Goal: Task Accomplishment & Management: Use online tool/utility

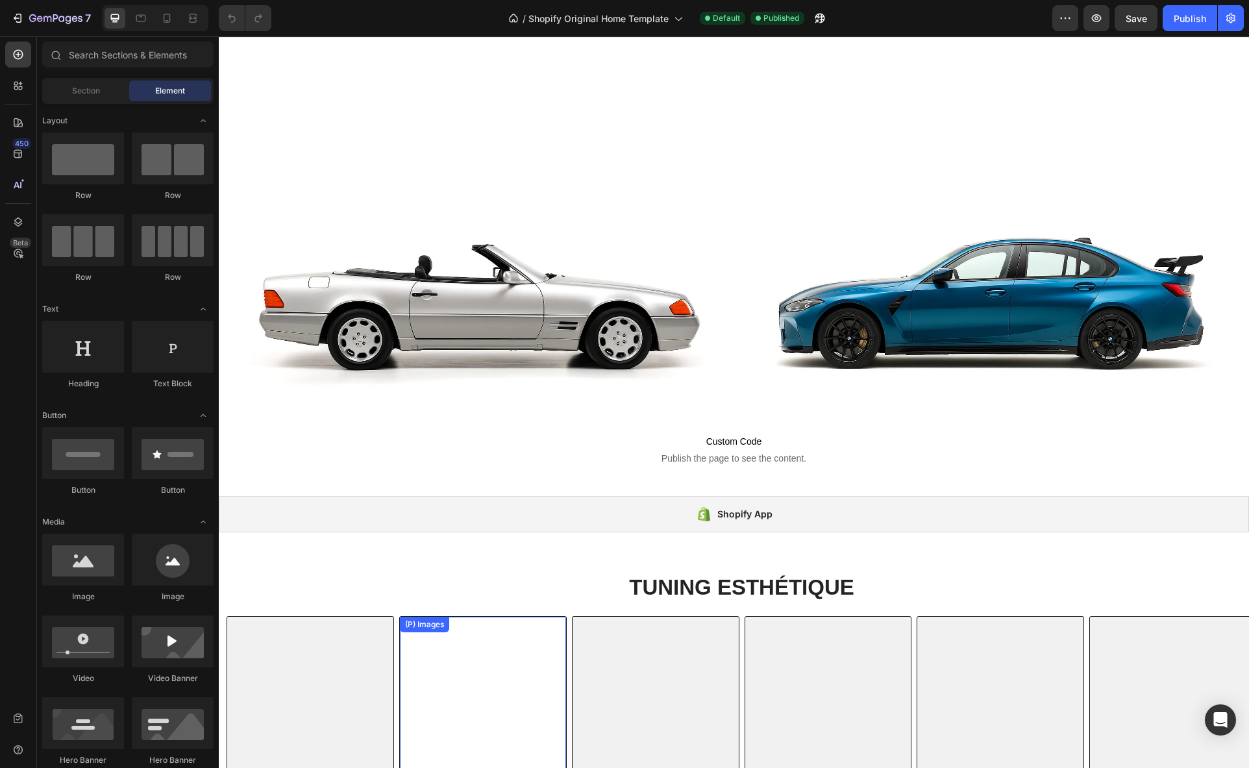
scroll to position [335, 0]
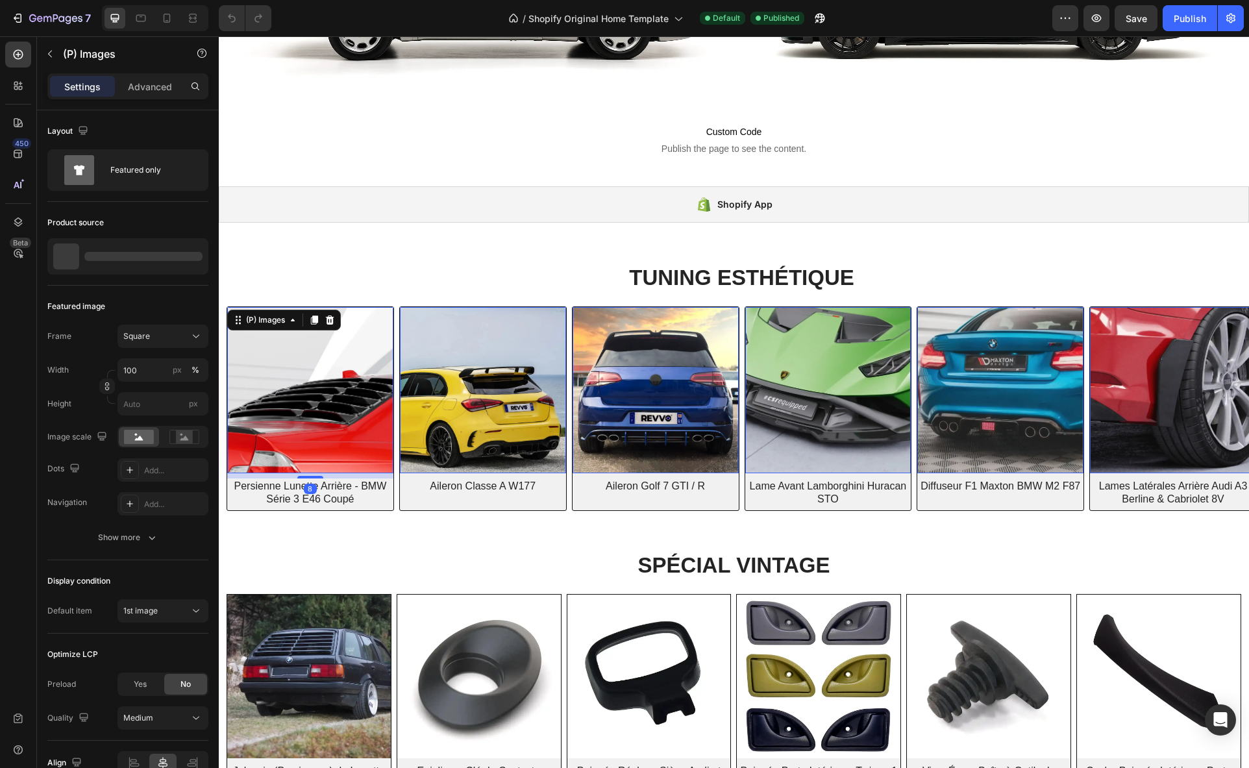
click at [307, 393] on img at bounding box center [310, 390] width 166 height 166
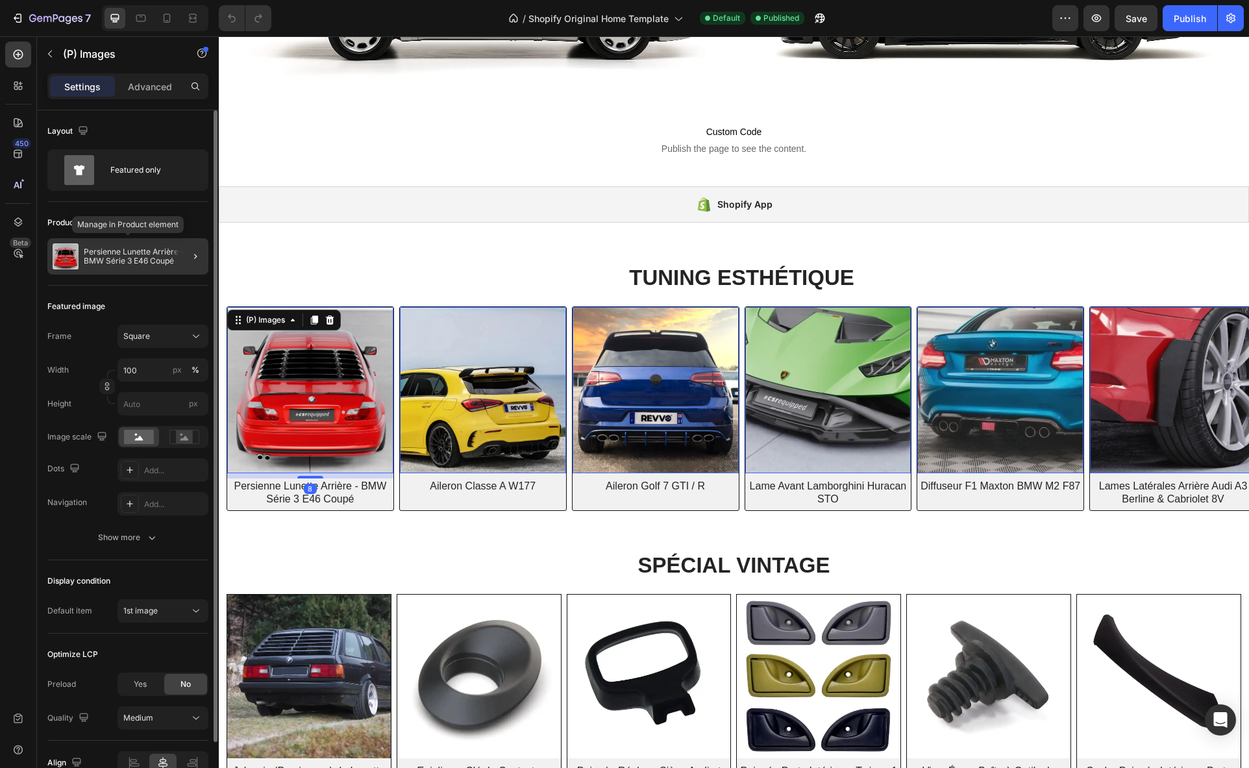
click at [130, 253] on p "Persienne Lunette Arrière - BMW Série 3 E46 Coupé" at bounding box center [143, 256] width 119 height 18
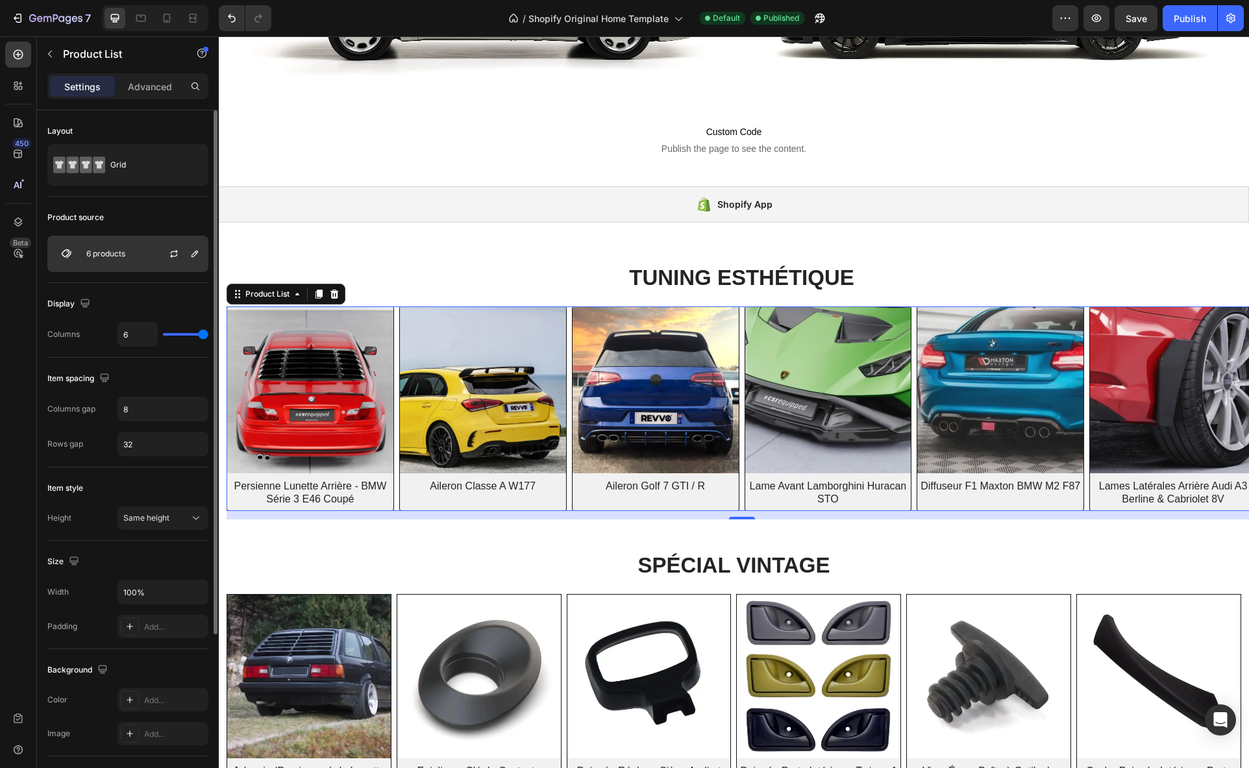
click at [130, 256] on div "6 products" at bounding box center [127, 254] width 161 height 36
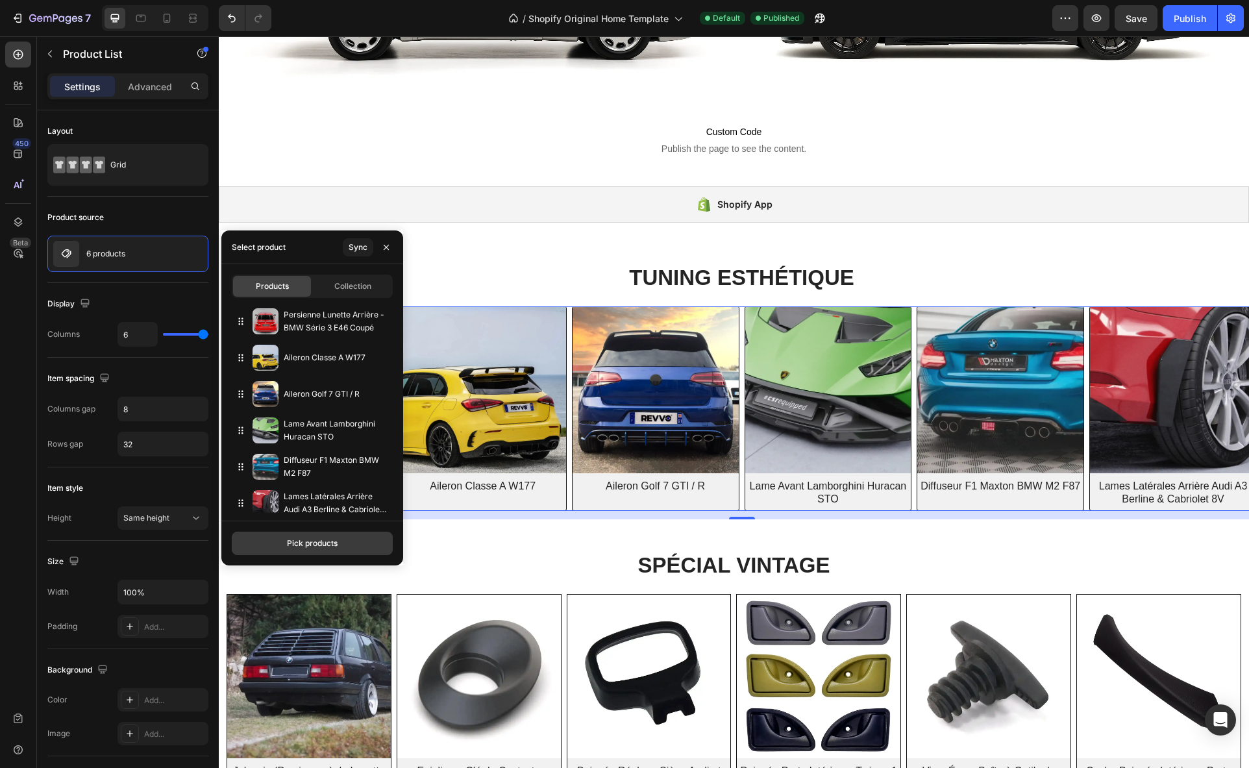
click at [279, 544] on button "Pick products" at bounding box center [312, 543] width 161 height 23
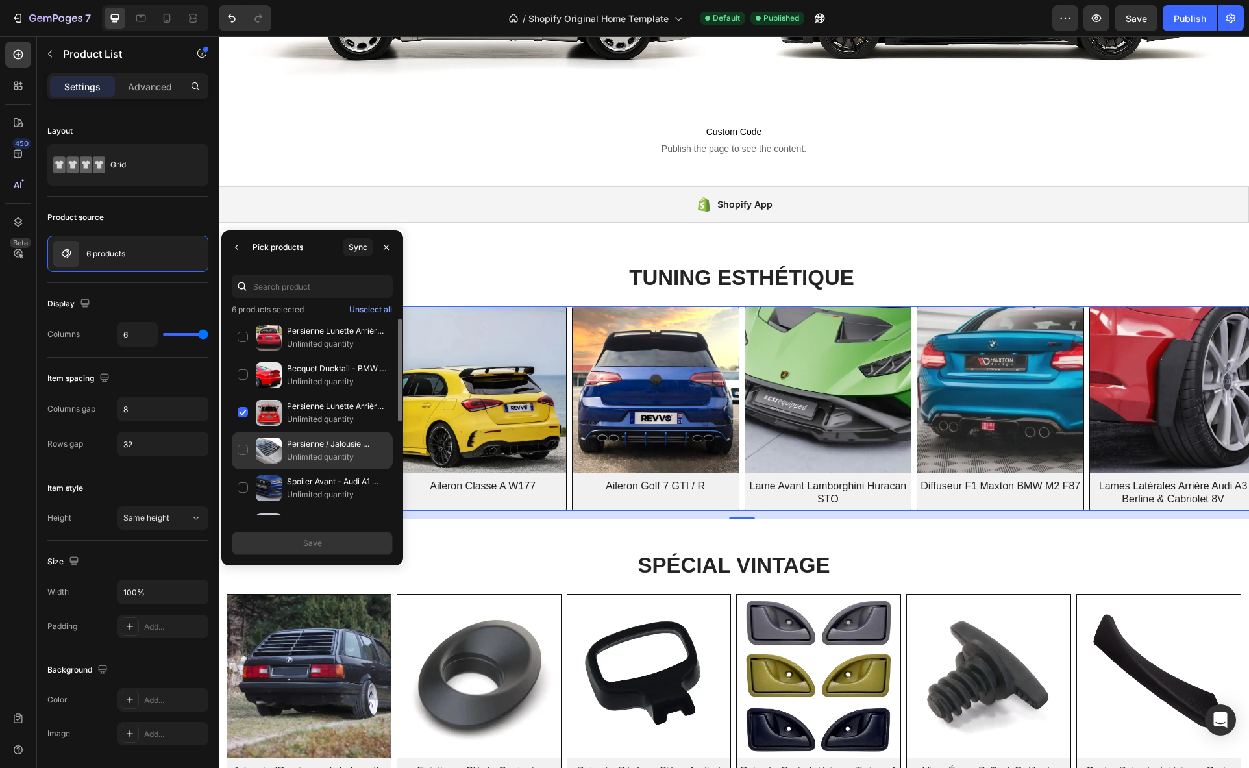
click at [243, 469] on div "Persienne / Jalousie Lunette Arrière - BMW Série 3 Coupé E92 Unlimited quantity" at bounding box center [312, 488] width 161 height 38
click at [242, 432] on div "Persienne Lunette Arrière - BMW Série 3 E46 Coupé Unlimited quantity" at bounding box center [312, 451] width 161 height 38
click at [299, 543] on button "Save" at bounding box center [312, 543] width 161 height 23
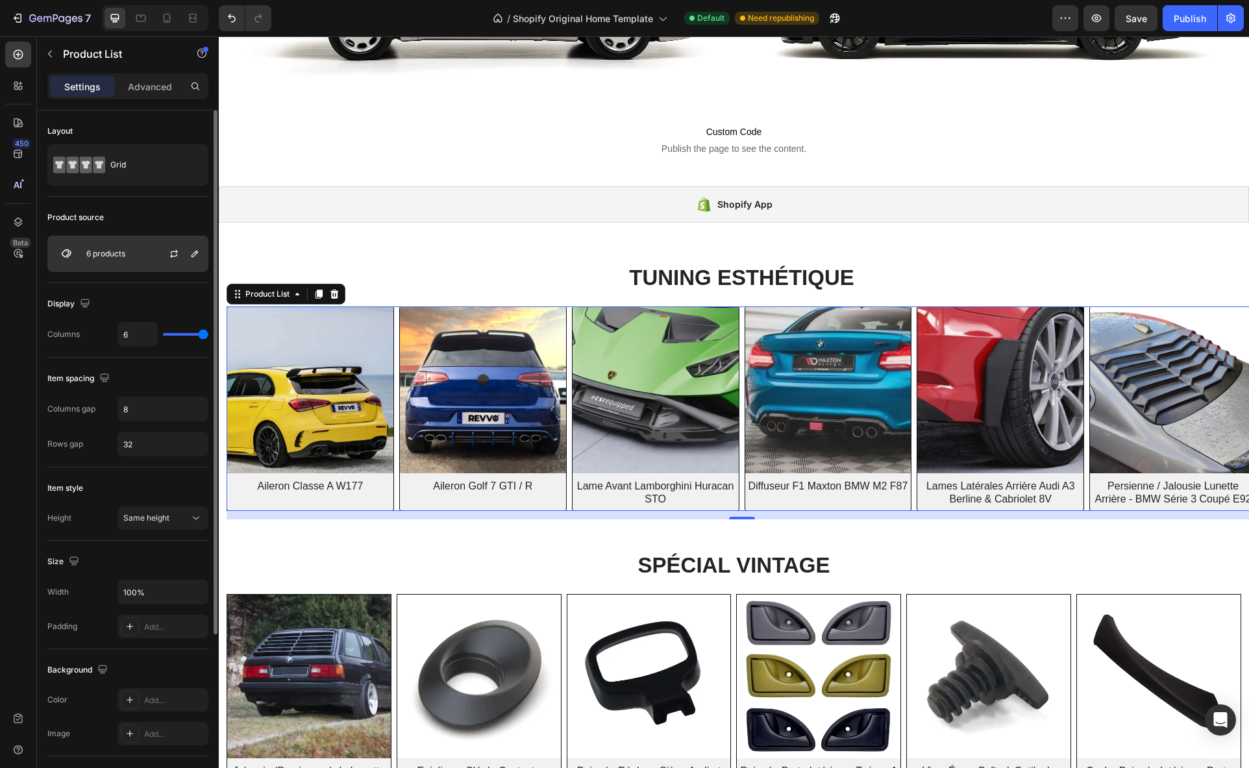
click at [120, 258] on div "6 products" at bounding box center [127, 254] width 161 height 36
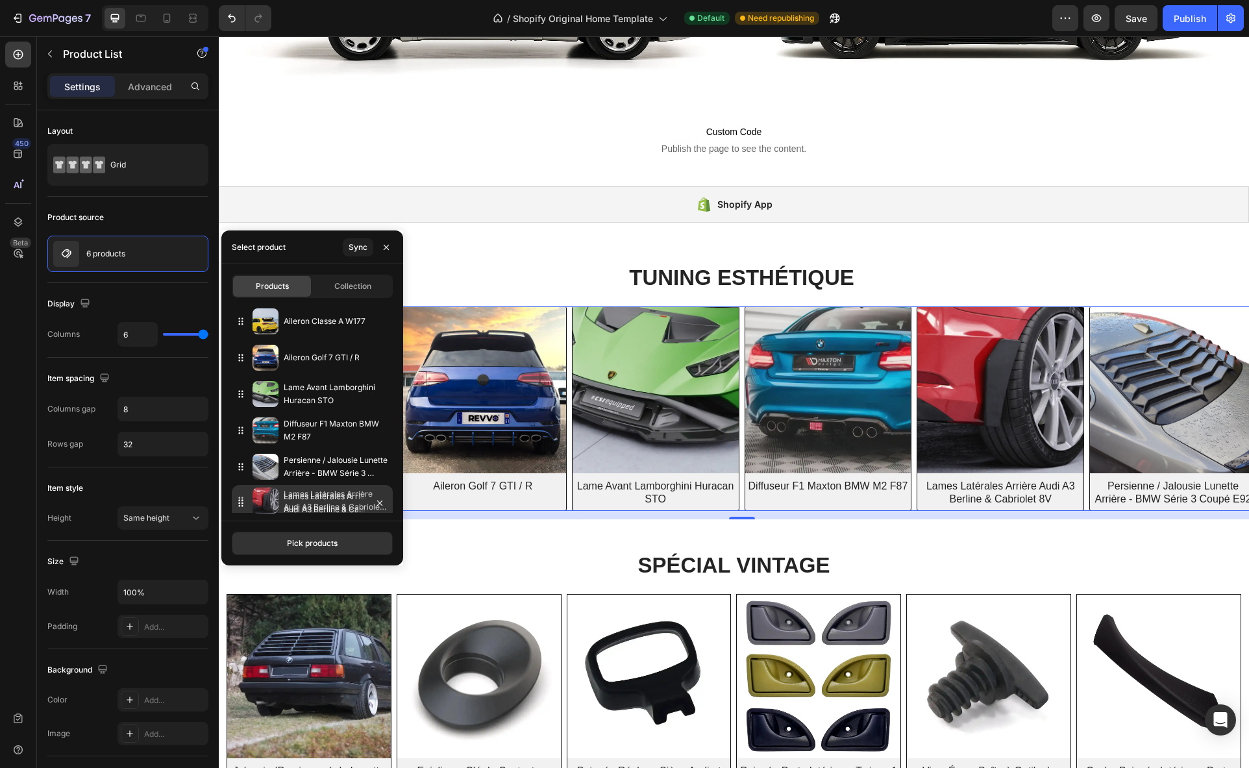
drag, startPoint x: 239, startPoint y: 467, endPoint x: 239, endPoint y: 501, distance: 34.4
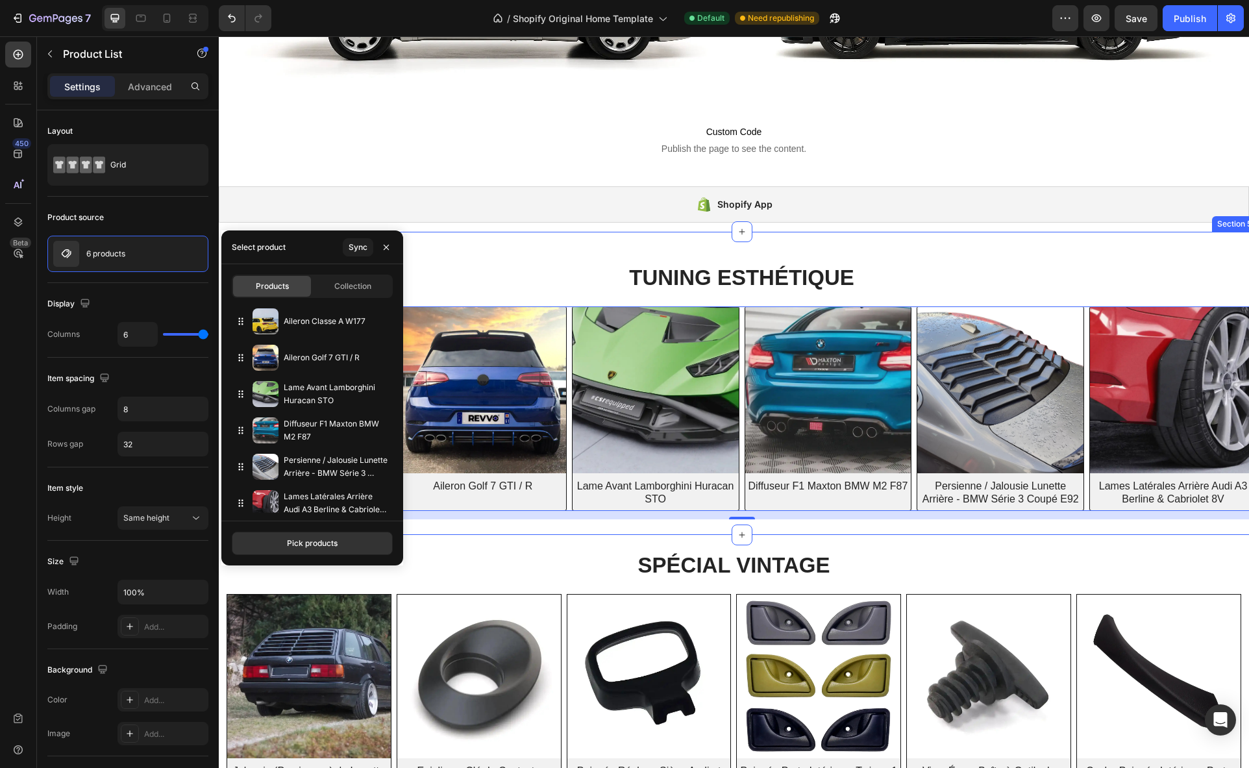
click at [454, 243] on div "TUNING ESTHÉTIQUE Heading Row (P) Images Aileron Classe A W177 (P) Title Row Pr…" at bounding box center [742, 383] width 1030 height 303
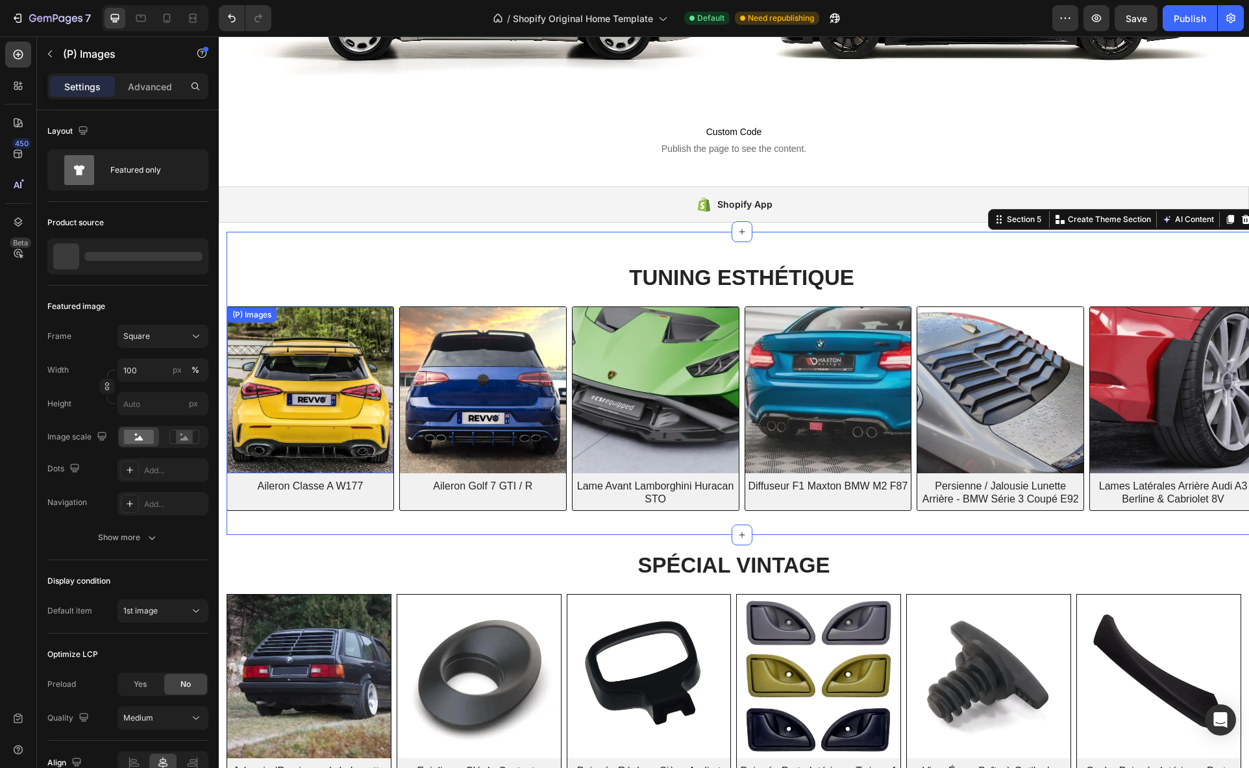
click at [355, 434] on img at bounding box center [310, 390] width 166 height 166
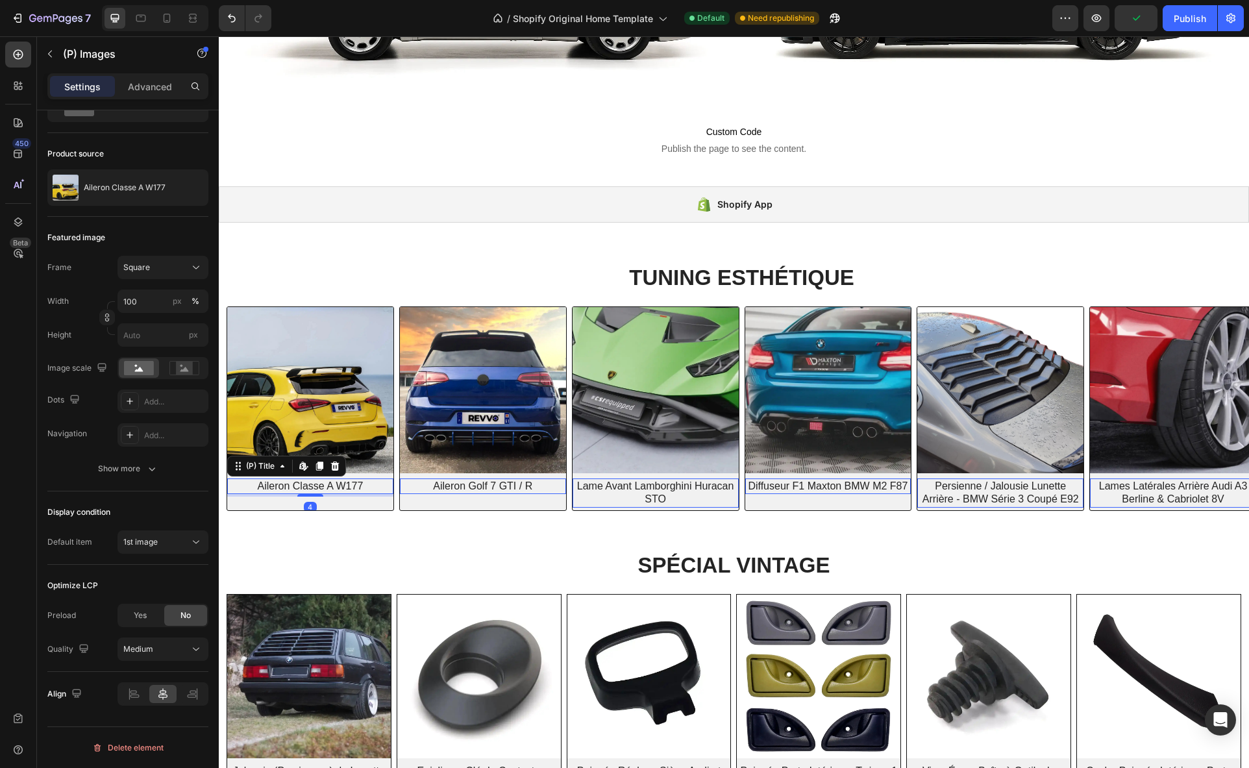
scroll to position [17, 0]
click at [337, 487] on h2 "Aileron Classe A W177" at bounding box center [310, 486] width 166 height 16
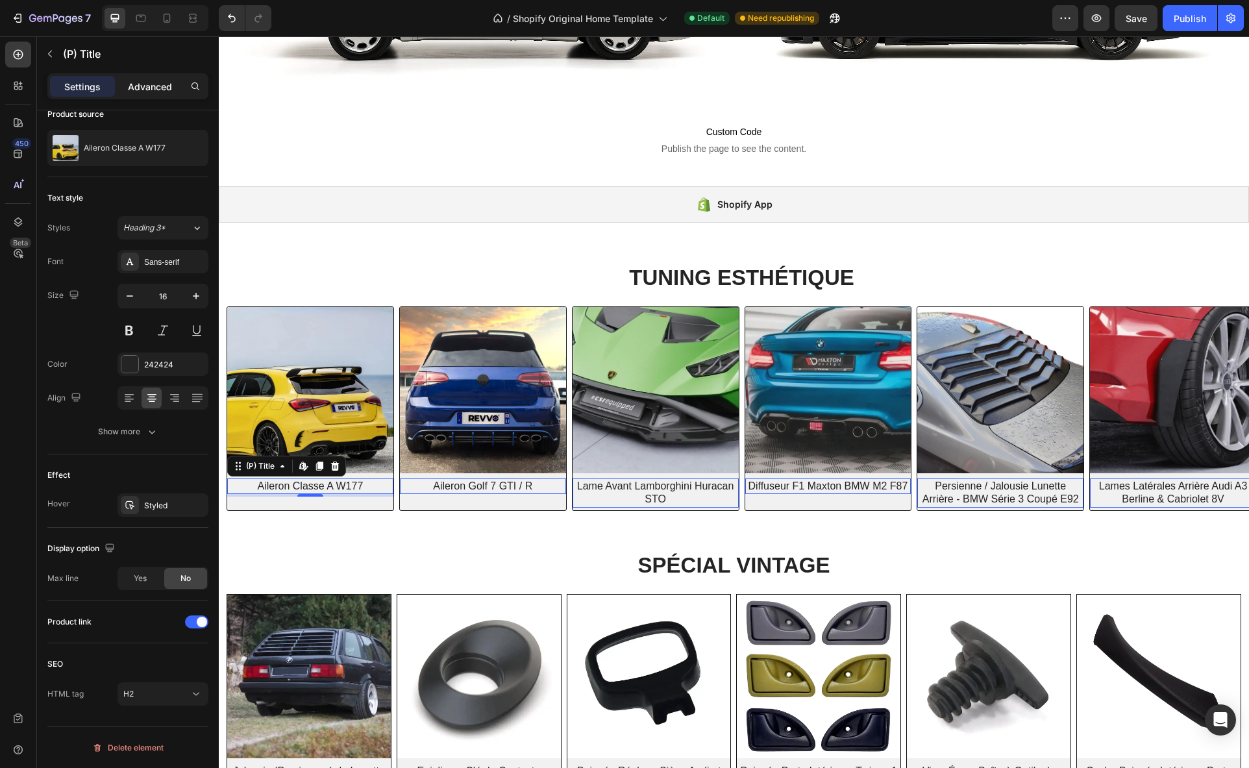
click at [158, 85] on p "Advanced" at bounding box center [150, 87] width 44 height 14
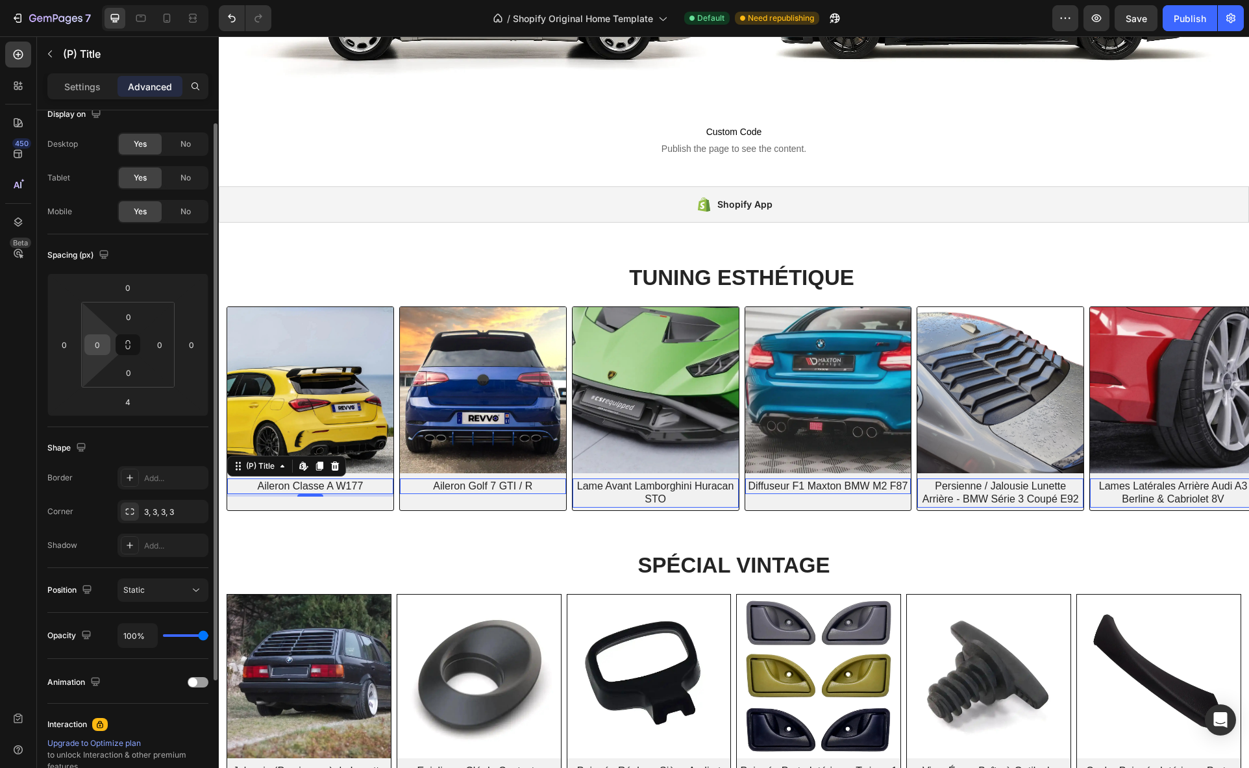
click at [104, 348] on input "0" at bounding box center [97, 344] width 19 height 19
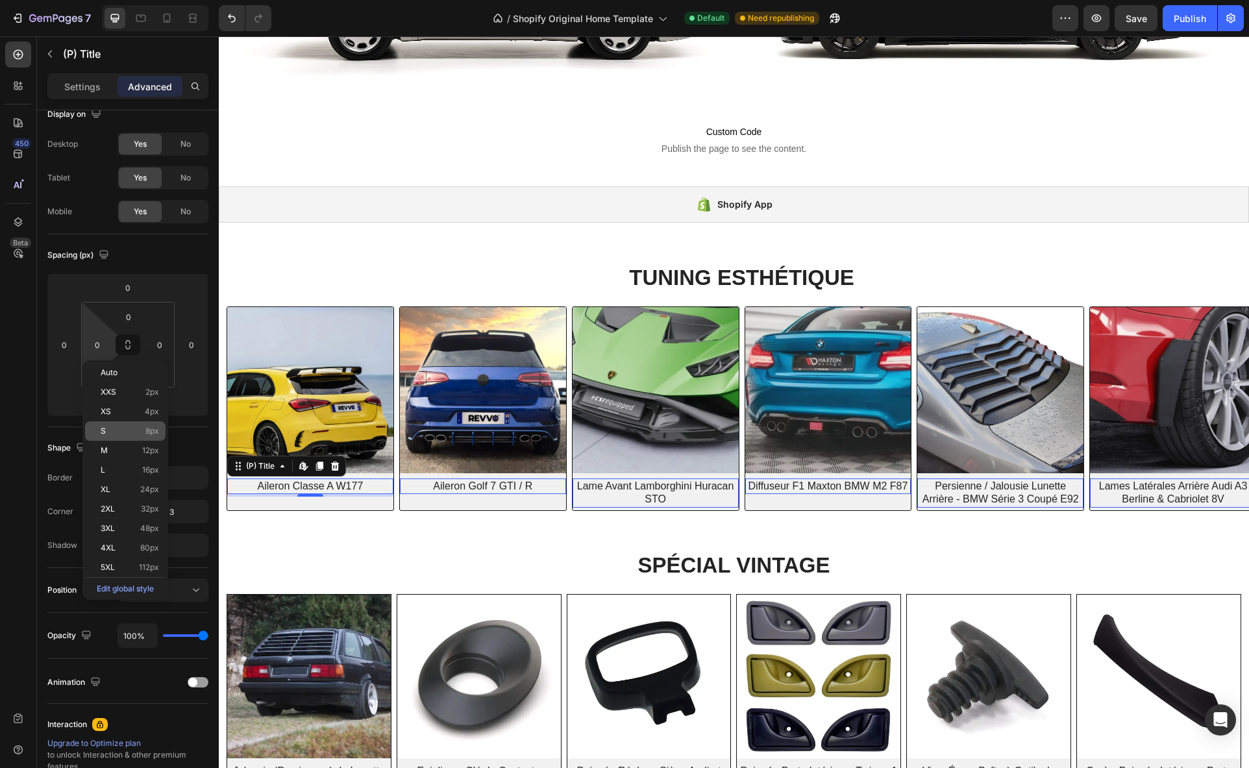
click at [123, 437] on div "S 8px" at bounding box center [125, 430] width 81 height 19
type input "8"
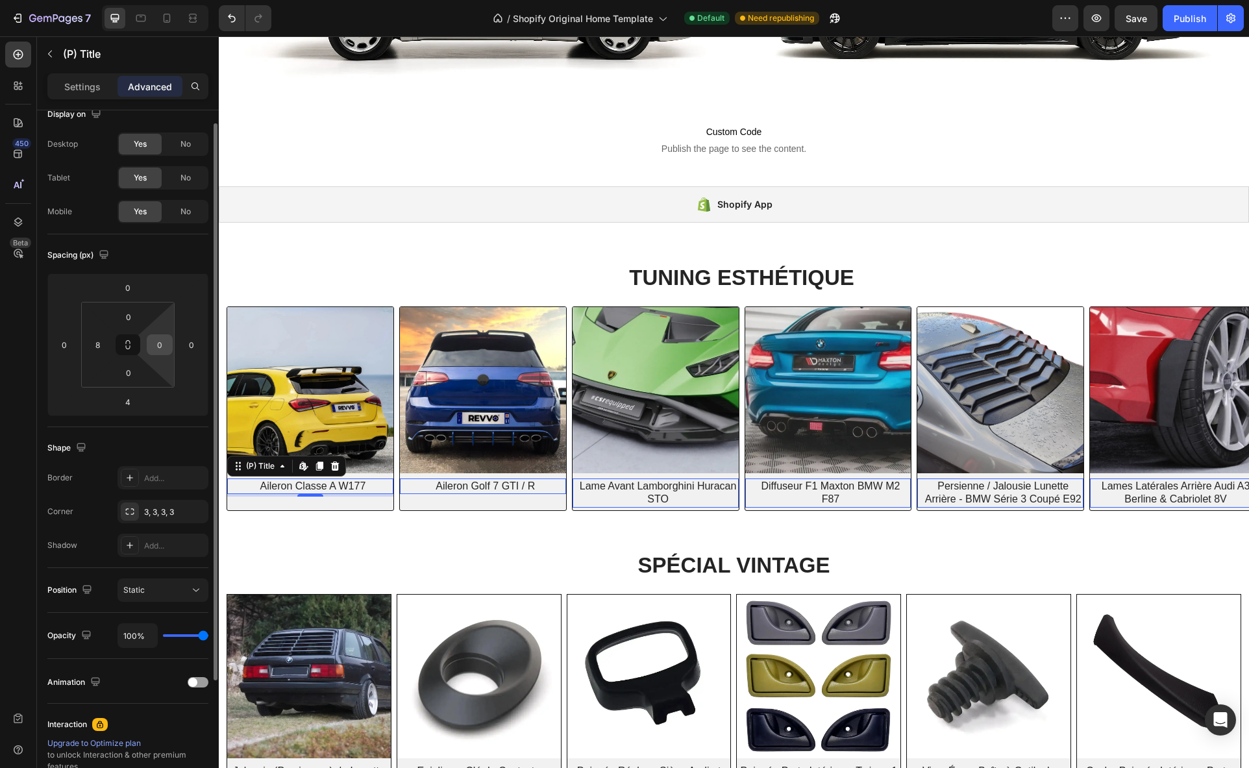
click at [155, 345] on input "0" at bounding box center [159, 344] width 19 height 19
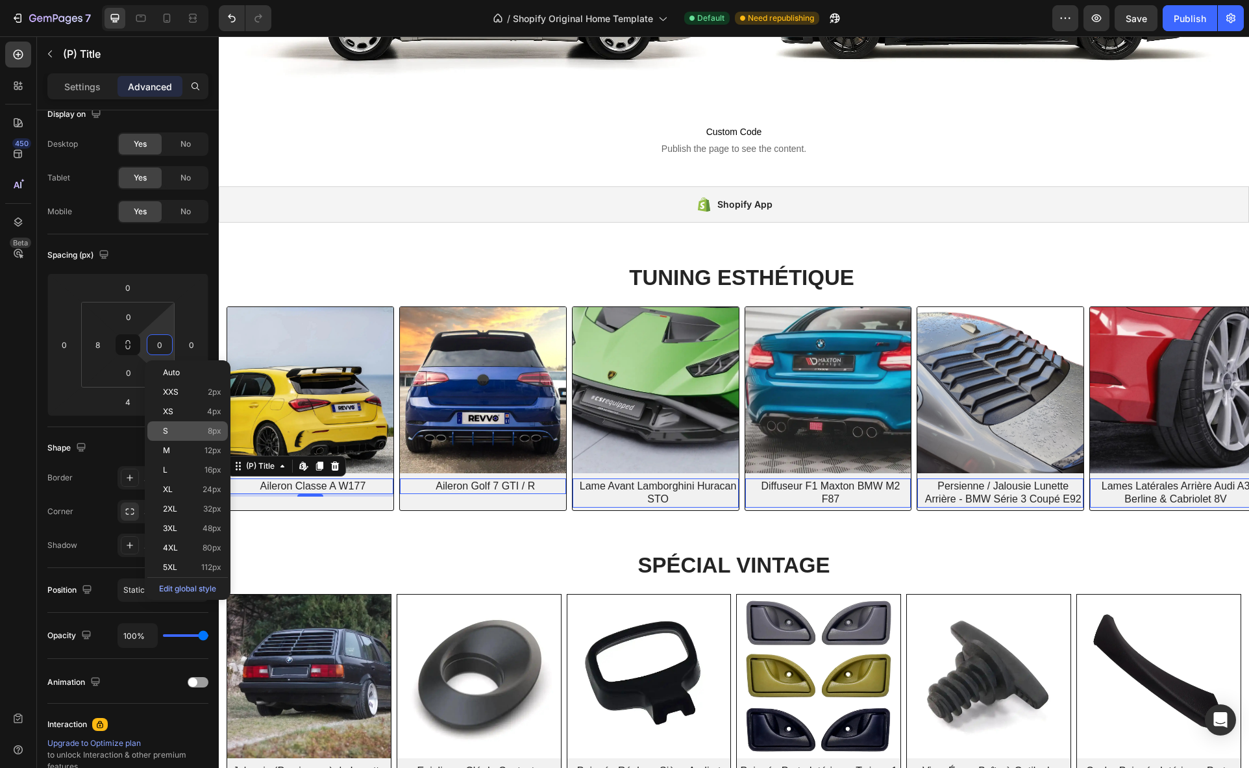
click at [186, 433] on p "S 8px" at bounding box center [192, 431] width 58 height 9
type input "8"
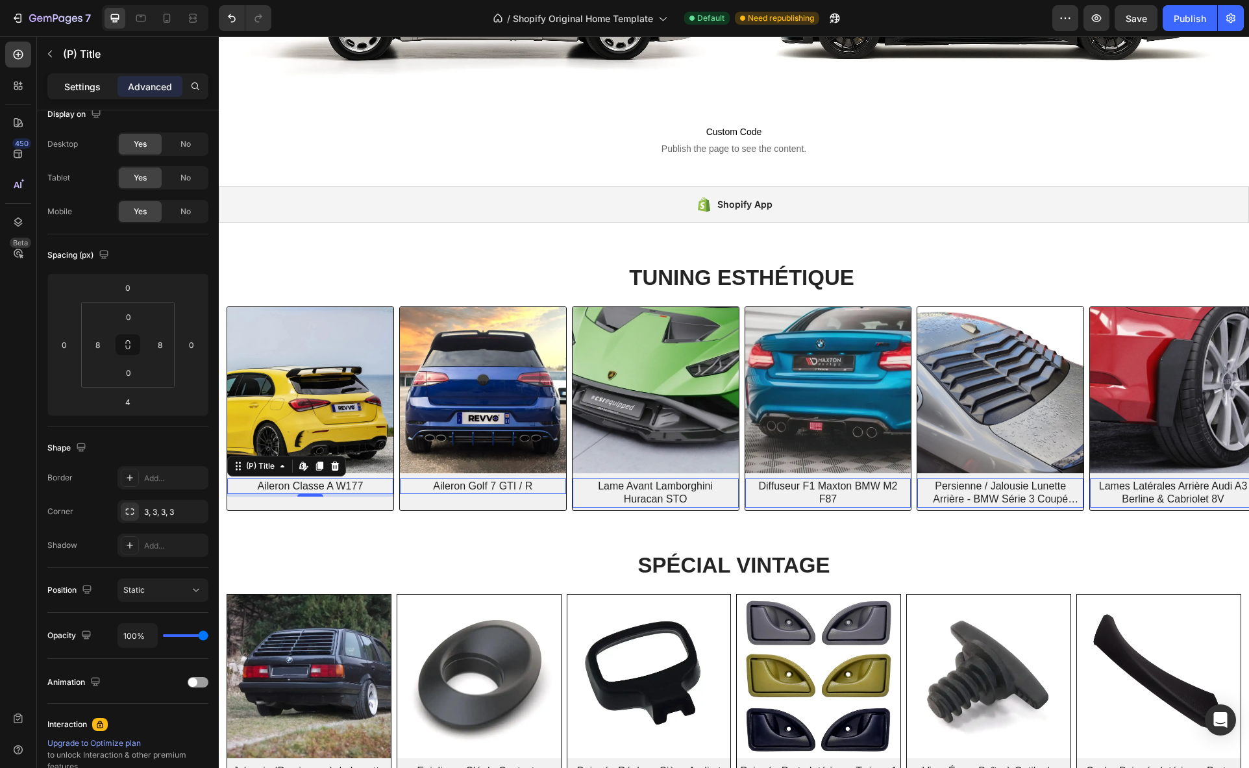
click at [71, 82] on p "Settings" at bounding box center [82, 87] width 36 height 14
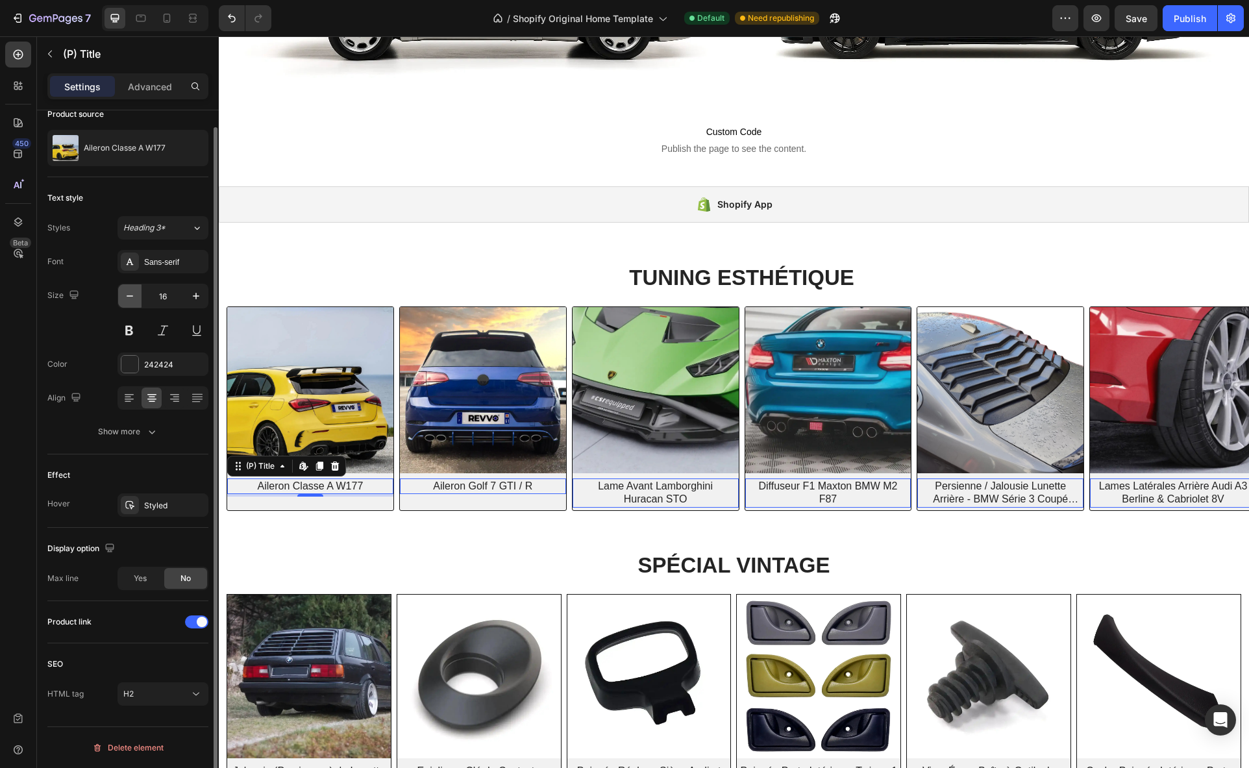
click at [128, 294] on icon "button" at bounding box center [129, 296] width 13 height 13
type input "15"
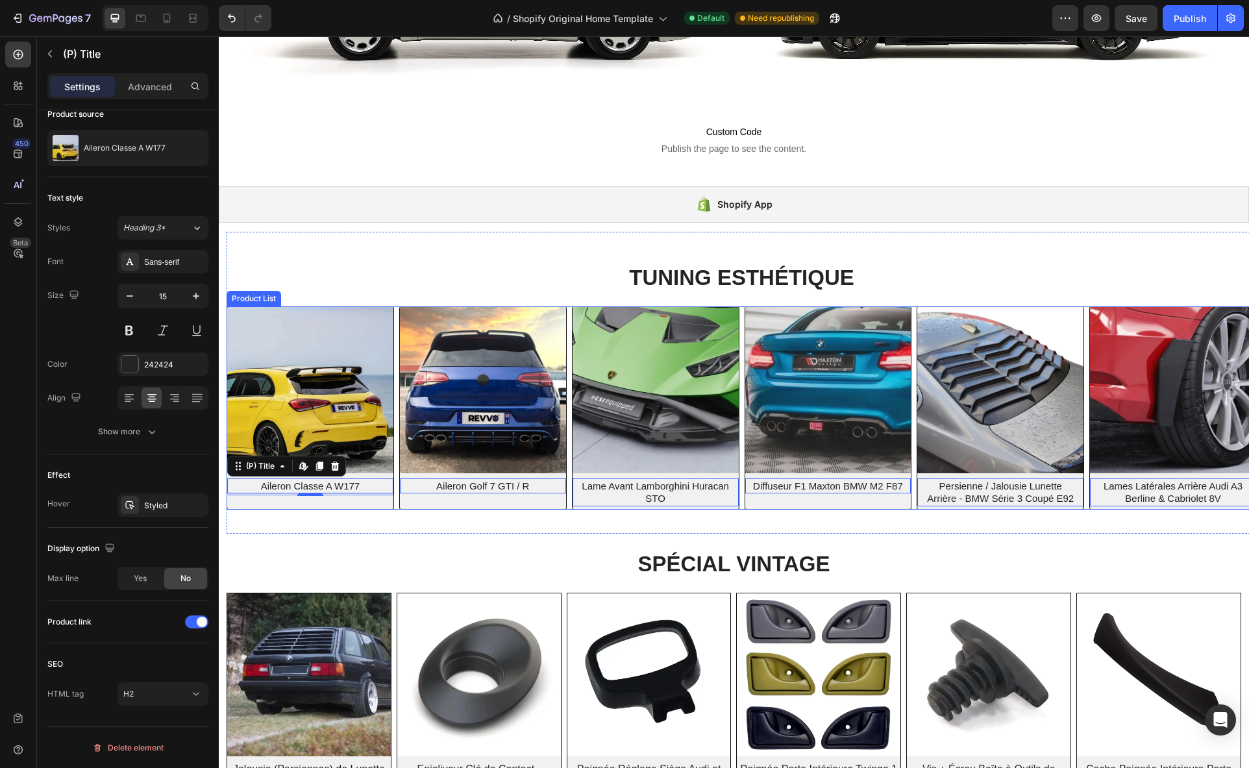
click at [395, 308] on div "(P) Images Aileron Classe A W177 (P) Title Edit content in Shopify 4 Row Produc…" at bounding box center [742, 407] width 1030 height 203
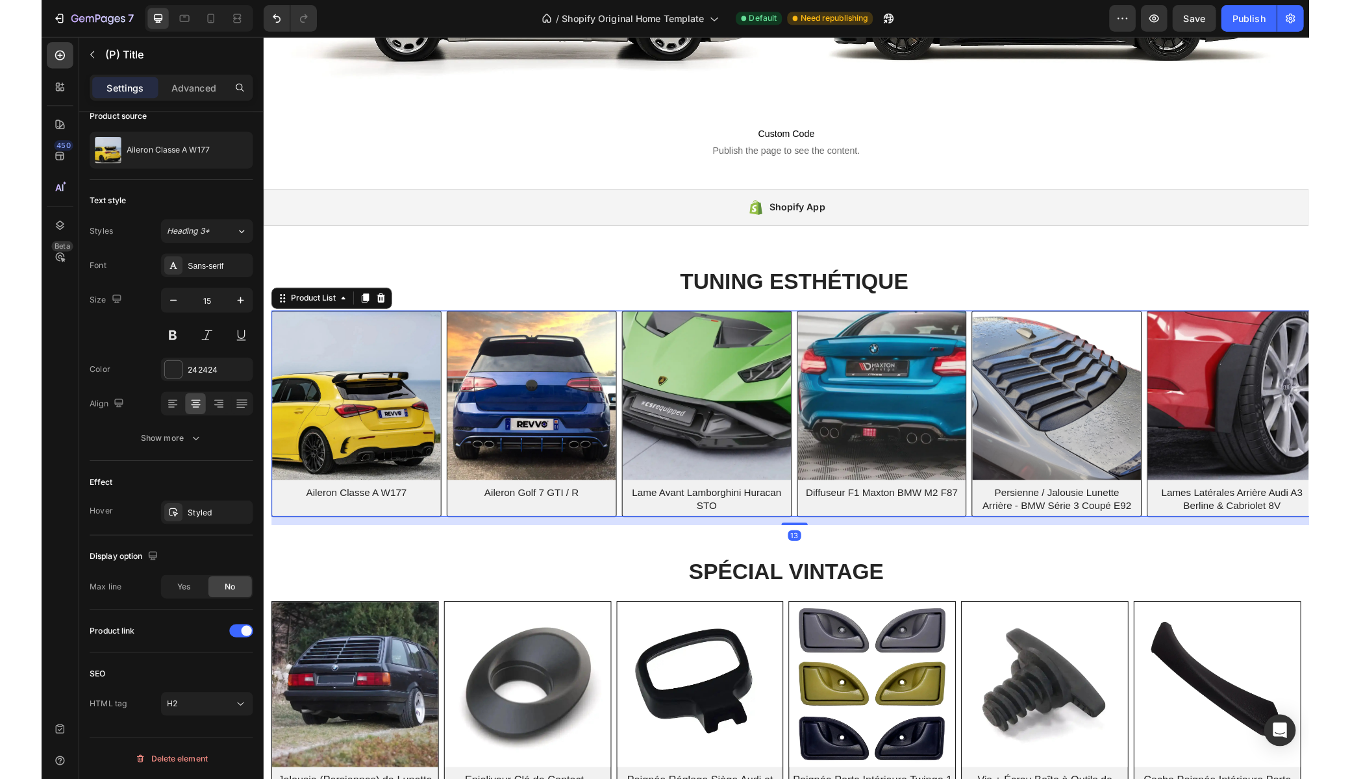
scroll to position [0, 0]
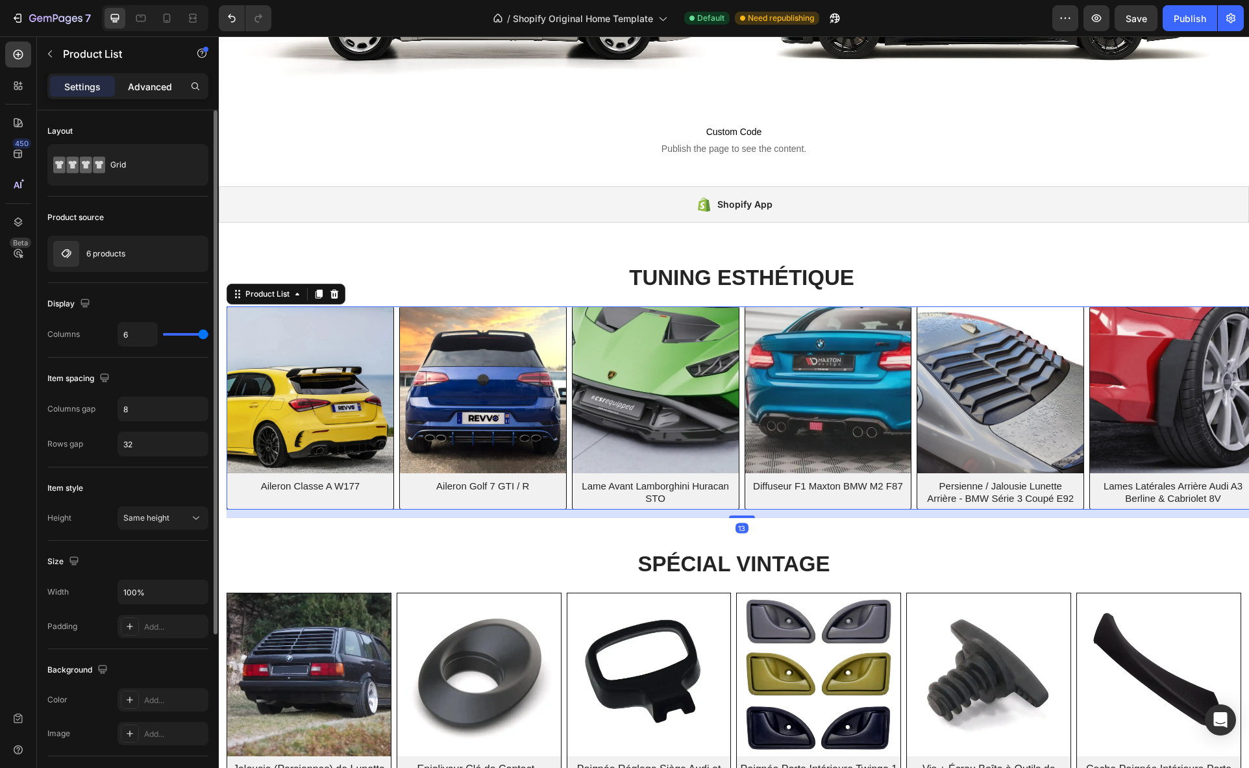
click at [147, 81] on p "Advanced" at bounding box center [150, 87] width 44 height 14
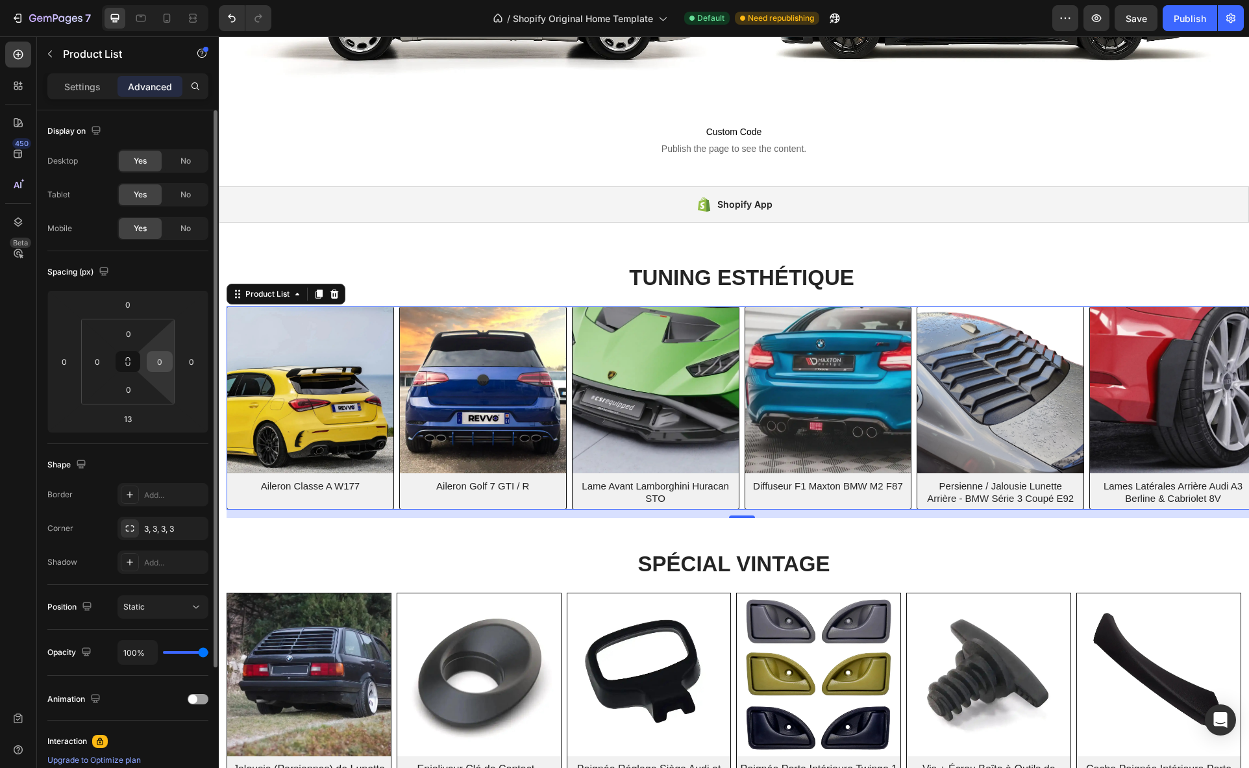
click at [165, 360] on input "0" at bounding box center [159, 361] width 19 height 19
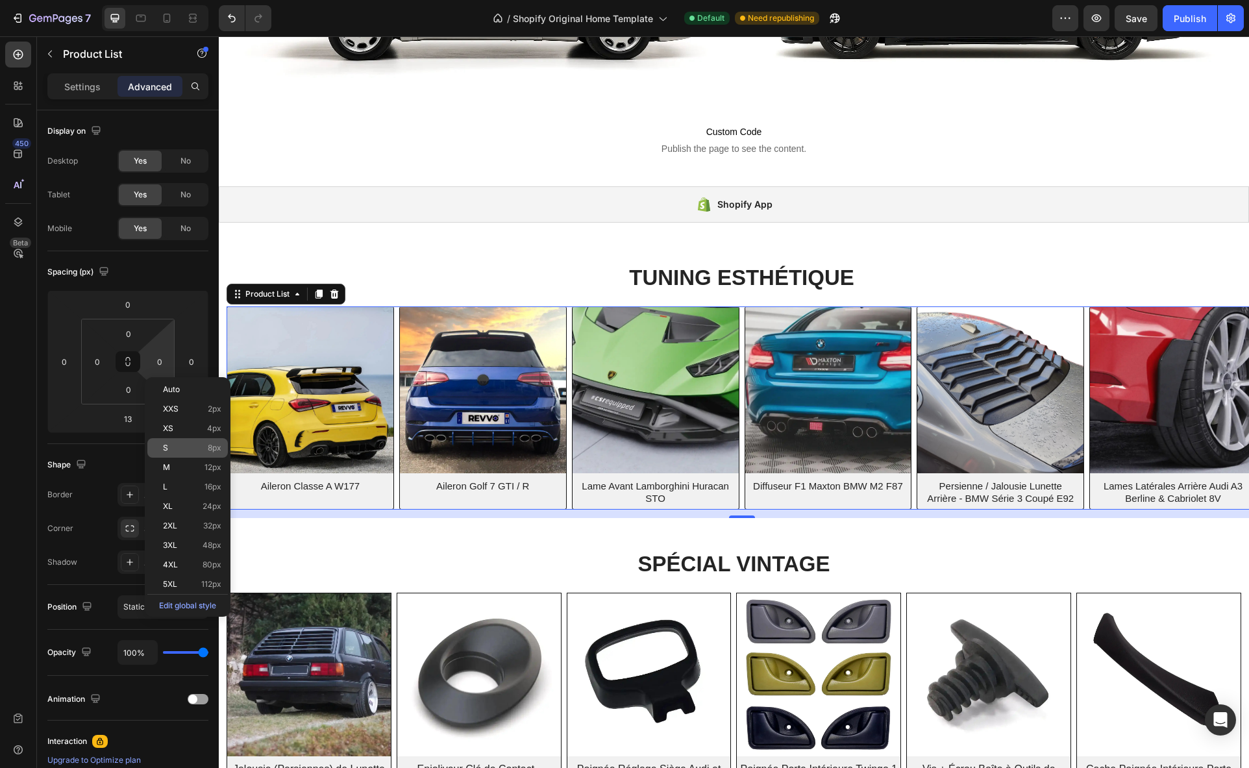
click at [193, 450] on p "S 8px" at bounding box center [192, 447] width 58 height 9
type input "8"
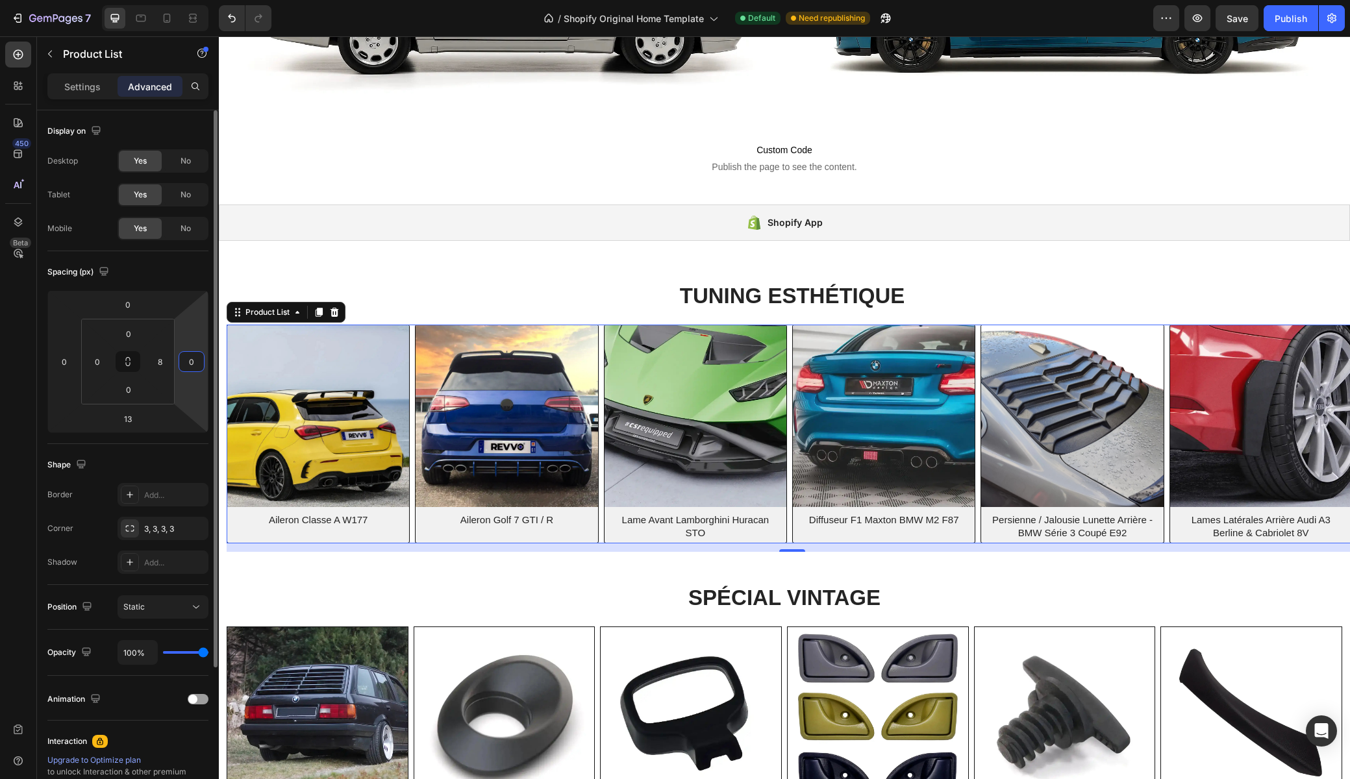
click at [195, 364] on input "0" at bounding box center [191, 361] width 19 height 19
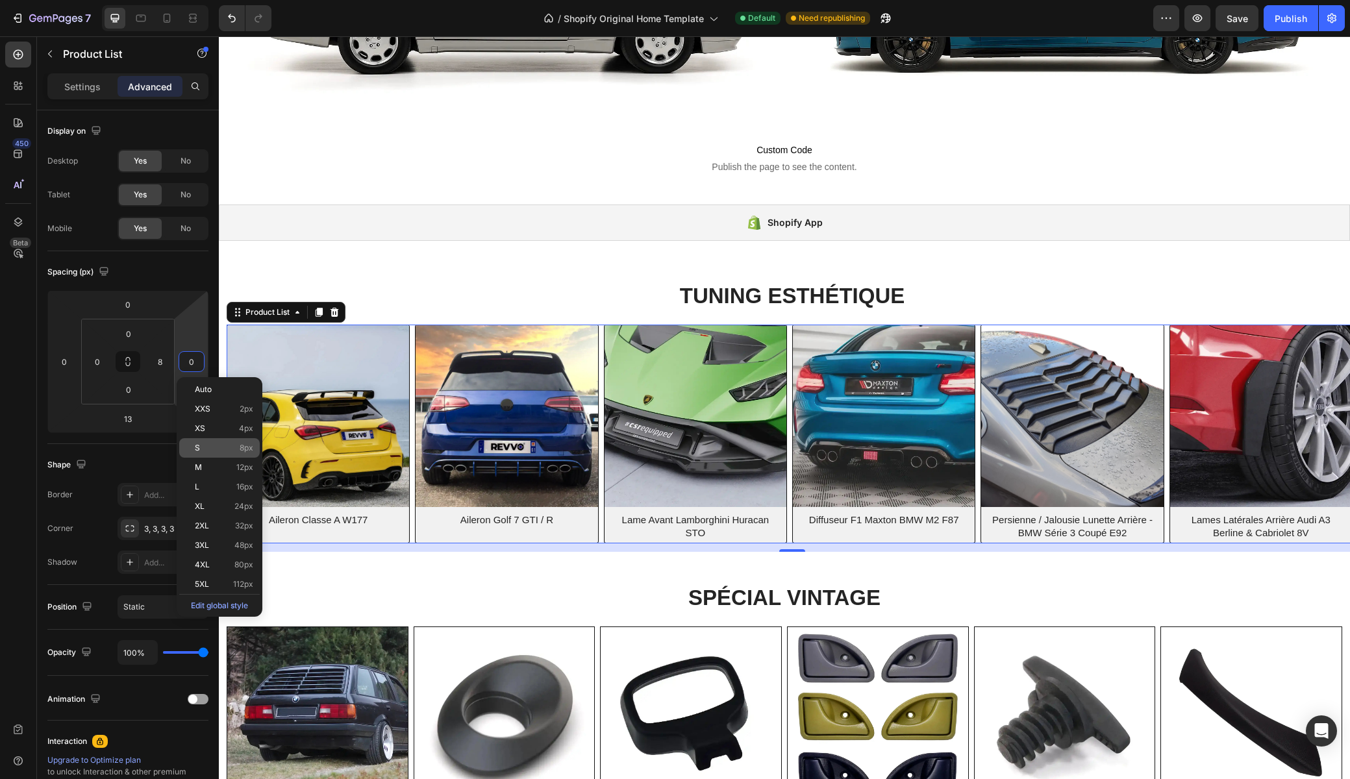
click at [221, 448] on p "S 8px" at bounding box center [224, 447] width 58 height 9
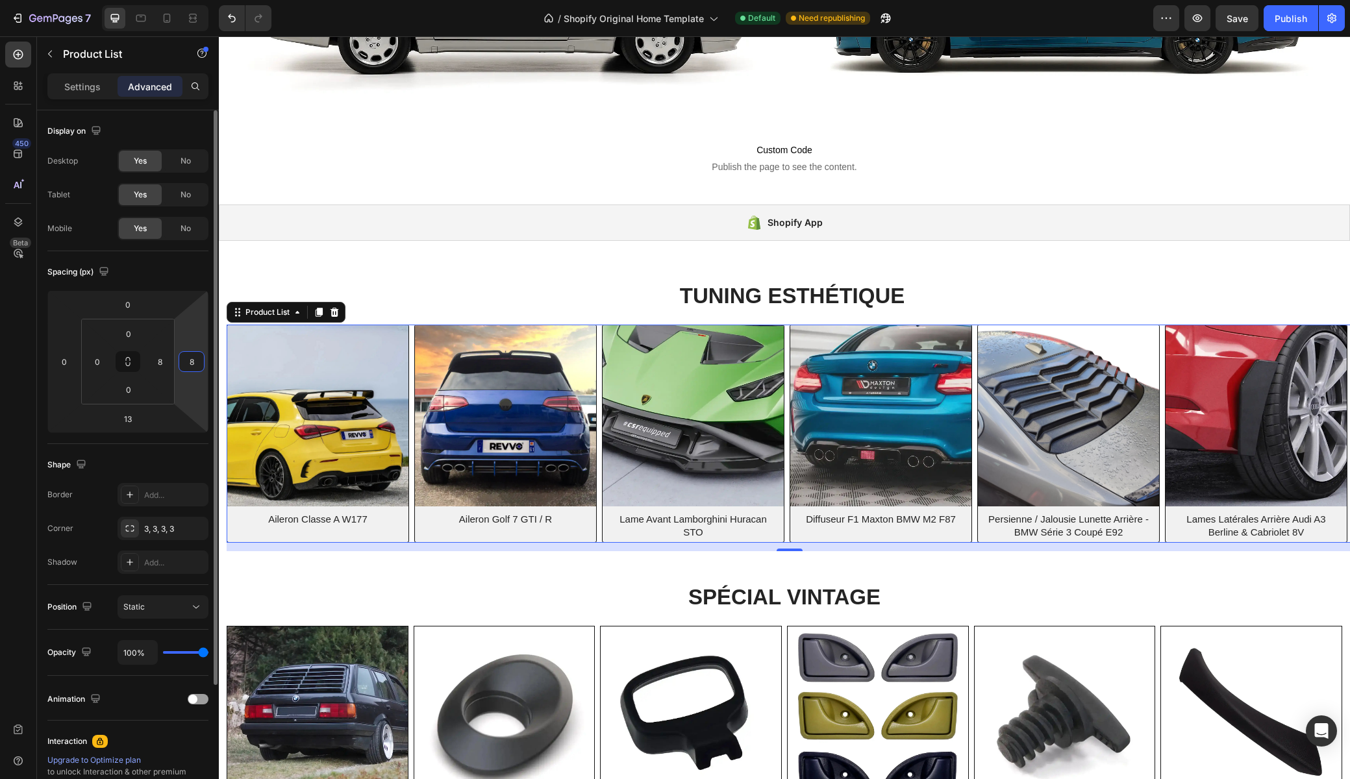
click at [192, 365] on input "8" at bounding box center [191, 361] width 19 height 19
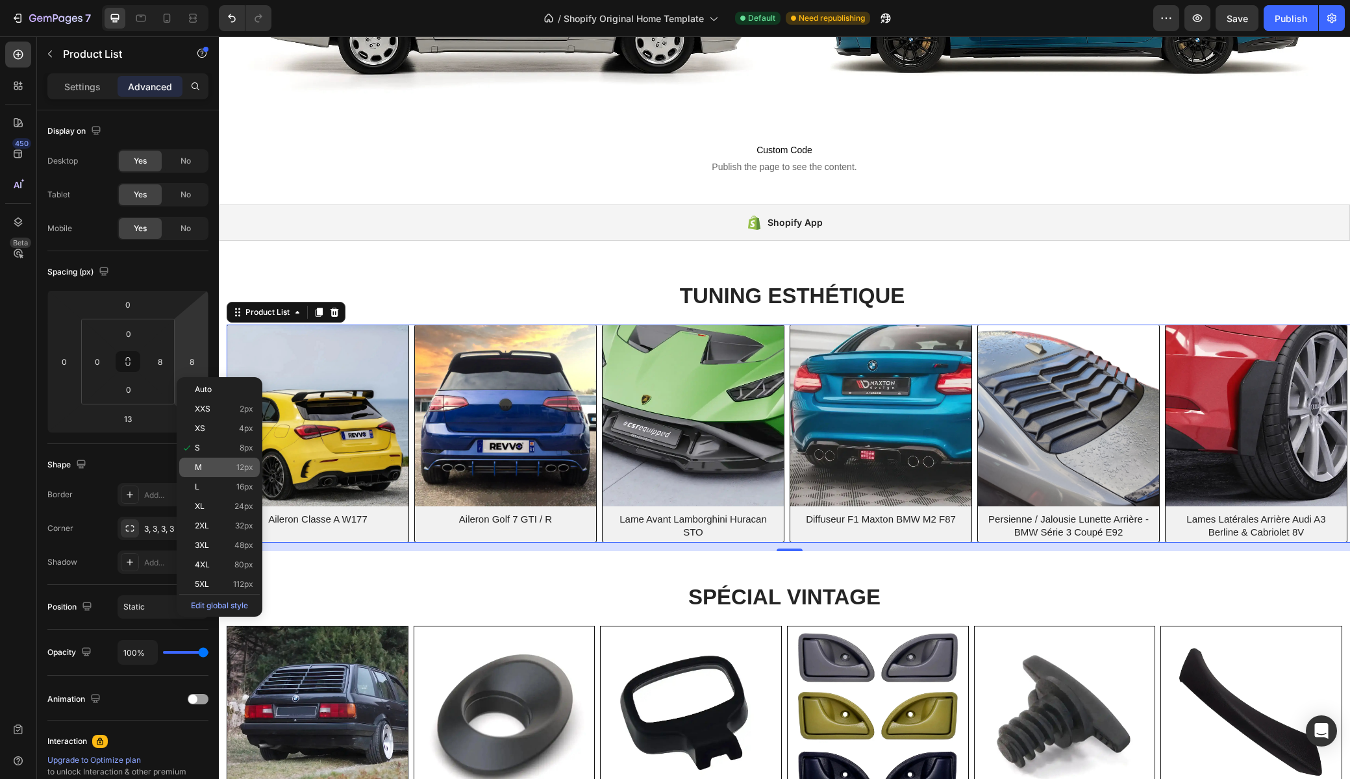
click at [221, 467] on p "M 12px" at bounding box center [224, 467] width 58 height 9
type input "12"
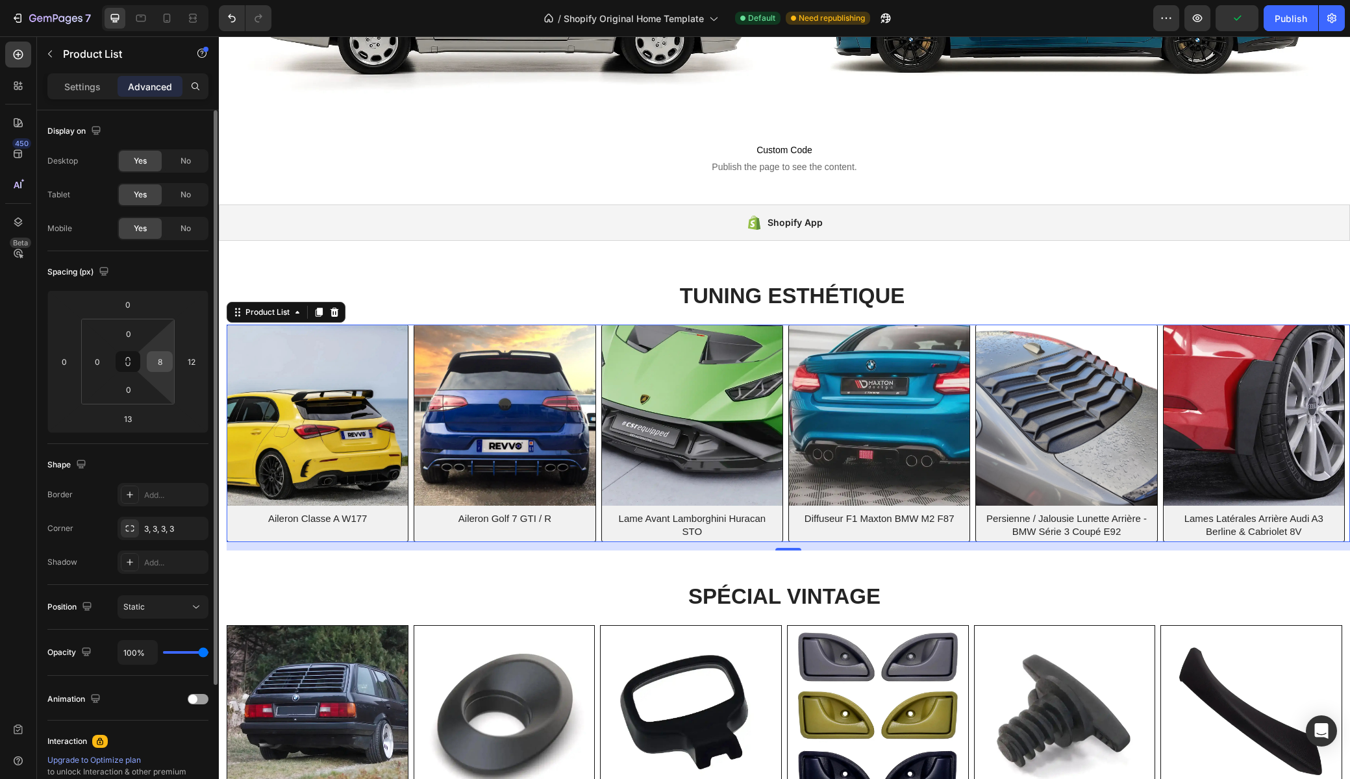
click at [164, 362] on input "8" at bounding box center [159, 361] width 19 height 19
type input "0"
click at [68, 364] on input "0" at bounding box center [64, 361] width 19 height 19
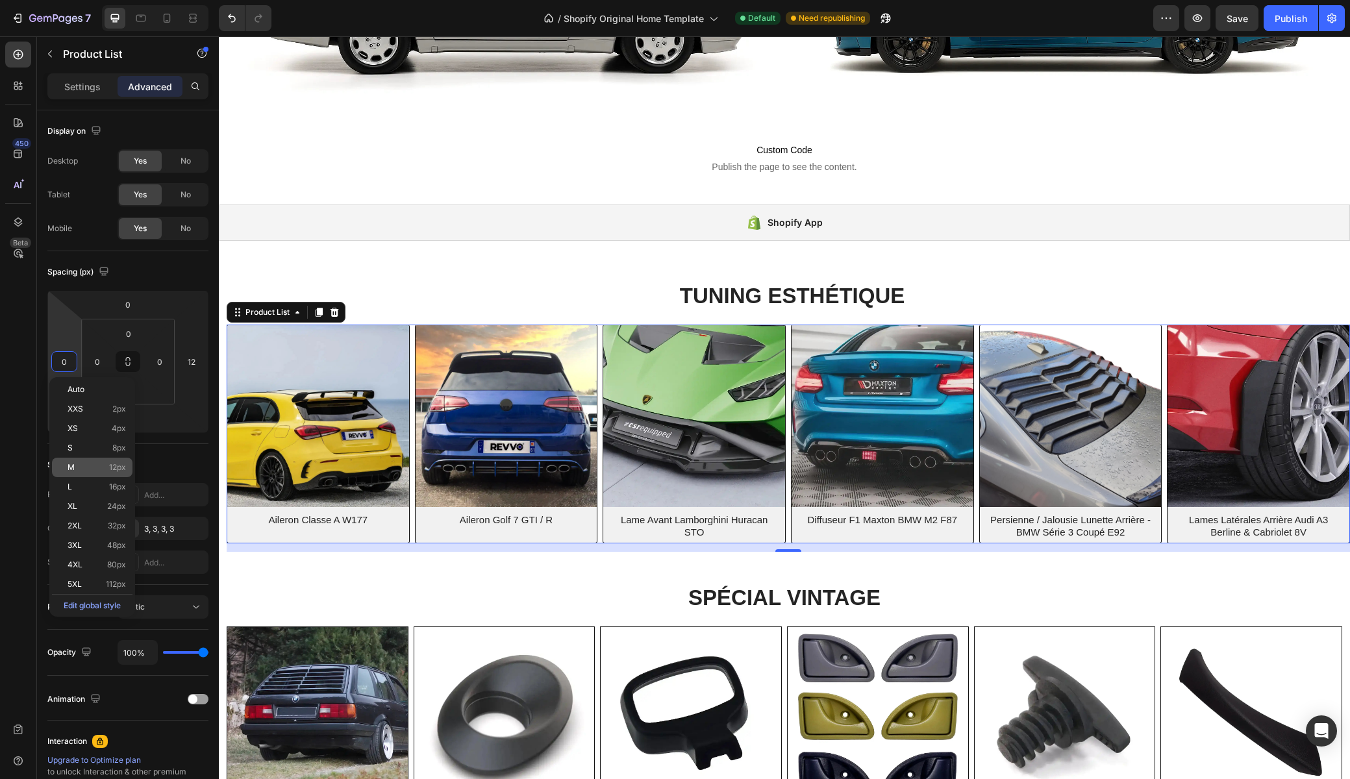
click at [76, 464] on p "M 12px" at bounding box center [97, 467] width 58 height 9
type input "12"
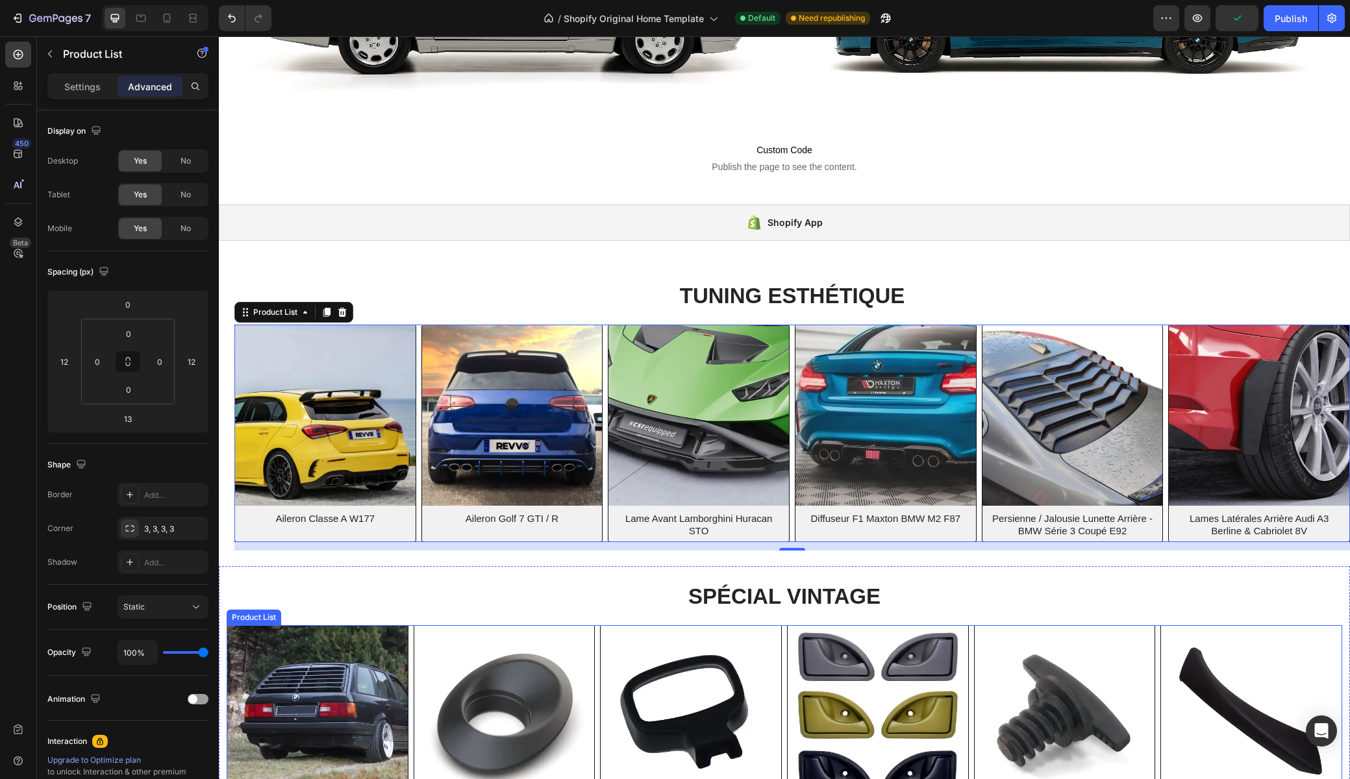
click at [408, 628] on div "(P) Images Jalousie (Persiennes) de Lunette Arrière – BMW Série 3 E30 Touring (…" at bounding box center [784, 734] width 1115 height 219
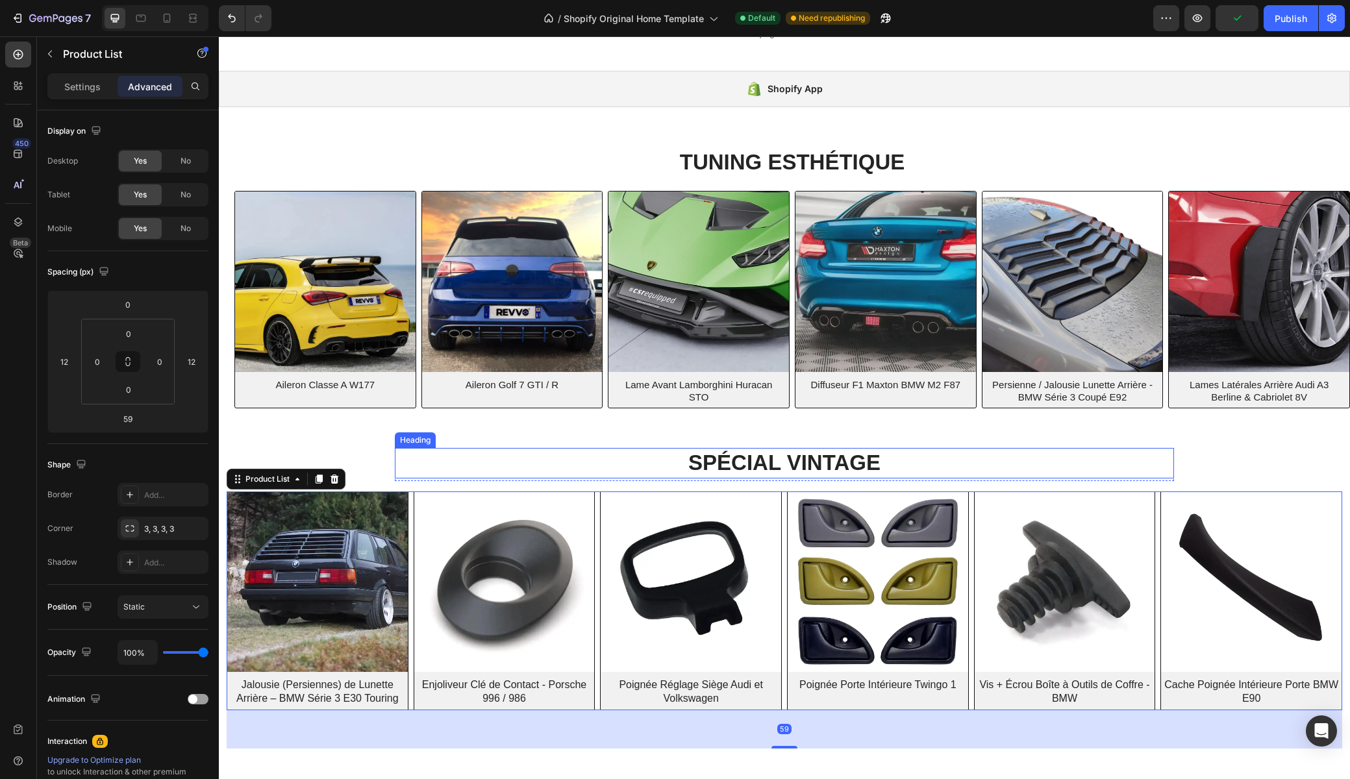
scroll to position [536, 0]
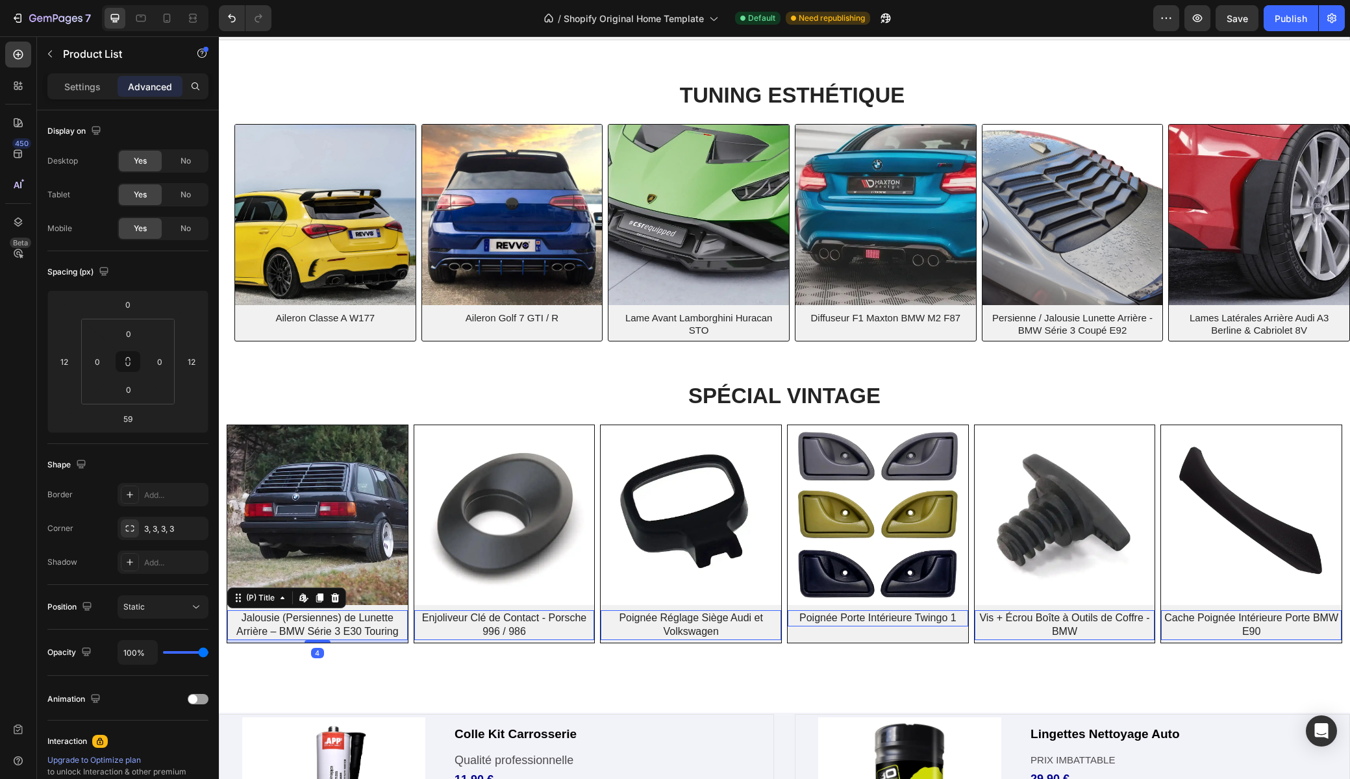
click at [305, 630] on h2 "Jalousie (Persiennes) de Lunette Arrière – BMW Série 3 E30 Touring" at bounding box center [317, 625] width 180 height 30
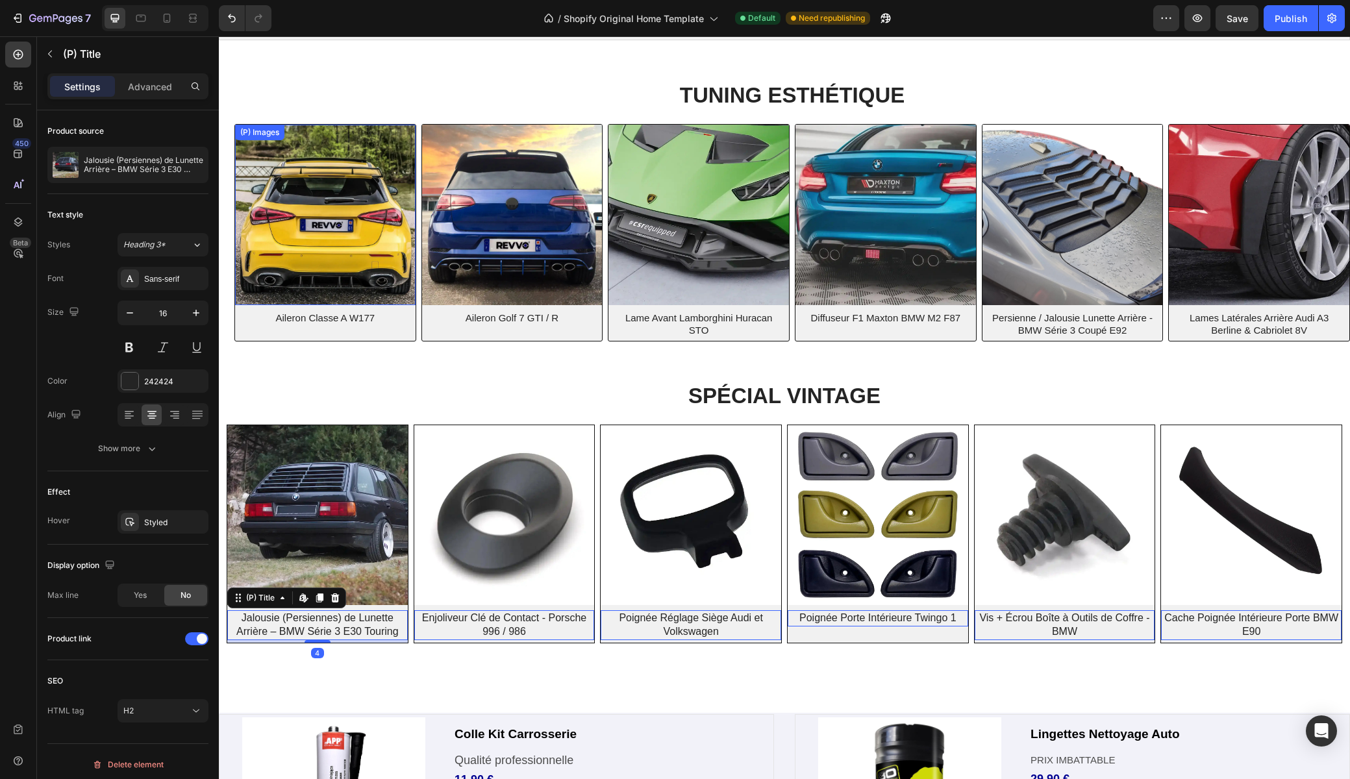
click at [328, 284] on img at bounding box center [325, 215] width 180 height 180
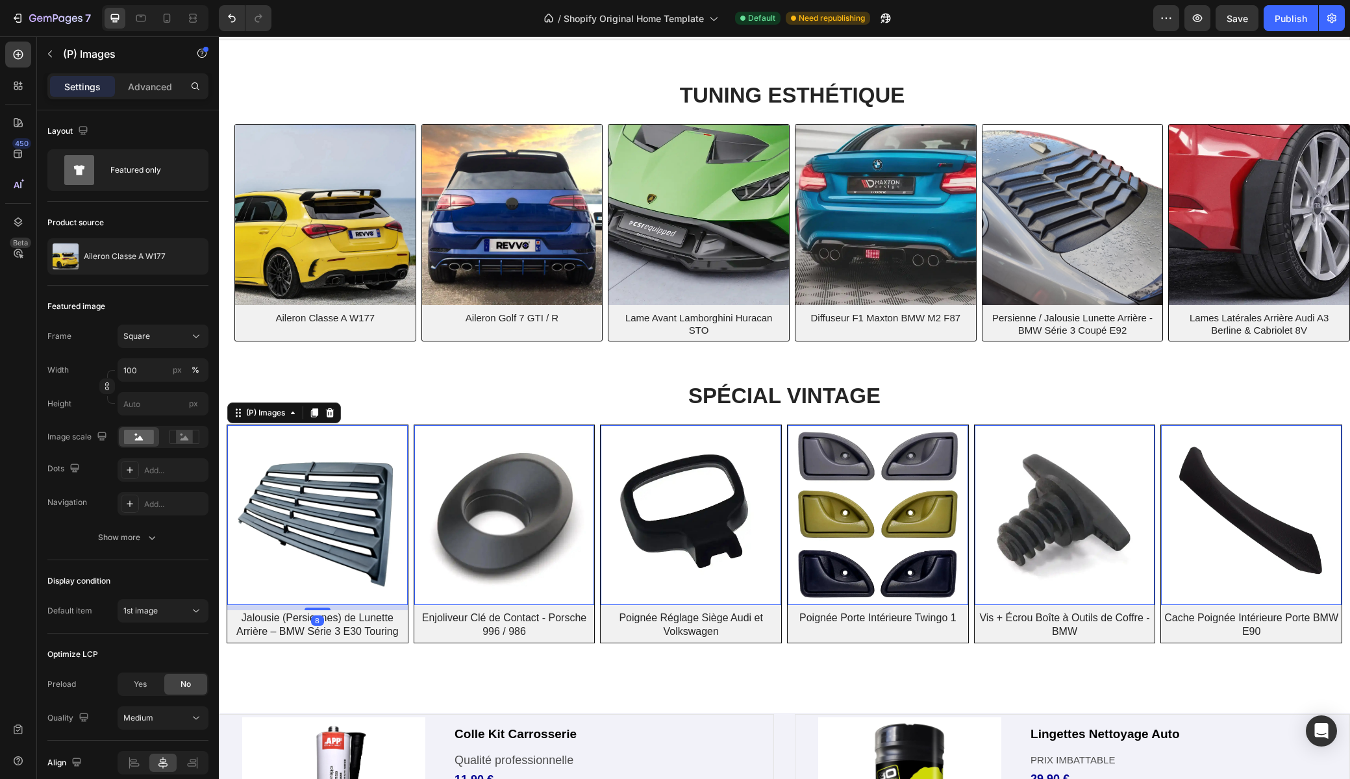
click at [343, 561] on img at bounding box center [317, 515] width 180 height 180
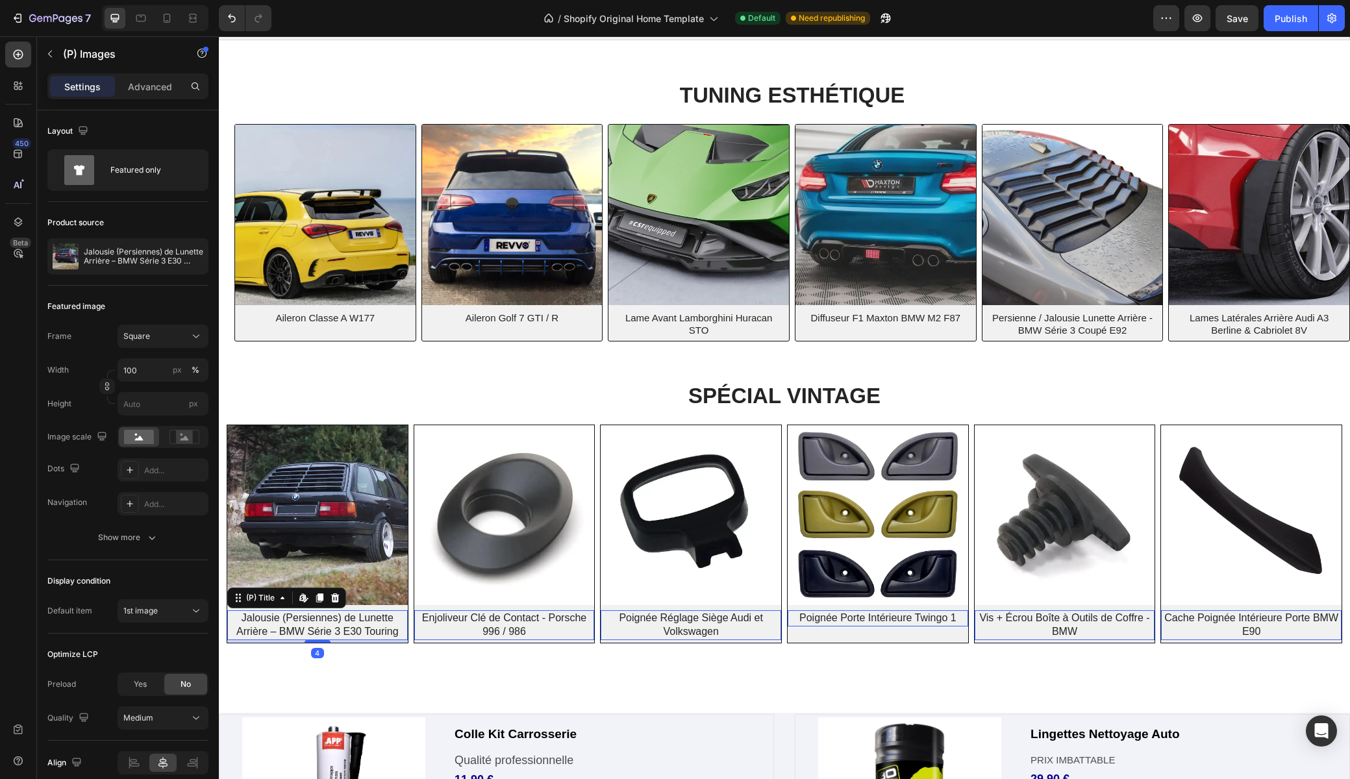
click at [364, 626] on h2 "Jalousie (Persiennes) de Lunette Arrière – BMW Série 3 E30 Touring" at bounding box center [317, 625] width 180 height 30
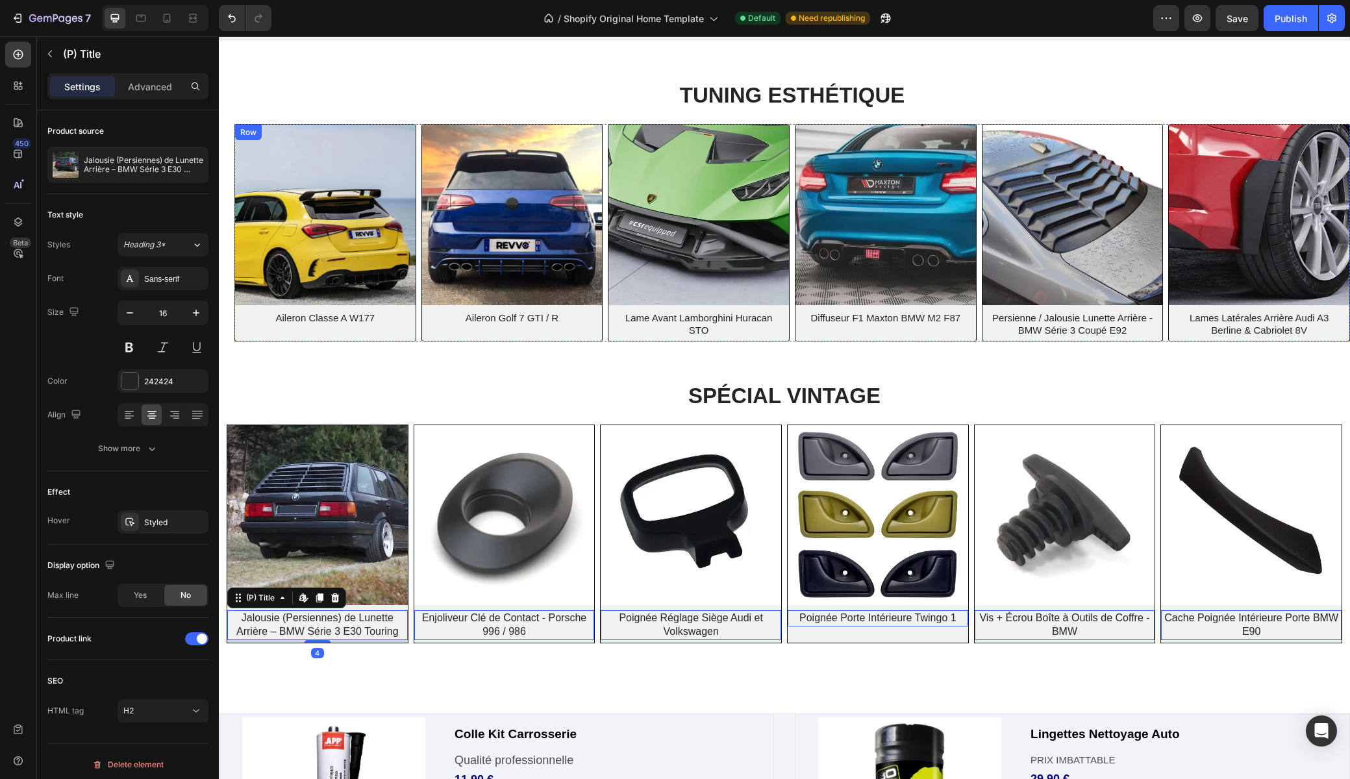
click at [345, 329] on div "(P) Images Aileron Classe A W177 (P) Title" at bounding box center [325, 233] width 180 height 216
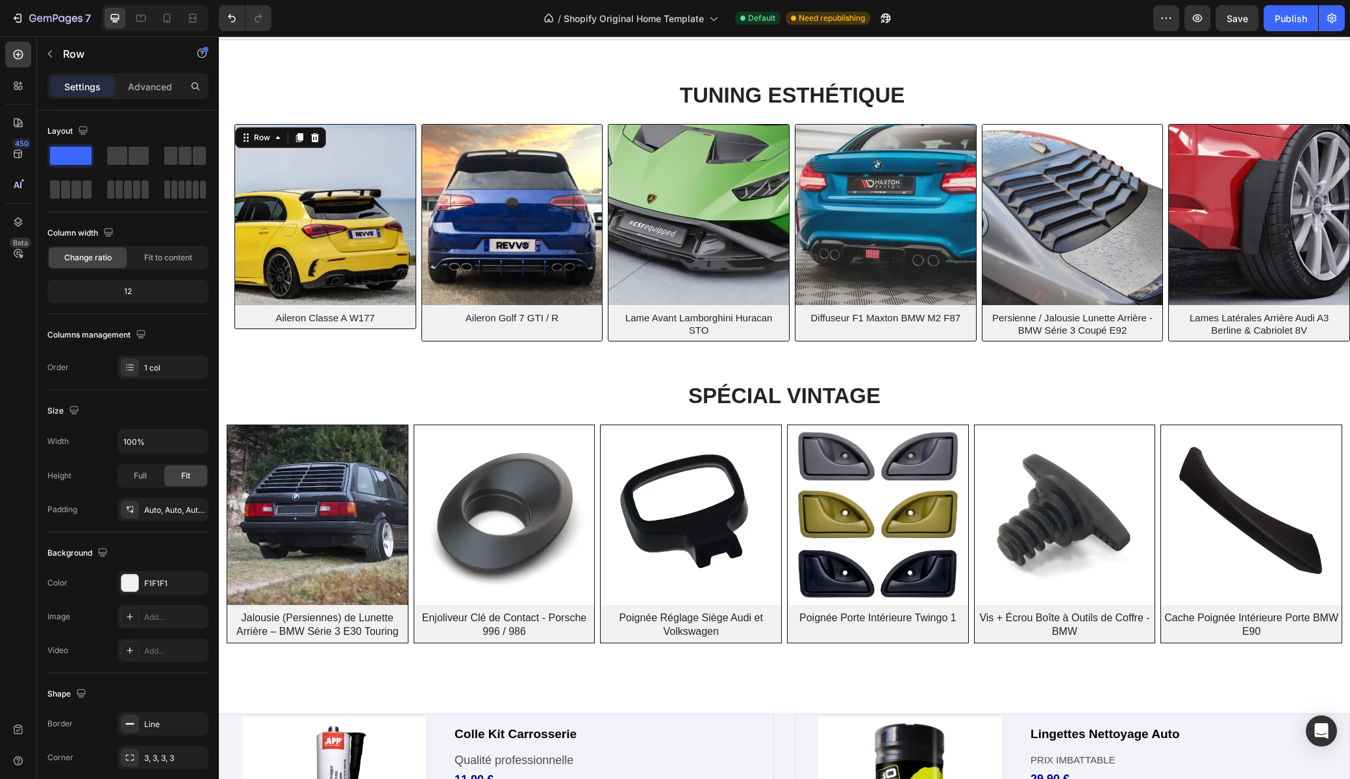
drag, startPoint x: 330, startPoint y: 340, endPoint x: 330, endPoint y: 352, distance: 12.3
click at [330, 352] on div "TUNING ESTHÉTIQUE Heading Row (P) Images Aileron Classe A W177 (P) Title Row 19…" at bounding box center [792, 207] width 1131 height 316
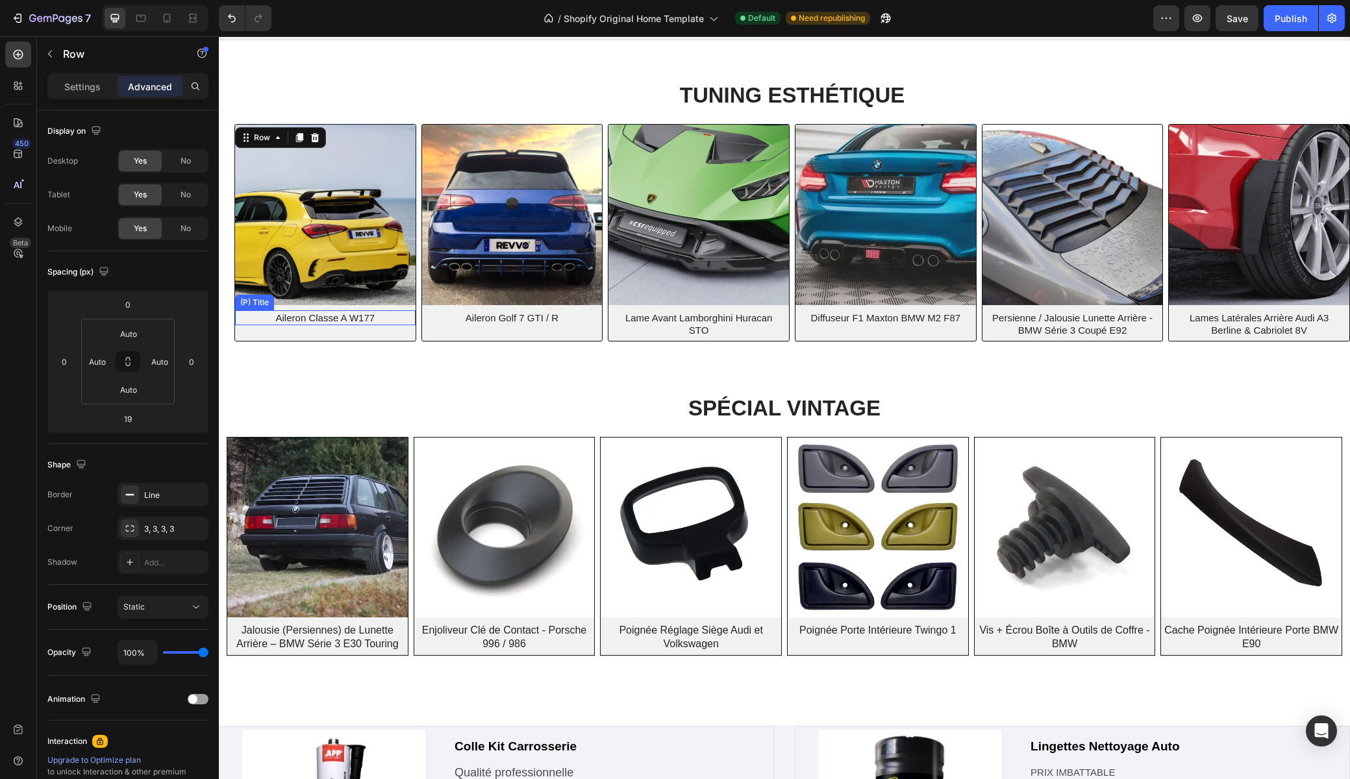
click at [329, 315] on h2 "Aileron Classe A W177" at bounding box center [325, 318] width 170 height 16
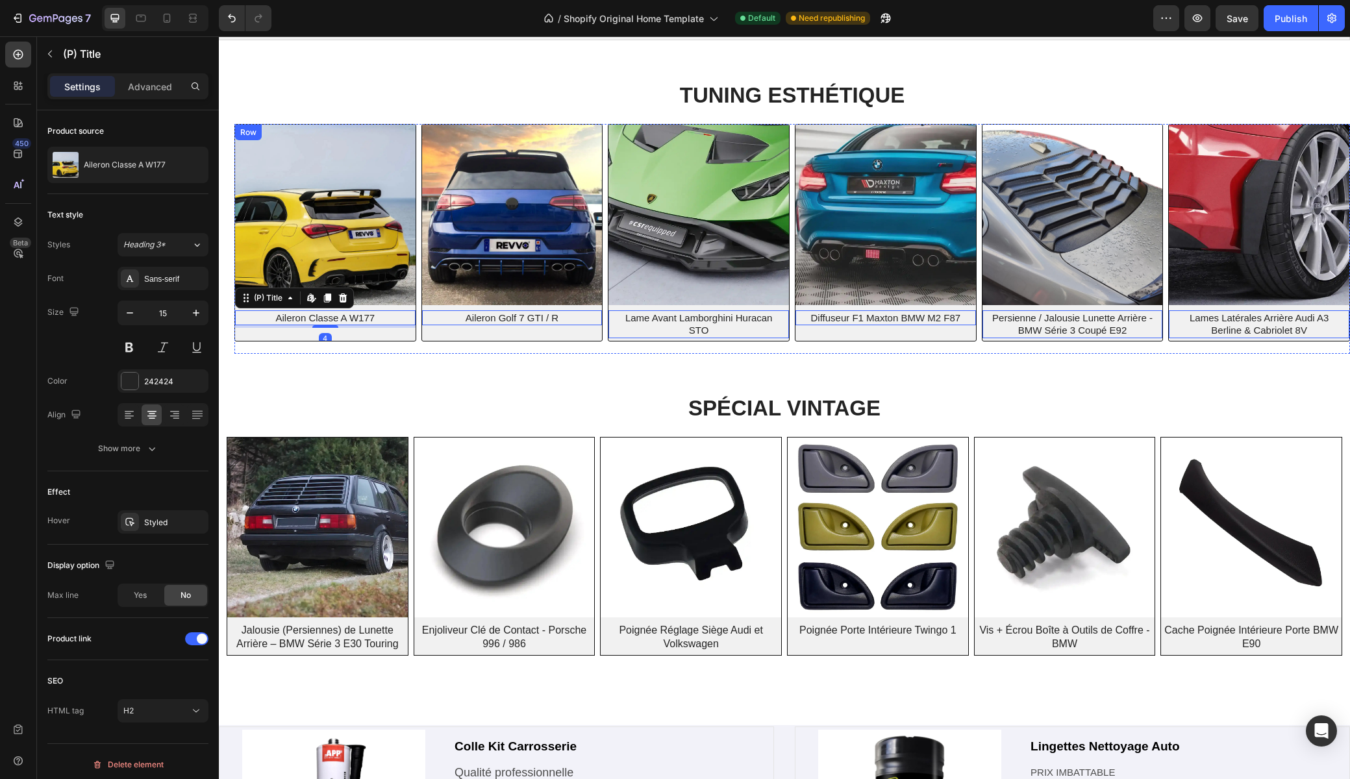
click at [342, 340] on div "(P) Images Aileron Classe A W177 (P) Title Edit content in Shopify 4" at bounding box center [325, 233] width 180 height 216
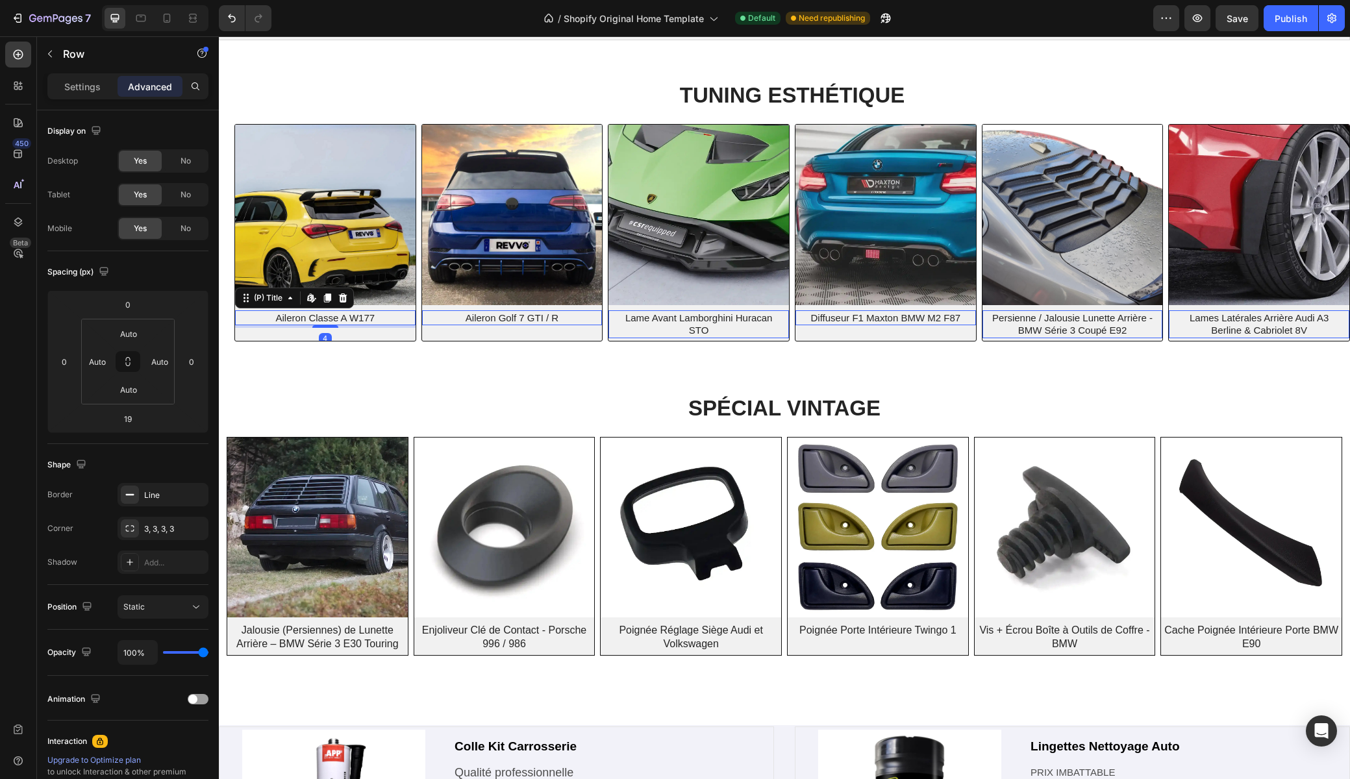
click at [345, 325] on div "Aileron Classe A W177 (P) Title Edit content in Shopify 4" at bounding box center [325, 318] width 180 height 16
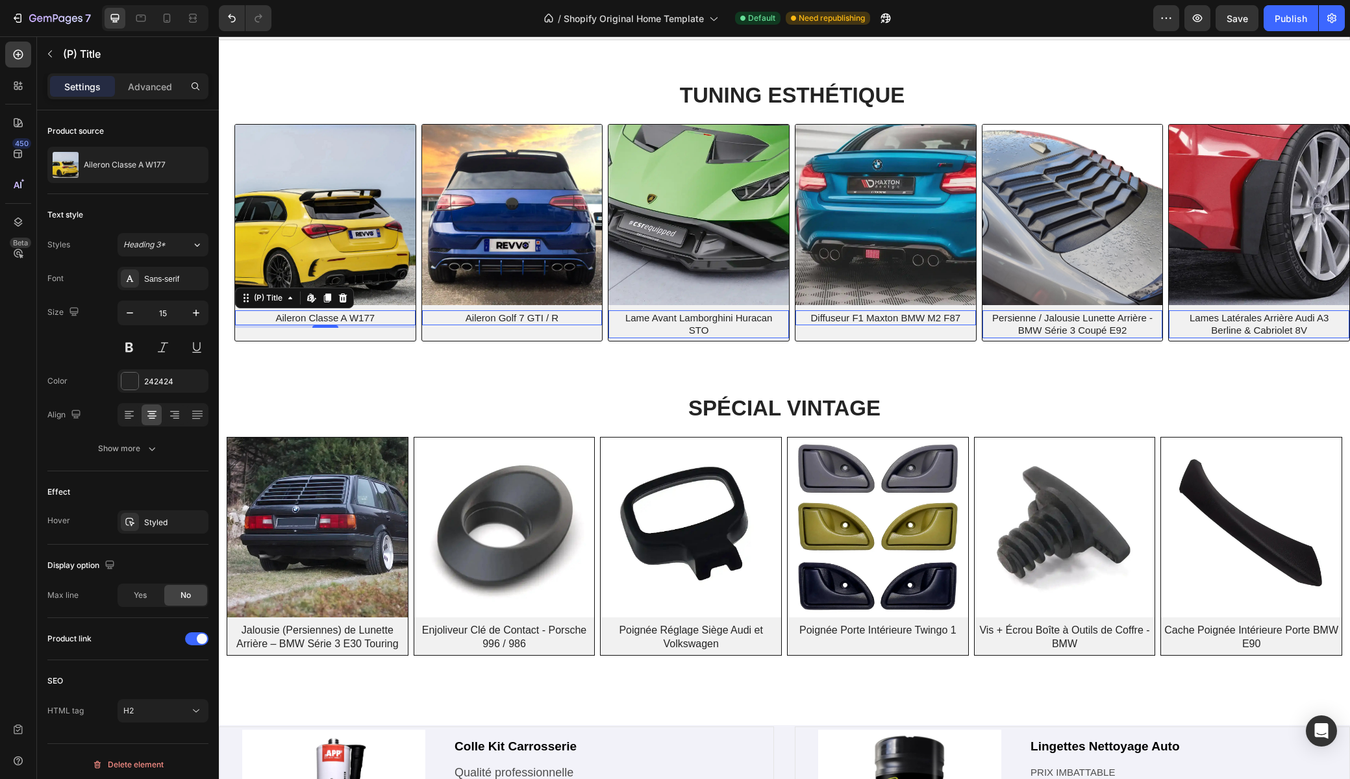
click at [1060, 312] on h2 "Persienne / Jalousie Lunette Arrière - BMW Série 3 Coupé E92" at bounding box center [1072, 324] width 170 height 28
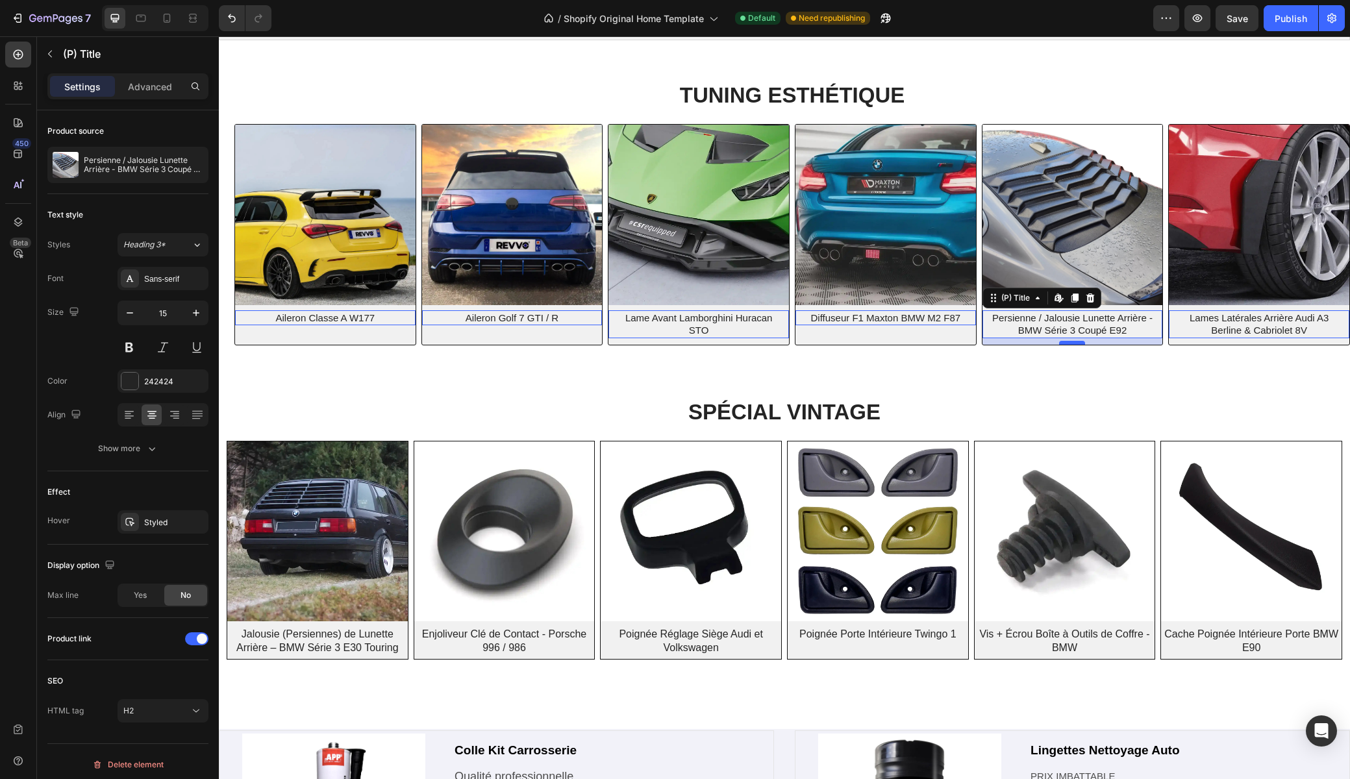
click at [219, 36] on div at bounding box center [219, 36] width 0 height 0
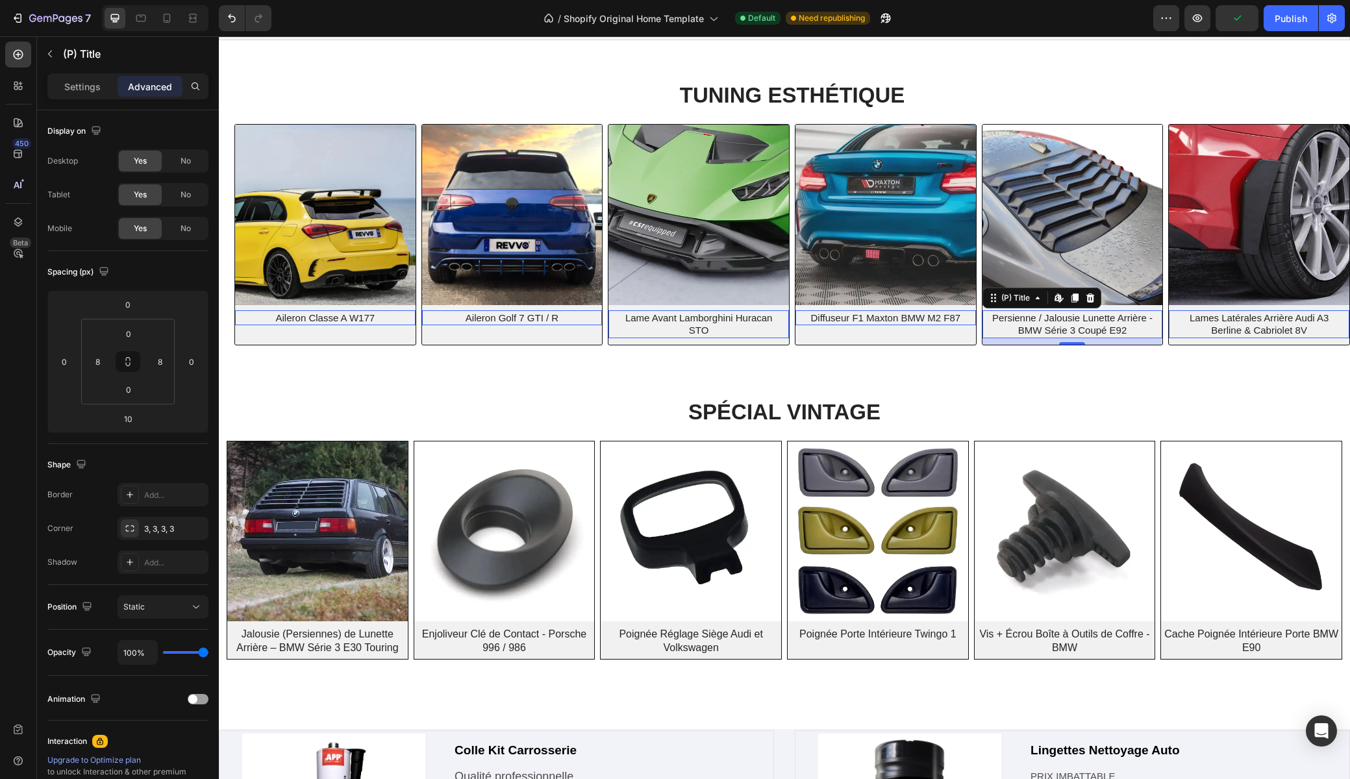
click at [1056, 319] on h2 "Persienne / Jalousie Lunette Arrière - BMW Série 3 Coupé E92" at bounding box center [1072, 324] width 170 height 28
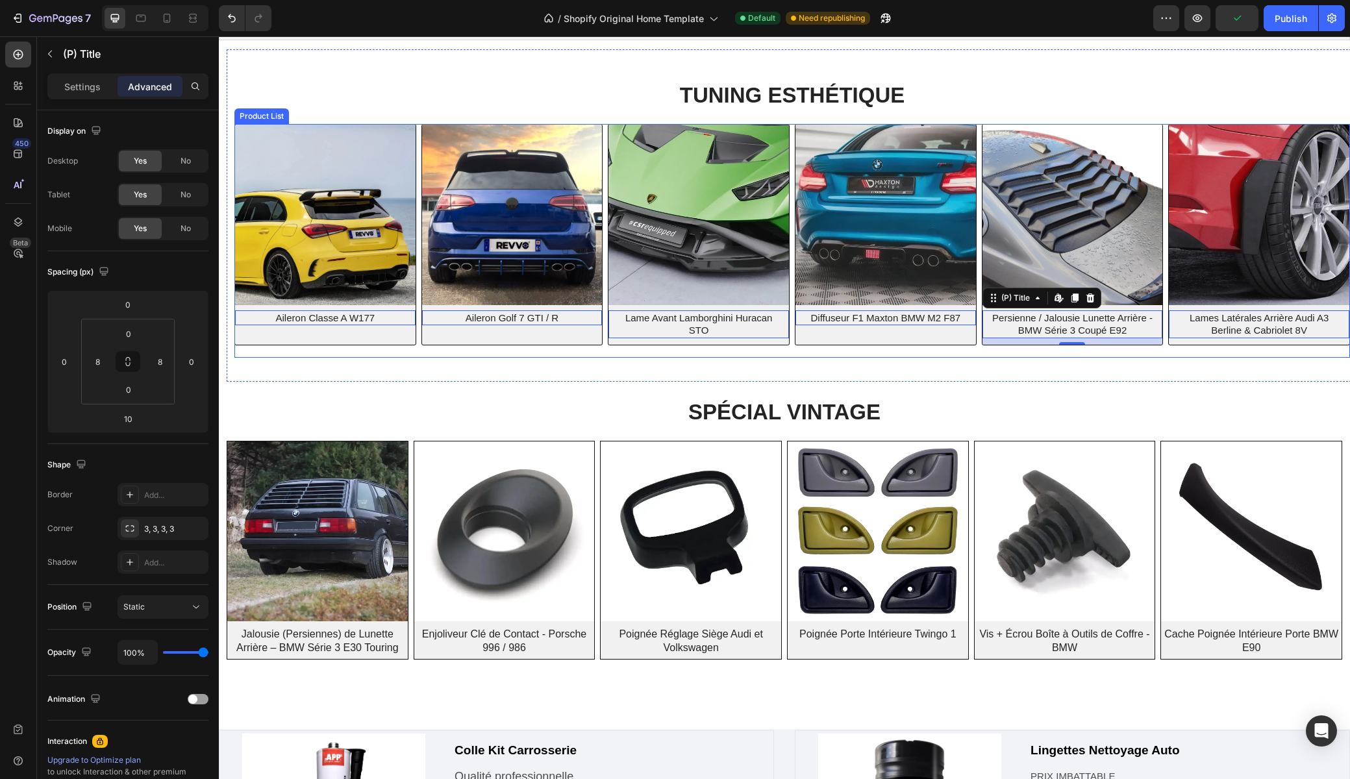
click at [1078, 360] on div "TUNING ESTHÉTIQUE Heading Row (P) Images Aileron Classe A W177 (P) Title Edit c…" at bounding box center [792, 224] width 1131 height 286
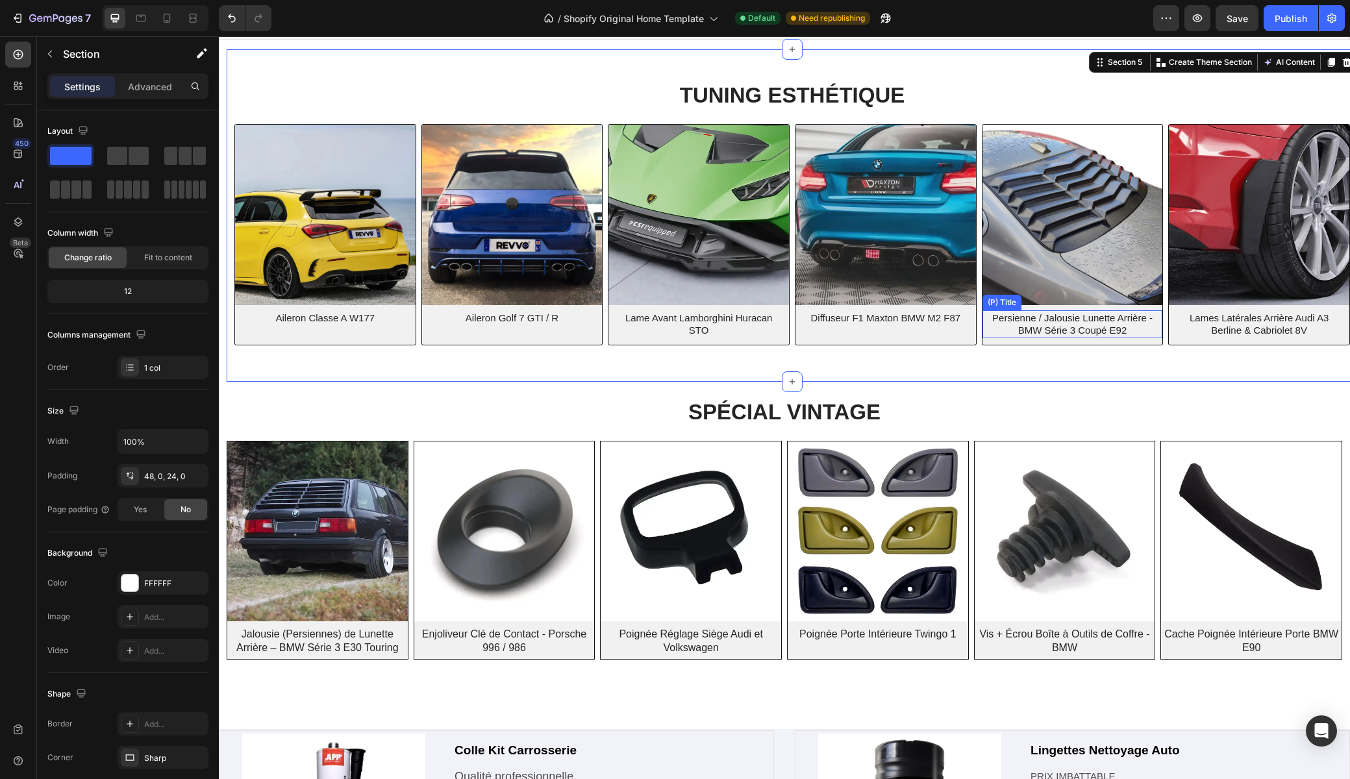
click at [1067, 319] on h2 "Persienne / Jalousie Lunette Arrière - BMW Série 3 Coupé E92" at bounding box center [1072, 324] width 170 height 28
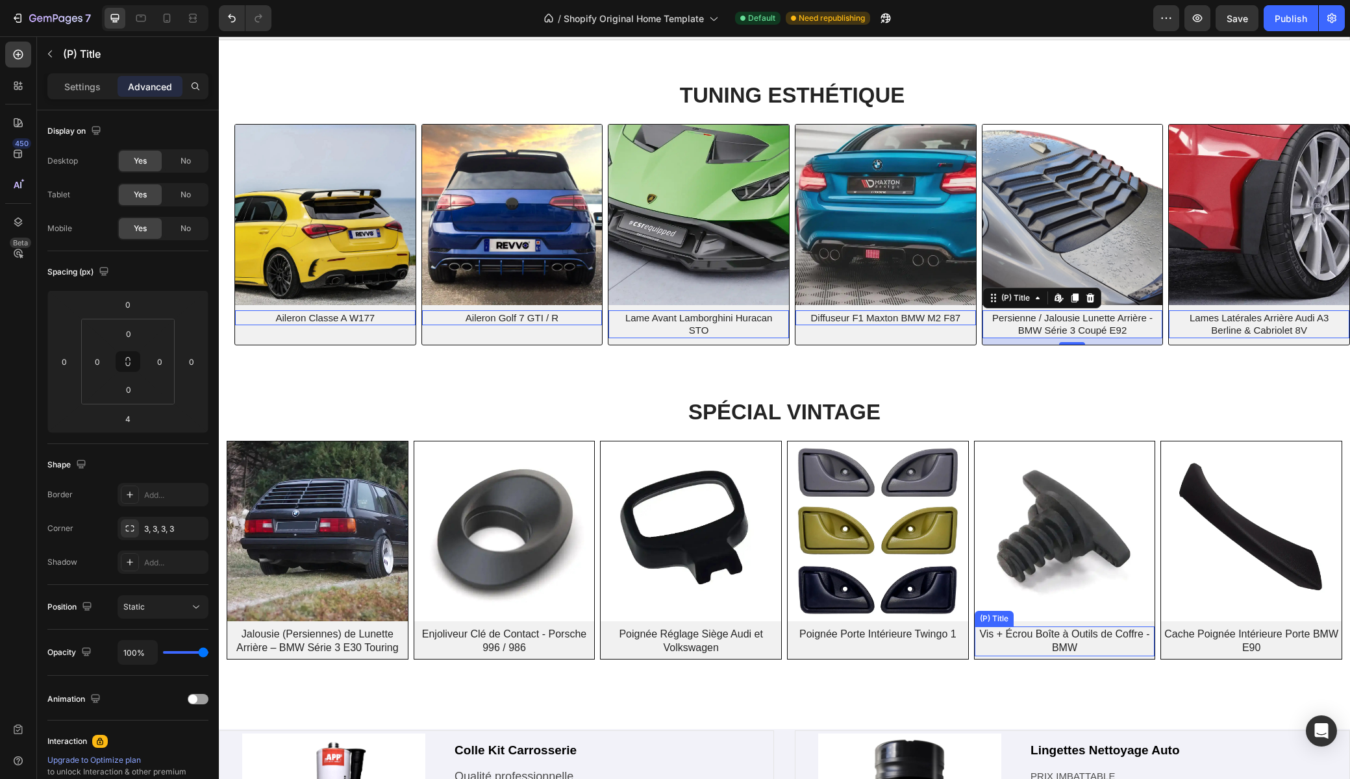
click at [1061, 638] on h2 "Vis + Écrou Boîte à Outils de Coffre - BMW" at bounding box center [1064, 641] width 180 height 30
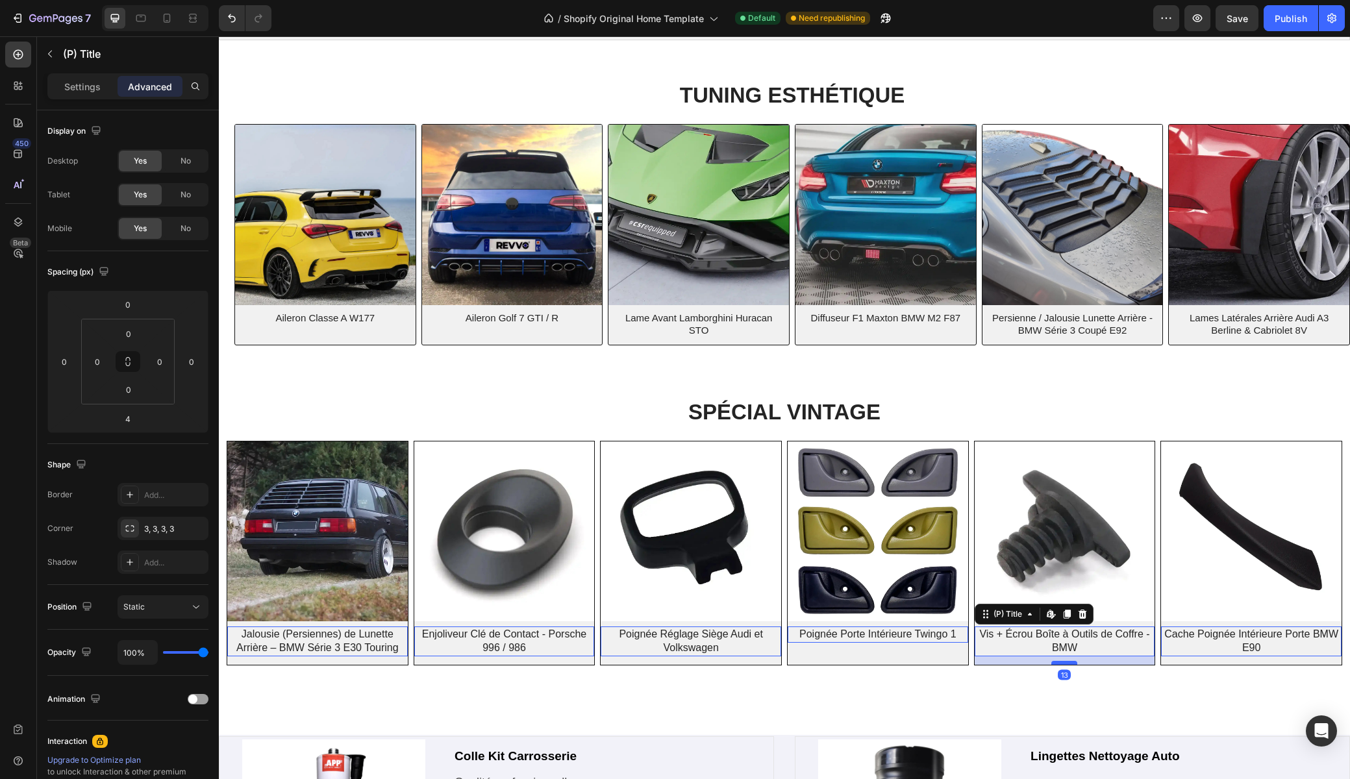
click at [219, 36] on div at bounding box center [219, 36] width 0 height 0
type input "13"
click at [1047, 640] on h2 "Vis + Écrou Boîte à Outils de Coffre - BMW" at bounding box center [1064, 641] width 180 height 30
click at [98, 358] on input "0" at bounding box center [97, 361] width 19 height 19
click at [116, 441] on div "S 8px" at bounding box center [125, 447] width 81 height 19
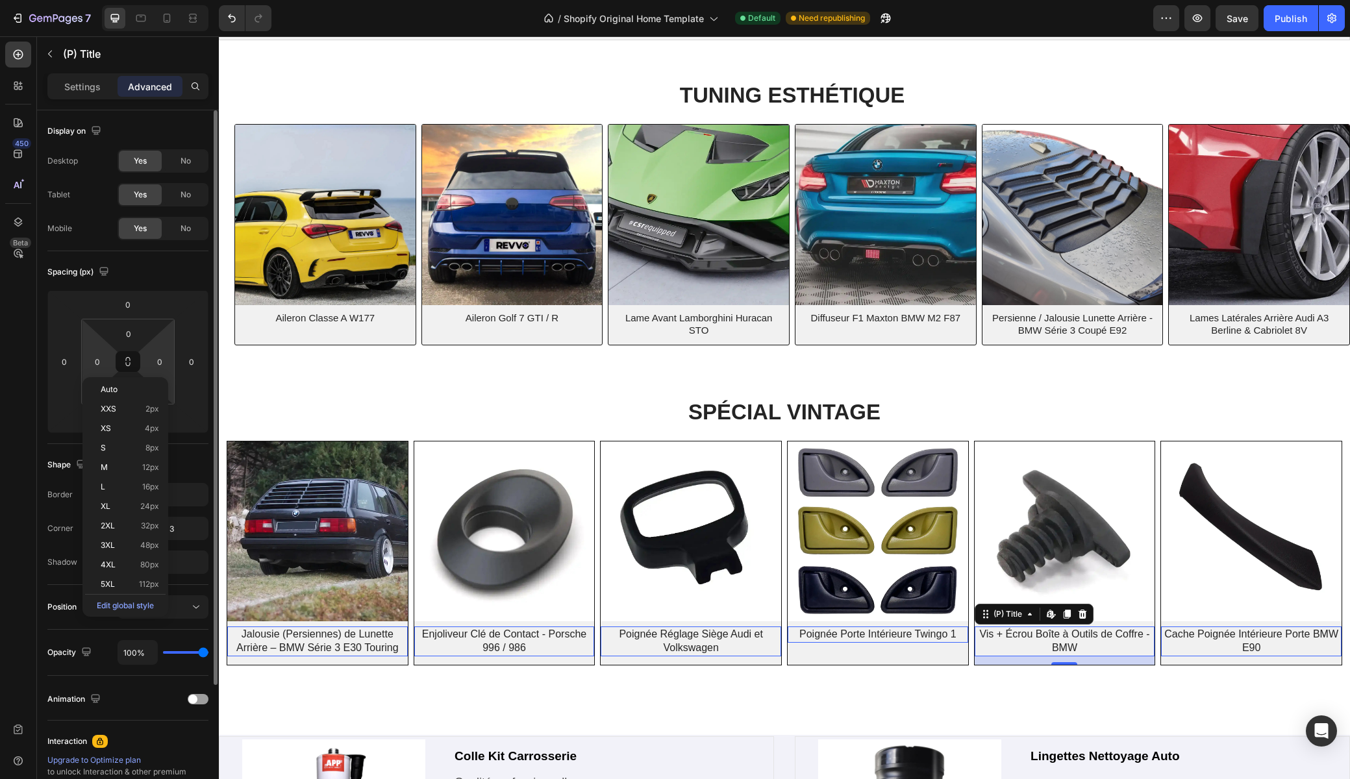
type input "8"
click at [156, 362] on input "0" at bounding box center [159, 361] width 19 height 19
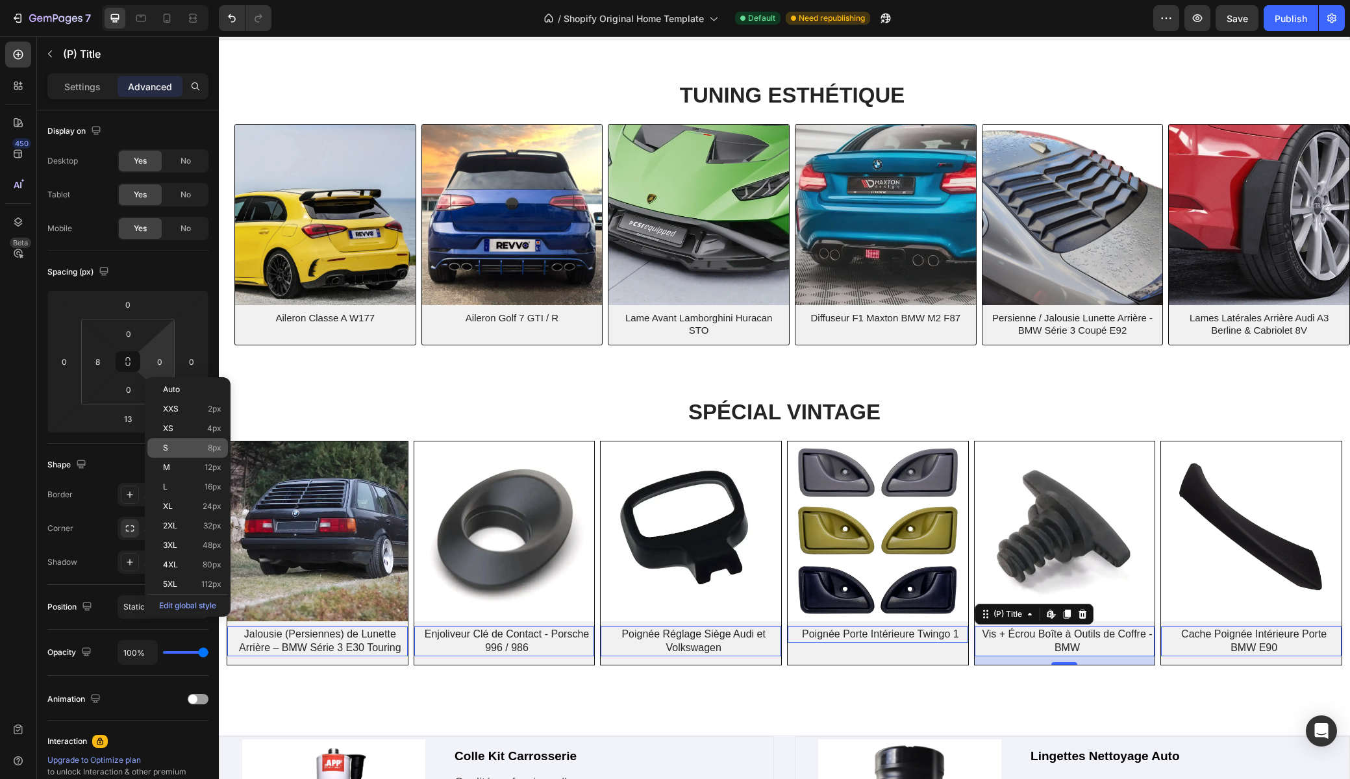
click at [164, 452] on span "S" at bounding box center [165, 447] width 5 height 9
type input "8"
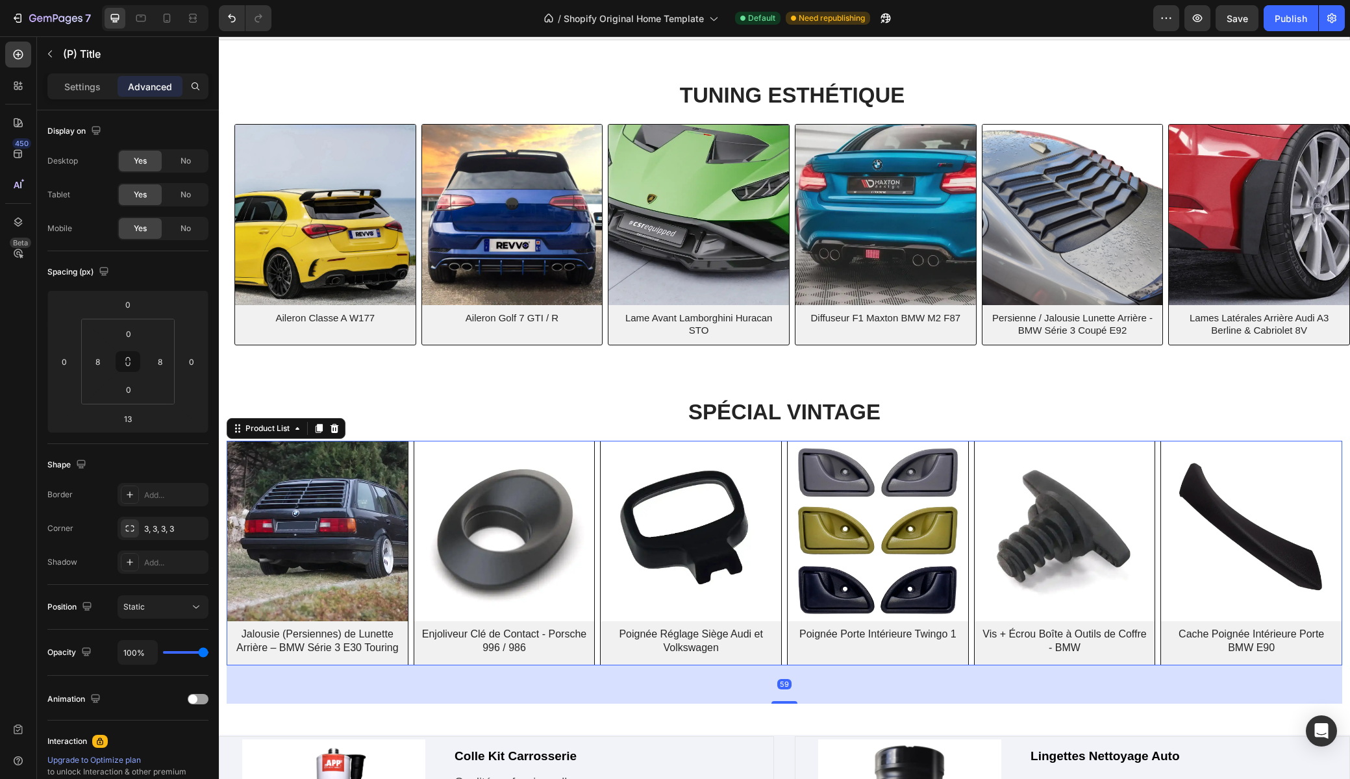
click at [410, 447] on div "(P) Images Jalousie (Persiennes) de Lunette Arrière – BMW Série 3 E30 Touring (…" at bounding box center [784, 553] width 1115 height 225
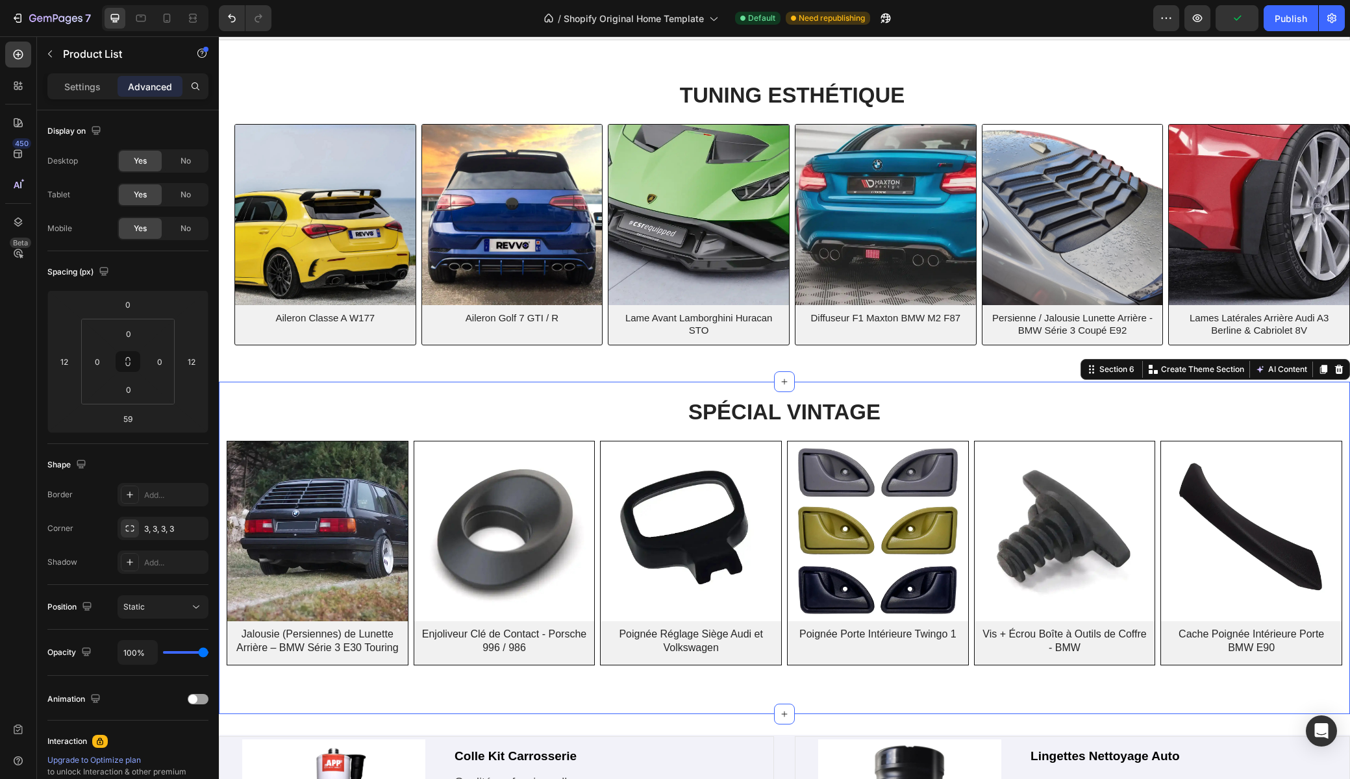
click at [375, 430] on div "SPÉCIAL VINTAGE Heading Row (P) Images Jalousie (Persiennes) de Lunette Arrière…" at bounding box center [784, 550] width 1131 height 306
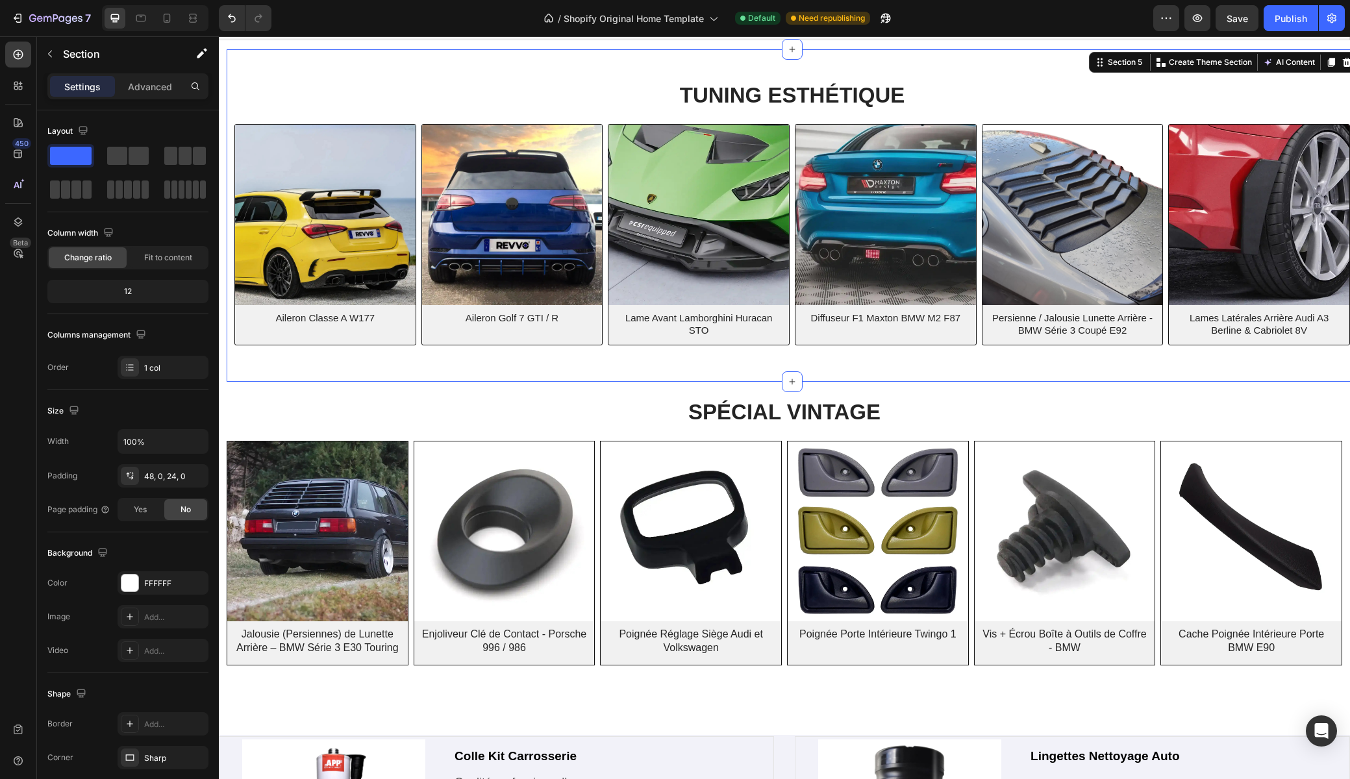
click at [411, 114] on div "TUNING ESTHÉTIQUE Heading Row (P) Images Aileron Classe A W177 (P) Title Row Pr…" at bounding box center [792, 224] width 1131 height 286
click at [155, 90] on p "Advanced" at bounding box center [150, 87] width 44 height 14
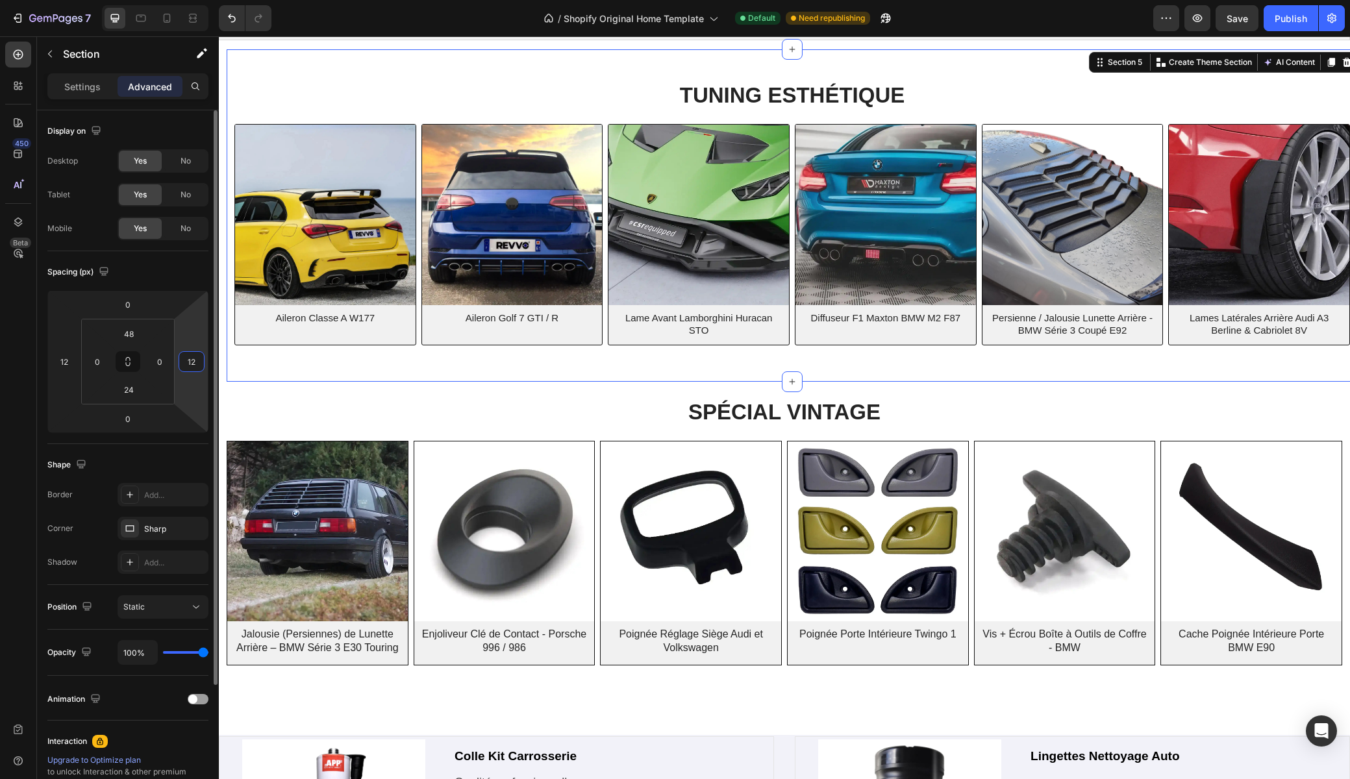
click at [190, 365] on input "12" at bounding box center [191, 361] width 19 height 19
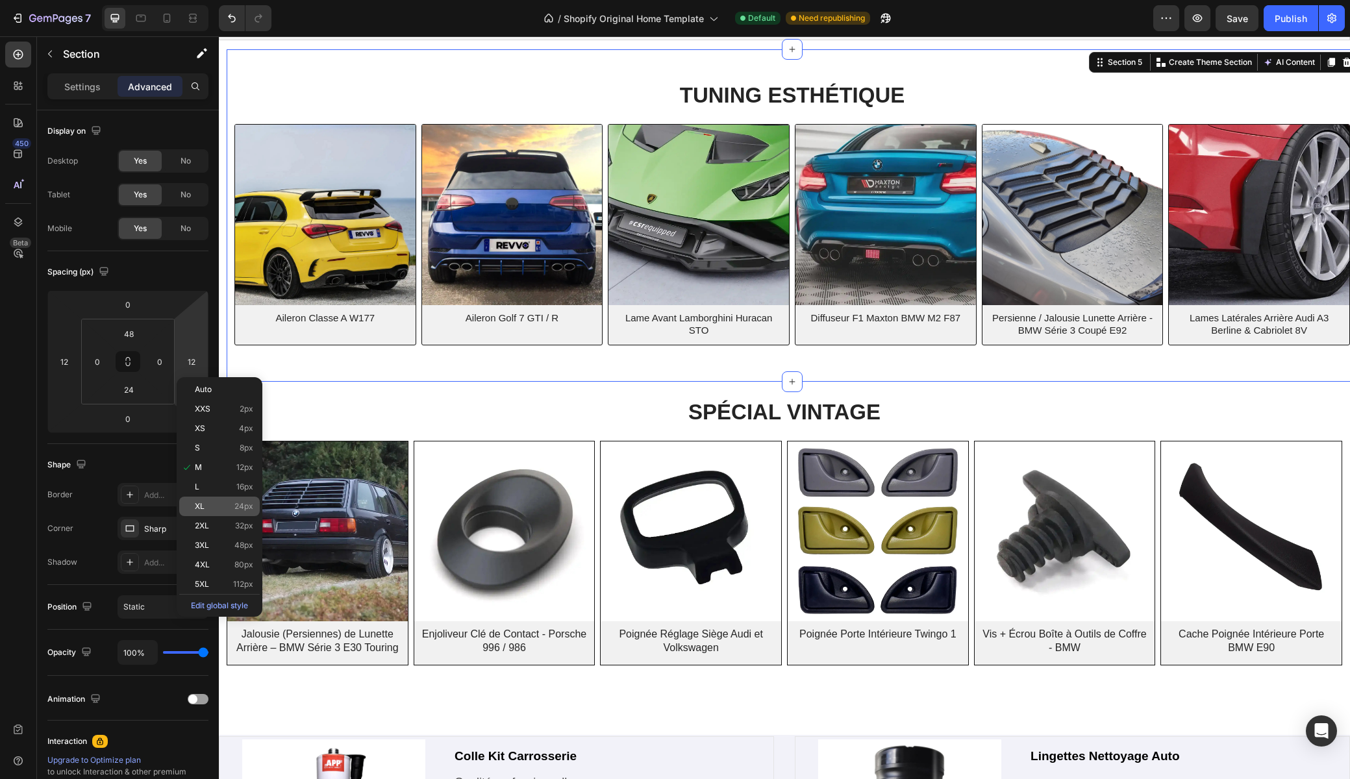
click at [192, 500] on div "XL 24px" at bounding box center [219, 506] width 81 height 19
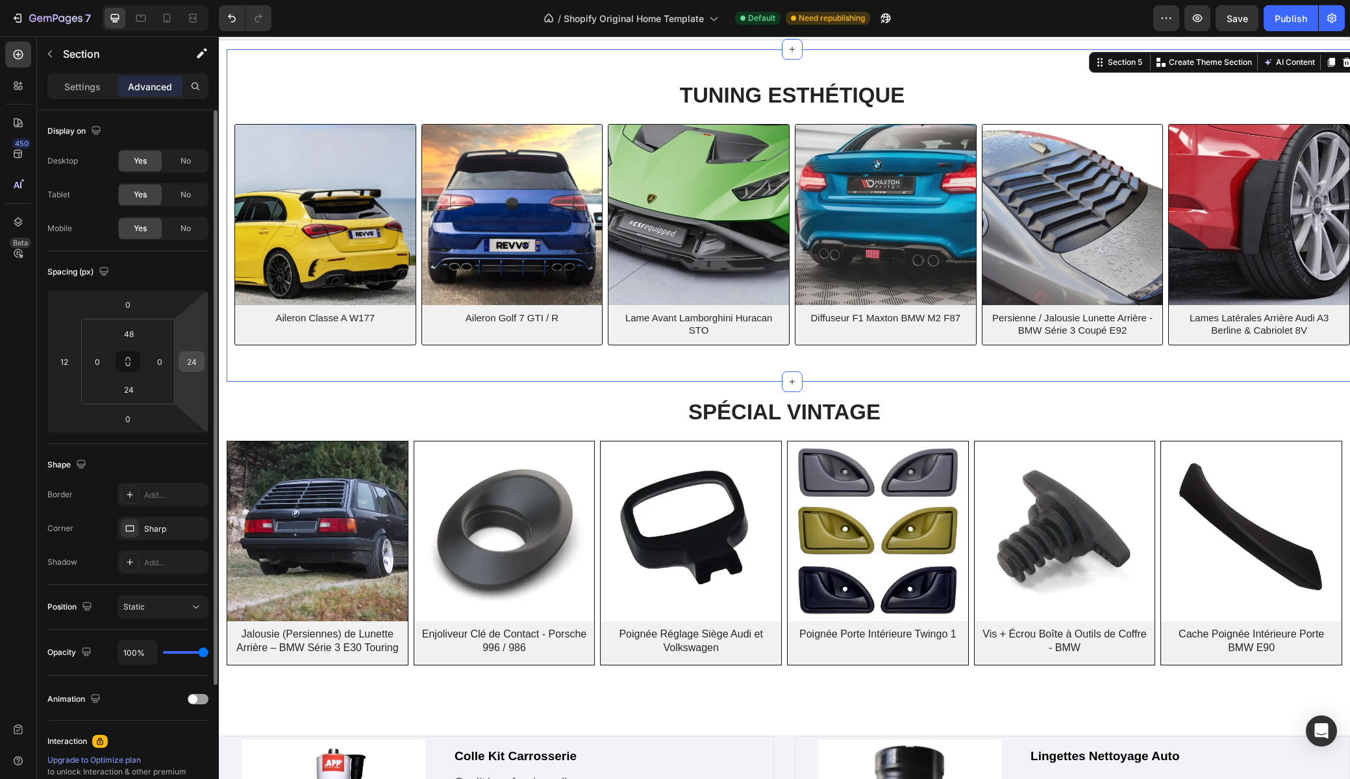
click at [194, 360] on input "24" at bounding box center [191, 361] width 19 height 19
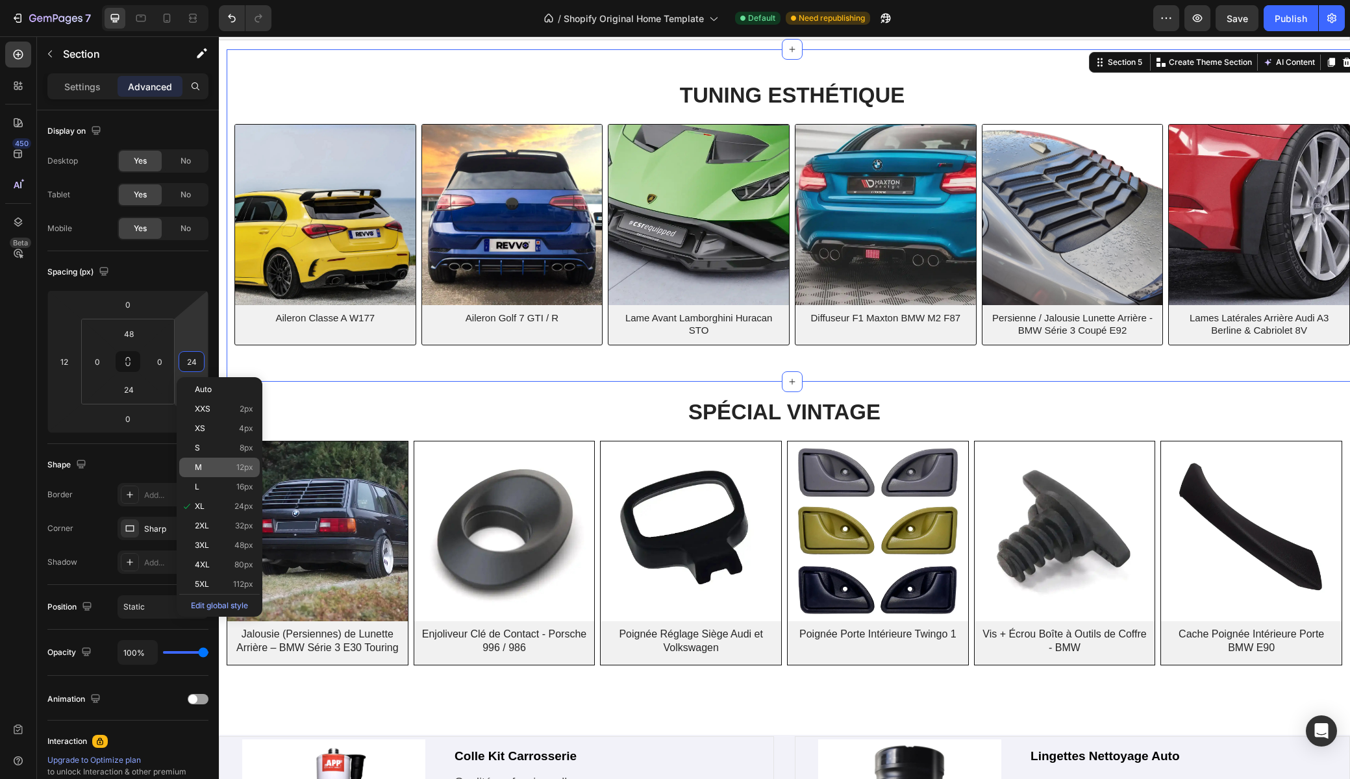
click at [196, 465] on span "M" at bounding box center [198, 467] width 7 height 9
type input "12"
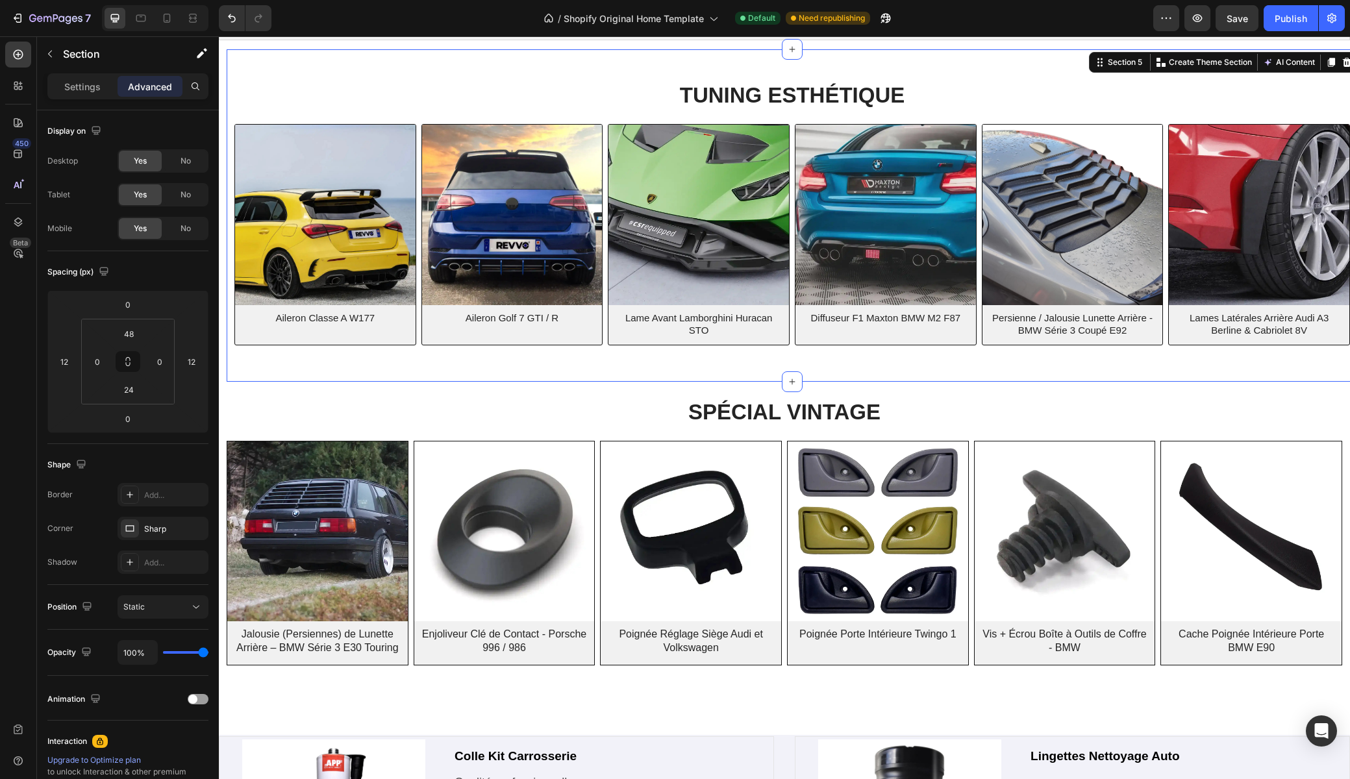
click at [382, 371] on div "TUNING ESTHÉTIQUE Heading Row (P) Images Aileron Classe A W177 (P) Title Row Pr…" at bounding box center [792, 215] width 1131 height 332
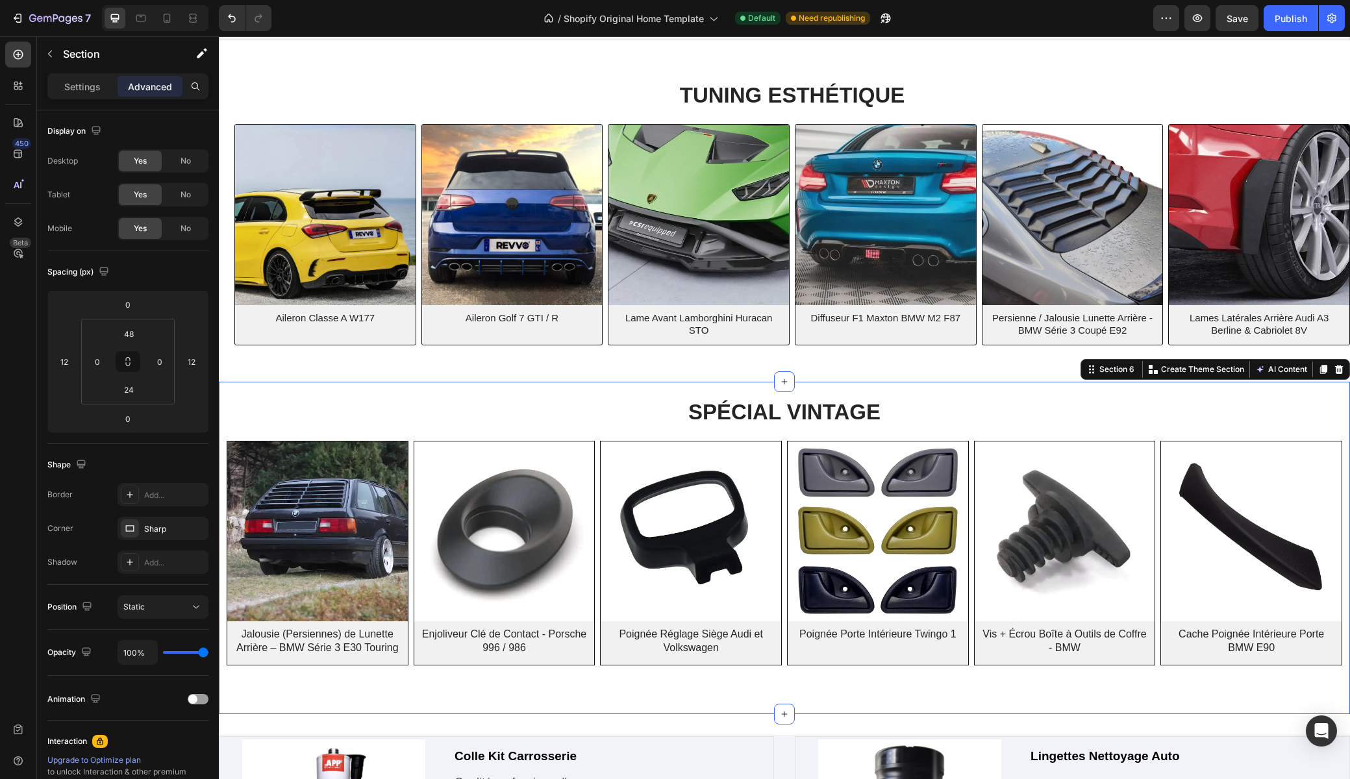
click at [407, 430] on div "SPÉCIAL VINTAGE Heading Row (P) Images Jalousie (Persiennes) de Lunette Arrière…" at bounding box center [784, 550] width 1131 height 306
click at [410, 662] on div "(P) Images Jalousie (Persiennes) de Lunette Arrière – BMW Série 3 E30 Touring (…" at bounding box center [784, 553] width 1115 height 225
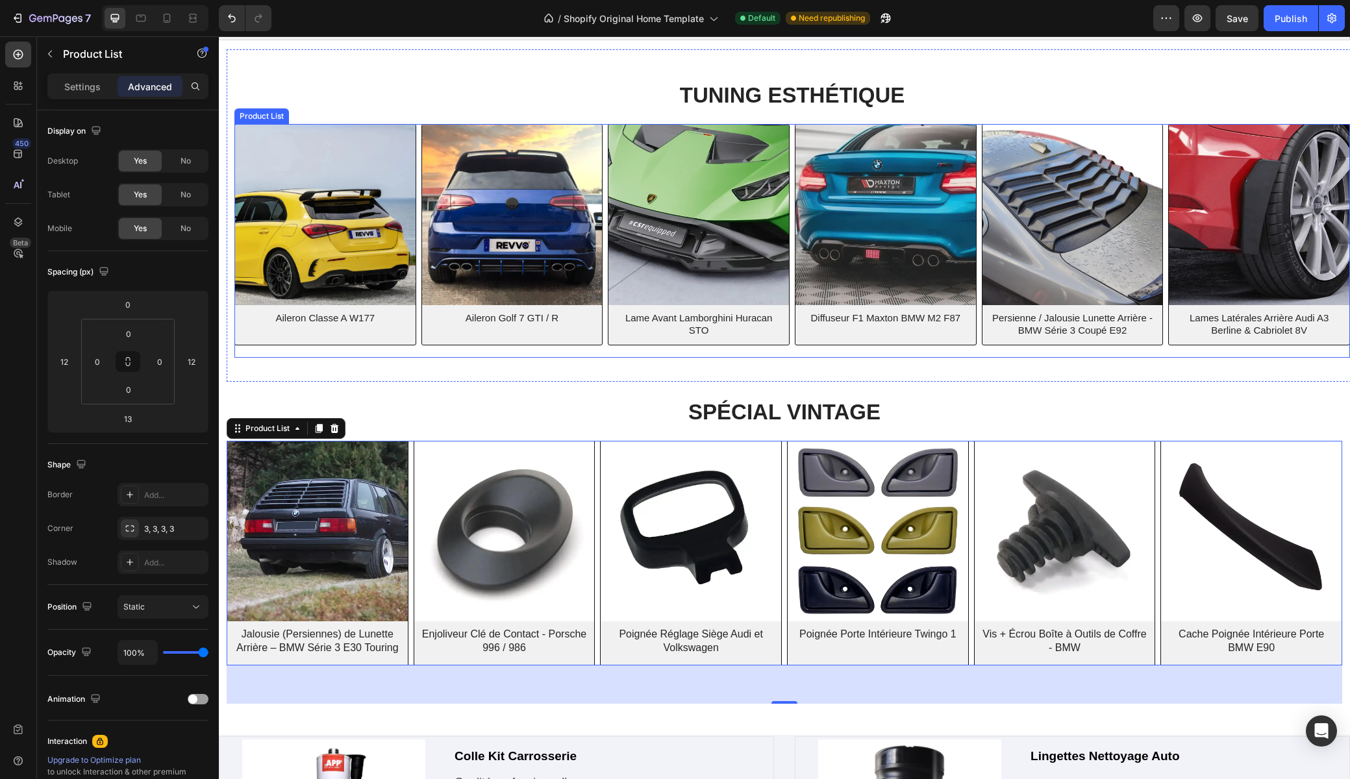
click at [241, 351] on div "(P) Images Aileron Classe A W177 (P) Title Row Product List (P) Images Aileron …" at bounding box center [791, 241] width 1115 height 234
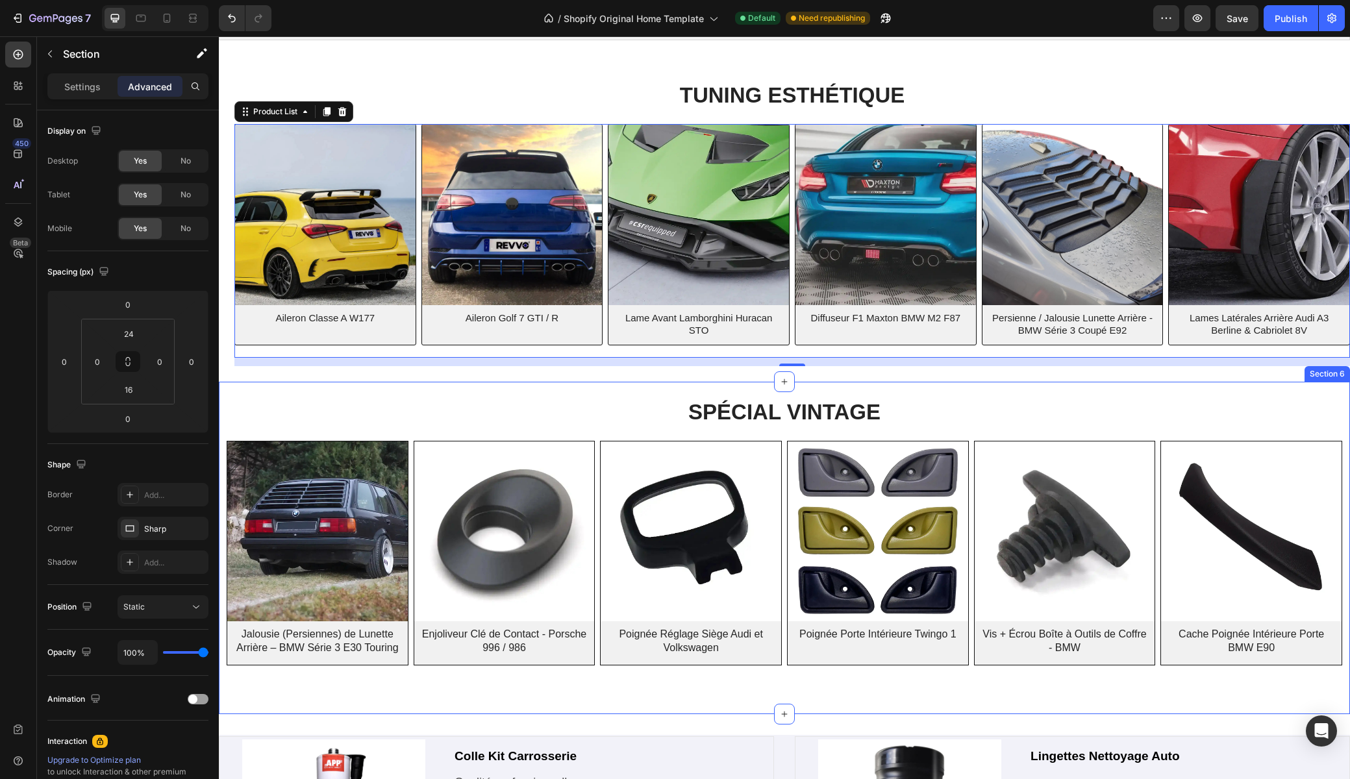
click at [249, 416] on div "SPÉCIAL VINTAGE Heading Row (P) Images Jalousie (Persiennes) de Lunette Arrière…" at bounding box center [784, 550] width 1131 height 306
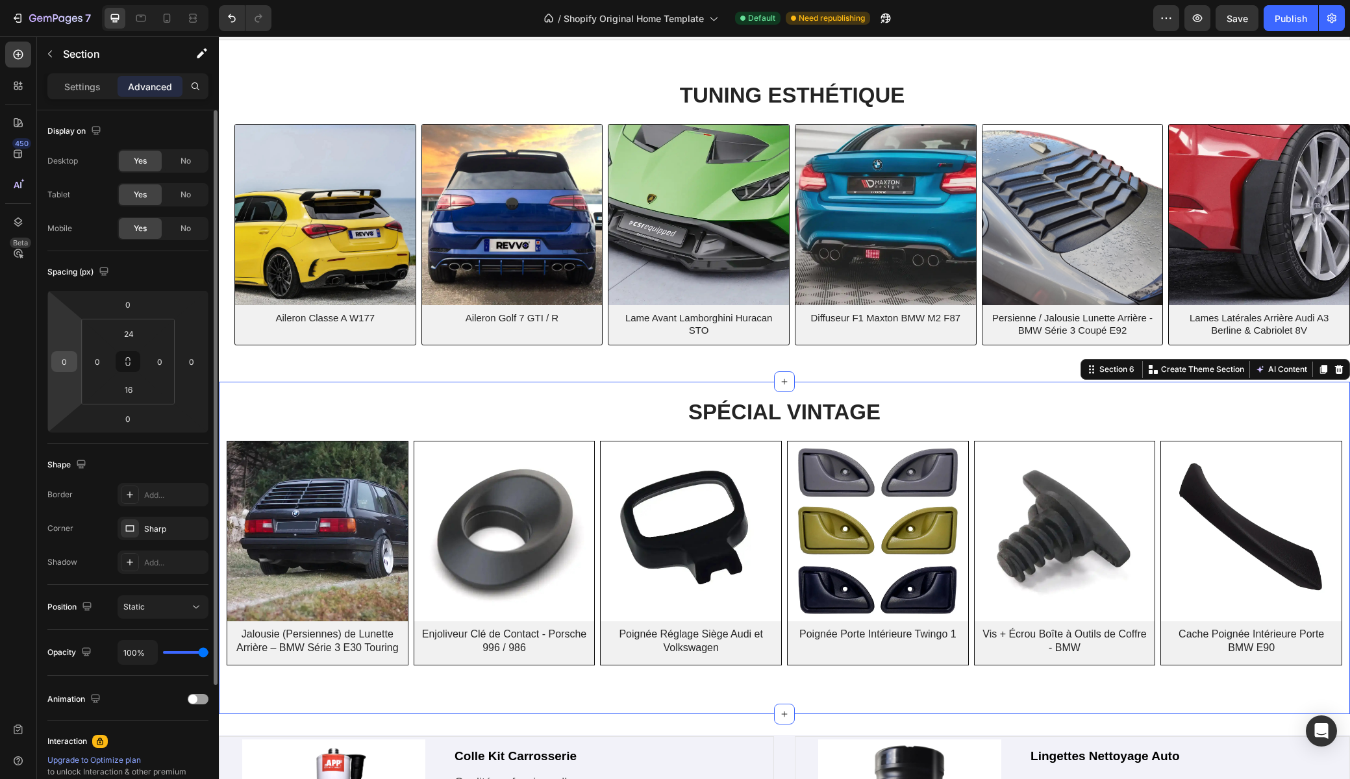
click at [64, 364] on input "0" at bounding box center [64, 361] width 19 height 19
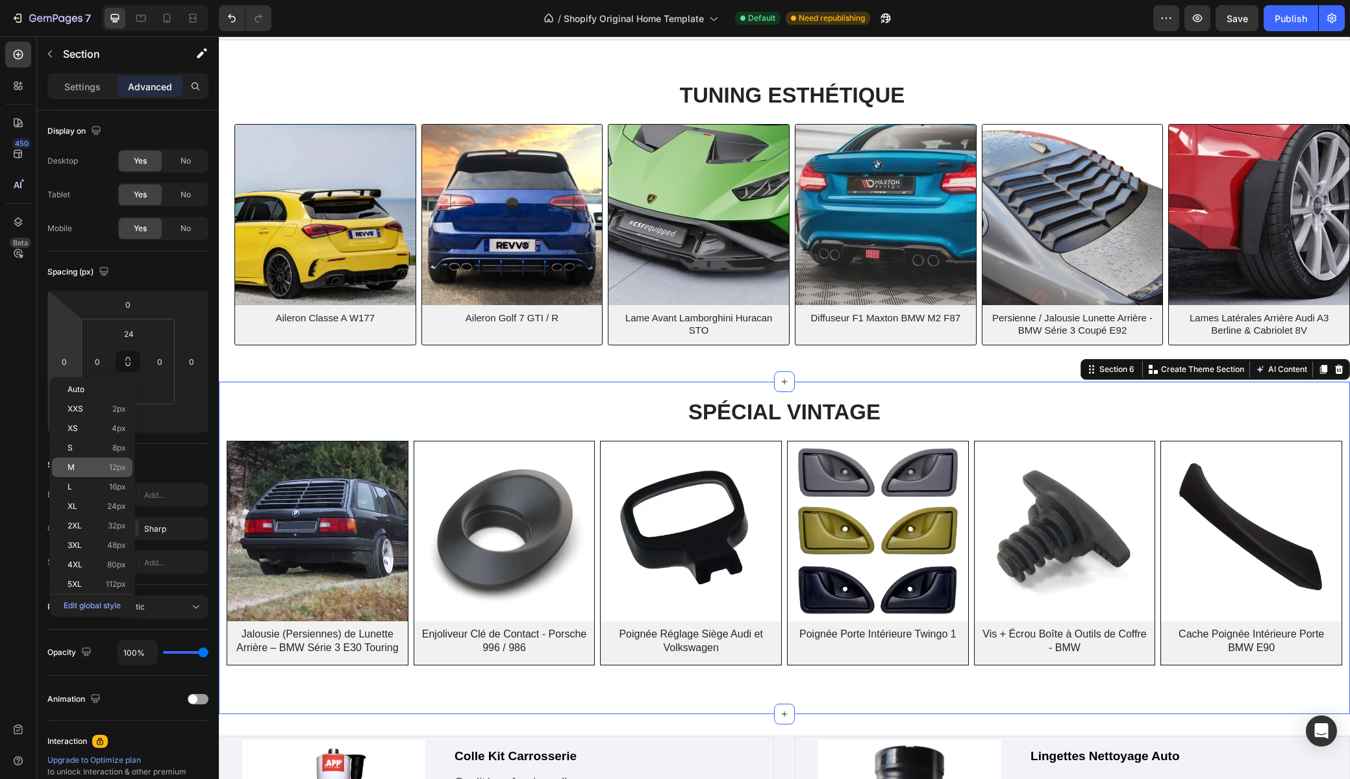
click at [81, 469] on p "M 12px" at bounding box center [97, 467] width 58 height 9
type input "12"
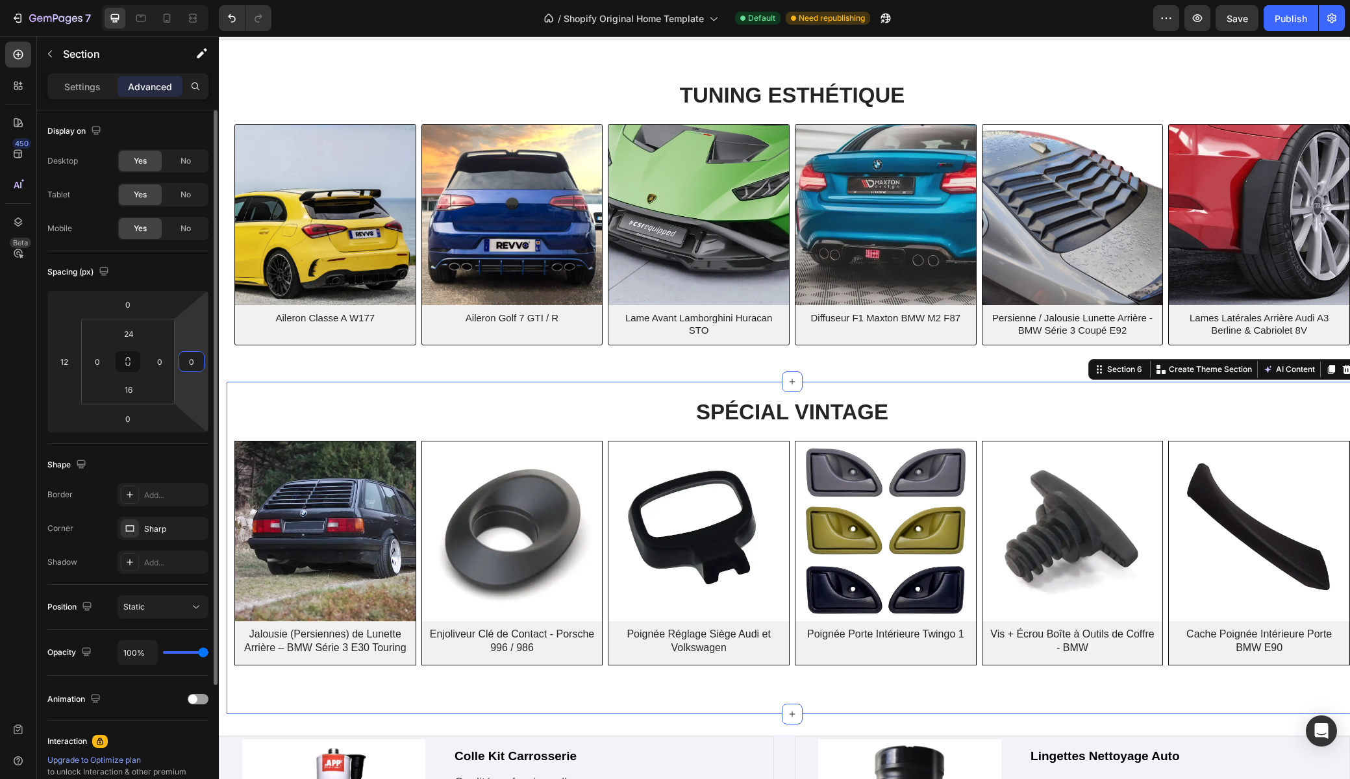
click at [190, 365] on input "0" at bounding box center [191, 361] width 19 height 19
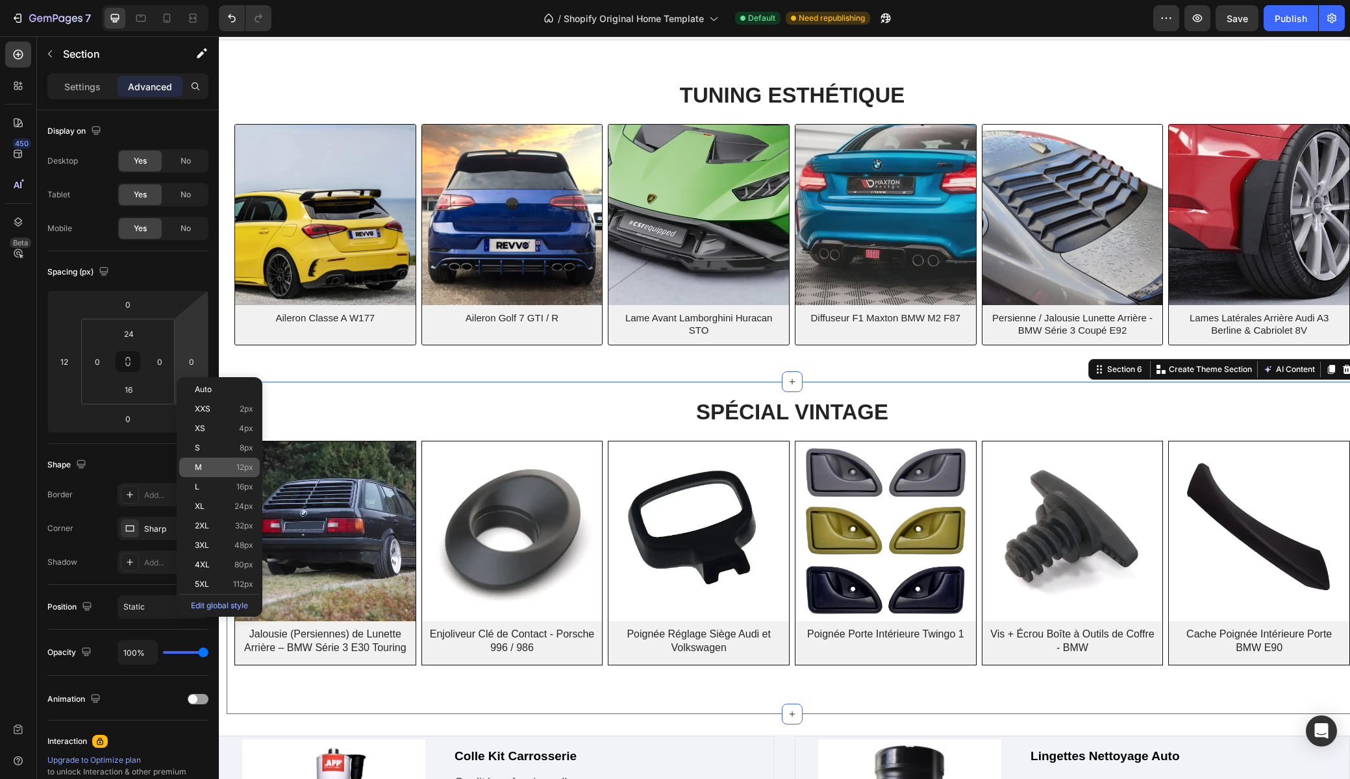
click at [208, 469] on p "M 12px" at bounding box center [224, 467] width 58 height 9
type input "12"
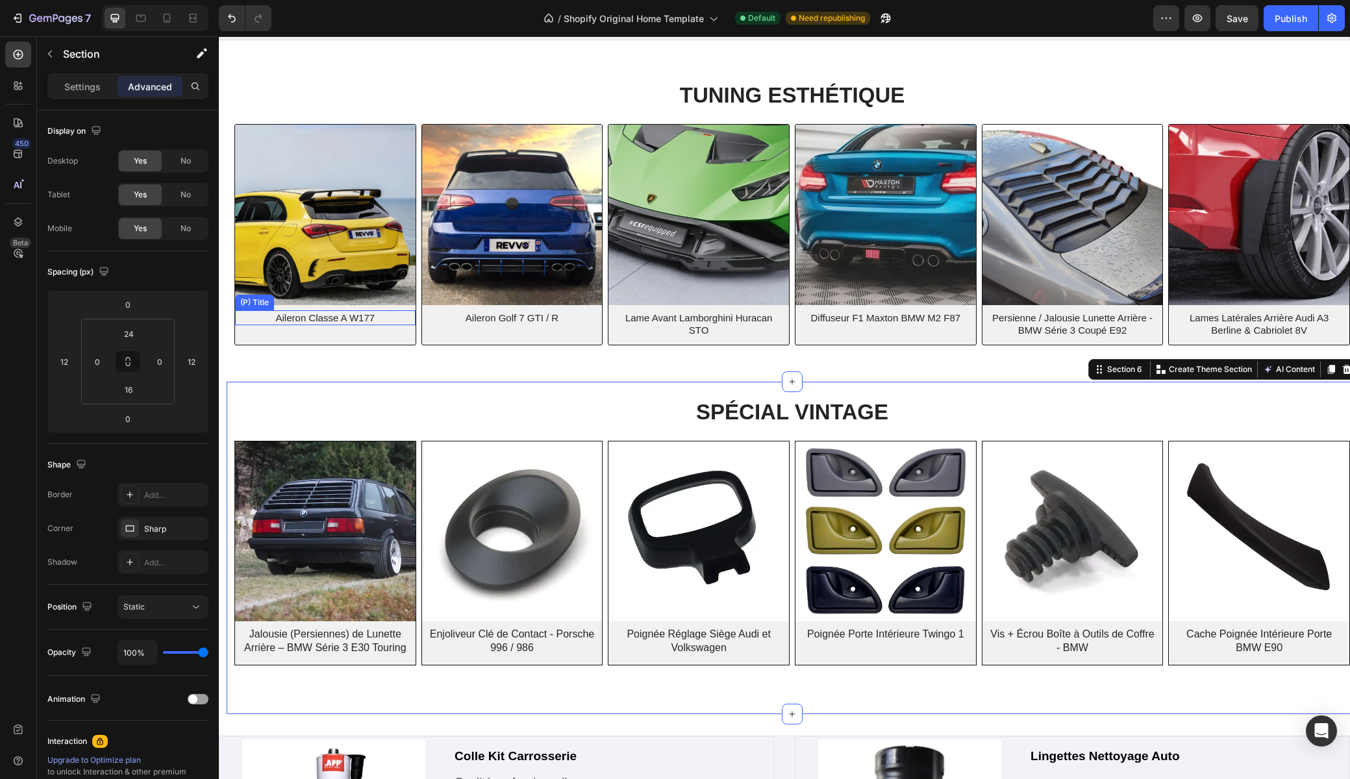
click at [325, 320] on h2 "Aileron Classe A W177" at bounding box center [325, 318] width 170 height 16
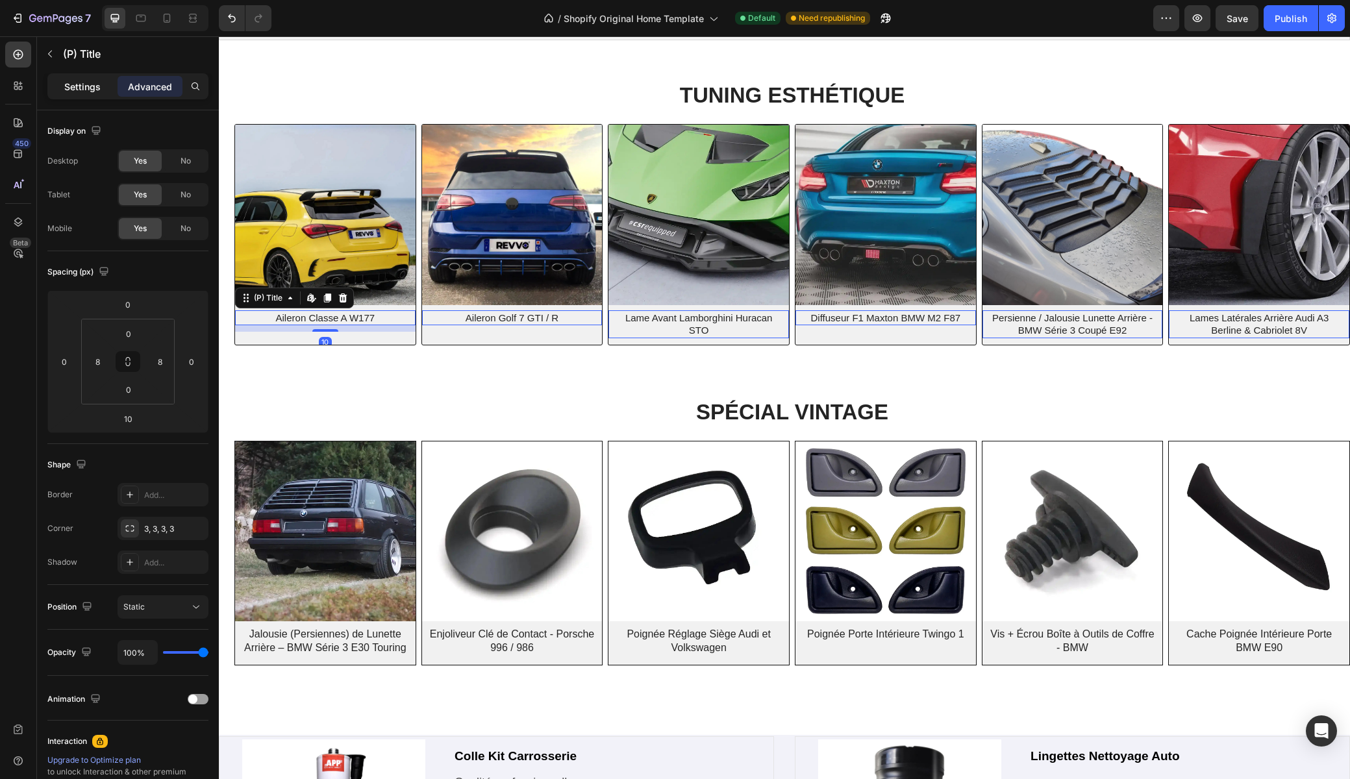
click at [79, 91] on p "Settings" at bounding box center [82, 87] width 36 height 14
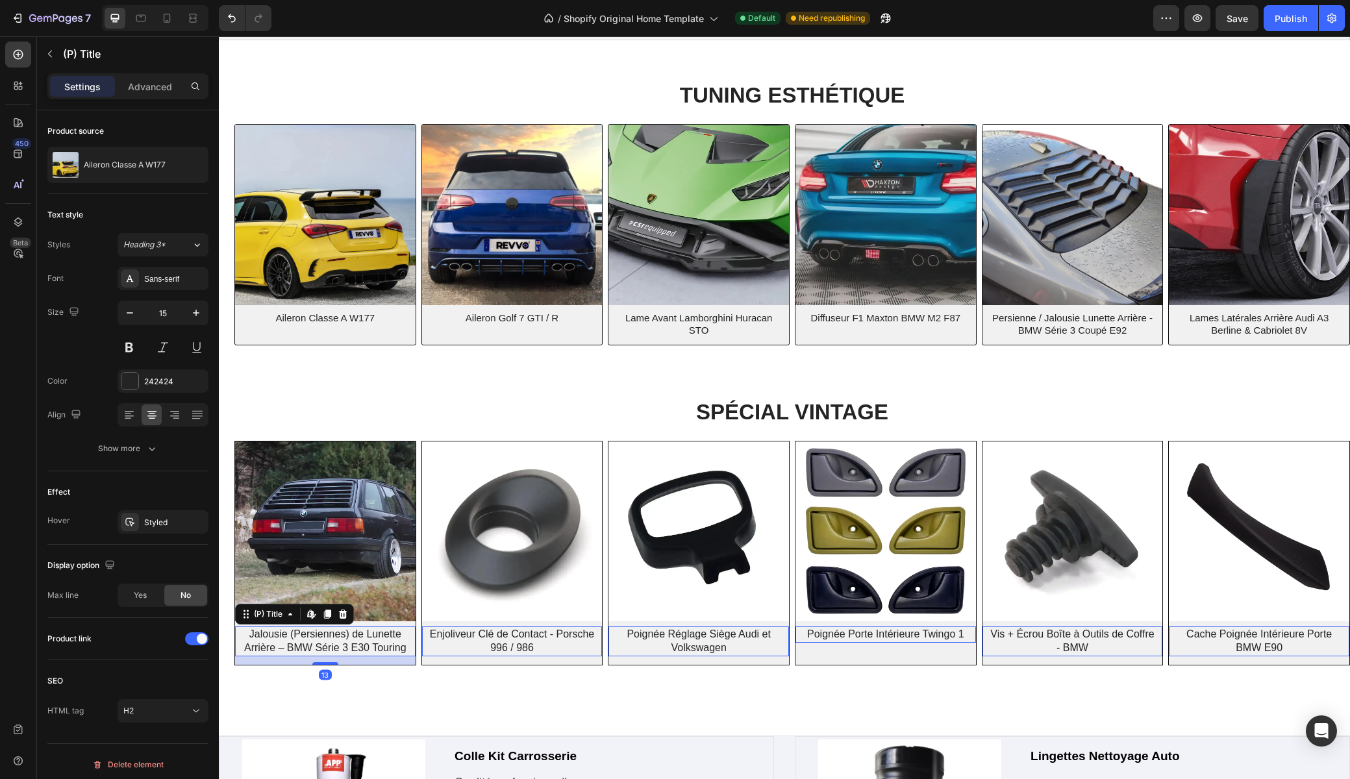
click at [301, 641] on h2 "Jalousie (Persiennes) de Lunette Arrière – BMW Série 3 E30 Touring" at bounding box center [325, 641] width 170 height 30
click at [125, 311] on icon "button" at bounding box center [129, 312] width 13 height 13
click at [138, 14] on icon at bounding box center [140, 18] width 13 height 13
type input "16"
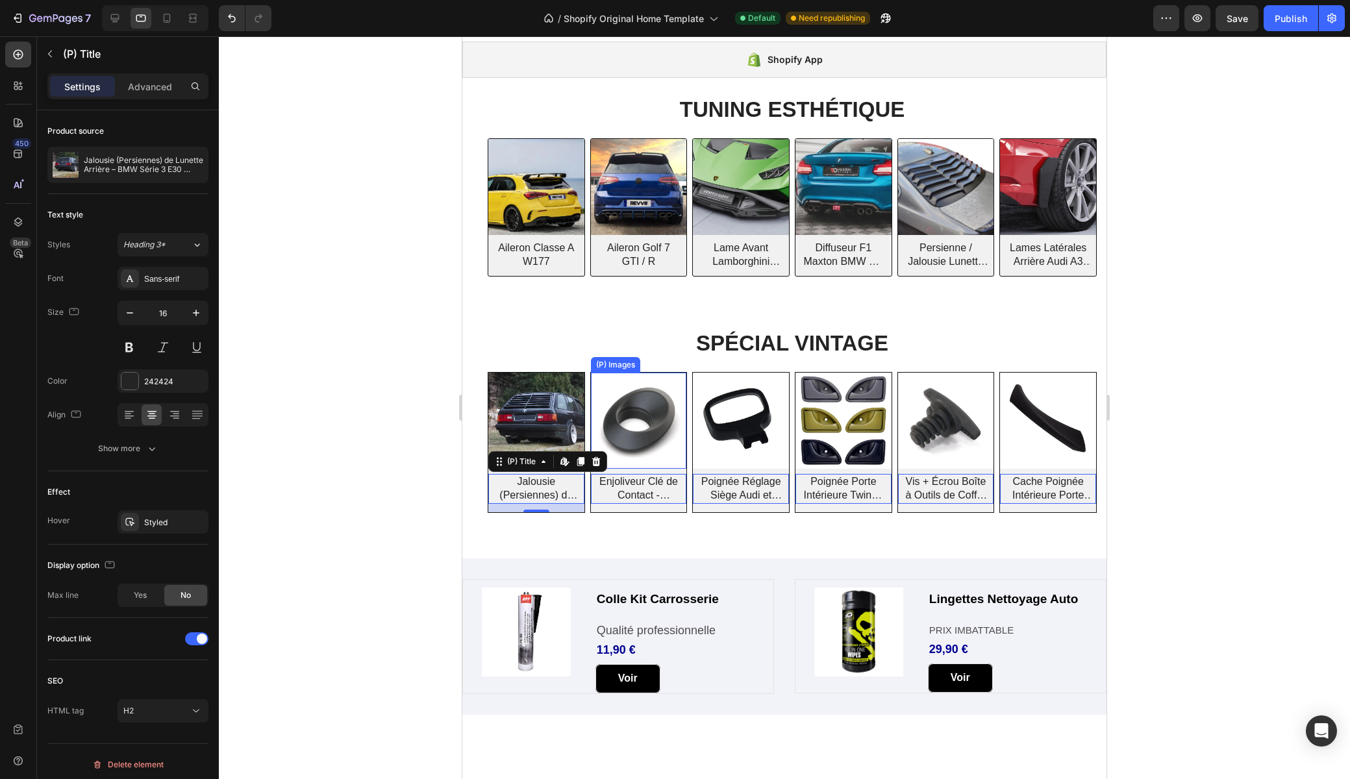
scroll to position [490, 0]
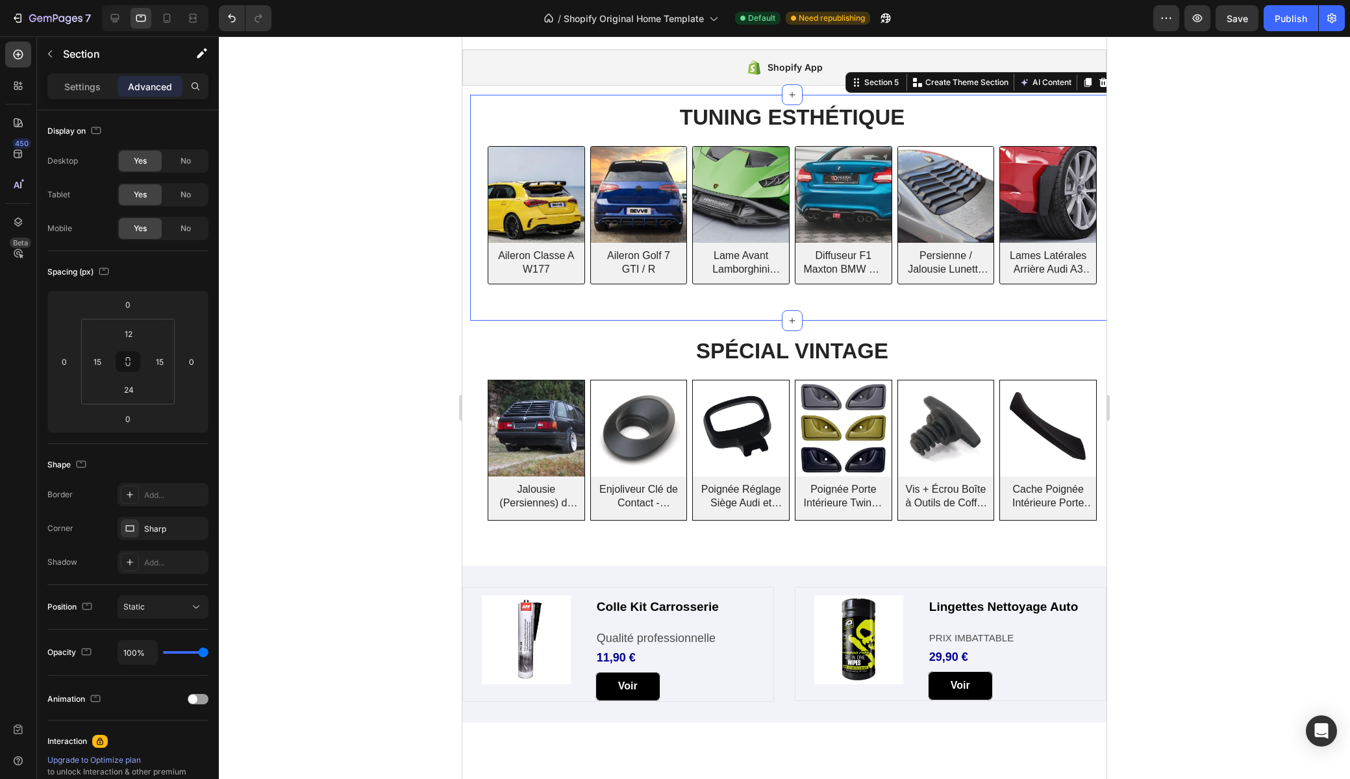
click at [481, 259] on div "TUNING ESTHÉTIQUE Heading Row (P) Images Aileron Classe A W177 (P) Title Row Pr…" at bounding box center [792, 204] width 625 height 203
click at [478, 421] on div "SPÉCIAL VINTAGE Heading Row (P) Images Jalousie (Persiennes) de Lunette Arrière…" at bounding box center [792, 433] width 644 height 224
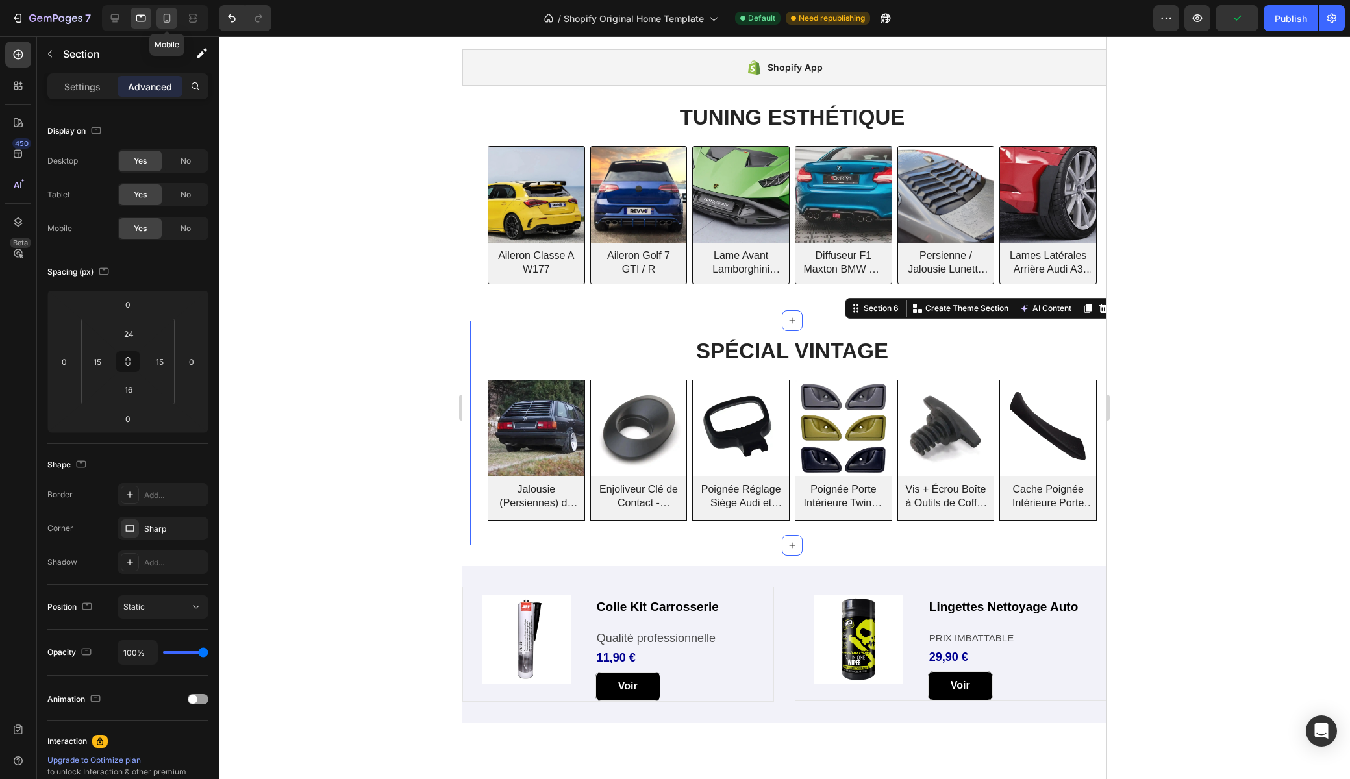
click at [169, 23] on icon at bounding box center [166, 18] width 13 height 13
type input "4"
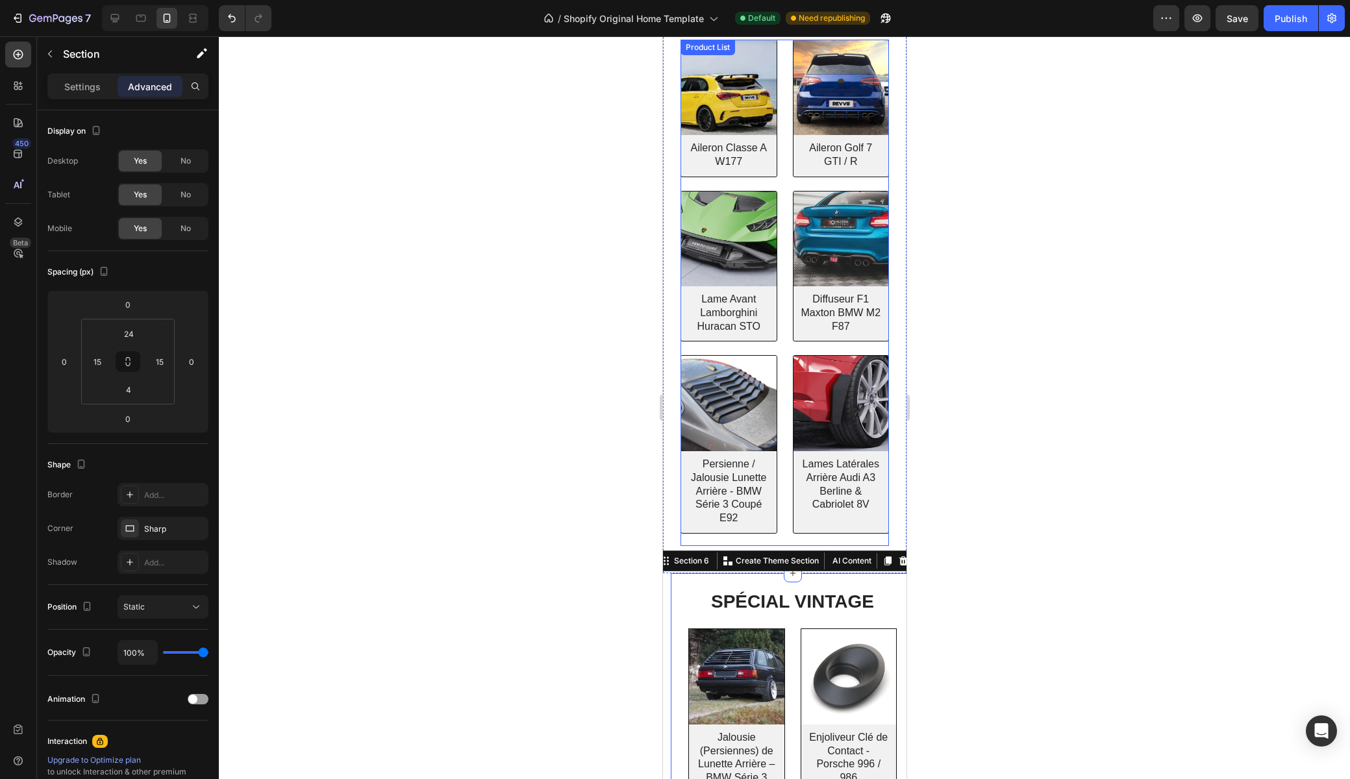
scroll to position [358, 0]
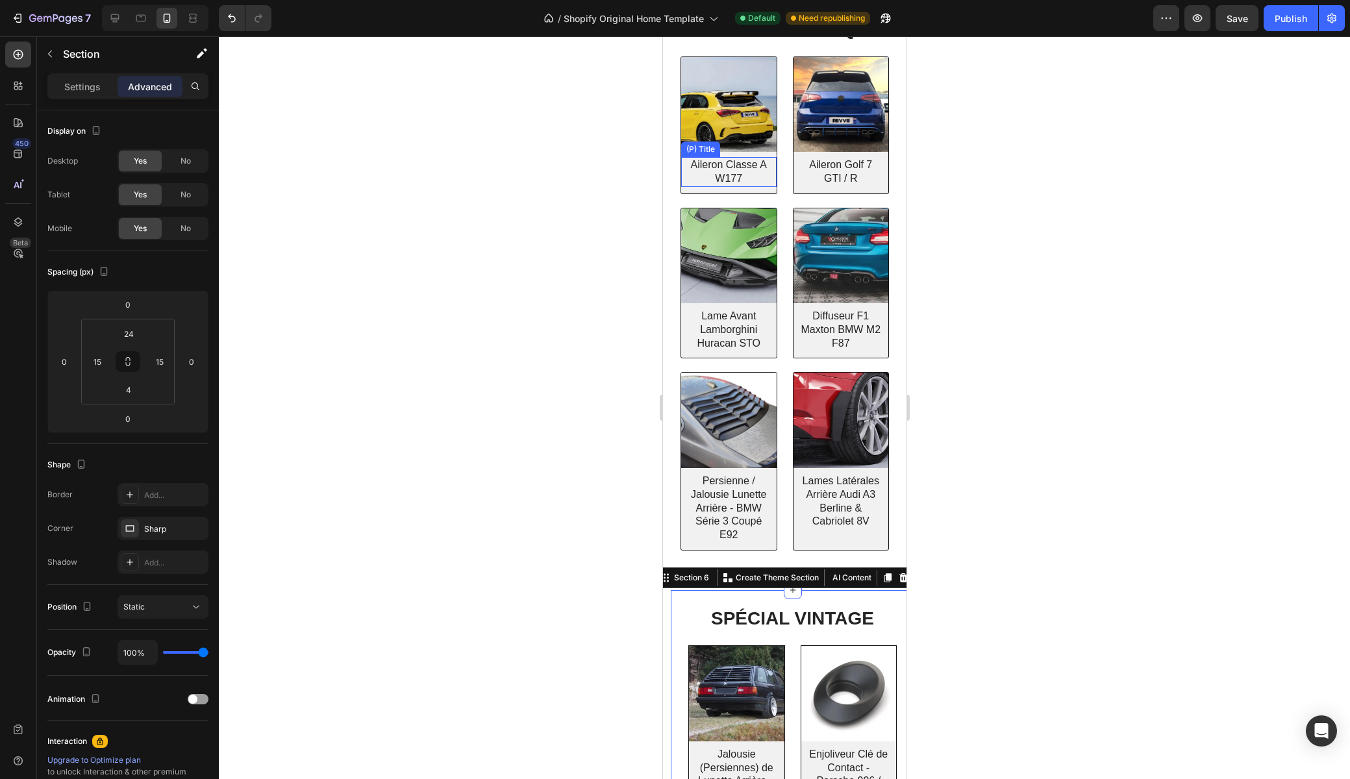
click at [720, 165] on h2 "Aileron Classe A W177" at bounding box center [728, 172] width 85 height 30
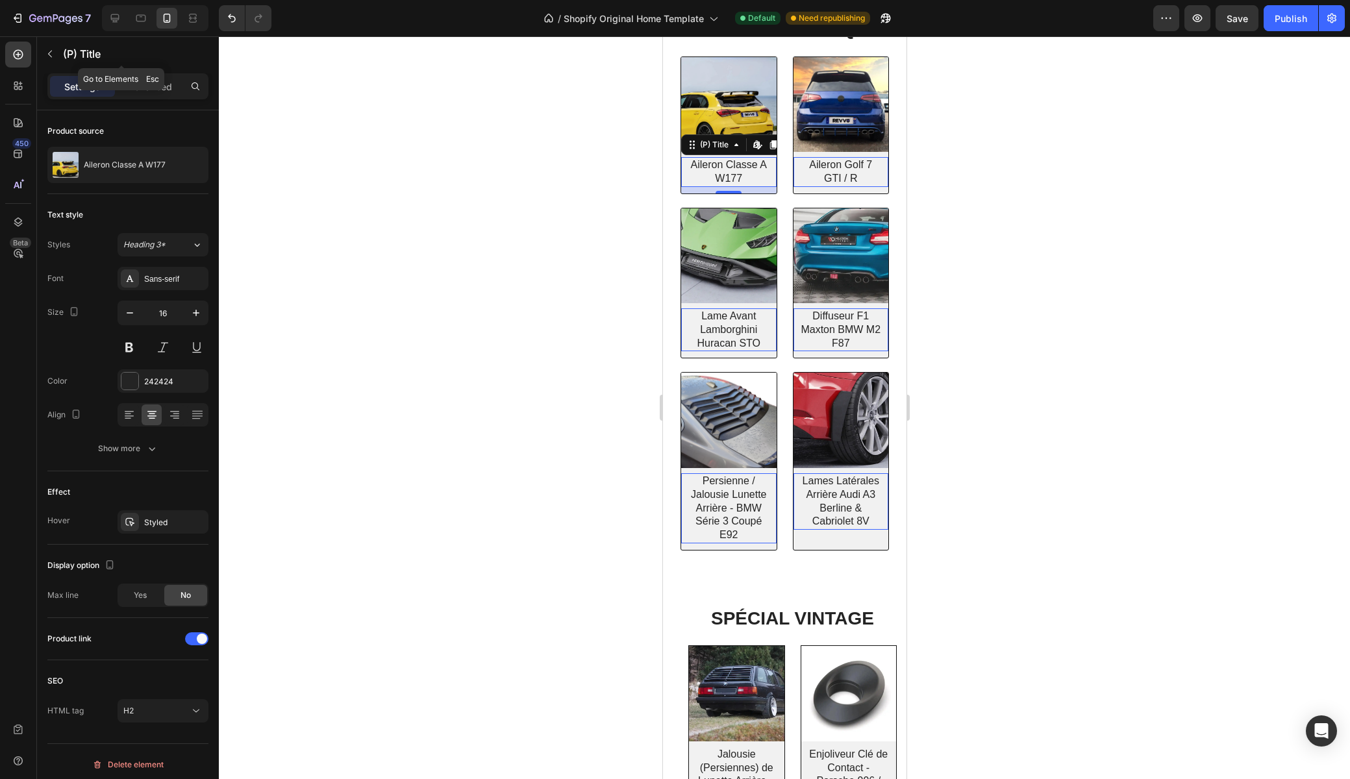
click at [142, 73] on div "(P) Title" at bounding box center [121, 54] width 169 height 37
click at [143, 82] on p "Advanced" at bounding box center [150, 87] width 44 height 14
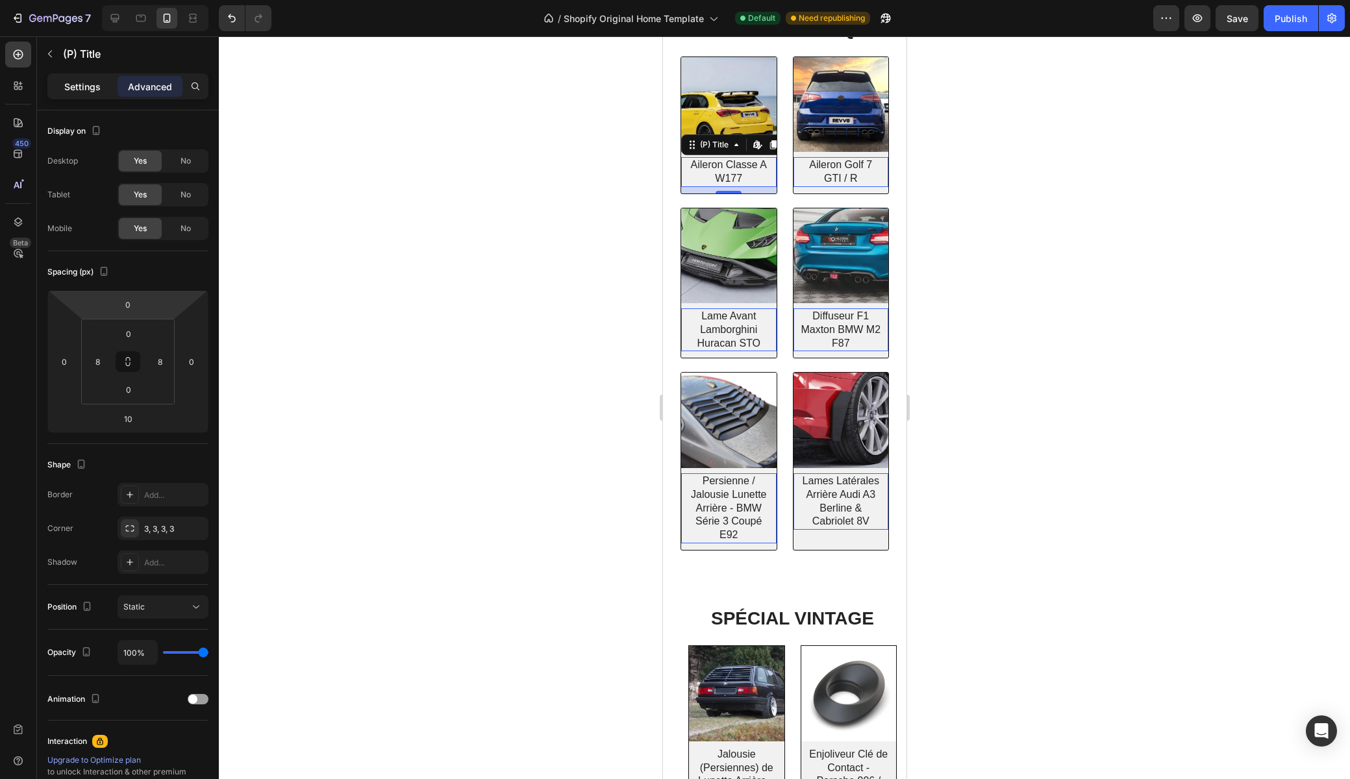
click at [81, 83] on p "Settings" at bounding box center [82, 87] width 36 height 14
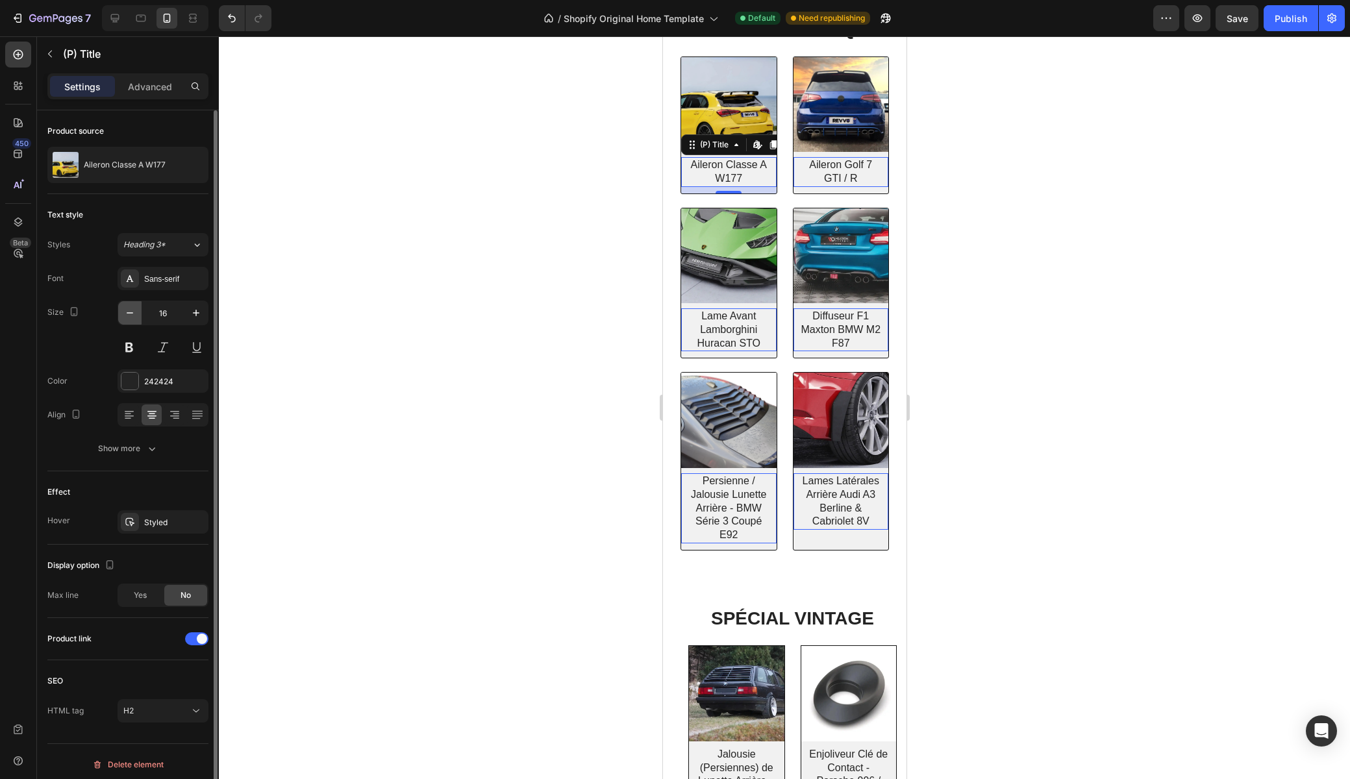
click at [130, 312] on icon "button" at bounding box center [129, 312] width 13 height 13
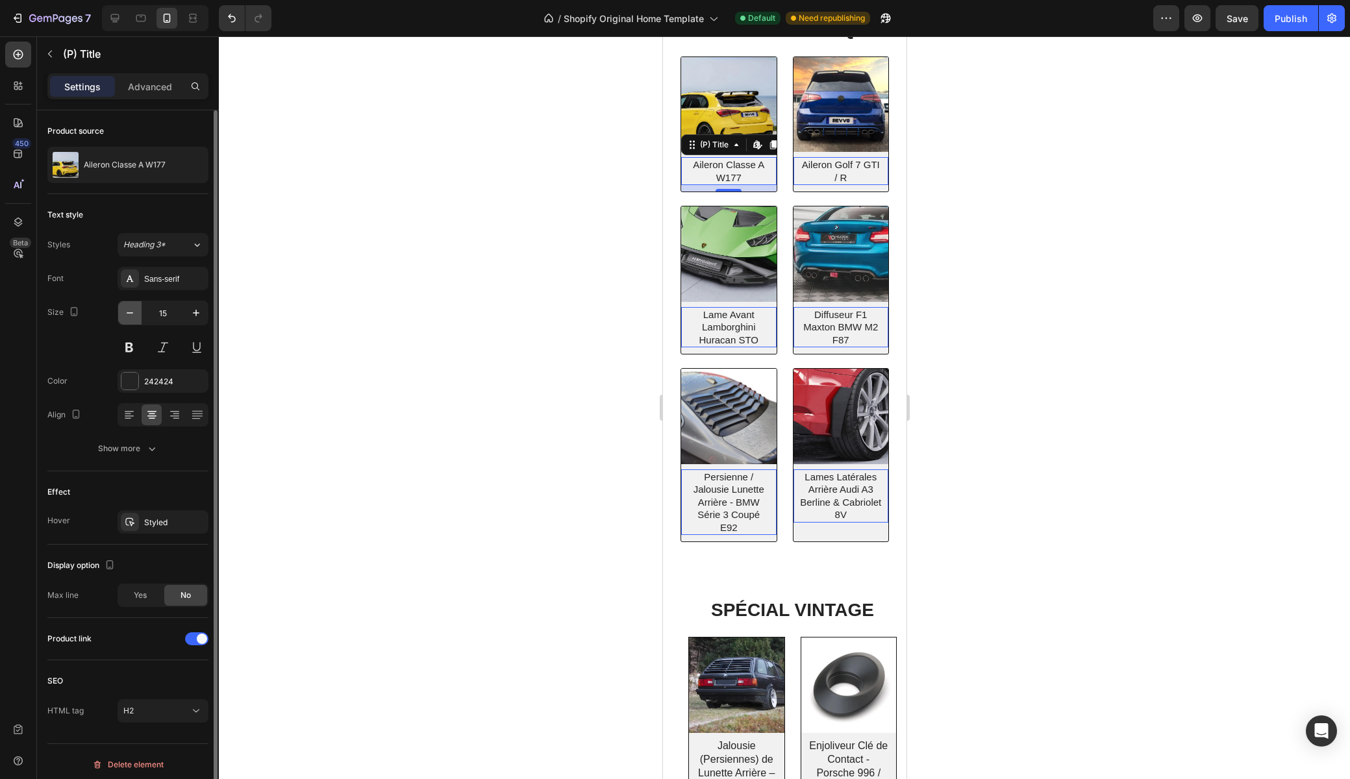
click at [130, 312] on icon "button" at bounding box center [129, 312] width 13 height 13
type input "14"
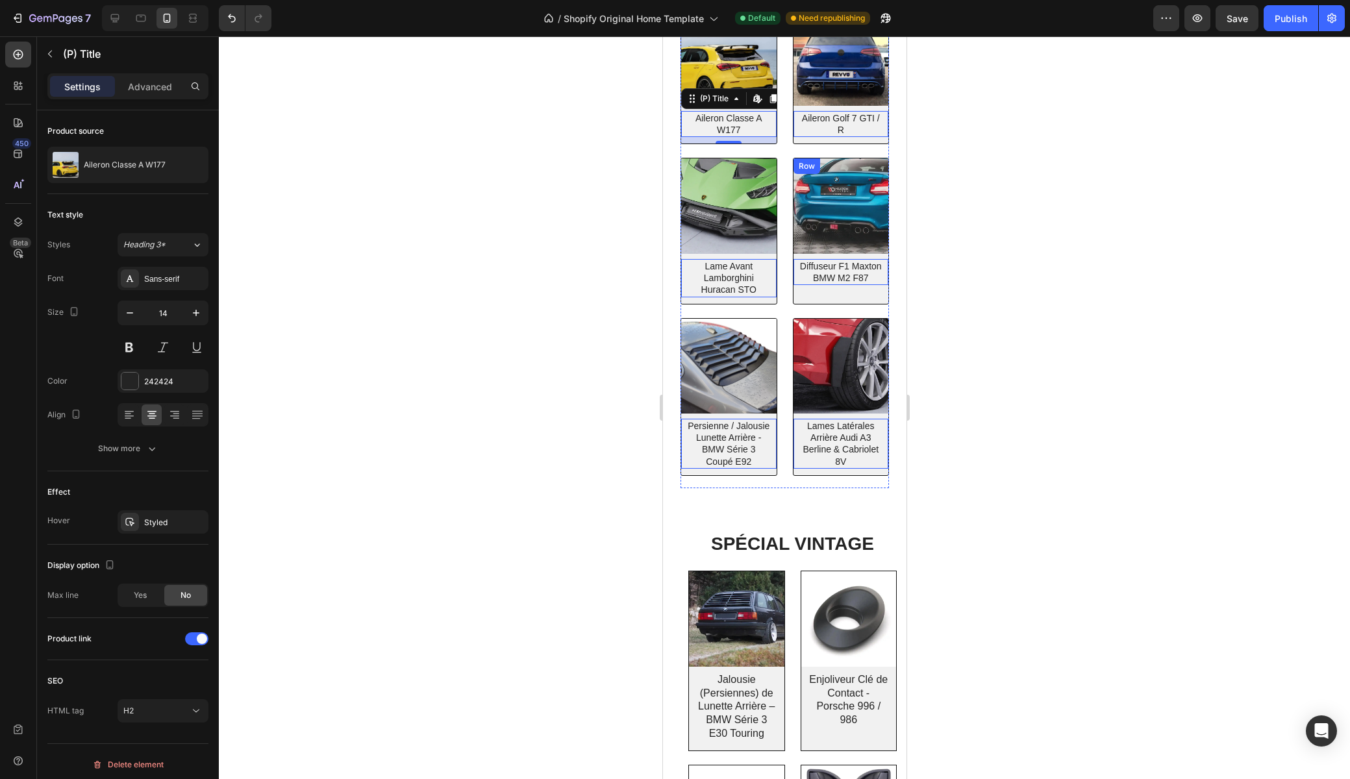
scroll to position [604, 0]
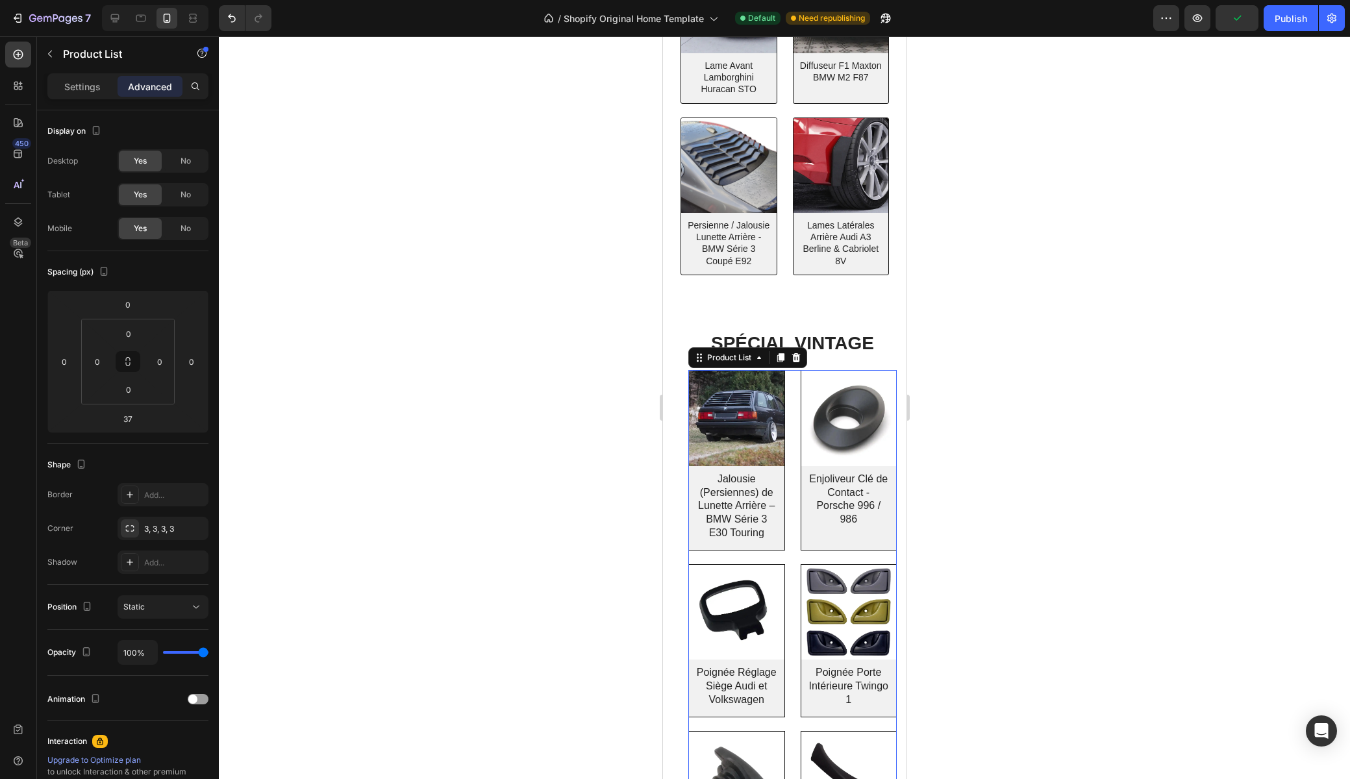
click at [790, 486] on div "(P) Images Jalousie (Persiennes) de Lunette Arrière – BMW Série 3 E30 Touring (…" at bounding box center [792, 627] width 208 height 514
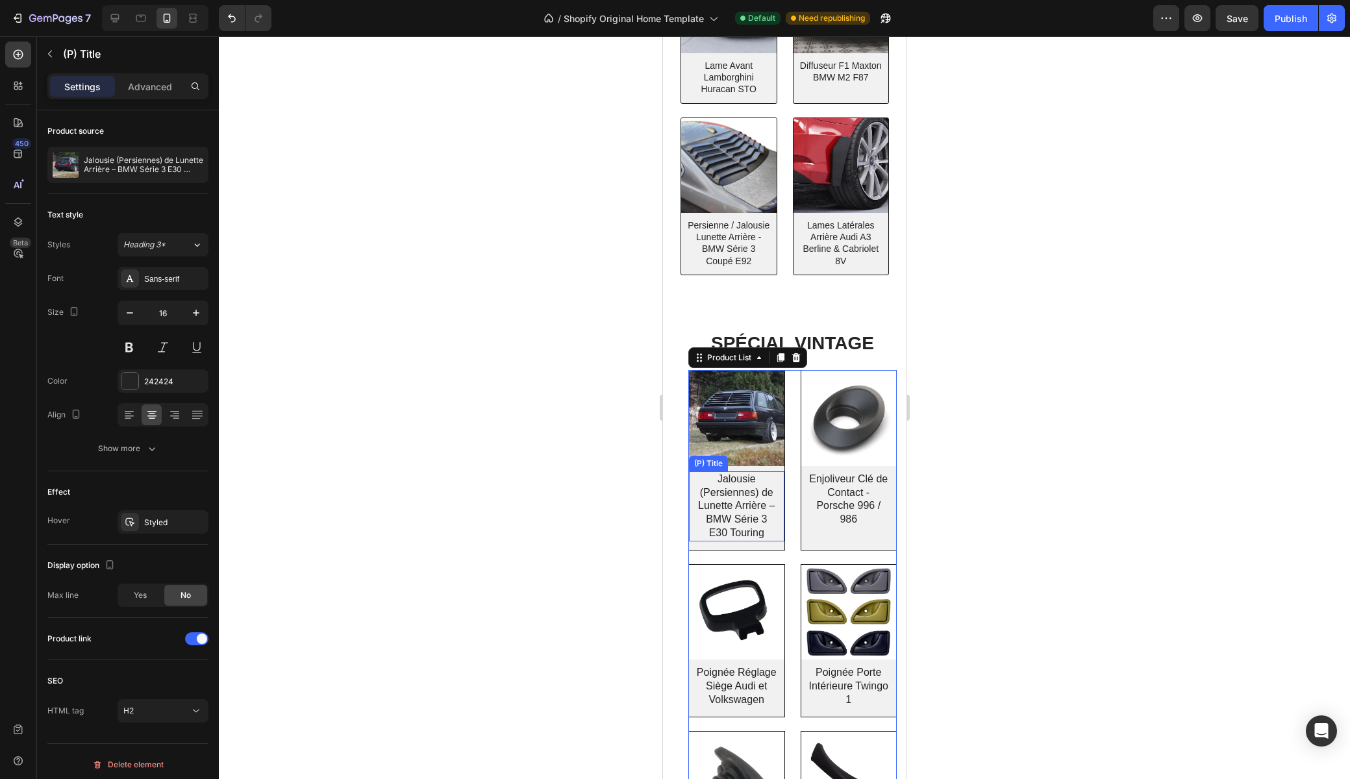
click at [725, 501] on h2 "Jalousie (Persiennes) de Lunette Arrière – BMW Série 3 E30 Touring" at bounding box center [735, 506] width 85 height 70
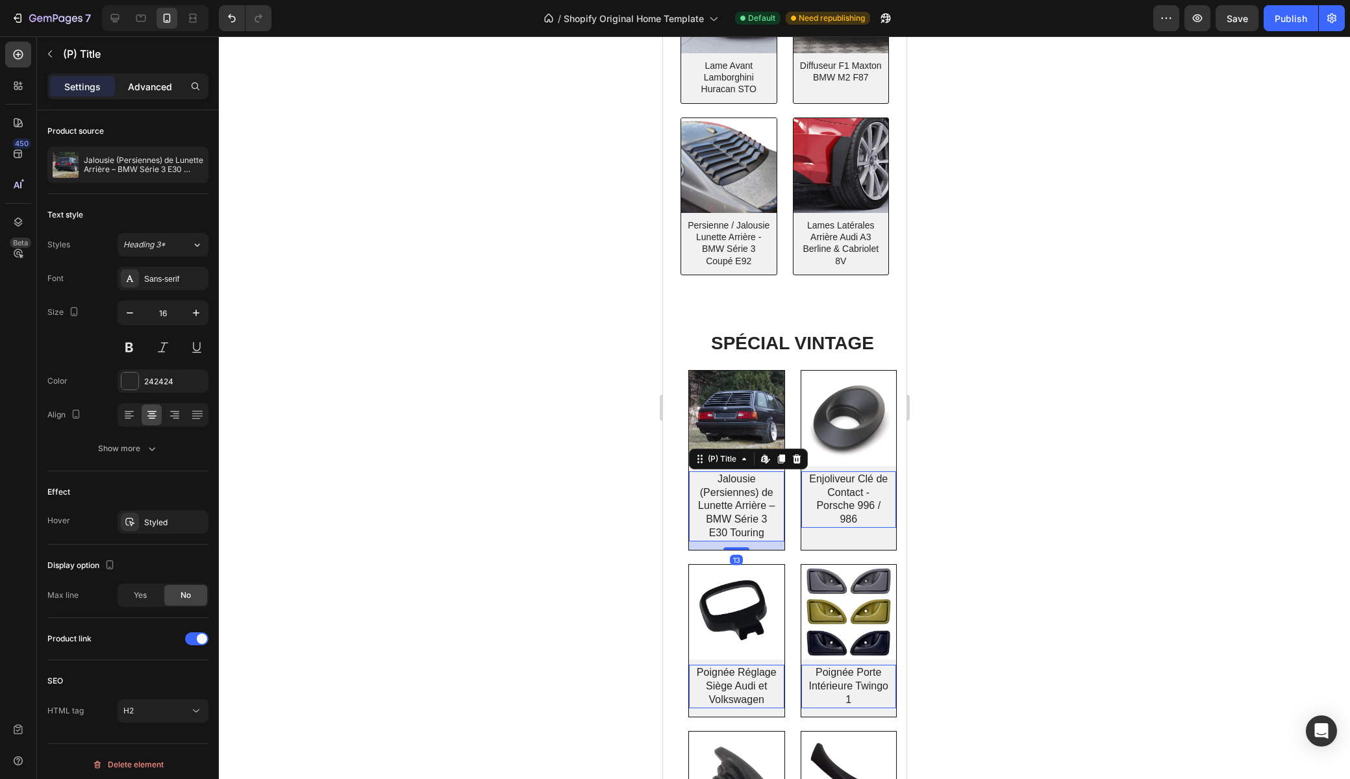
click at [137, 86] on p "Advanced" at bounding box center [150, 87] width 44 height 14
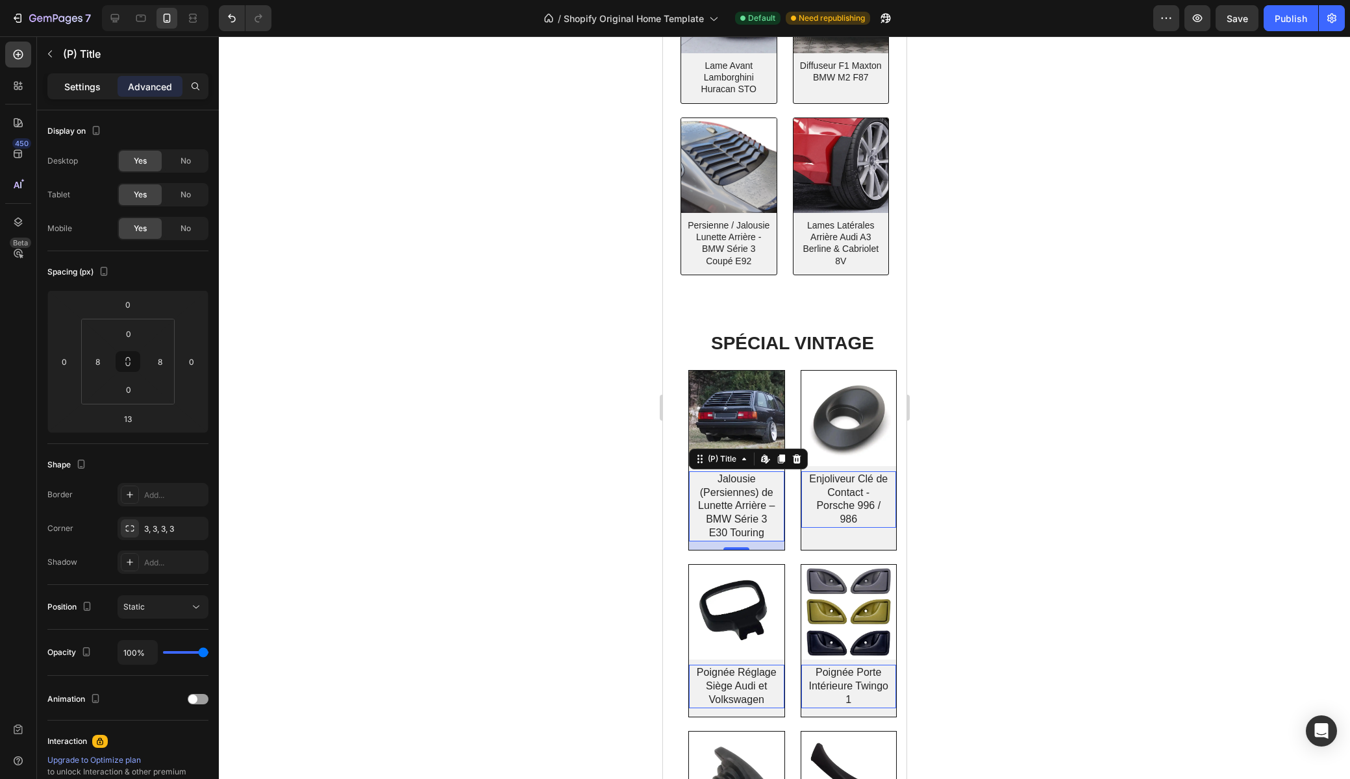
click at [72, 88] on p "Settings" at bounding box center [82, 87] width 36 height 14
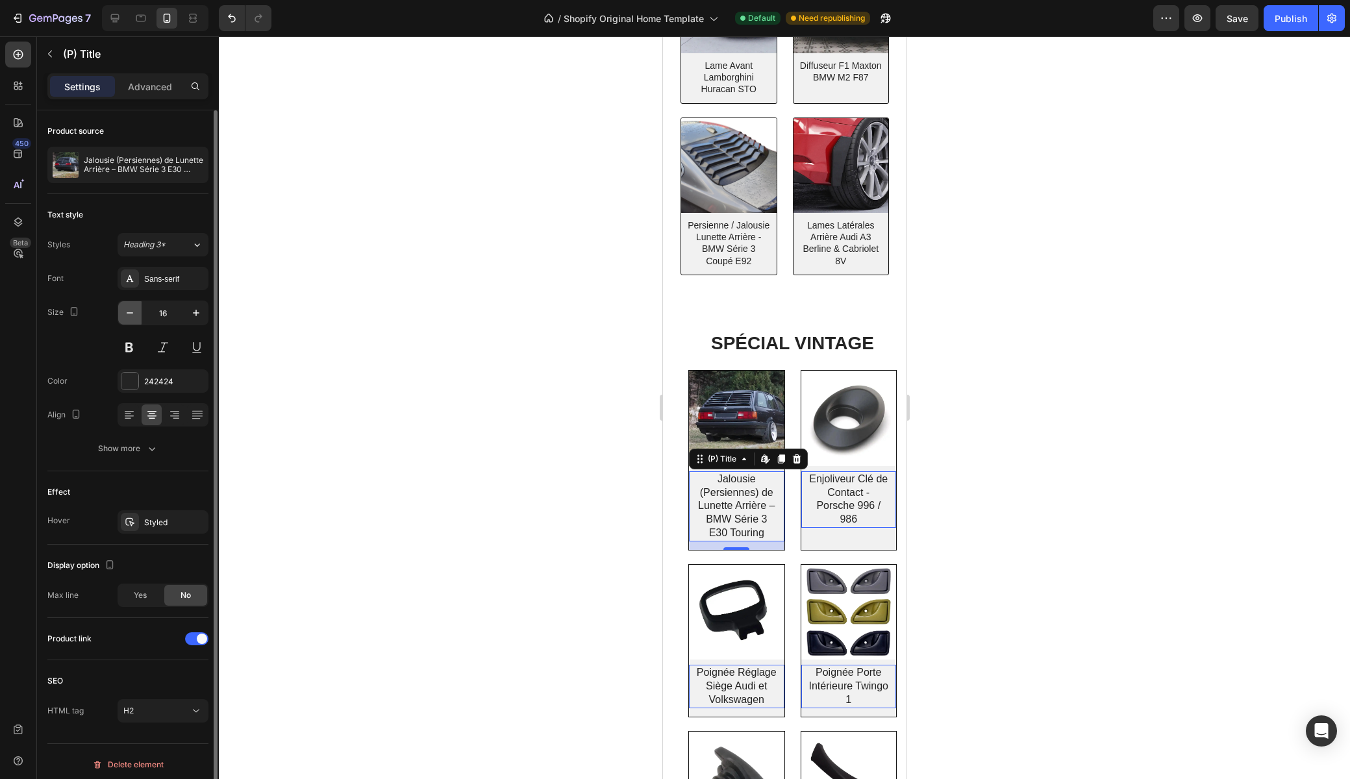
click at [127, 312] on icon "button" at bounding box center [129, 312] width 13 height 13
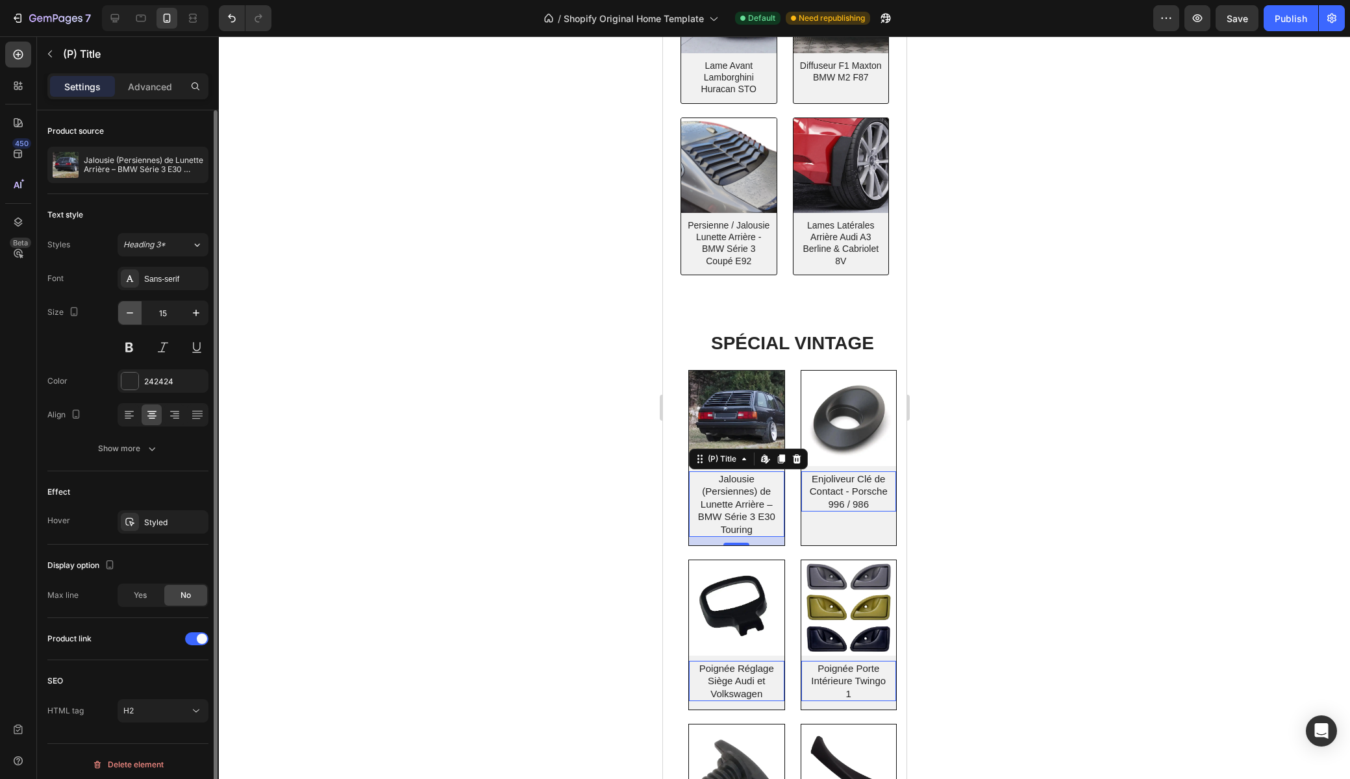
click at [128, 312] on icon "button" at bounding box center [129, 312] width 13 height 13
type input "14"
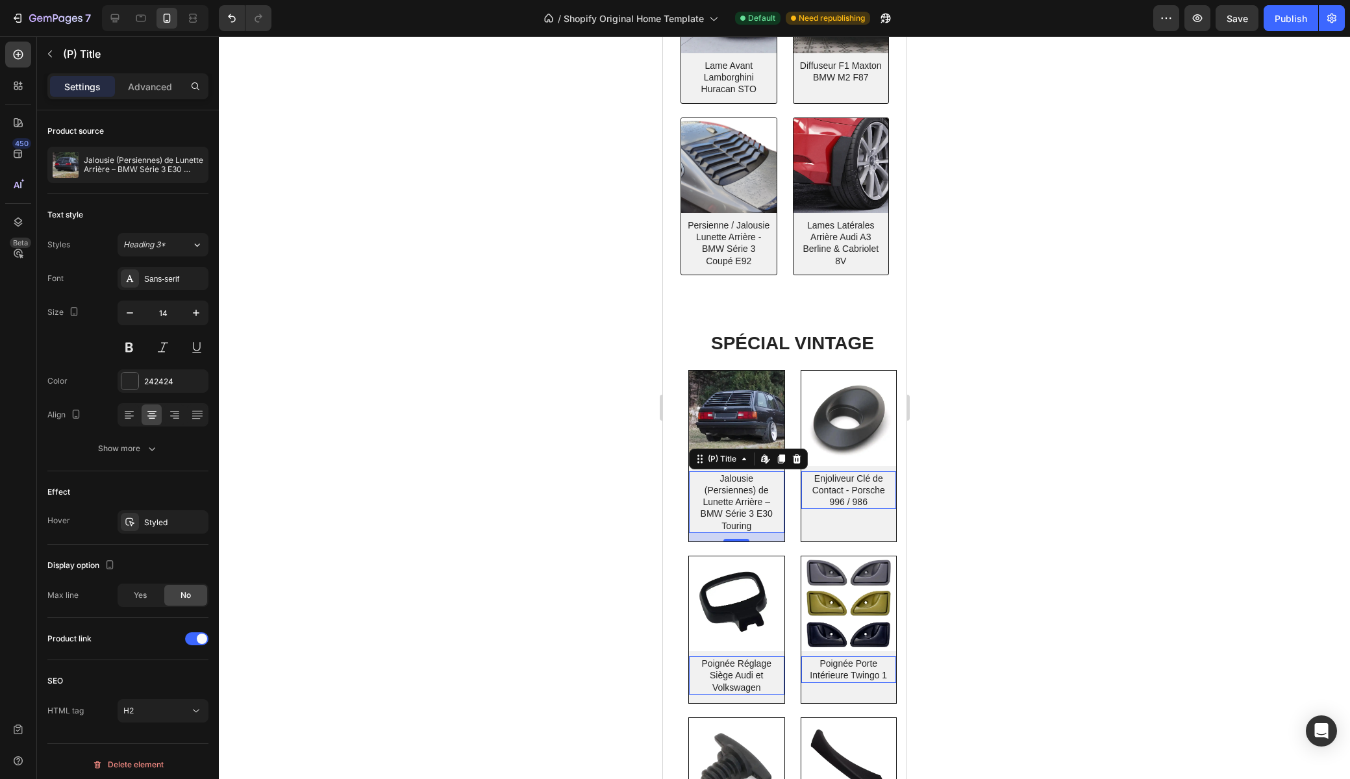
click at [551, 317] on div at bounding box center [784, 407] width 1131 height 743
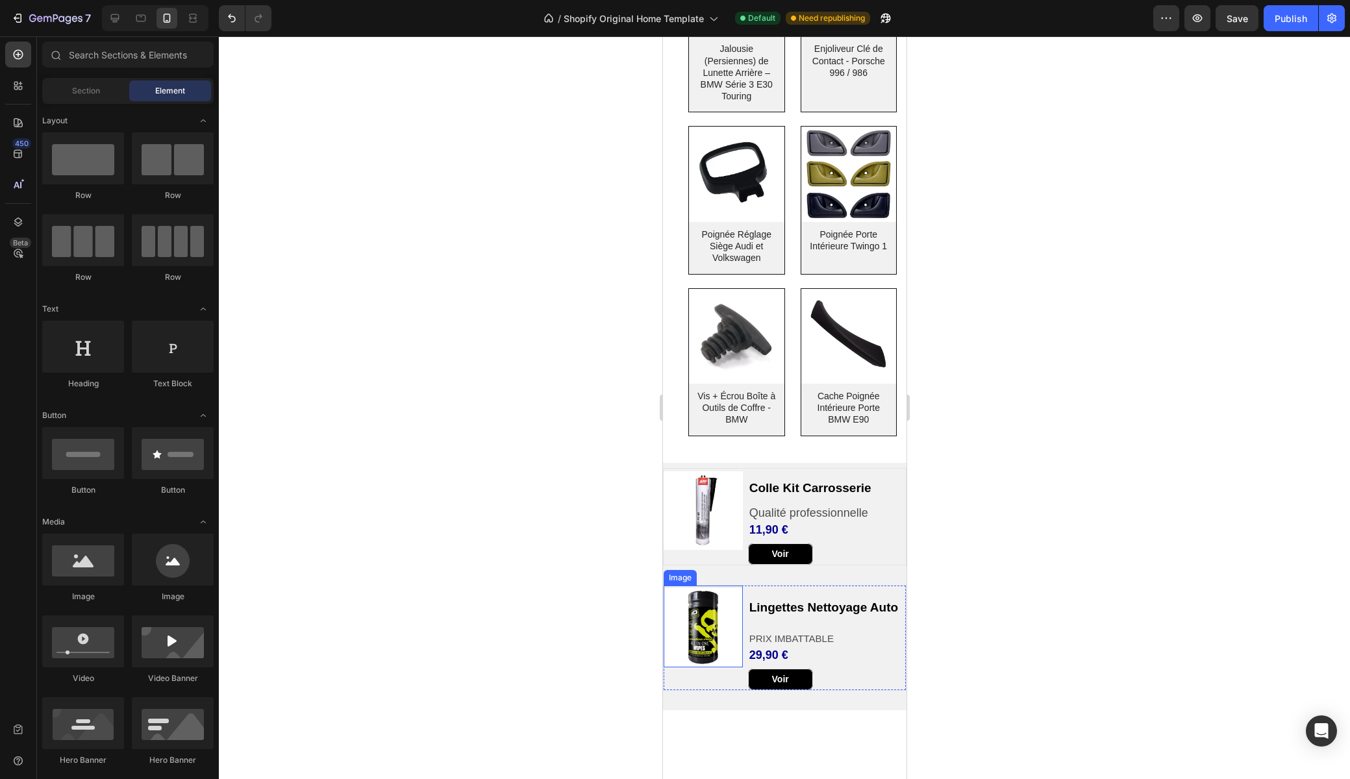
scroll to position [500, 0]
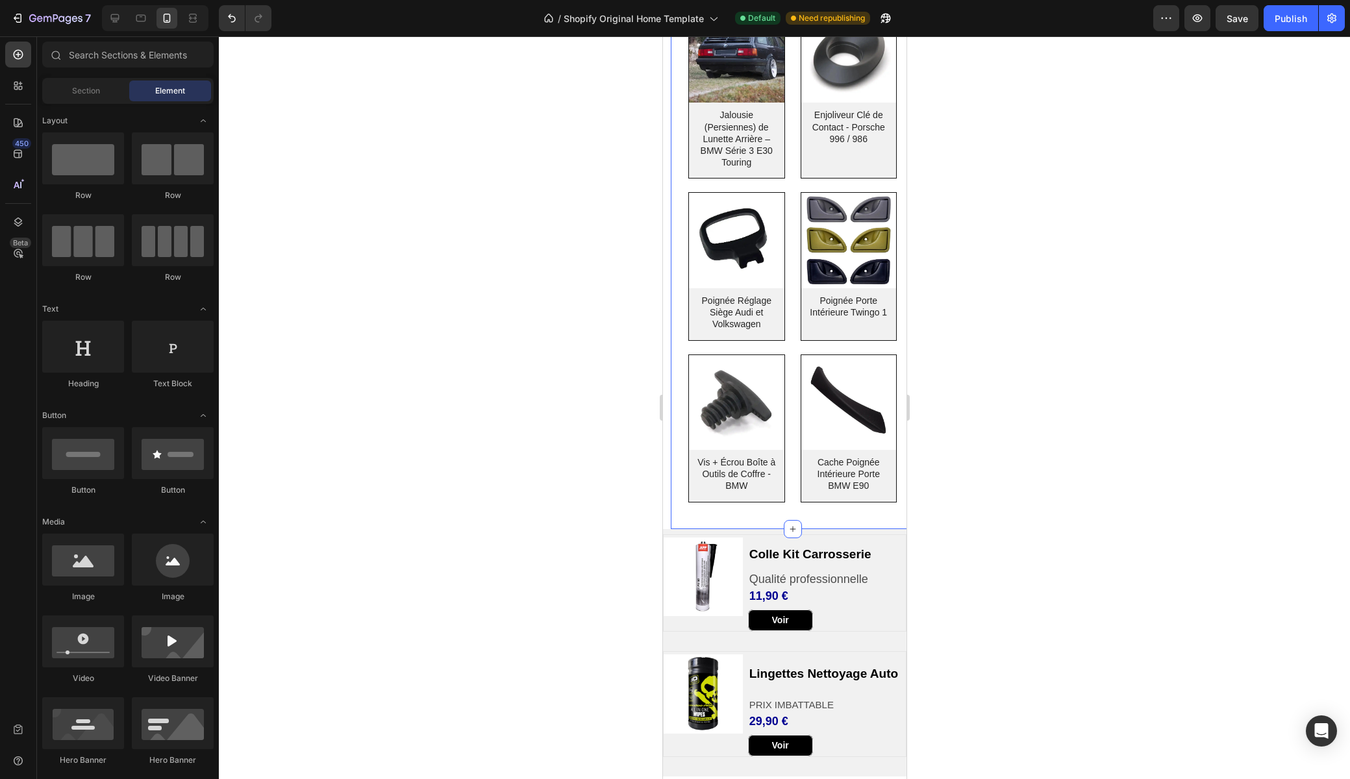
click at [676, 256] on div "SPÉCIAL VINTAGE Heading Row (P) Images Jalousie (Persiennes) de Lunette Arrière…" at bounding box center [791, 239] width 243 height 577
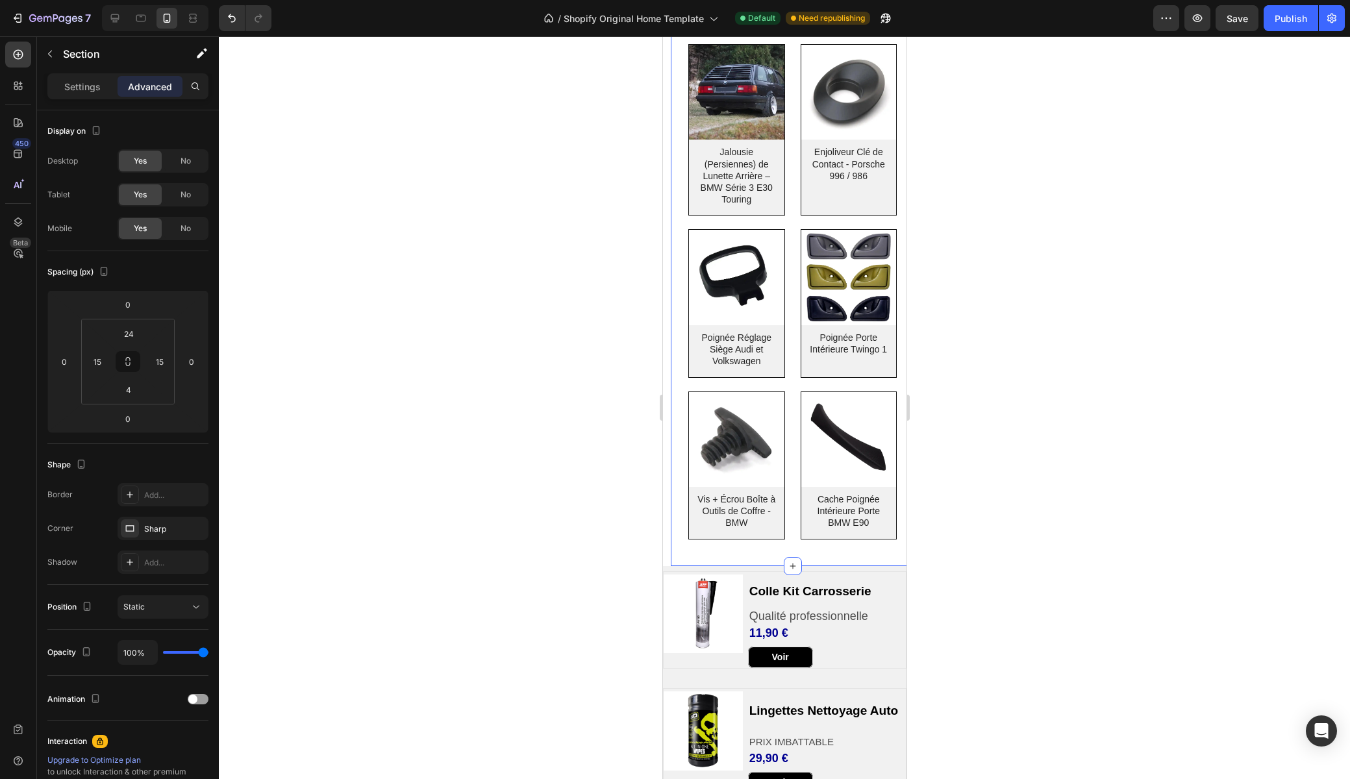
scroll to position [446, 0]
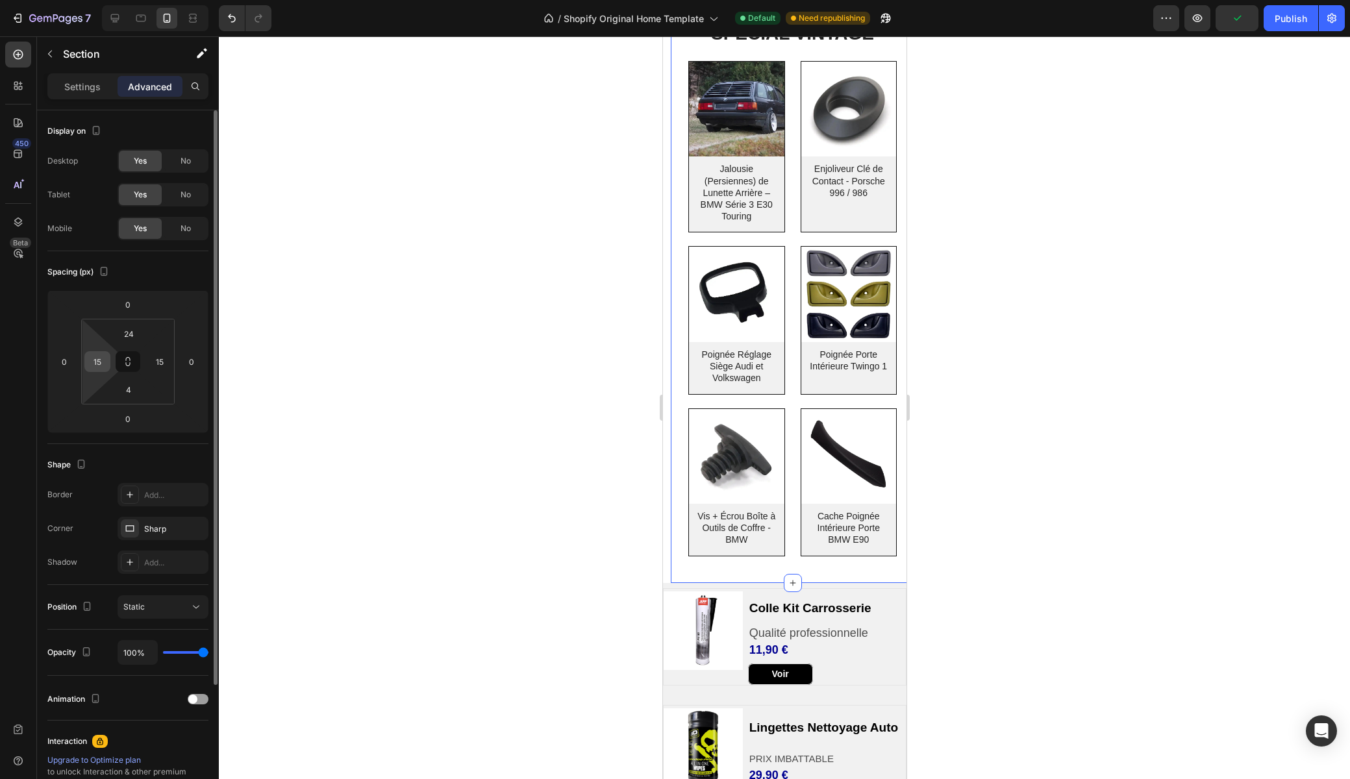
click at [95, 366] on input "15" at bounding box center [97, 361] width 19 height 19
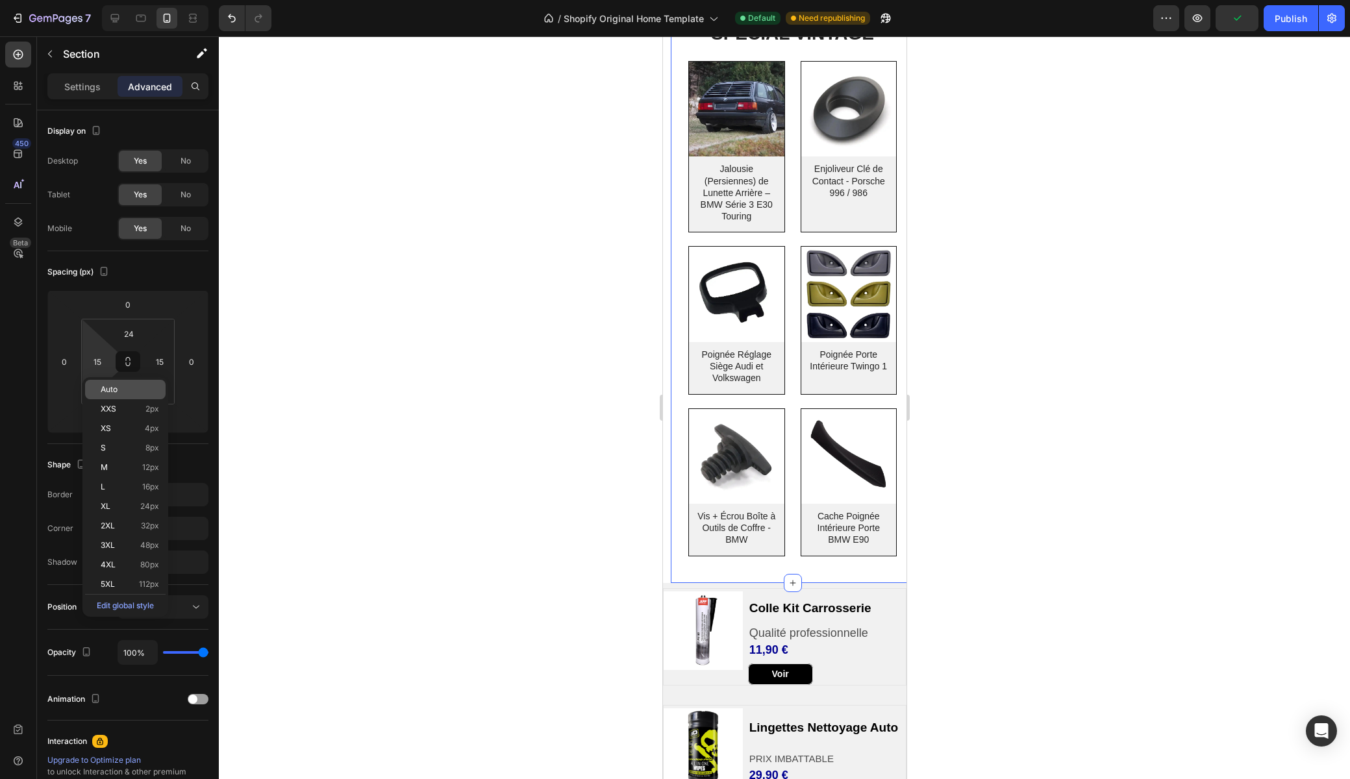
click at [112, 391] on span "Auto" at bounding box center [109, 389] width 17 height 9
type input "Auto"
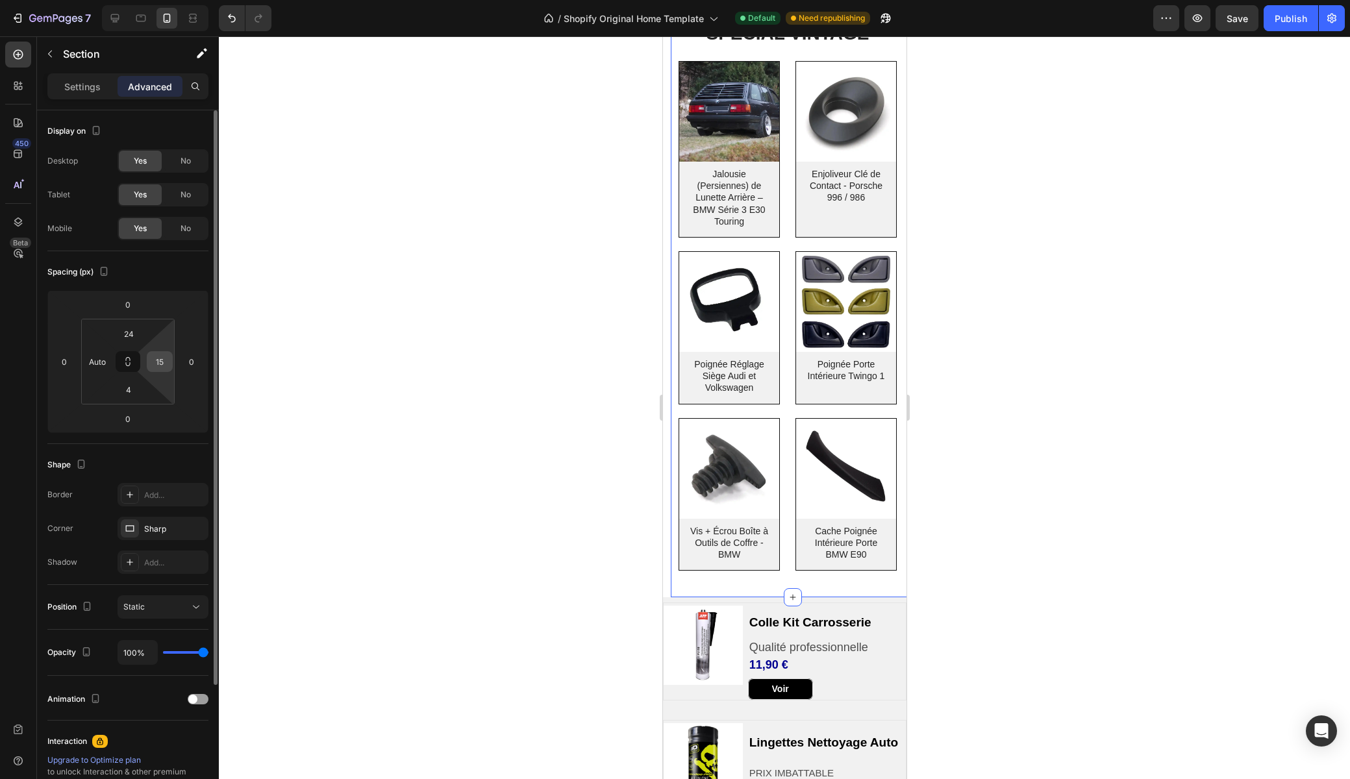
click at [167, 360] on input "15" at bounding box center [159, 361] width 19 height 19
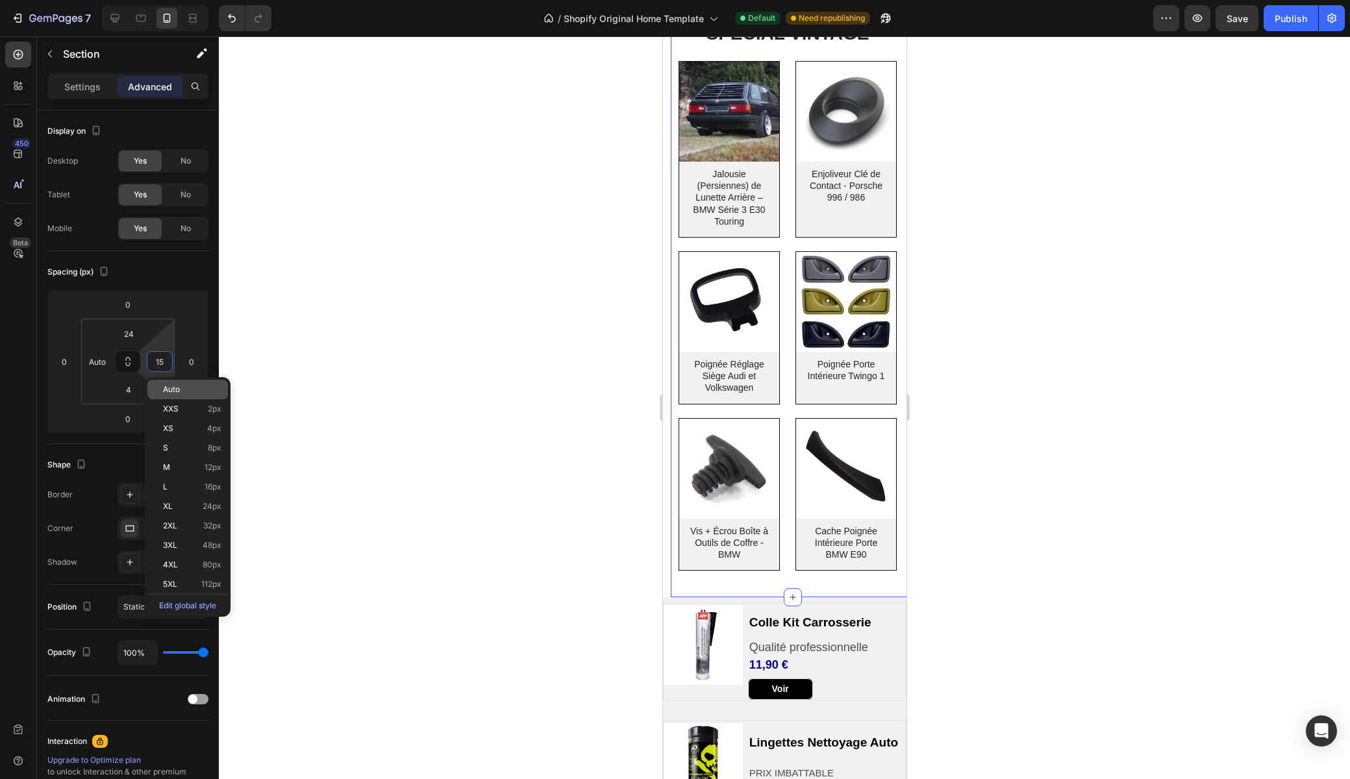
click at [179, 394] on div "Auto" at bounding box center [187, 389] width 81 height 19
type input "Auto"
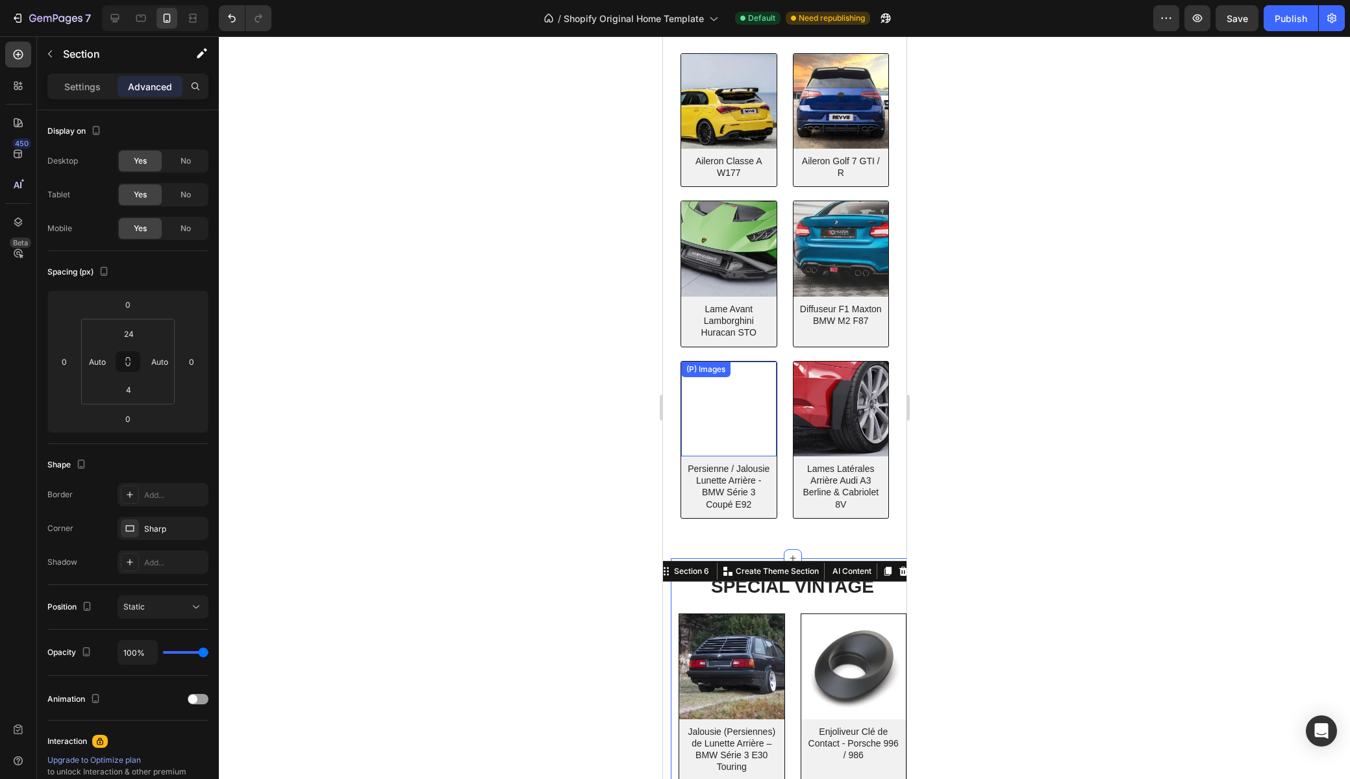
scroll to position [427, 0]
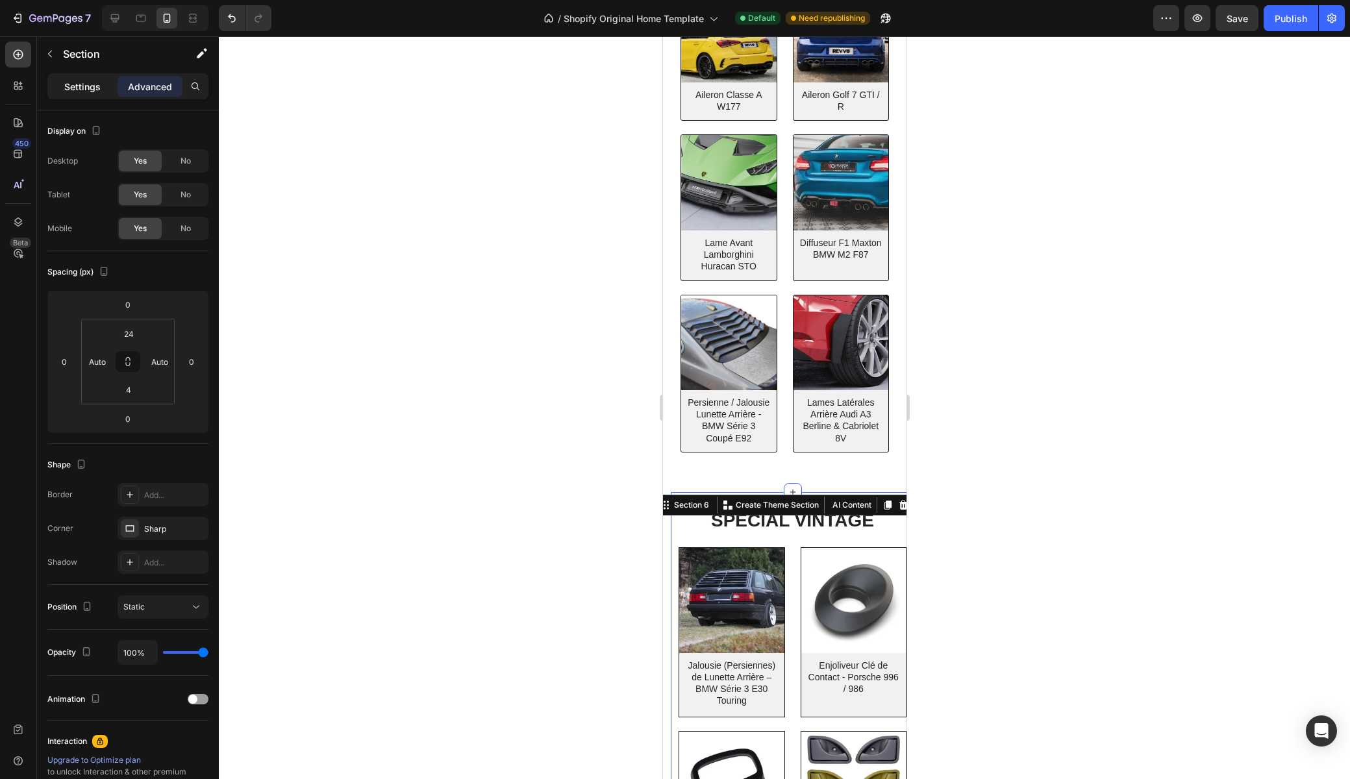
click at [66, 90] on p "Settings" at bounding box center [82, 87] width 36 height 14
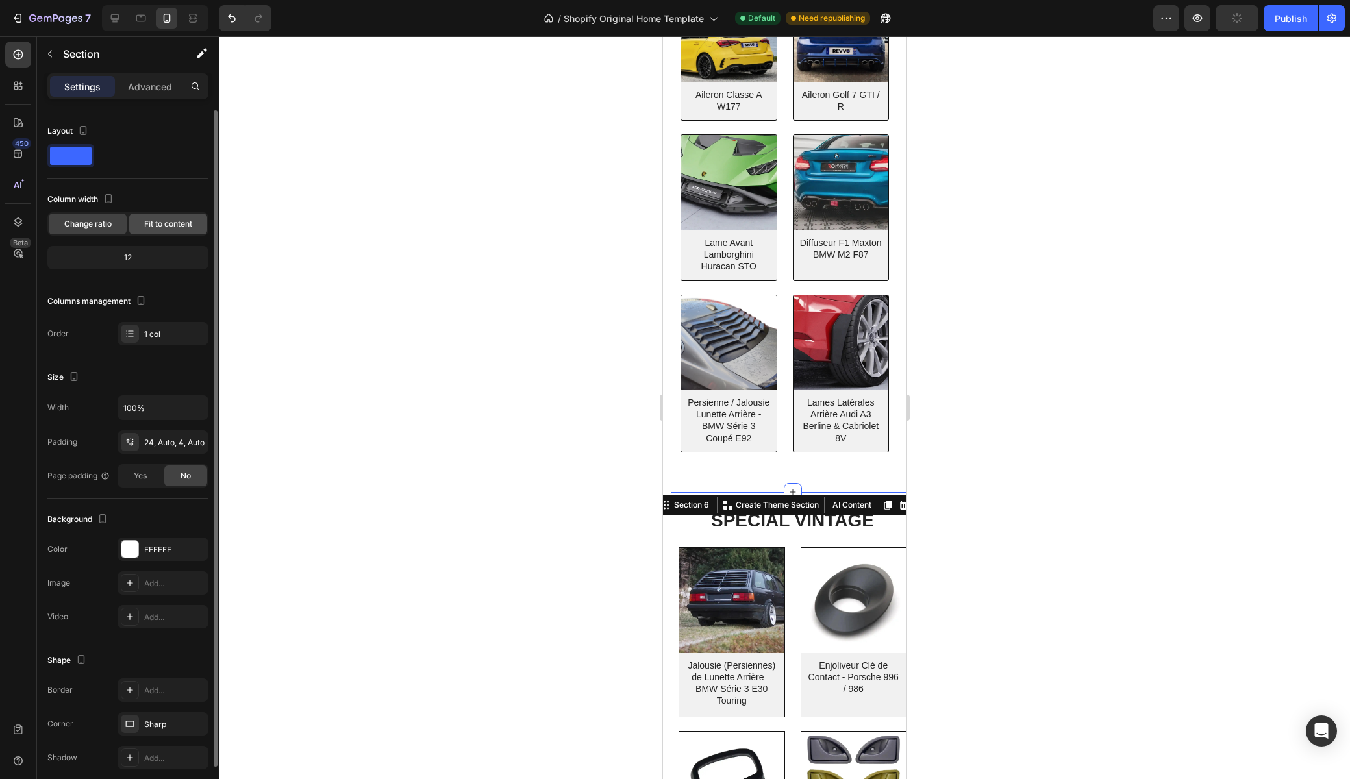
click at [162, 226] on span "Fit to content" at bounding box center [168, 224] width 48 height 12
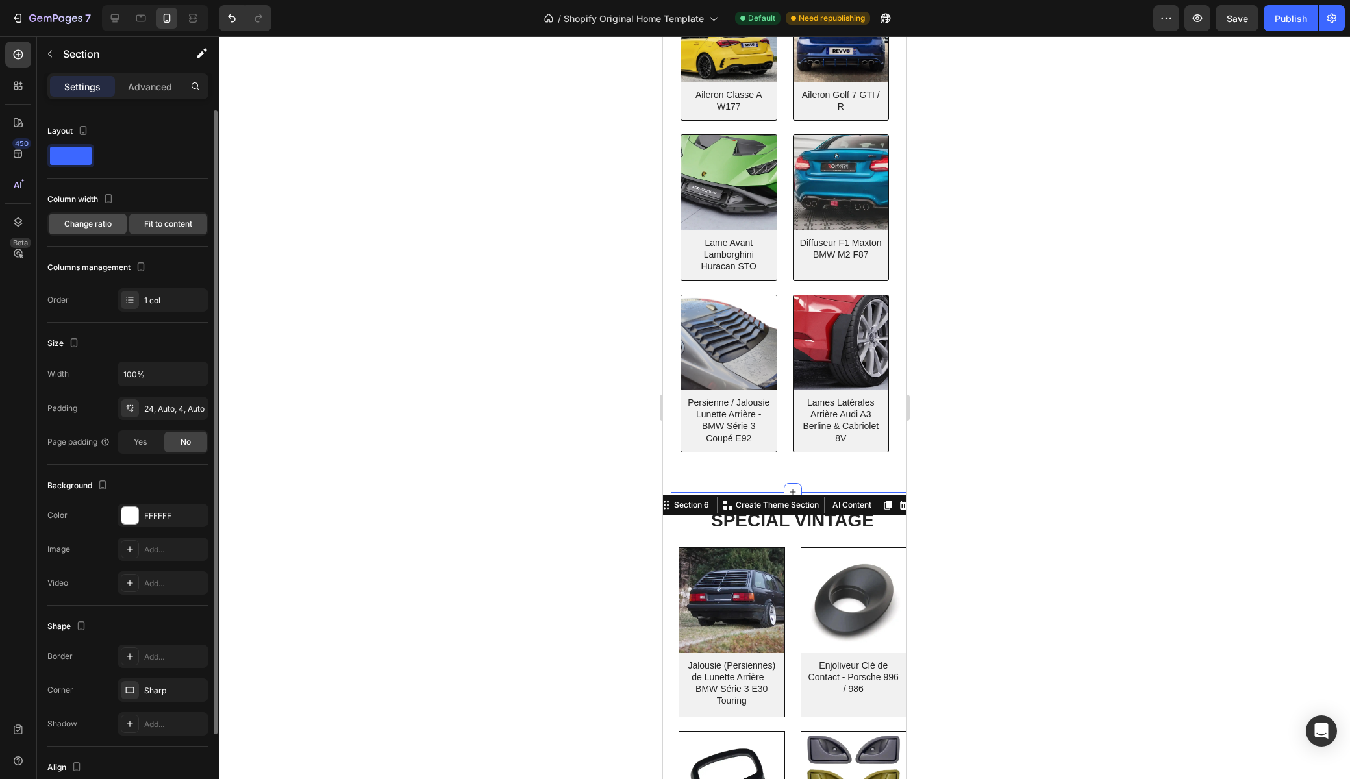
click at [62, 227] on div "Change ratio" at bounding box center [88, 224] width 78 height 21
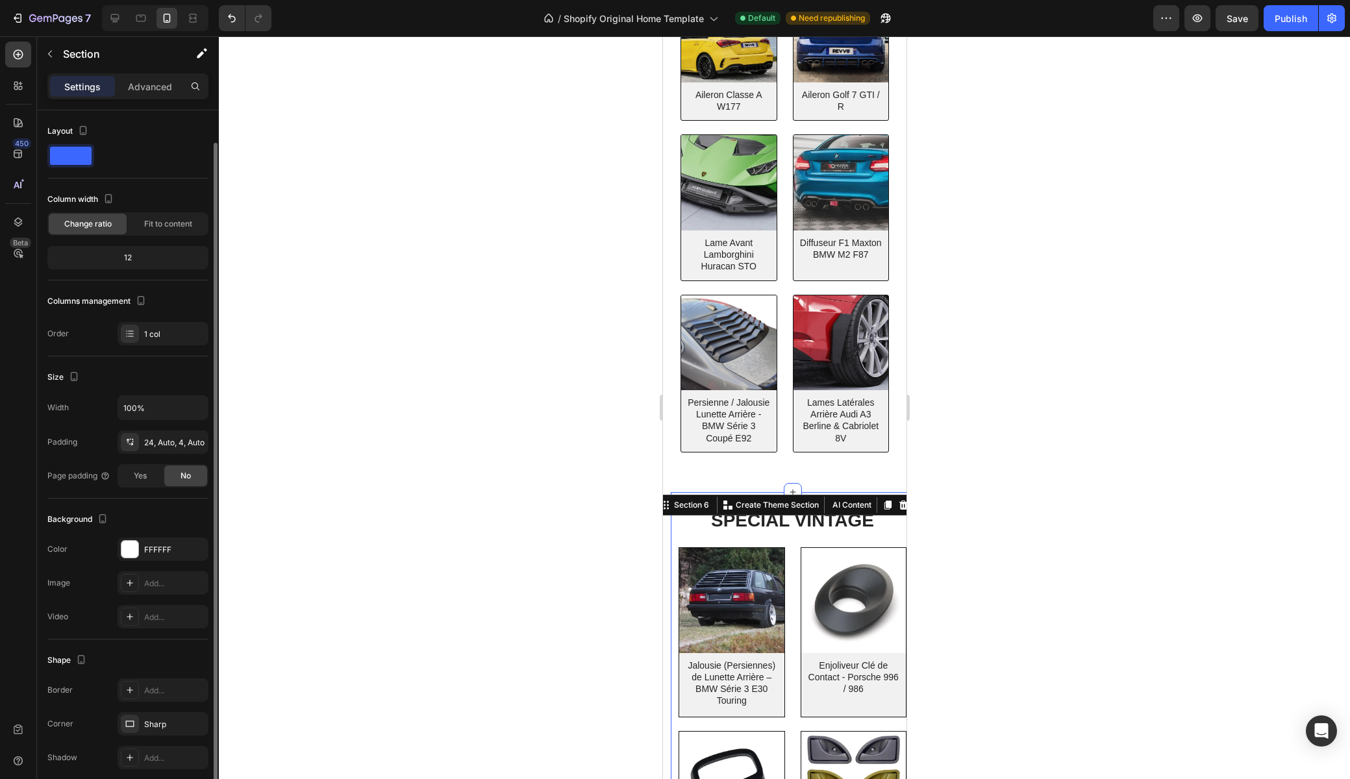
scroll to position [53, 0]
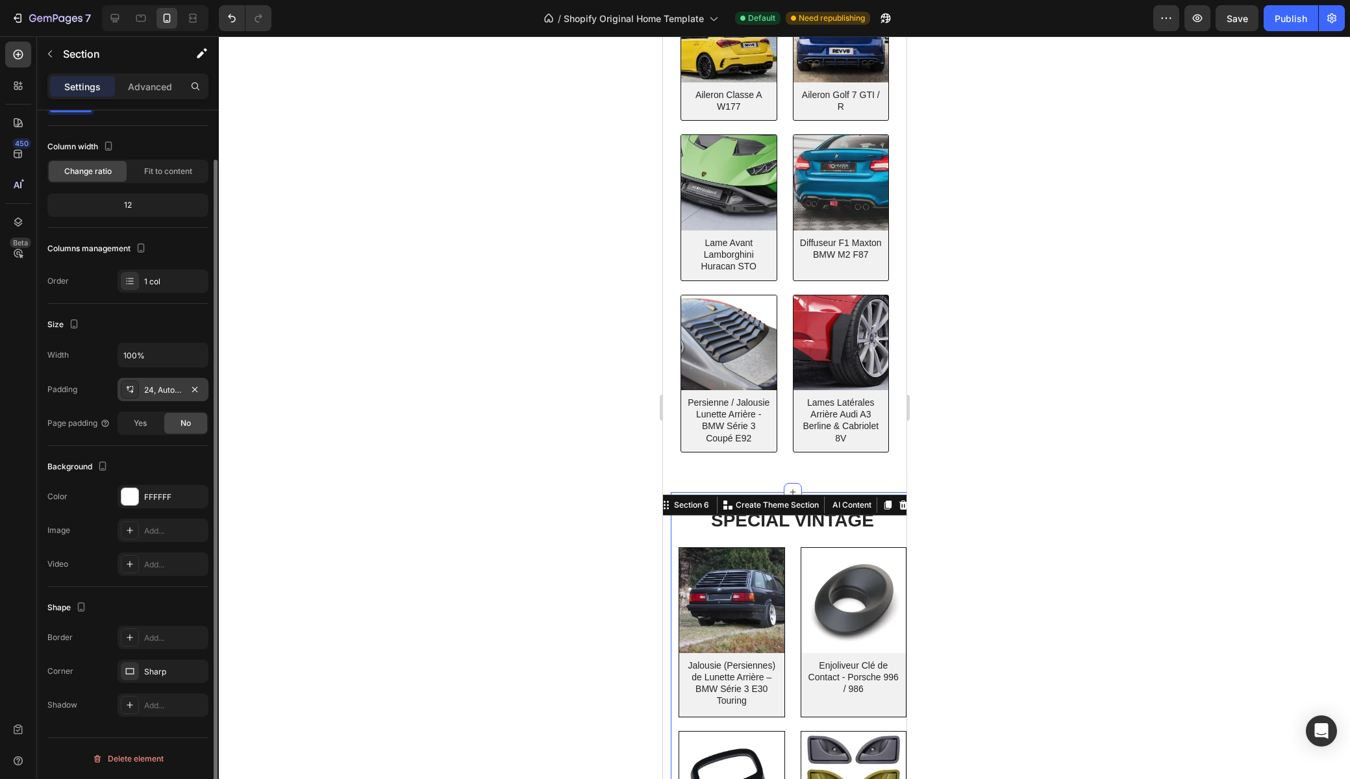
click at [162, 391] on div "24, Auto, 4, Auto" at bounding box center [163, 390] width 38 height 12
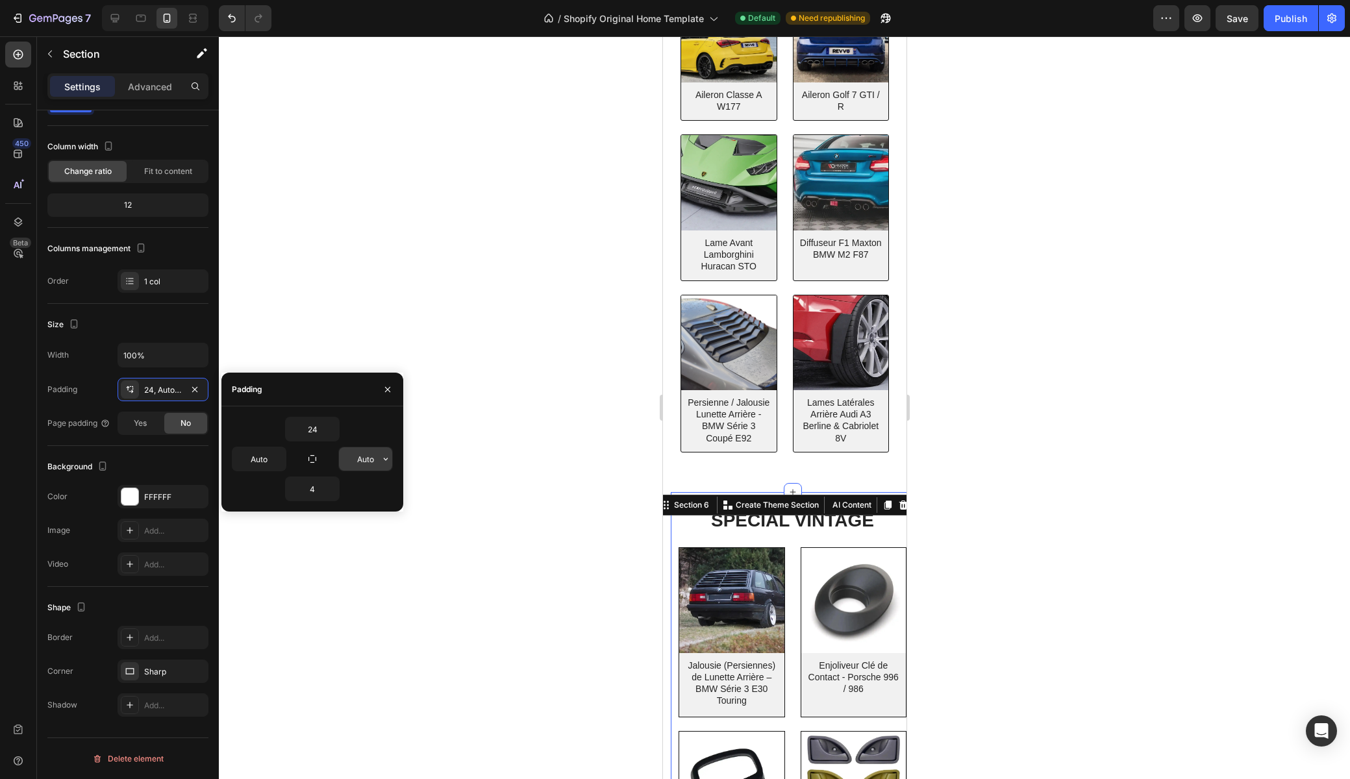
click at [374, 463] on input "Auto" at bounding box center [365, 458] width 53 height 23
click at [386, 460] on icon "button" at bounding box center [385, 459] width 10 height 10
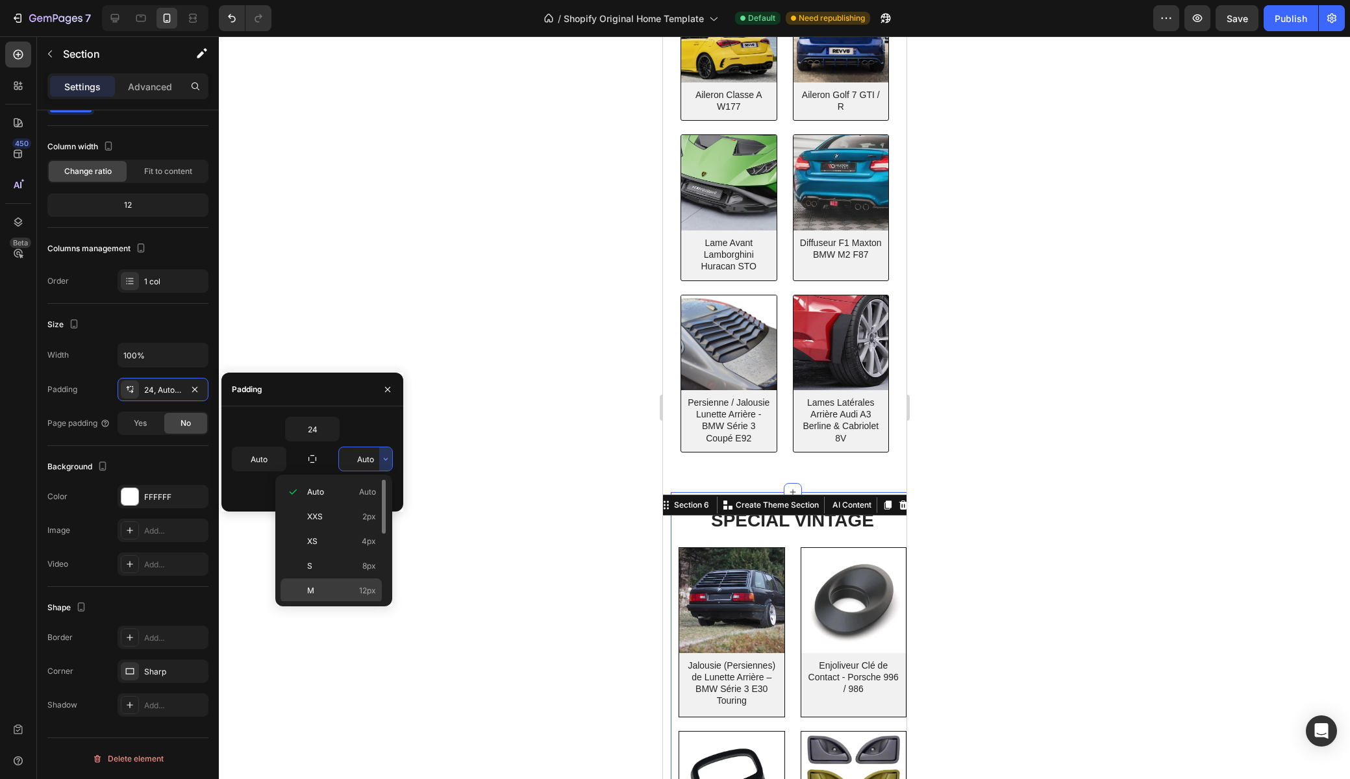
click at [328, 591] on p "M 12px" at bounding box center [341, 591] width 69 height 12
type input "12"
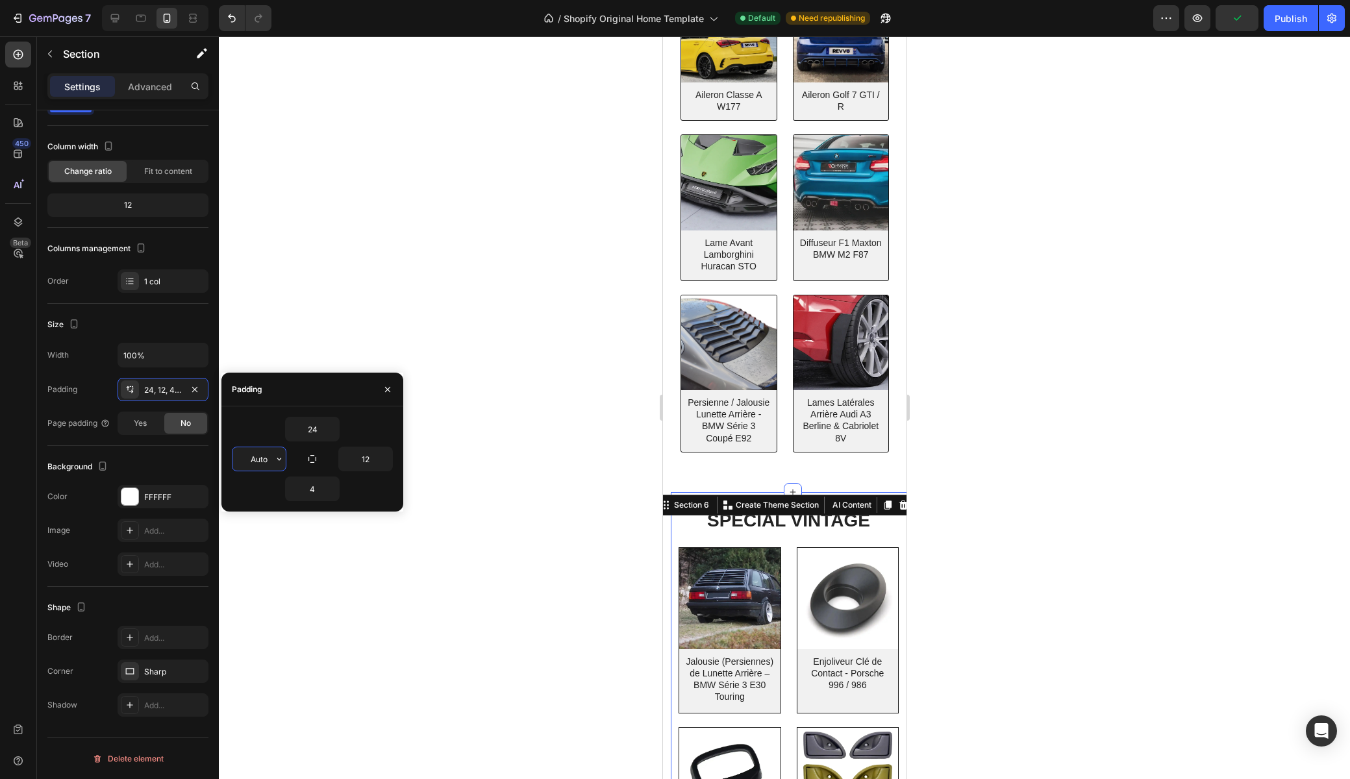
click at [253, 460] on input "Auto" at bounding box center [258, 458] width 53 height 23
click at [278, 459] on icon "button" at bounding box center [279, 459] width 4 height 3
click at [229, 593] on p "M 12px" at bounding box center [235, 591] width 69 height 12
type input "12"
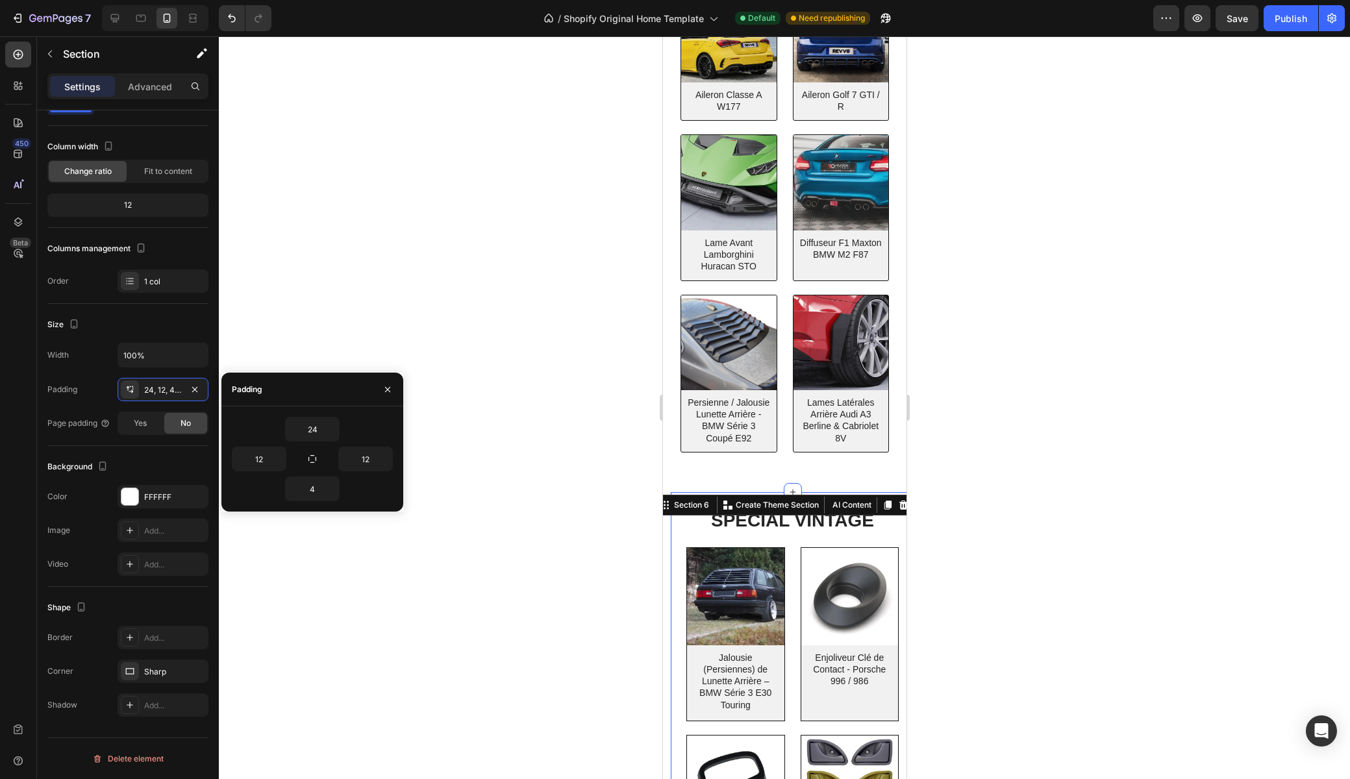
click at [676, 533] on div "SPÉCIAL VINTAGE Heading Row (P) Images Jalousie (Persiennes) de Lunette Arrière…" at bounding box center [791, 783] width 243 height 583
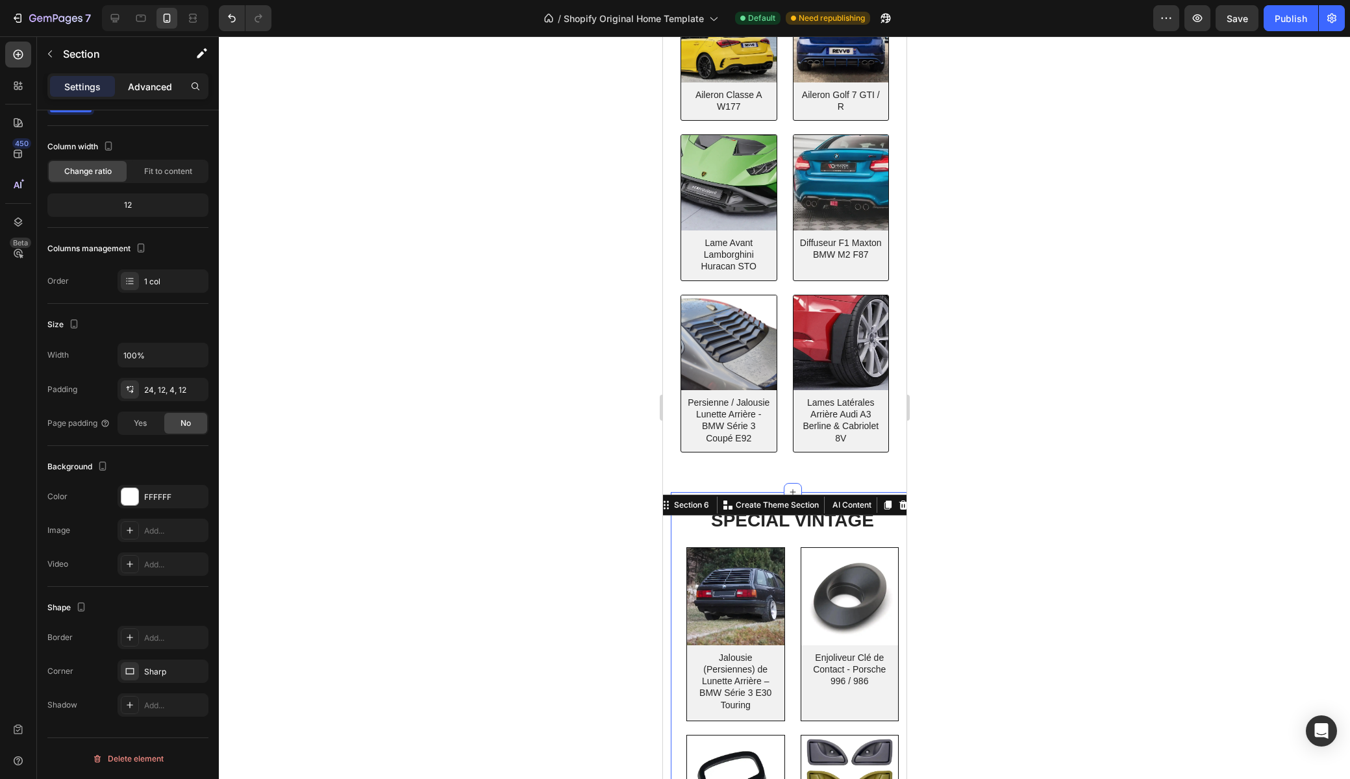
click at [141, 86] on p "Advanced" at bounding box center [150, 87] width 44 height 14
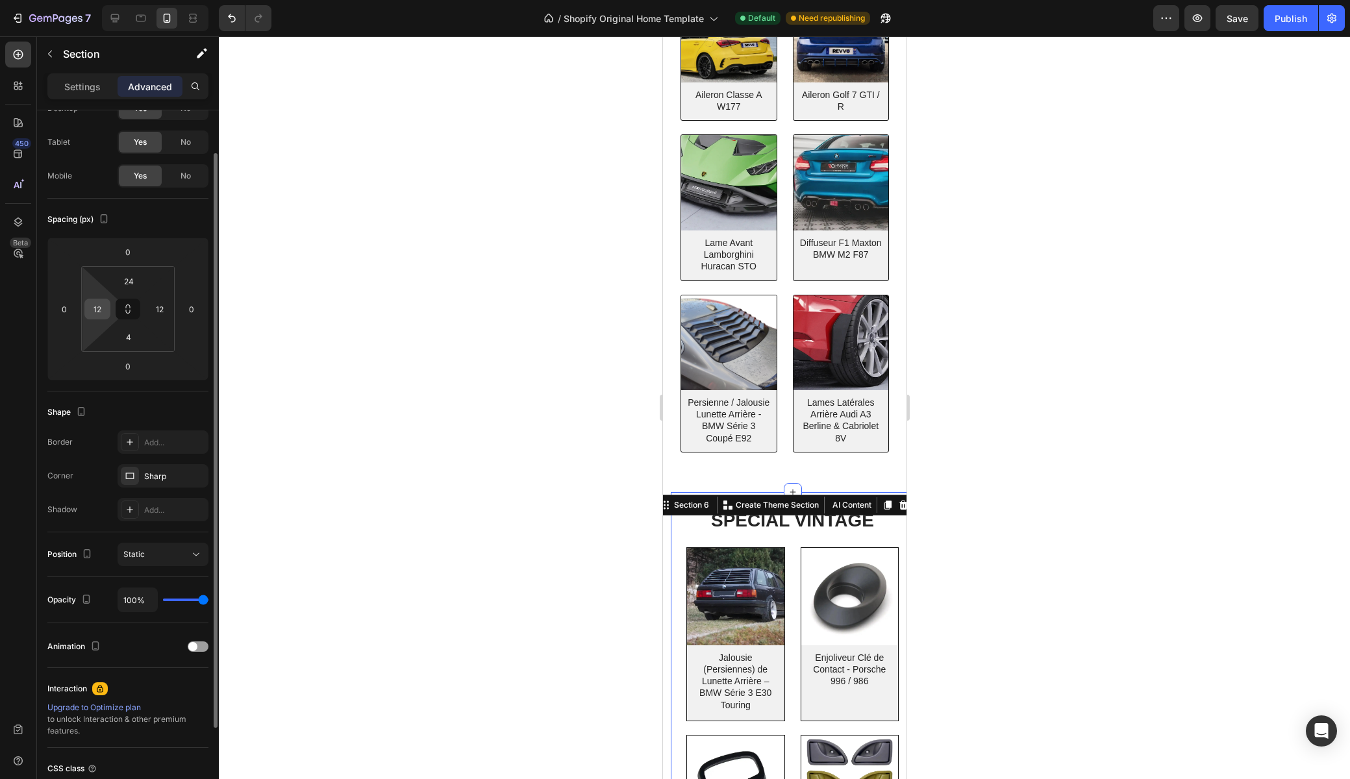
click at [95, 312] on input "12" at bounding box center [97, 308] width 19 height 19
type input "0"
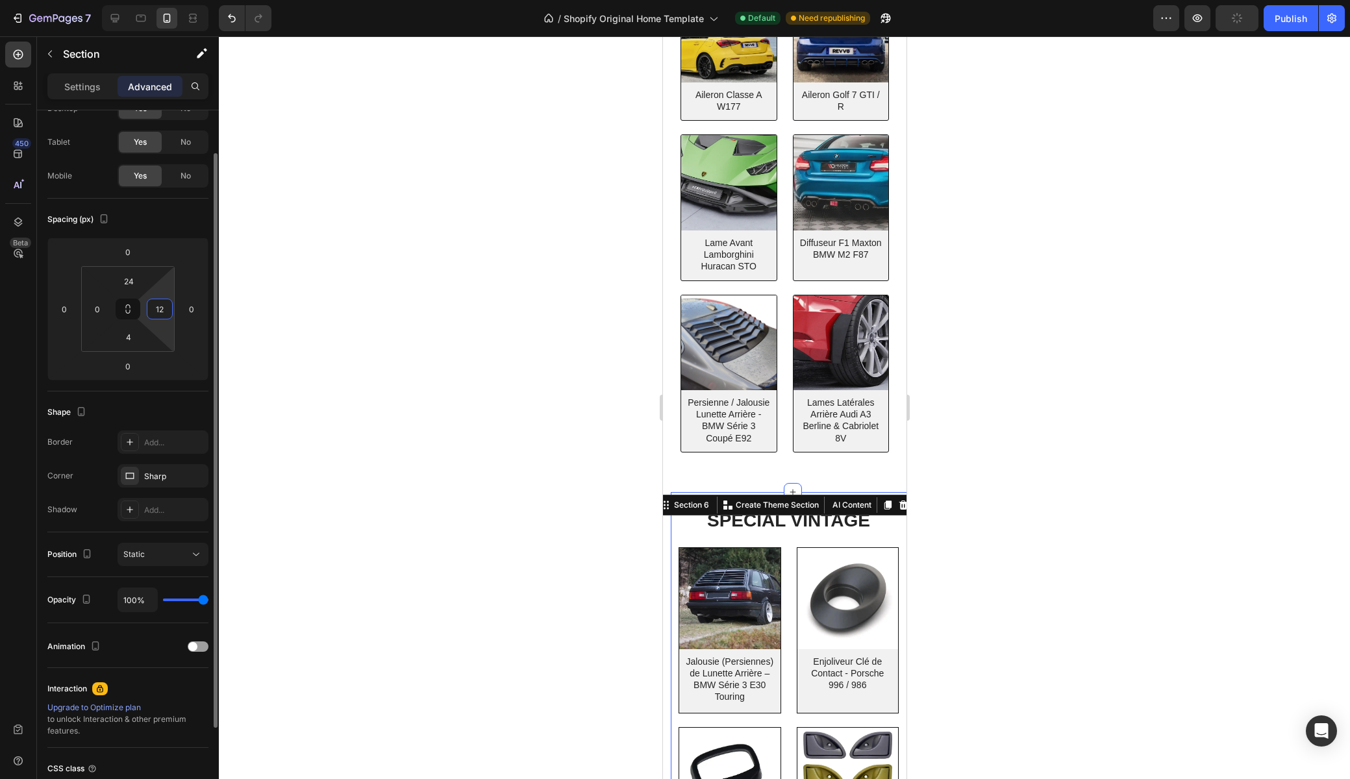
click at [162, 307] on input "12" at bounding box center [159, 308] width 19 height 19
type input "0"
click at [327, 270] on div at bounding box center [784, 407] width 1131 height 743
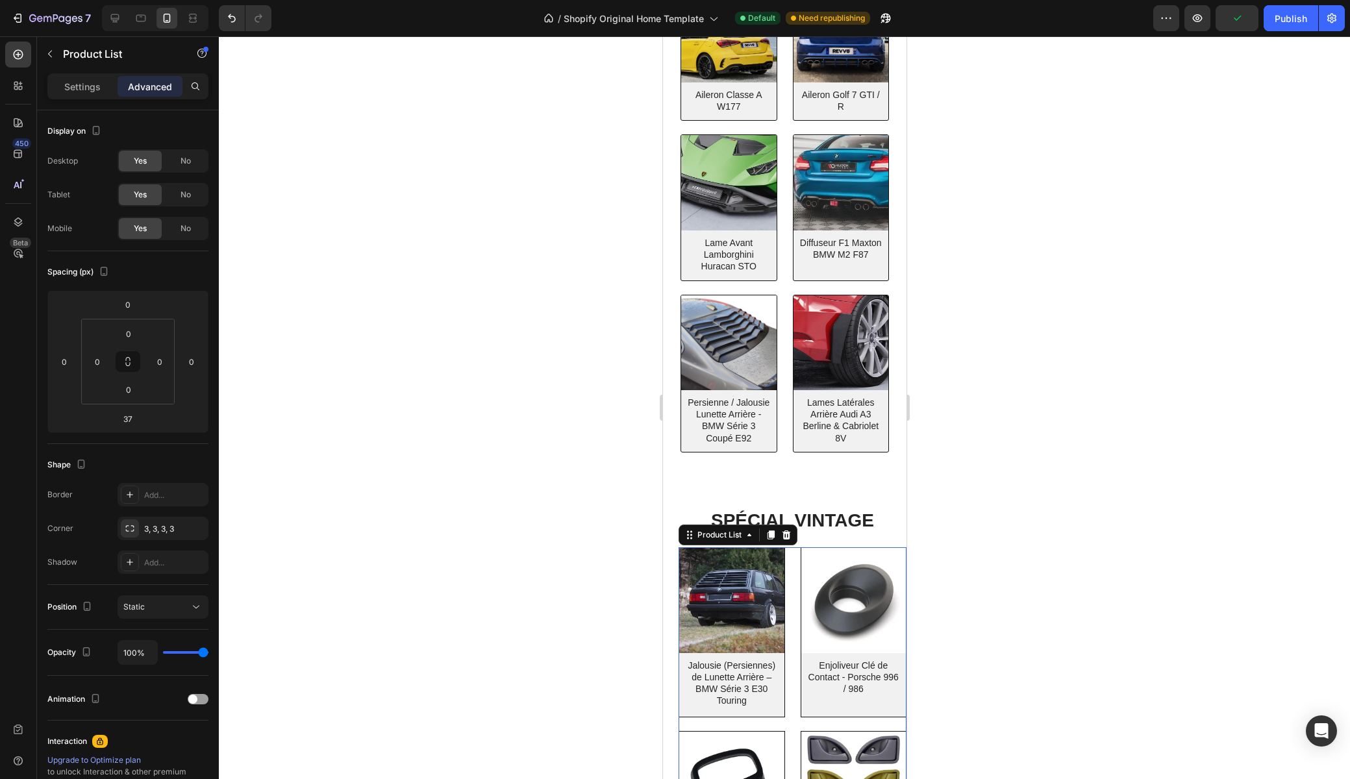
click at [78, 75] on div "Settings Advanced" at bounding box center [127, 86] width 161 height 26
click at [77, 80] on p "Settings" at bounding box center [82, 87] width 36 height 14
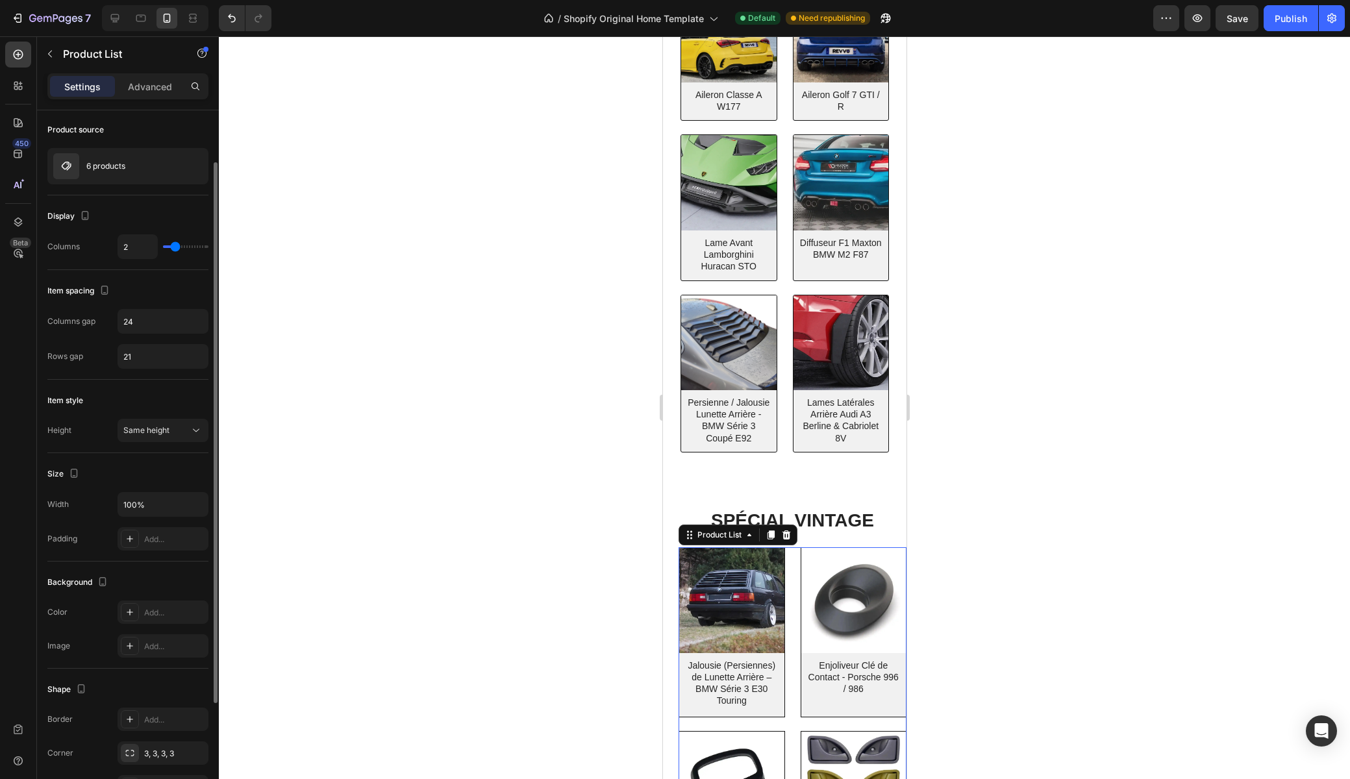
scroll to position [79, 0]
click at [534, 409] on div at bounding box center [784, 407] width 1131 height 743
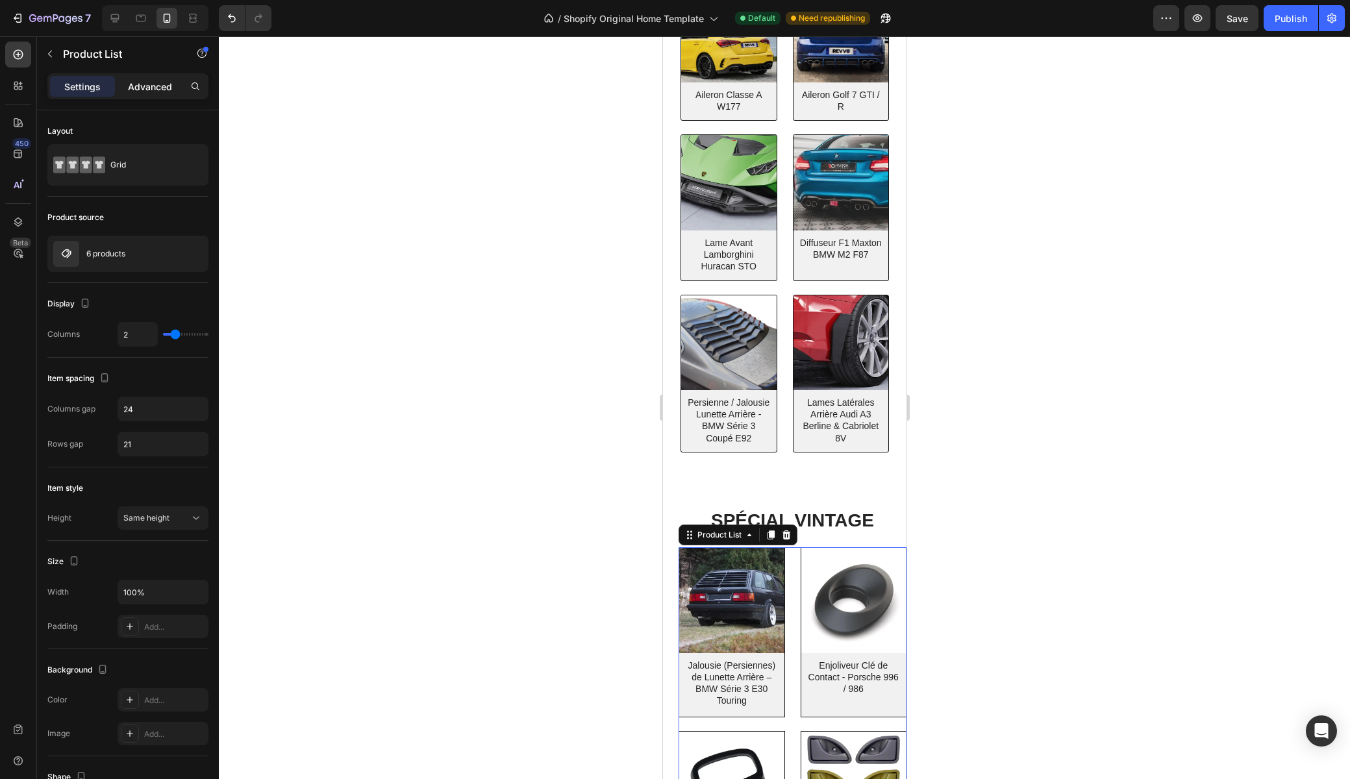
click at [149, 86] on p "Advanced" at bounding box center [150, 87] width 44 height 14
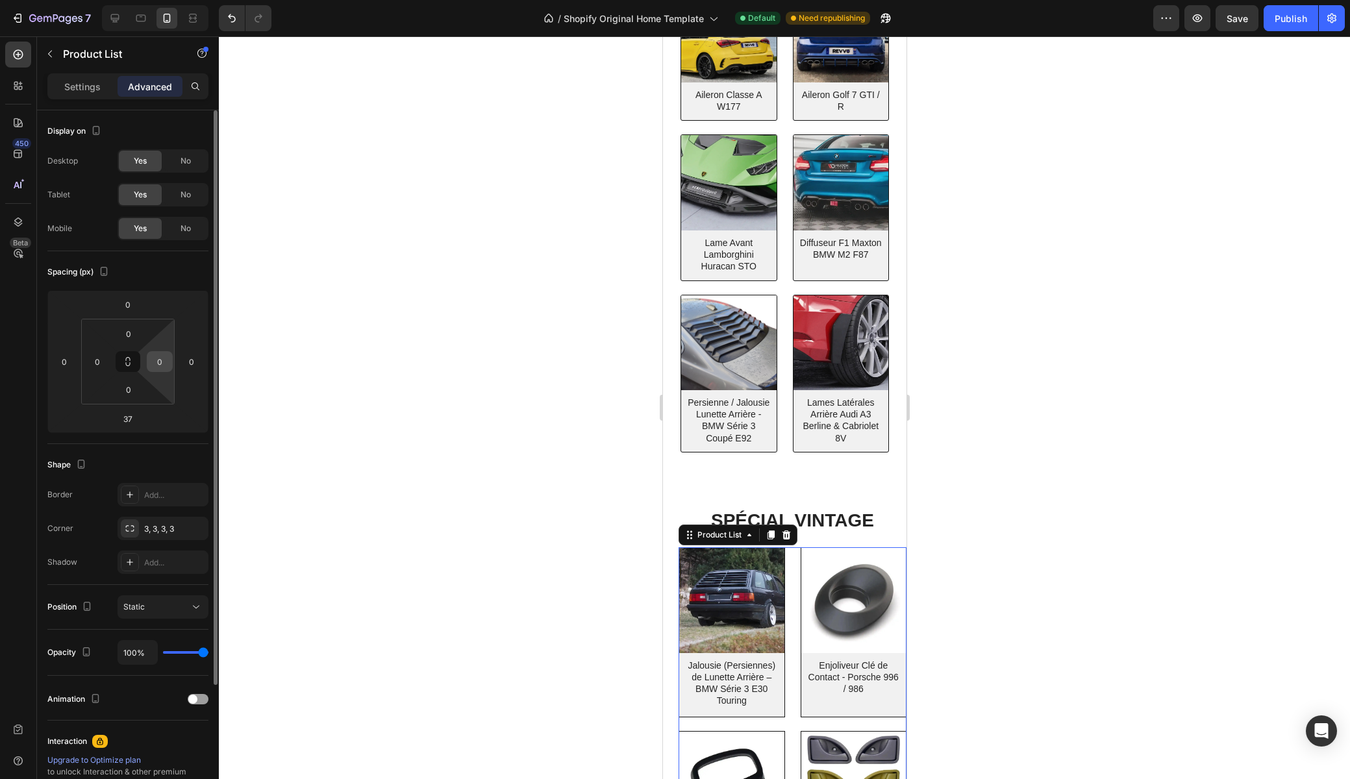
click at [158, 363] on input "0" at bounding box center [159, 361] width 19 height 19
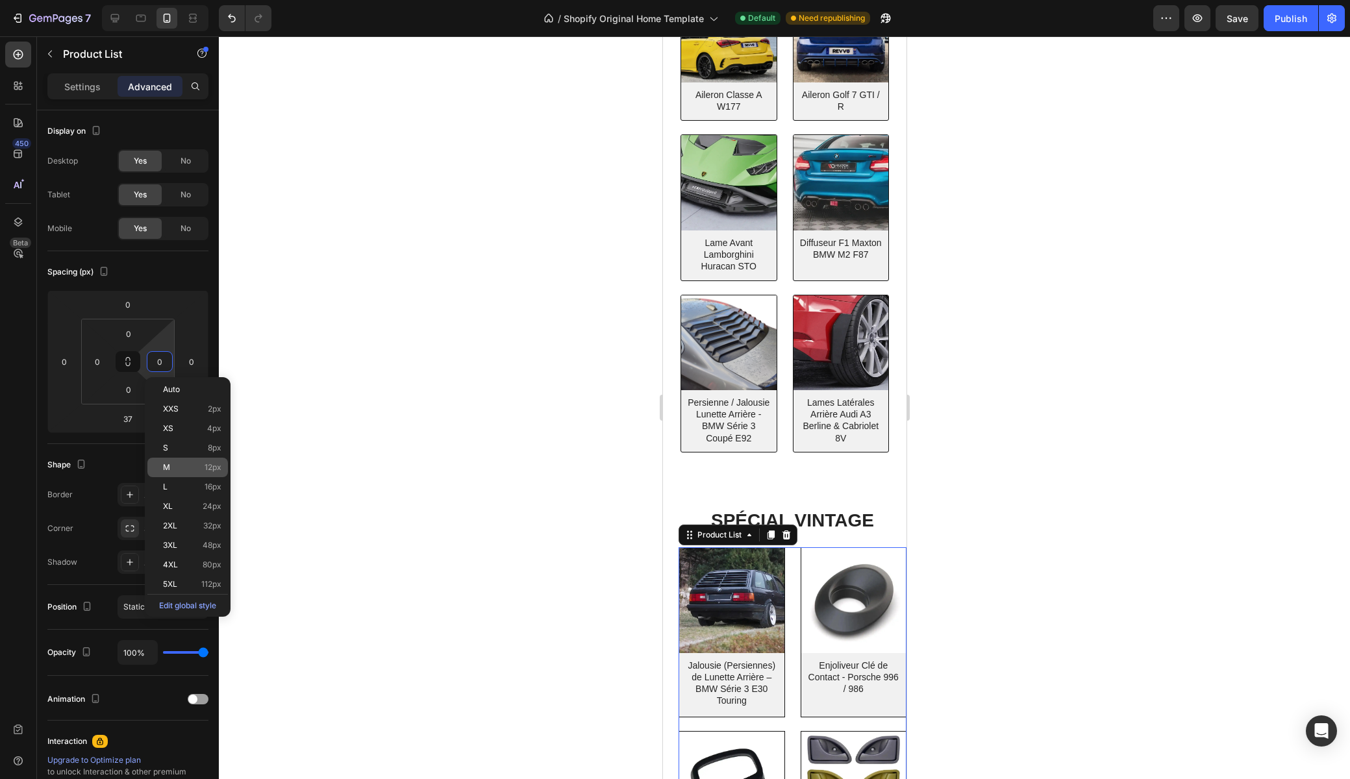
click at [173, 469] on p "M 12px" at bounding box center [192, 467] width 58 height 9
type input "12"
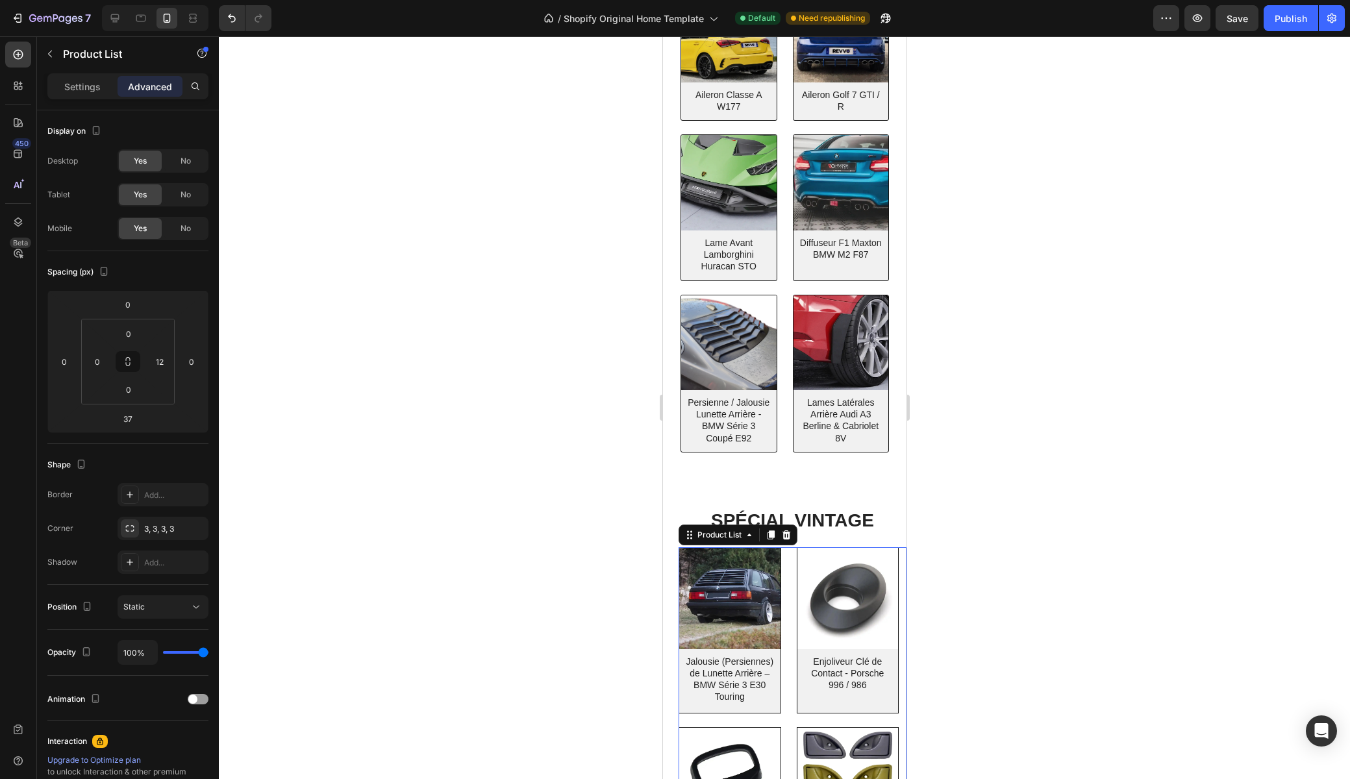
click at [528, 454] on div at bounding box center [784, 407] width 1131 height 743
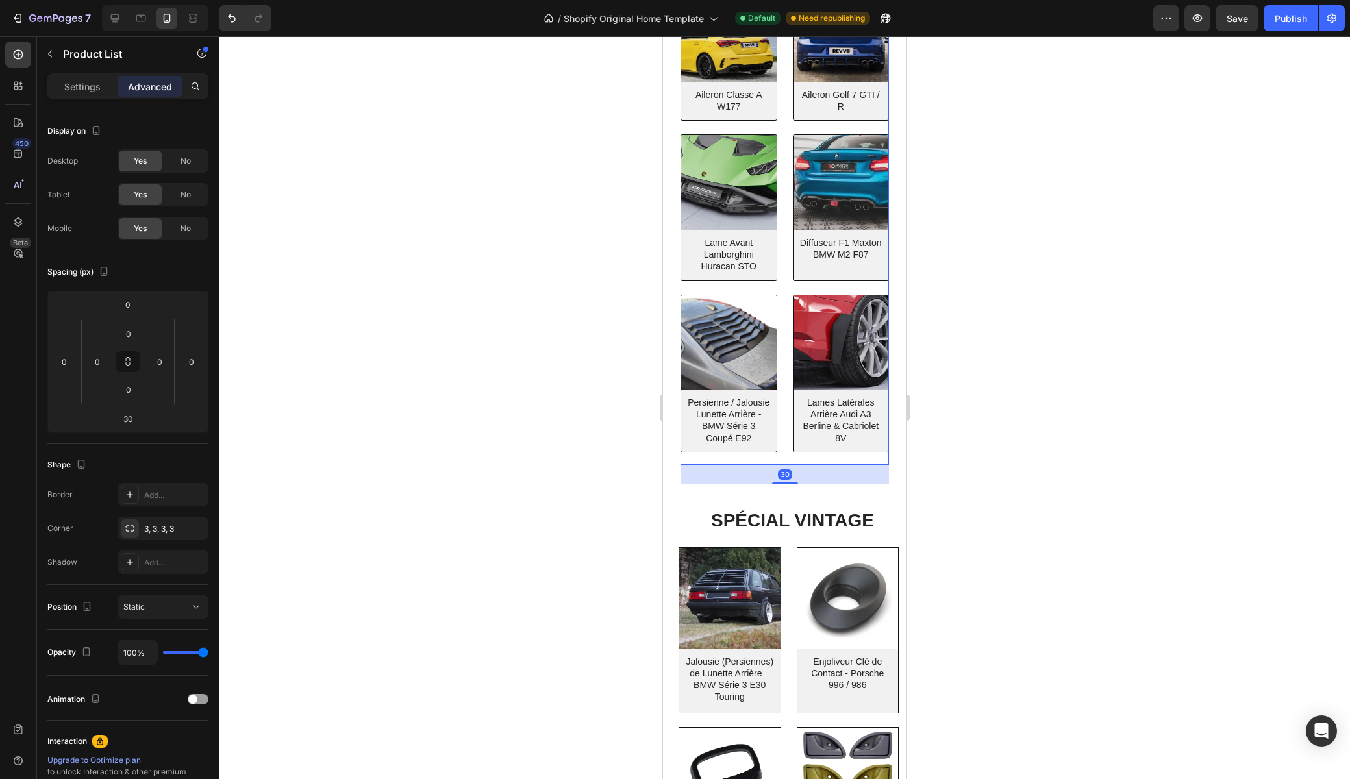
click at [786, 447] on div "(P) Images Aileron Classe A W177 (P) Title Row Product List 30 (P) Images Ailer…" at bounding box center [784, 226] width 208 height 478
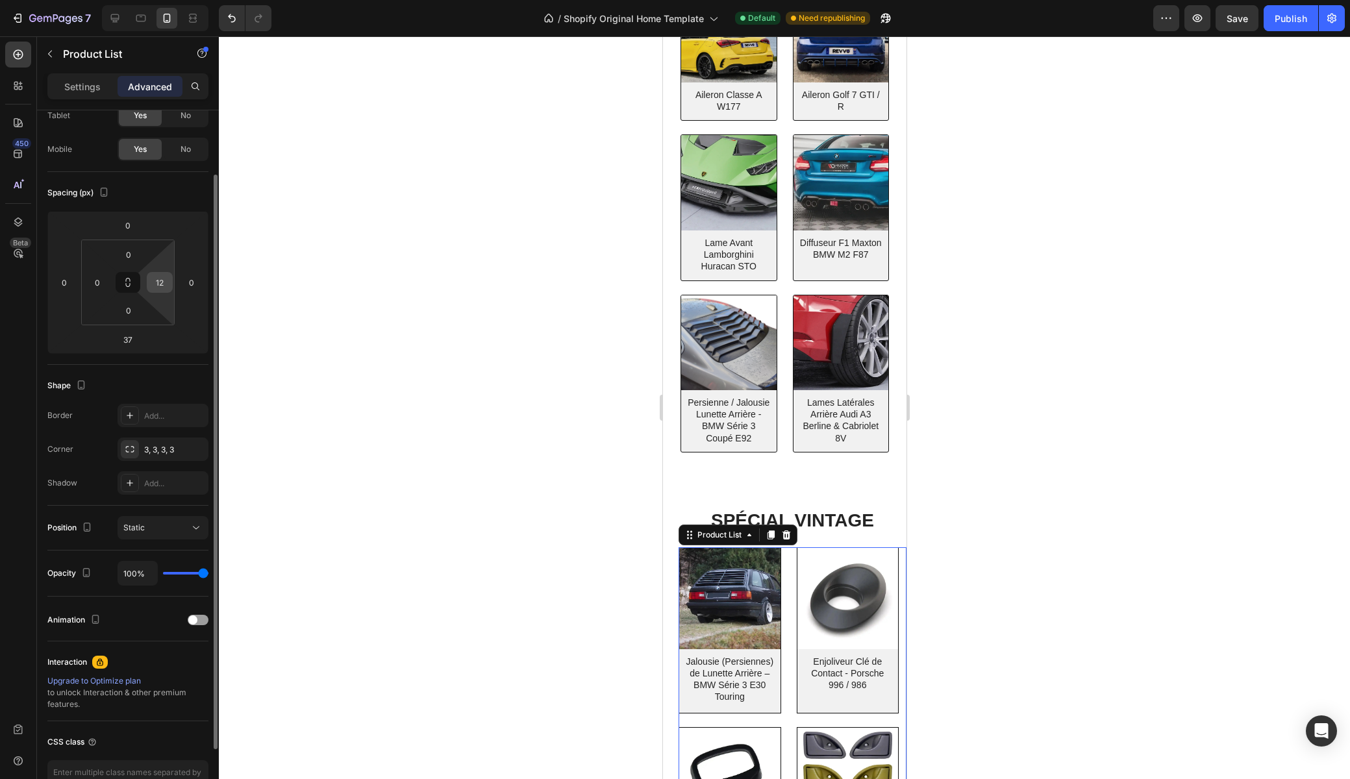
click at [159, 282] on input "12" at bounding box center [159, 282] width 19 height 19
type input "0"
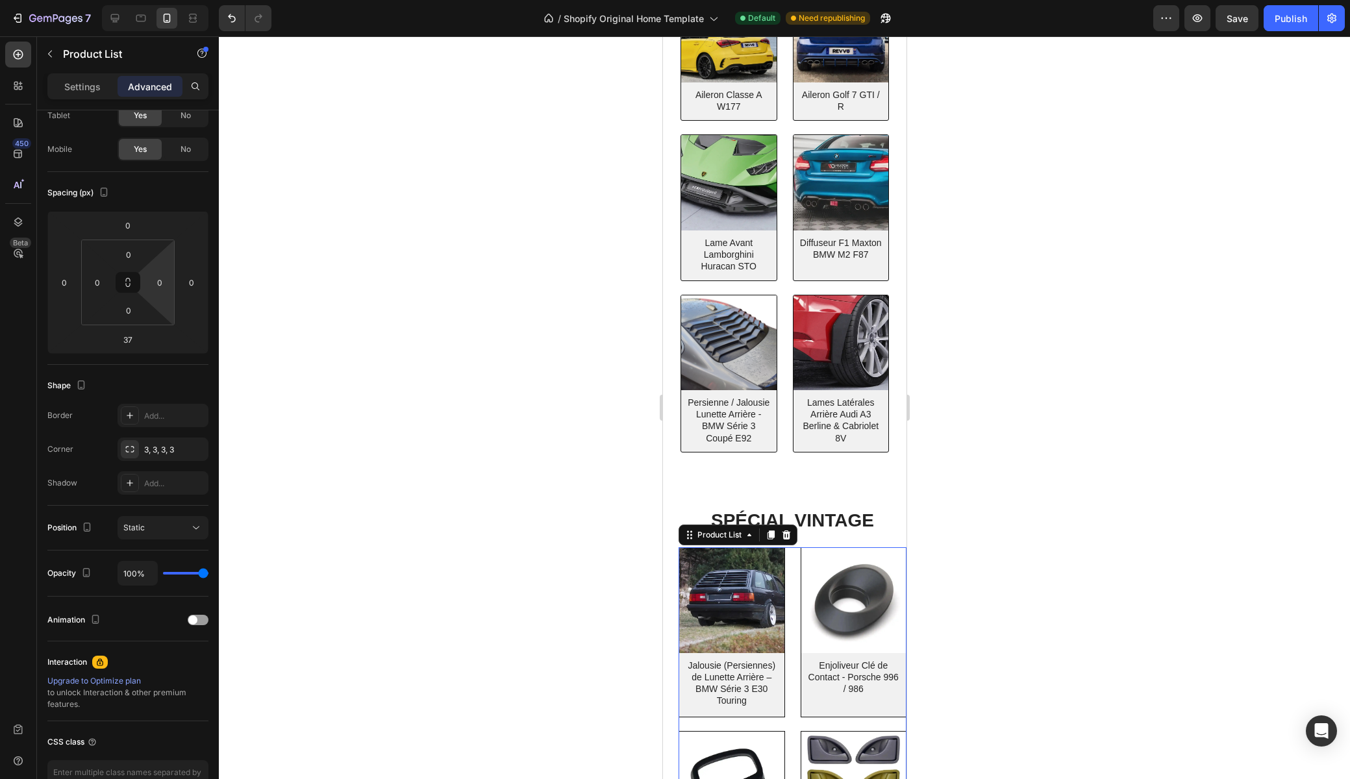
click at [581, 552] on div at bounding box center [784, 407] width 1131 height 743
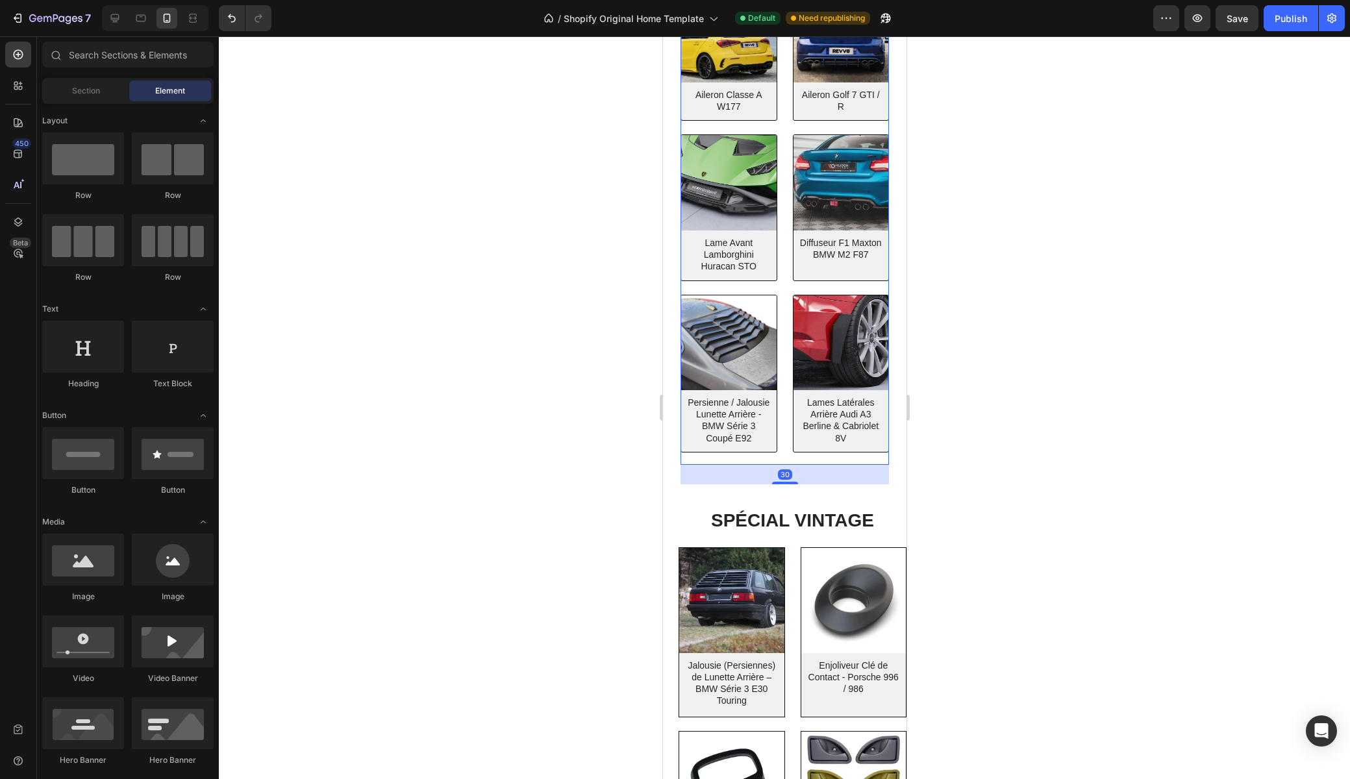
click at [781, 443] on div "(P) Images Aileron Classe A W177 (P) Title Row Product List 30 (P) Images Ailer…" at bounding box center [784, 226] width 208 height 478
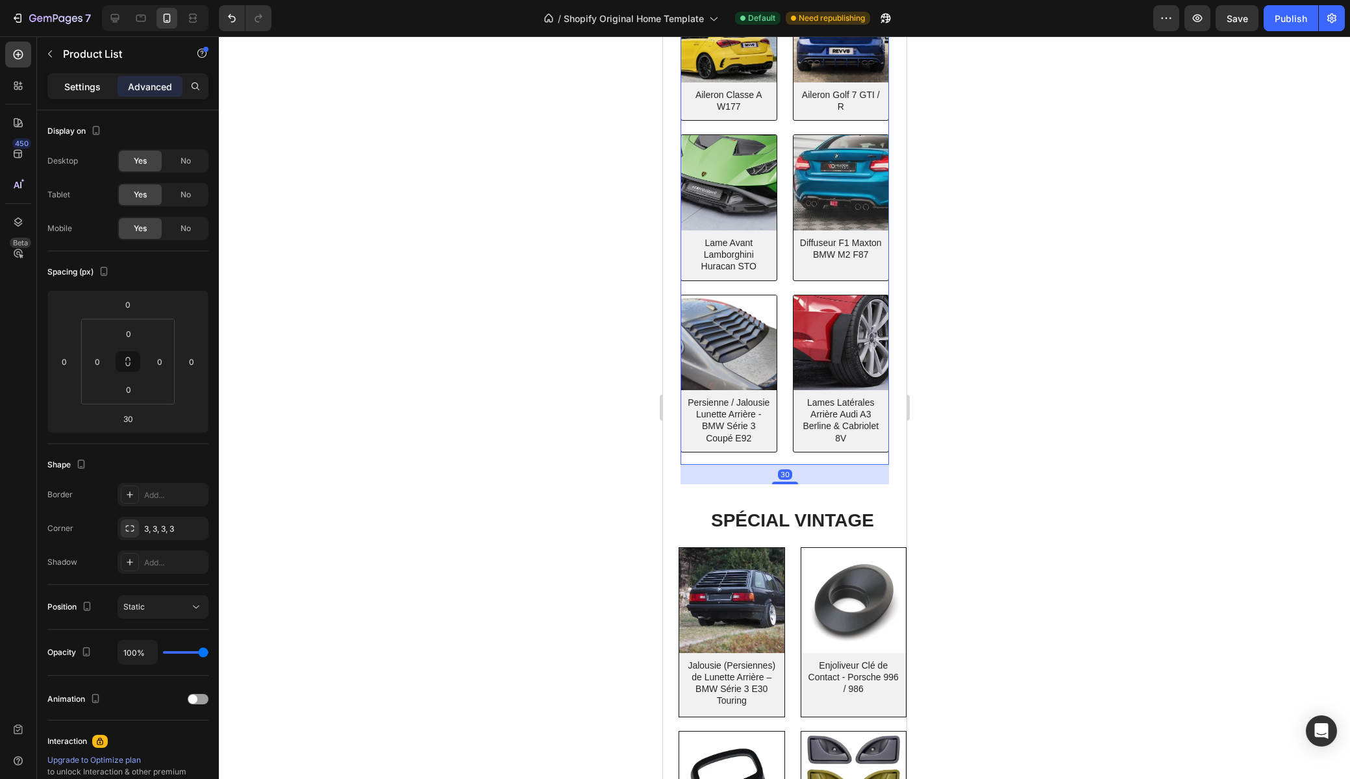
click at [75, 88] on p "Settings" at bounding box center [82, 87] width 36 height 14
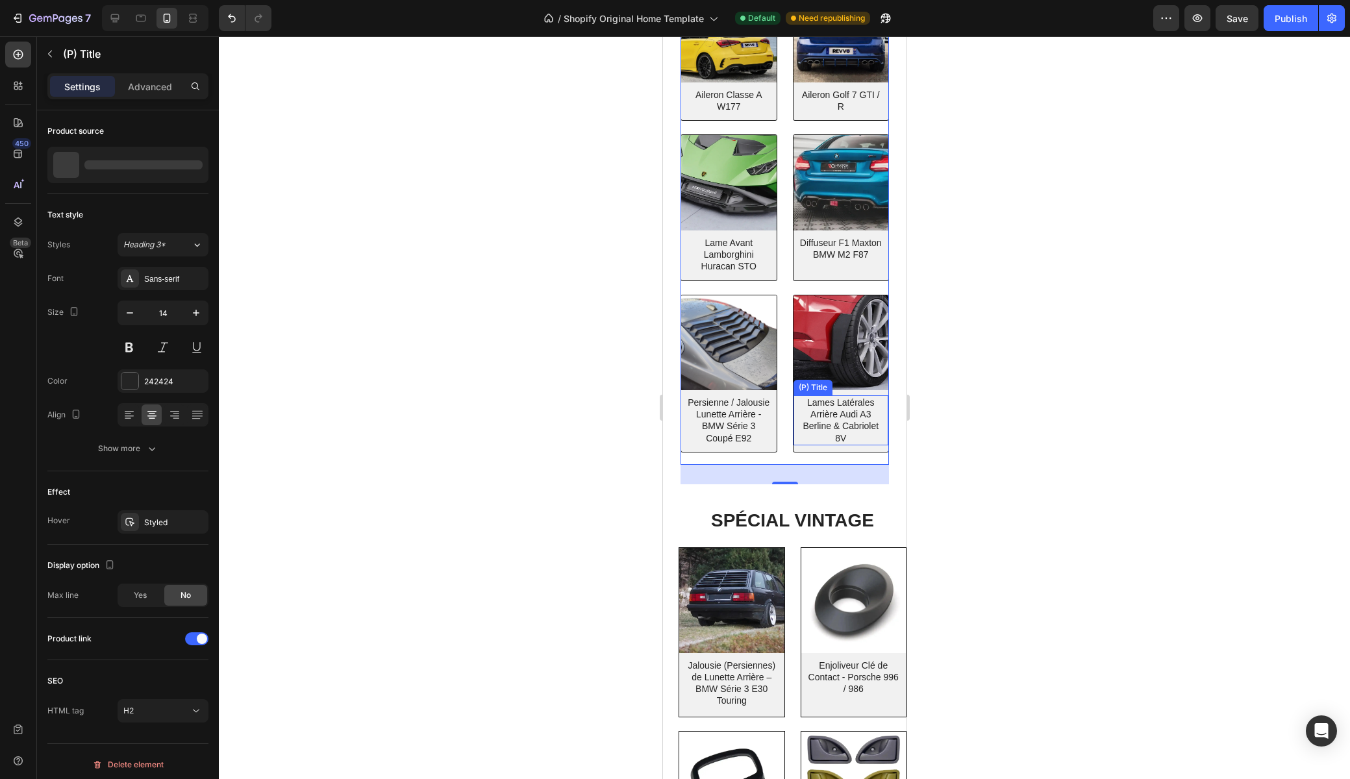
click at [776, 114] on div "Lames Latérales Arrière Audi A3 Berline & Cabriolet 8V (P) Title" at bounding box center [727, 101] width 95 height 26
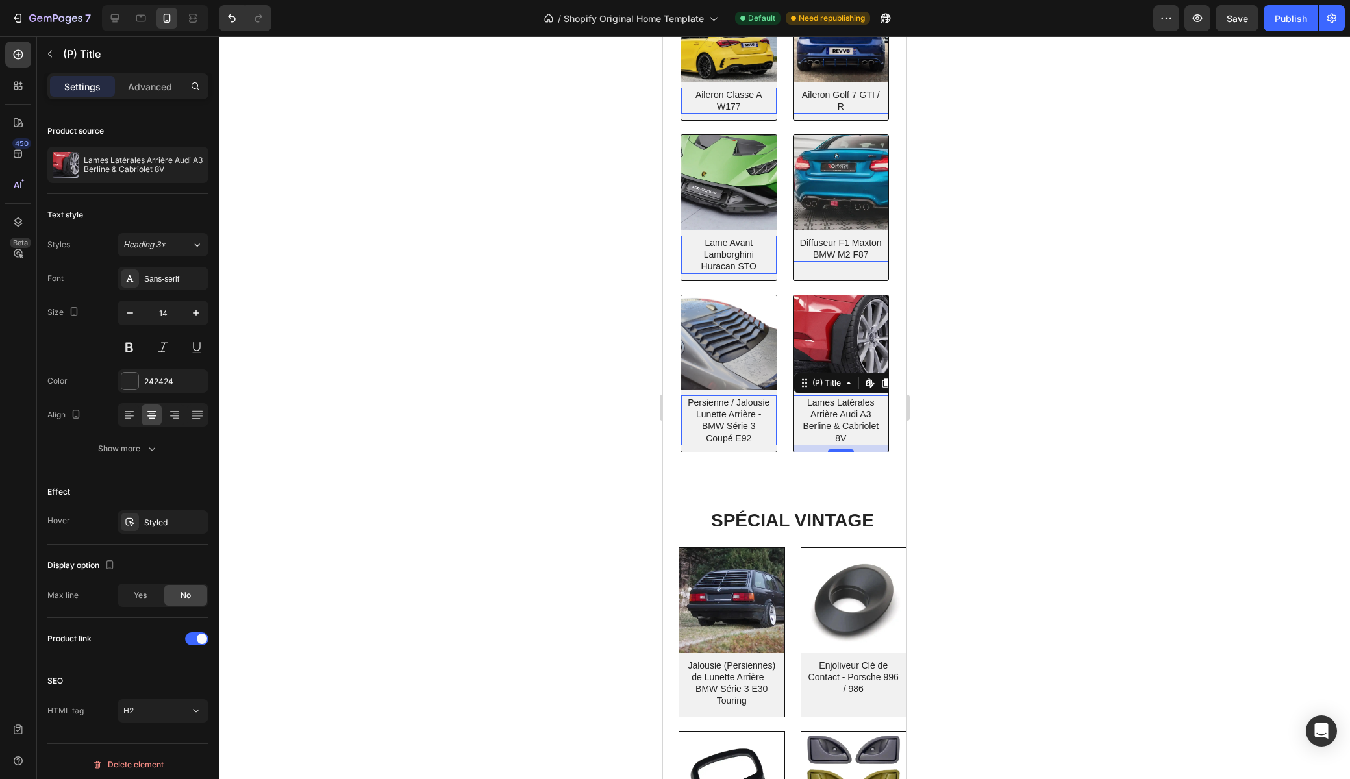
click at [662, 36] on div "10" at bounding box center [662, 36] width 0 height 0
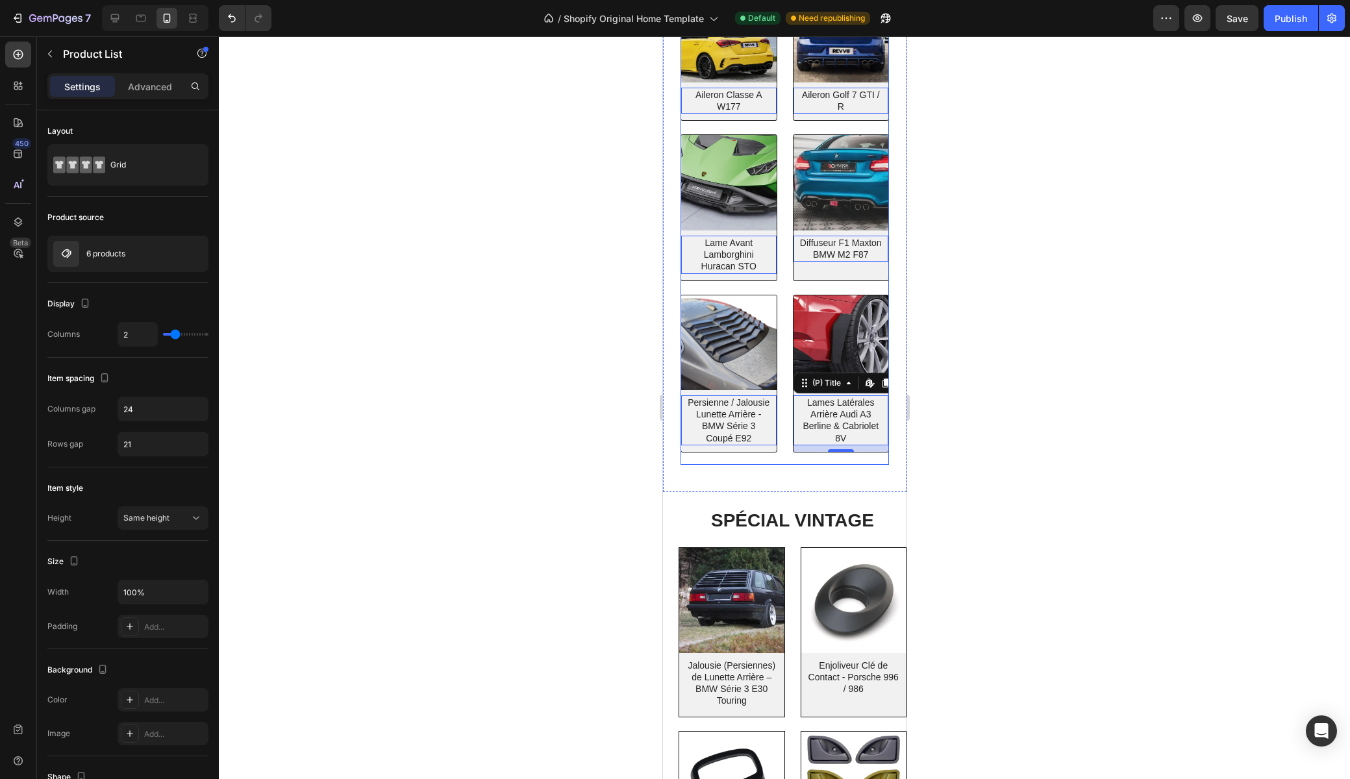
click at [782, 421] on div "(P) Images Aileron Classe A W177 (P) Title Edit content in Shopify 0 Row Produc…" at bounding box center [784, 226] width 208 height 478
click at [776, 121] on div "(P) Images Lames Latérales Arrière Audi A3 Berline & Cabriolet 8V (P) Title" at bounding box center [727, 54] width 95 height 133
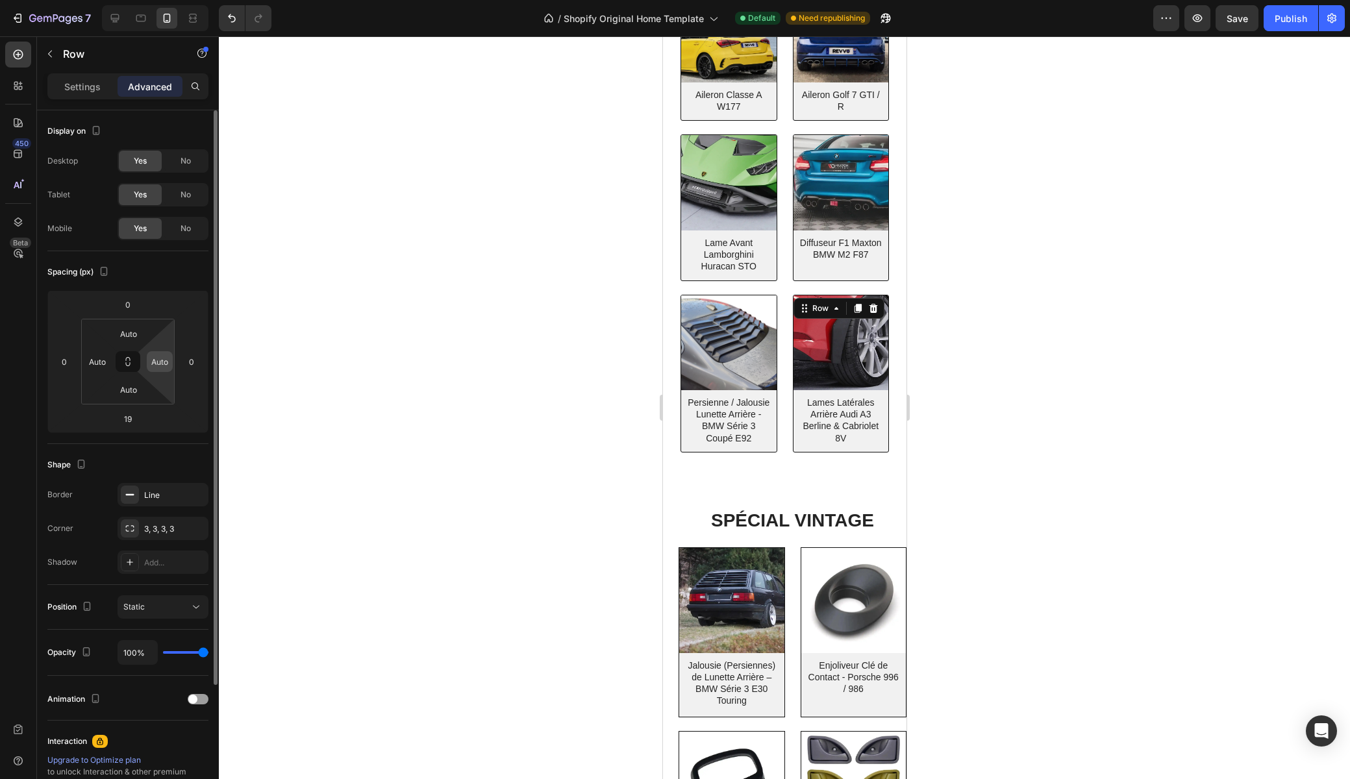
click at [166, 362] on input "Auto" at bounding box center [159, 361] width 19 height 19
type input "0"
click at [99, 358] on input "Auto" at bounding box center [97, 361] width 19 height 19
type input "0"
click at [245, 316] on div at bounding box center [784, 407] width 1131 height 743
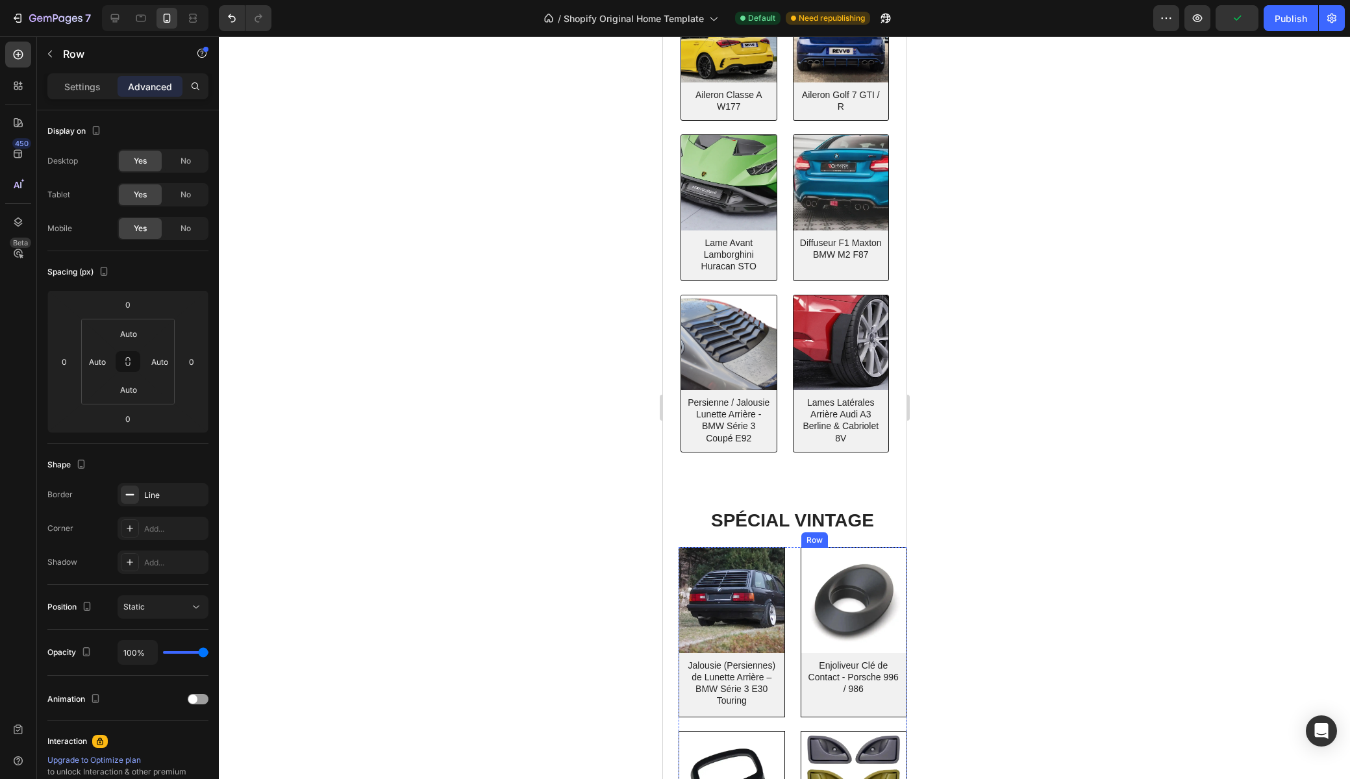
click at [784, 708] on div "(P) Images Enjoliveur Clé de Contact - Porsche 996 / 986 (P) Title" at bounding box center [730, 632] width 105 height 168
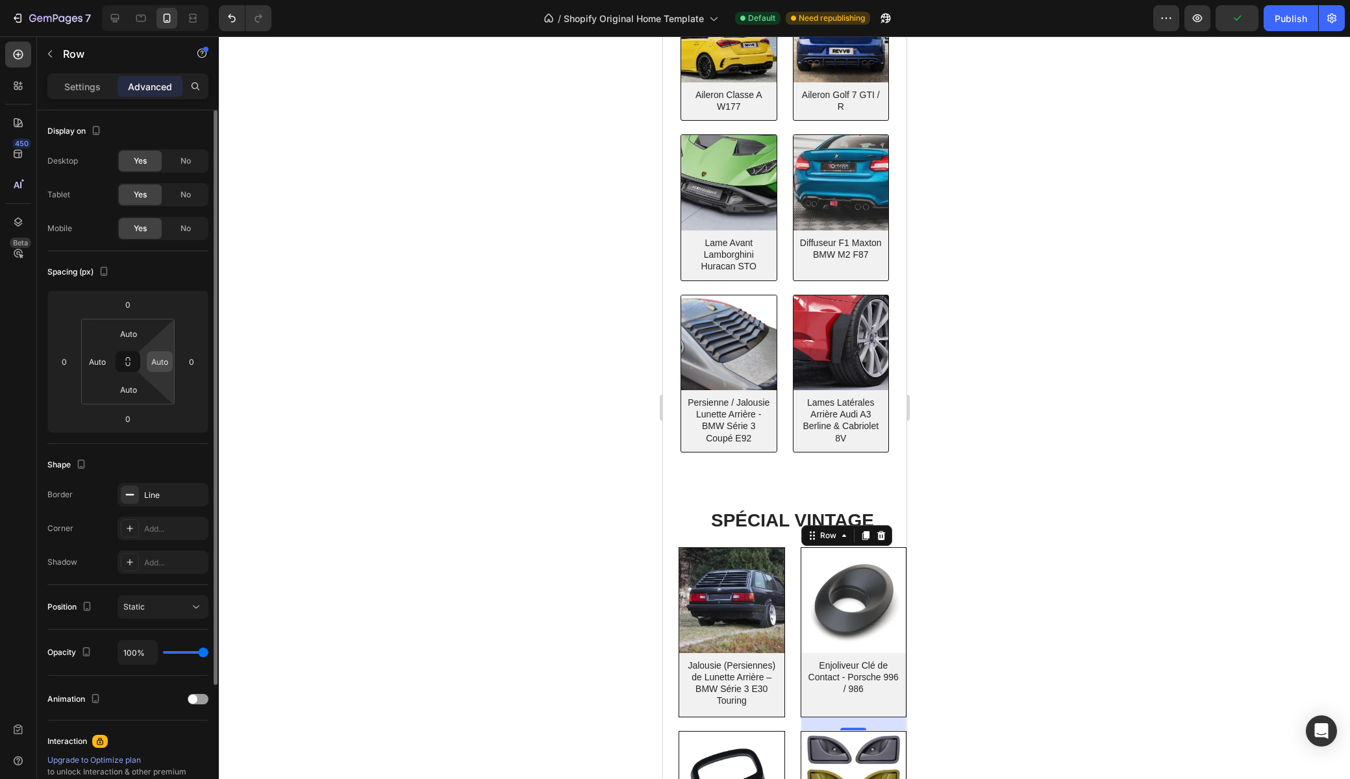
click at [155, 366] on input "Auto" at bounding box center [159, 361] width 19 height 19
type input "0"
click at [99, 367] on input "Auto" at bounding box center [97, 361] width 19 height 19
type input "0"
click at [64, 89] on div "Settings" at bounding box center [82, 86] width 65 height 21
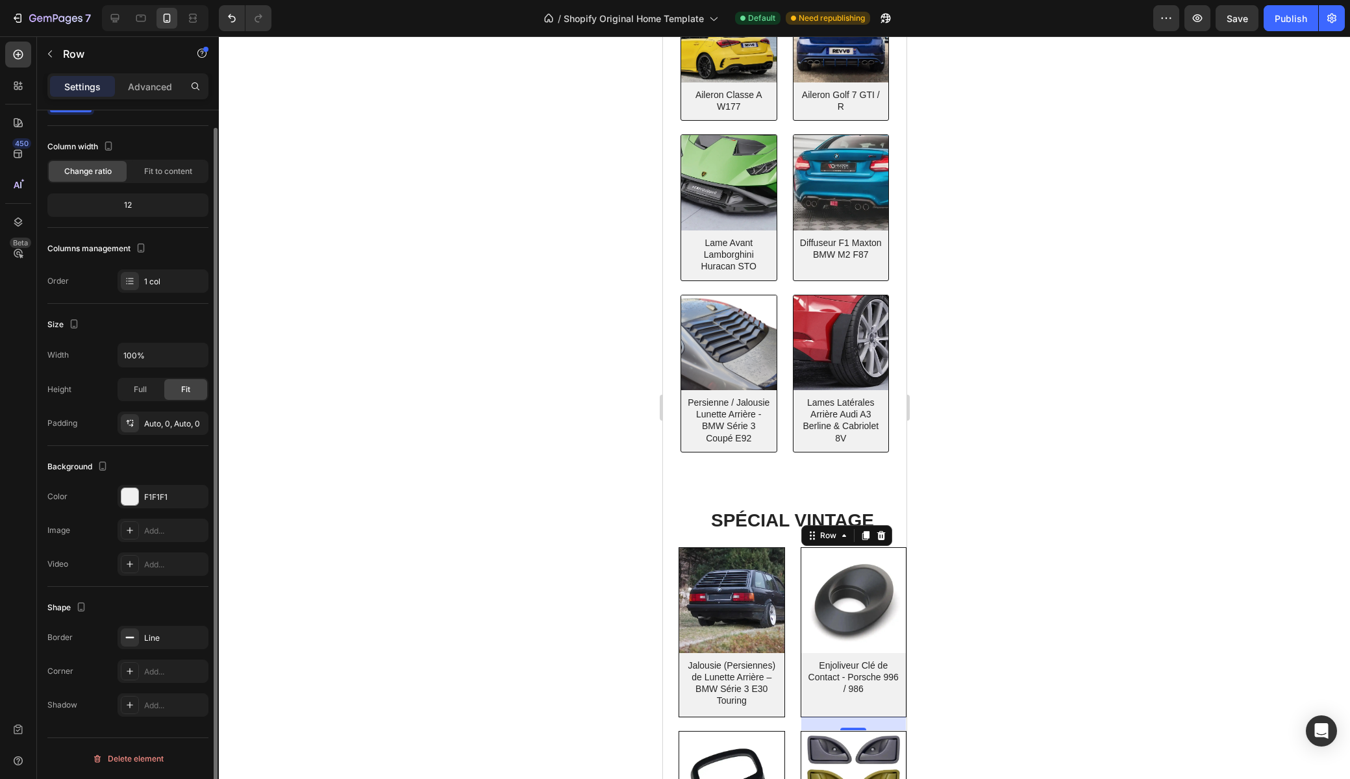
scroll to position [0, 0]
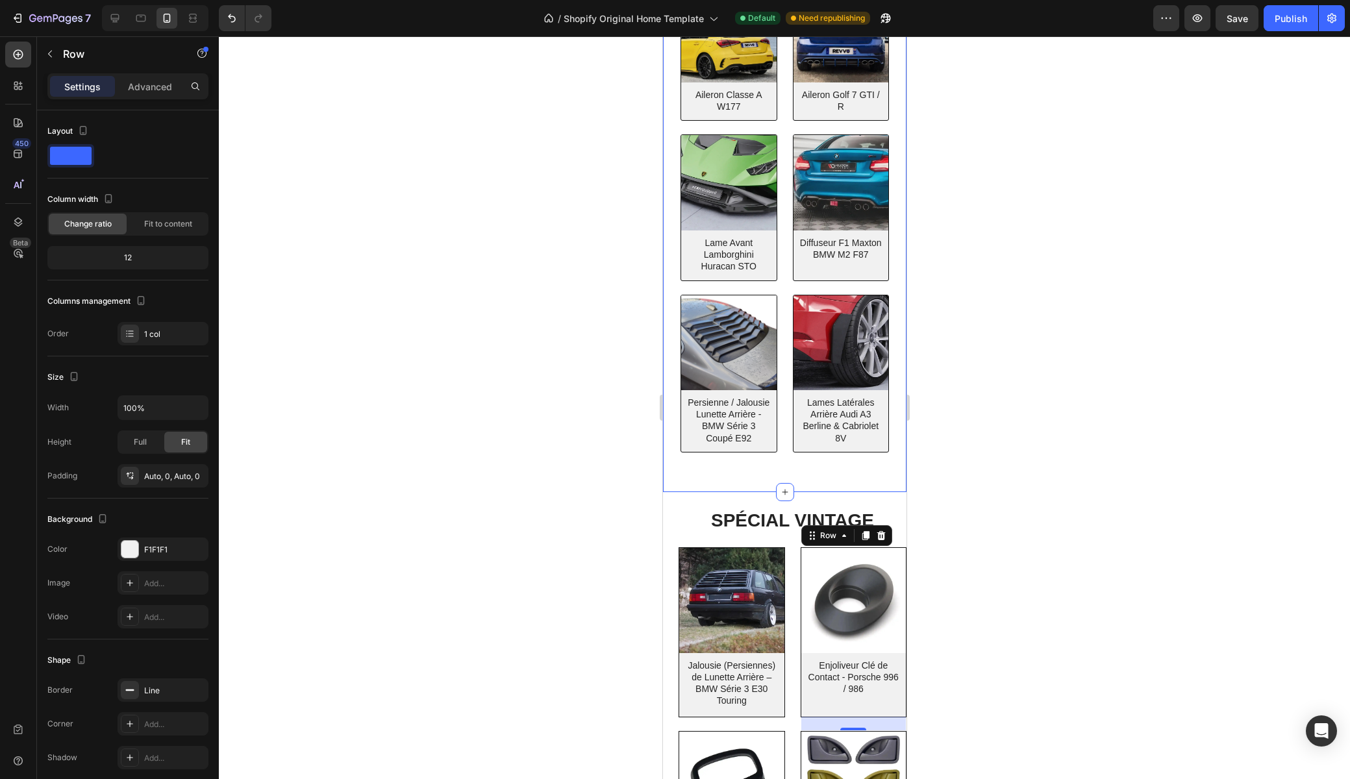
click at [782, 476] on div "TUNING ESTHÉTIQUE Heading Row (P) Images Aileron Classe A W177 (P) Title Row Pr…" at bounding box center [784, 216] width 224 height 538
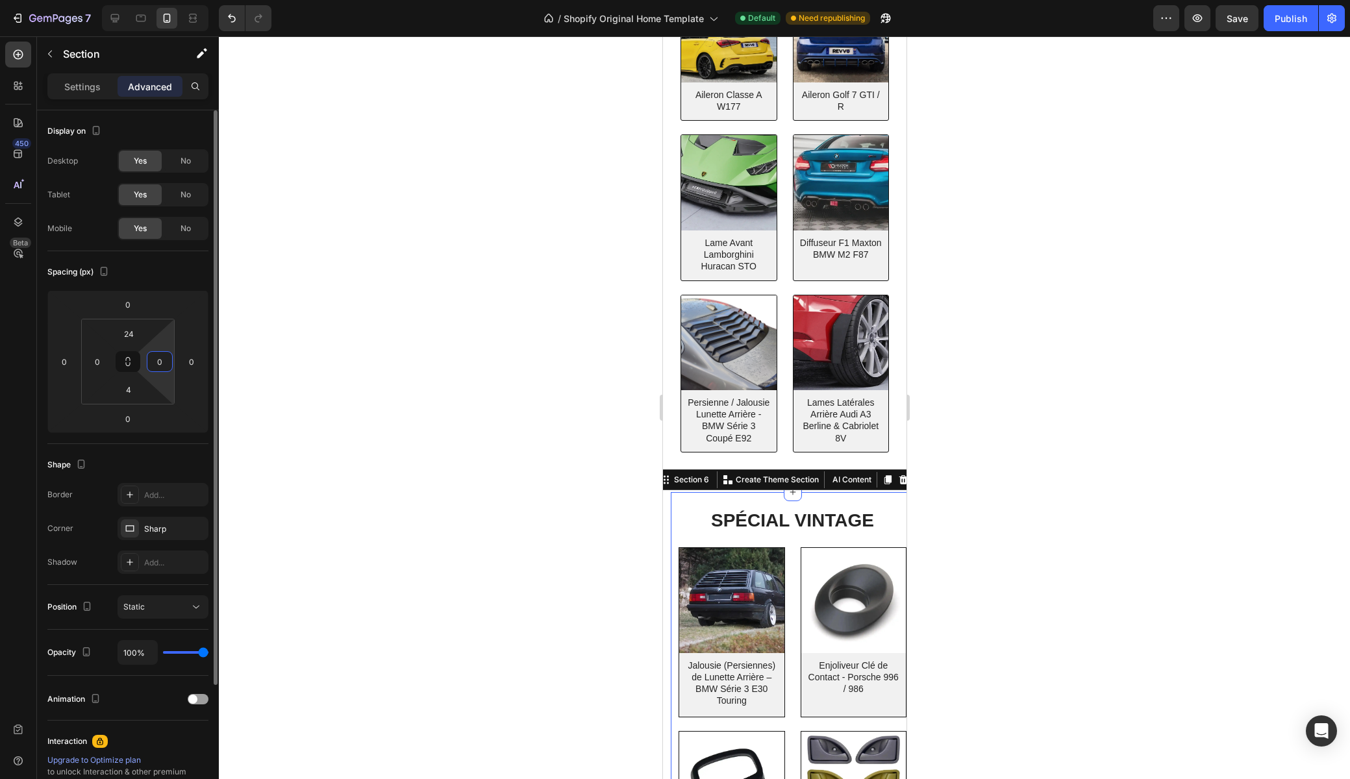
click at [164, 362] on input "0" at bounding box center [159, 361] width 19 height 19
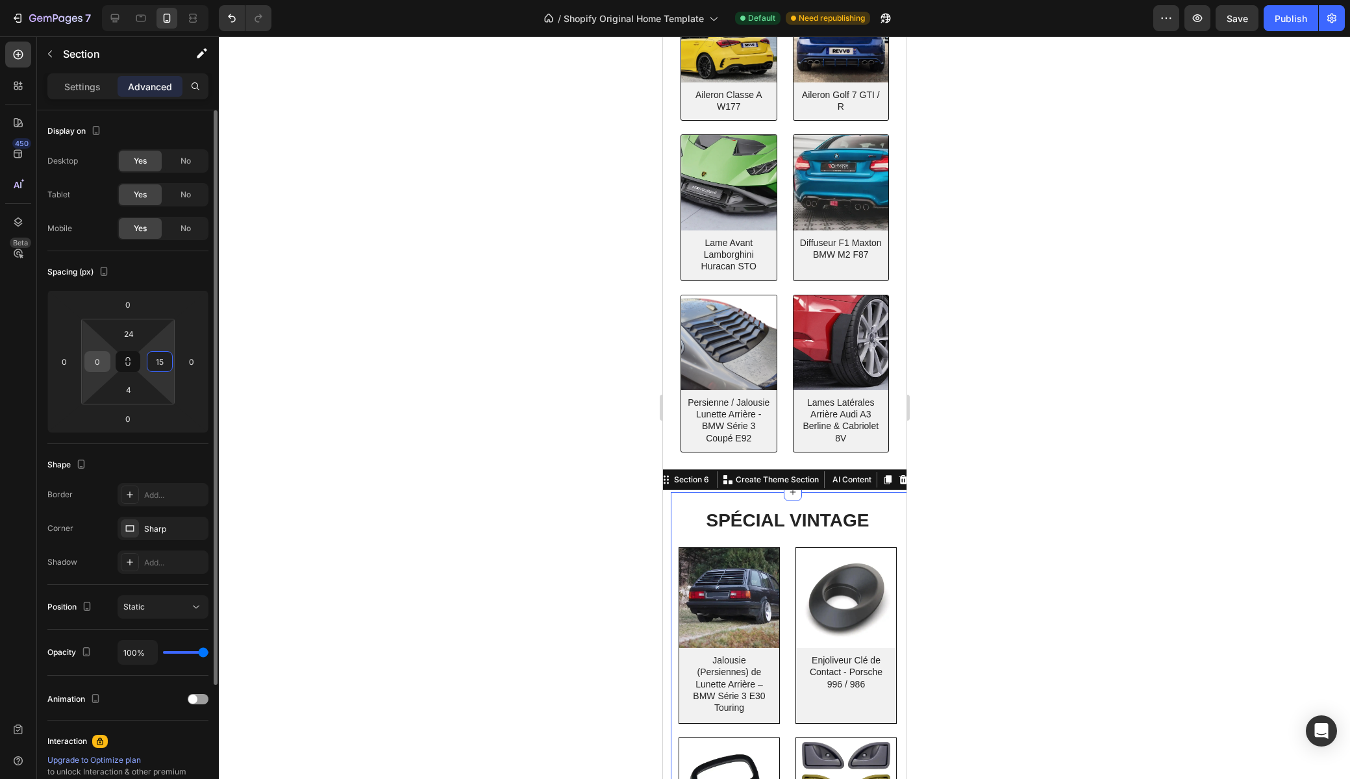
type input "15"
click at [102, 359] on input "0" at bounding box center [97, 361] width 19 height 19
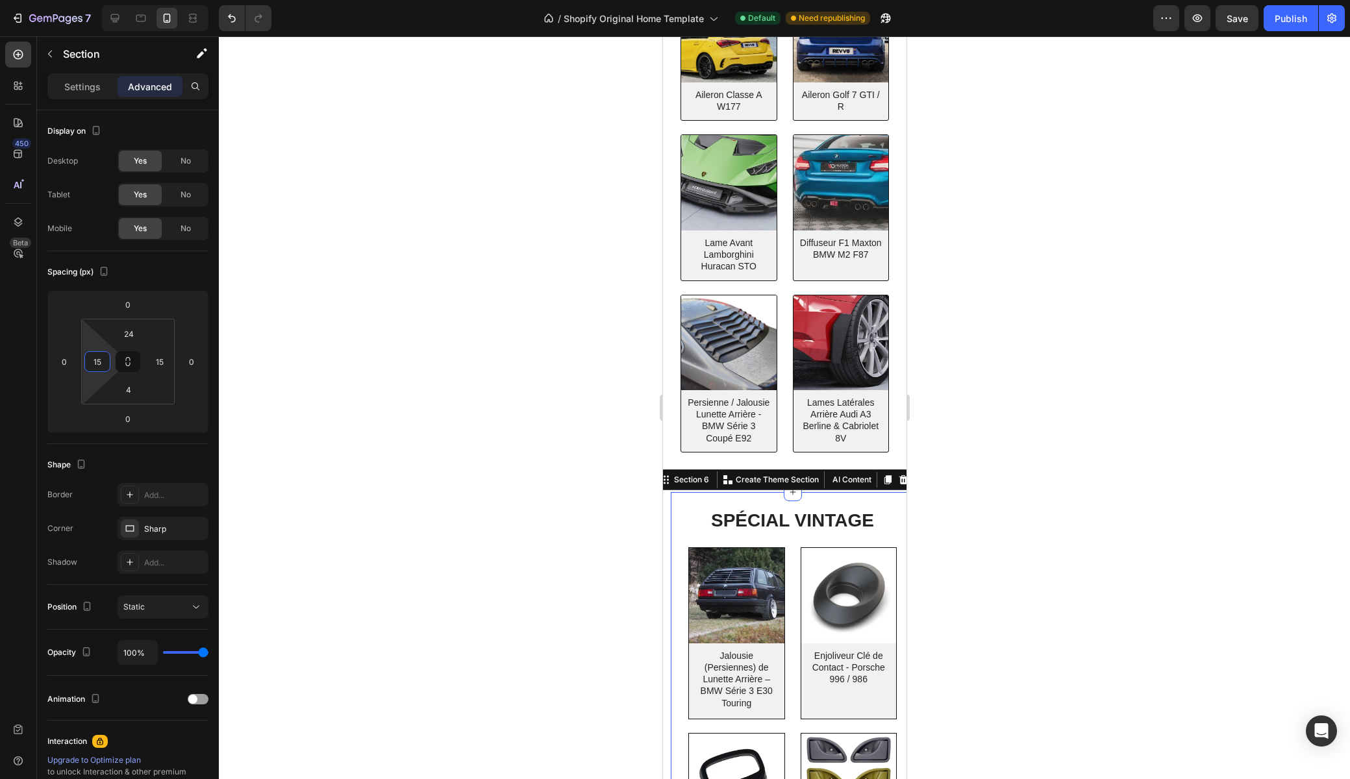
type input "15"
click at [326, 440] on div at bounding box center [784, 407] width 1131 height 743
click at [784, 474] on div "TUNING ESTHÉTIQUE Heading Row (P) Images Aileron Classe A W177 (P) Title Row Pr…" at bounding box center [784, 216] width 224 height 538
click at [74, 88] on p "Settings" at bounding box center [82, 87] width 36 height 14
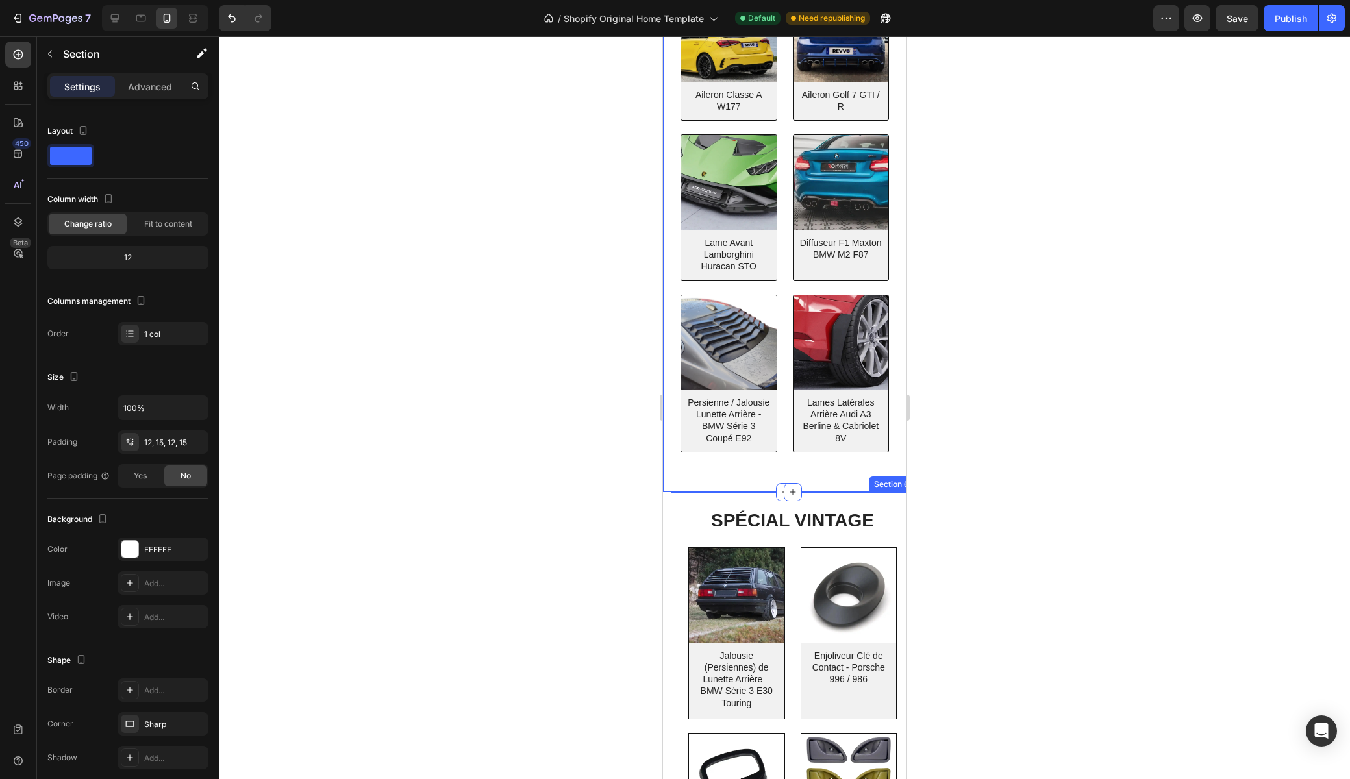
click at [671, 533] on div "SPÉCIAL VINTAGE Heading Row (P) Images Jalousie (Persiennes) de Lunette Arrière…" at bounding box center [791, 780] width 243 height 577
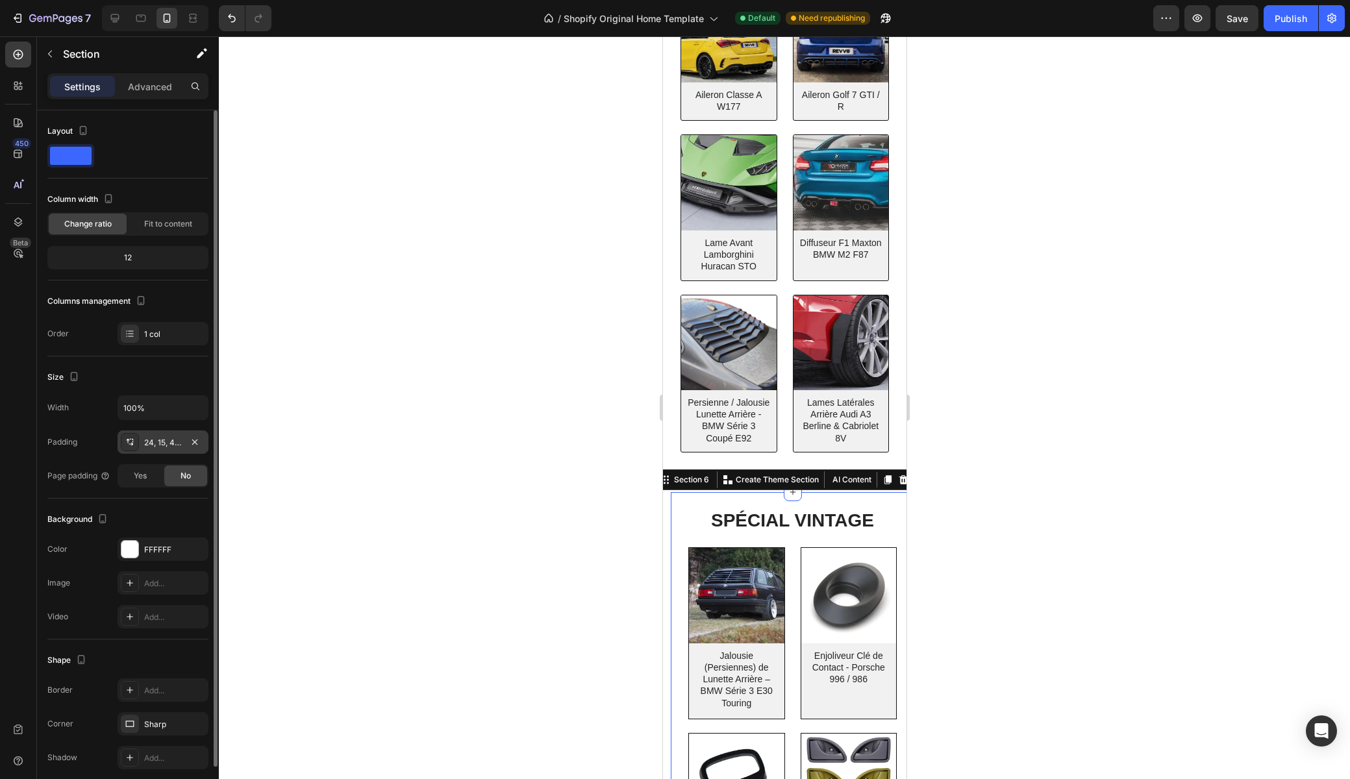
click at [152, 438] on div "24, 15, 4, 15" at bounding box center [163, 443] width 38 height 12
click at [671, 447] on div "TUNING ESTHÉTIQUE Heading Row (P) Images Aileron Classe A W177 (P) Title Row Pr…" at bounding box center [783, 215] width 243 height 553
click at [672, 517] on div "SPÉCIAL VINTAGE Heading Row (P) Images Jalousie (Persiennes) de Lunette Arrière…" at bounding box center [791, 780] width 243 height 577
click at [159, 229] on span "Fit to content" at bounding box center [168, 224] width 48 height 12
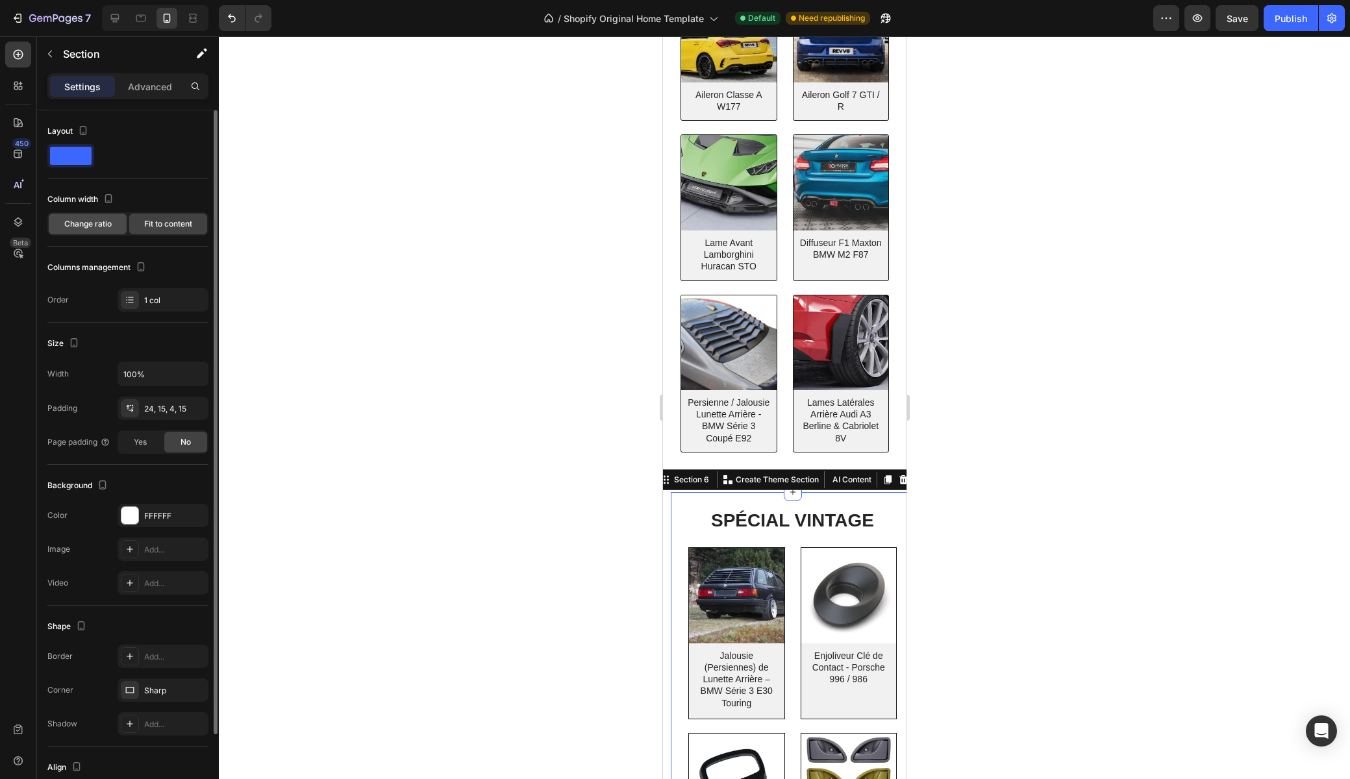
click at [76, 225] on span "Change ratio" at bounding box center [87, 224] width 47 height 12
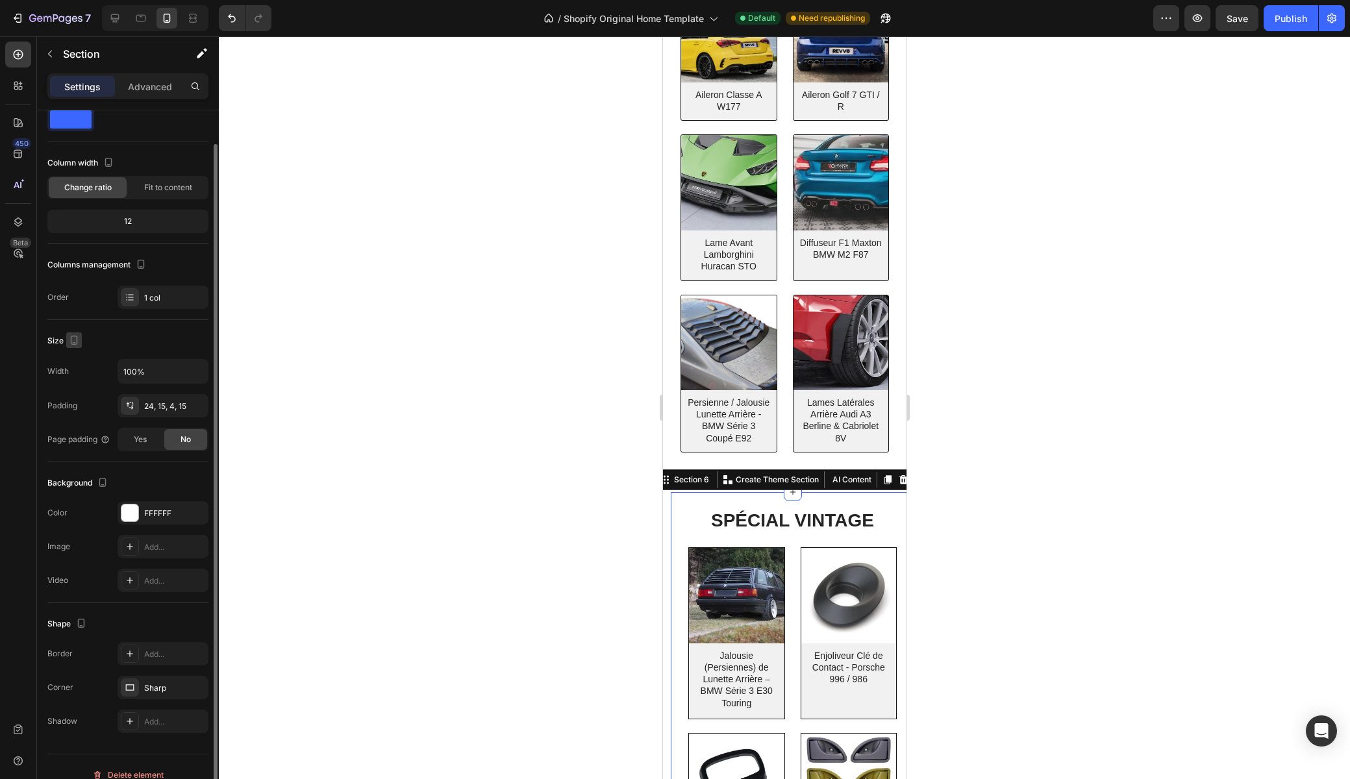
scroll to position [53, 0]
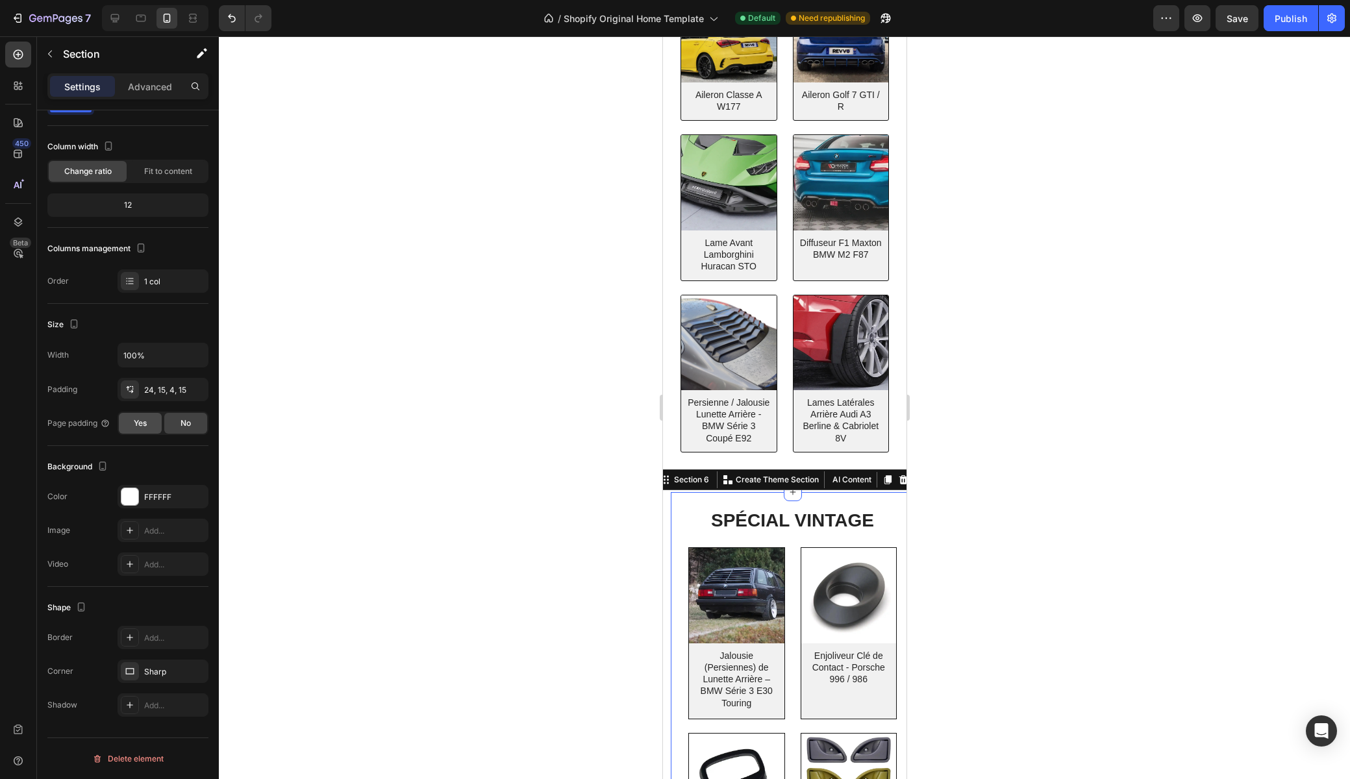
click at [136, 426] on span "Yes" at bounding box center [140, 423] width 13 height 12
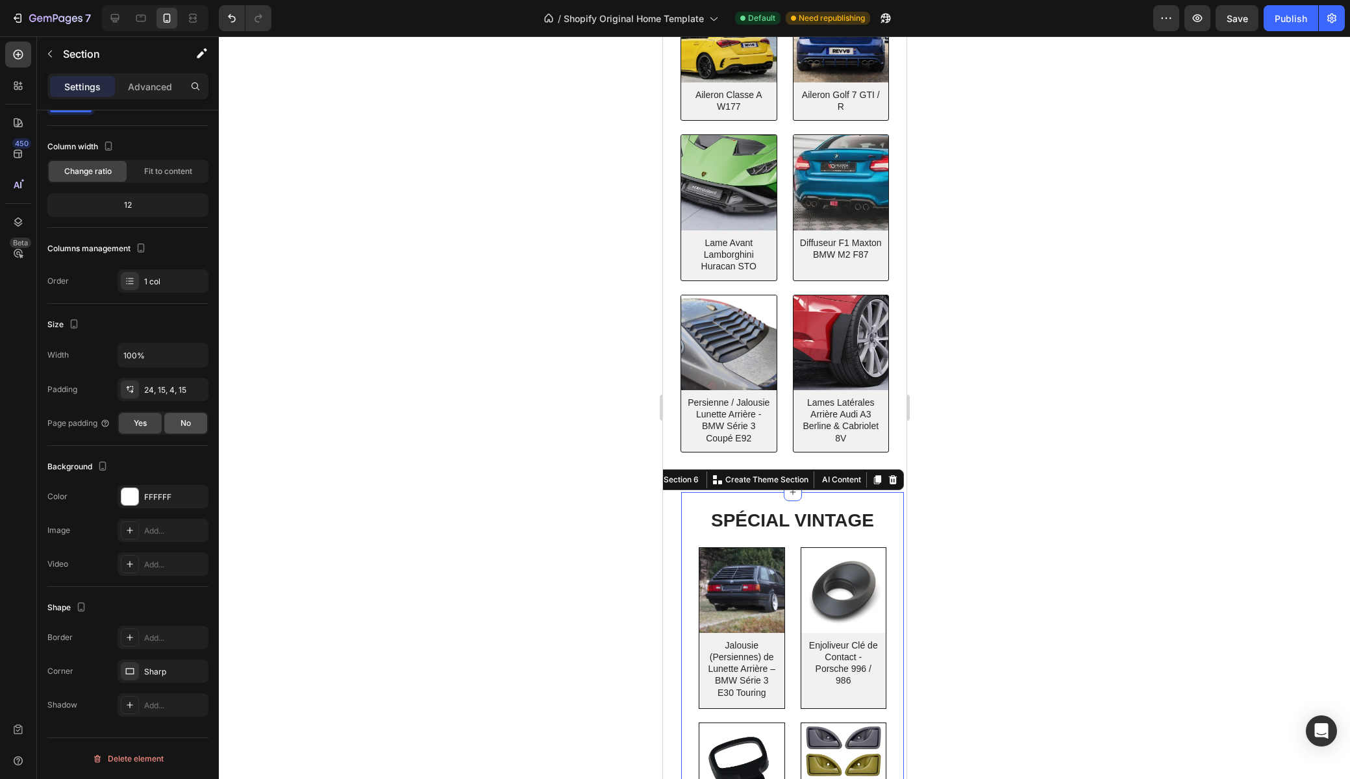
click at [191, 421] on span "No" at bounding box center [185, 423] width 10 height 12
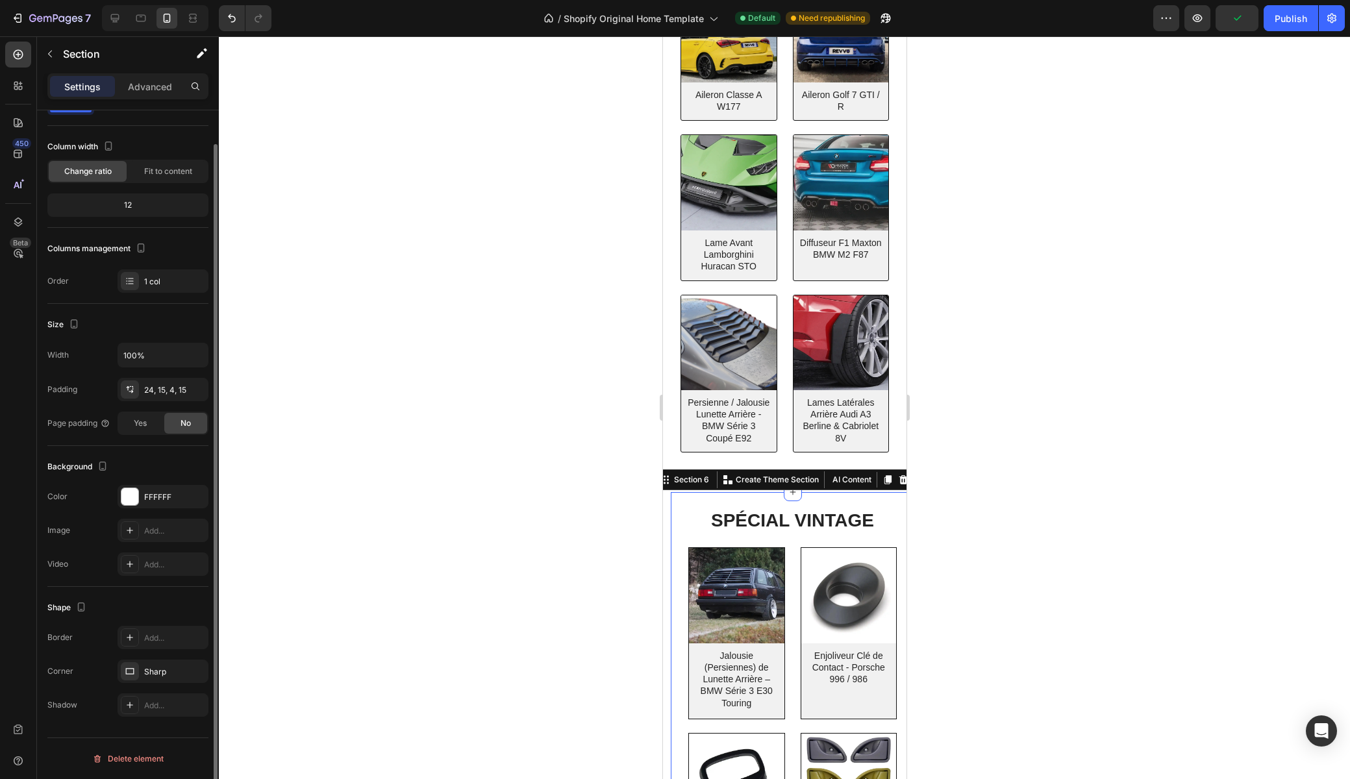
scroll to position [0, 0]
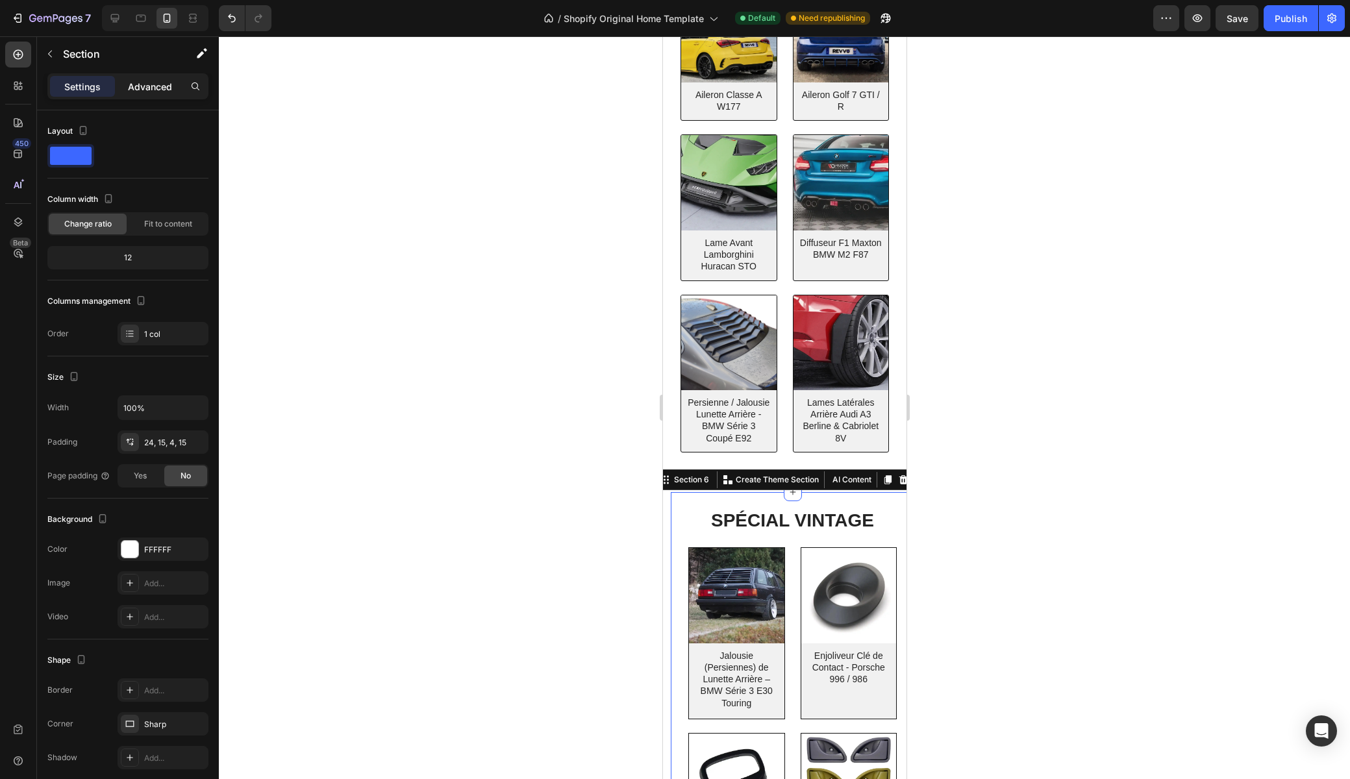
click at [142, 89] on p "Advanced" at bounding box center [150, 87] width 44 height 14
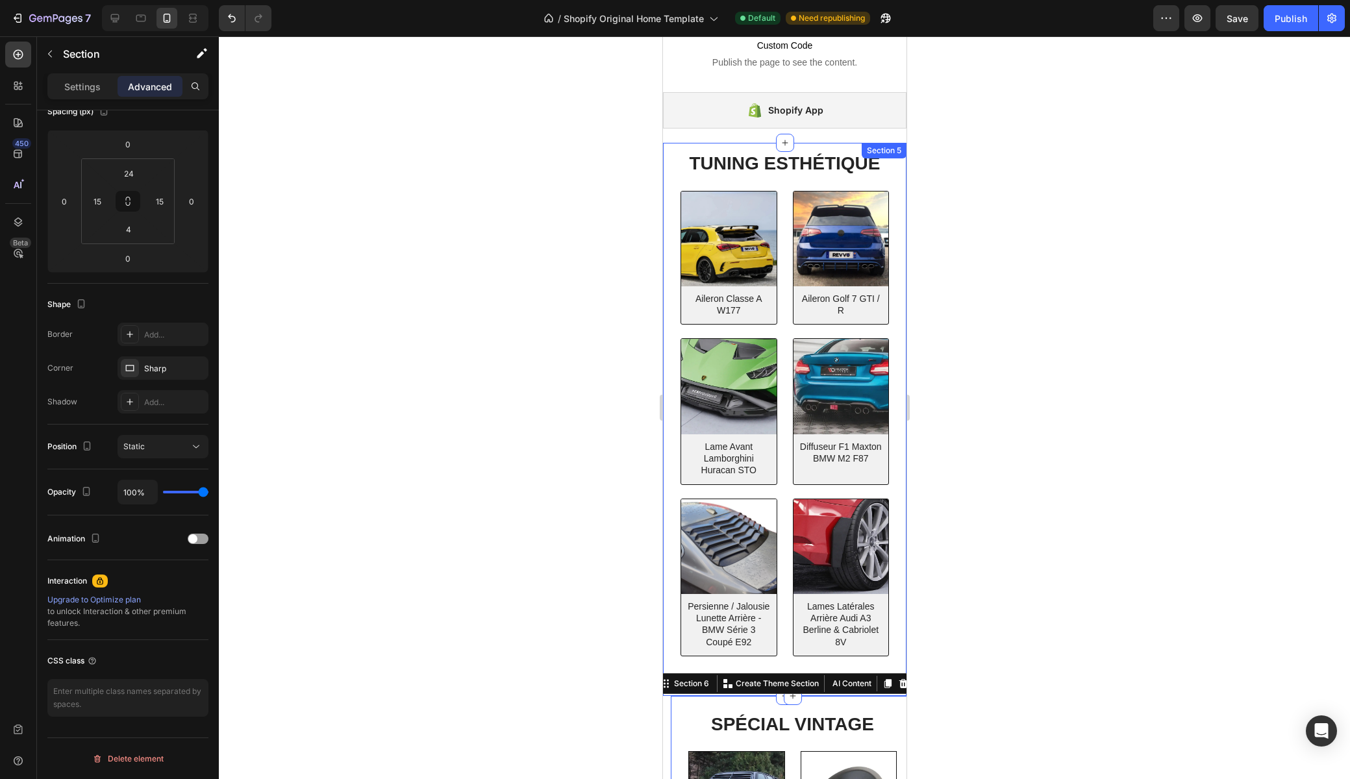
scroll to position [182, 0]
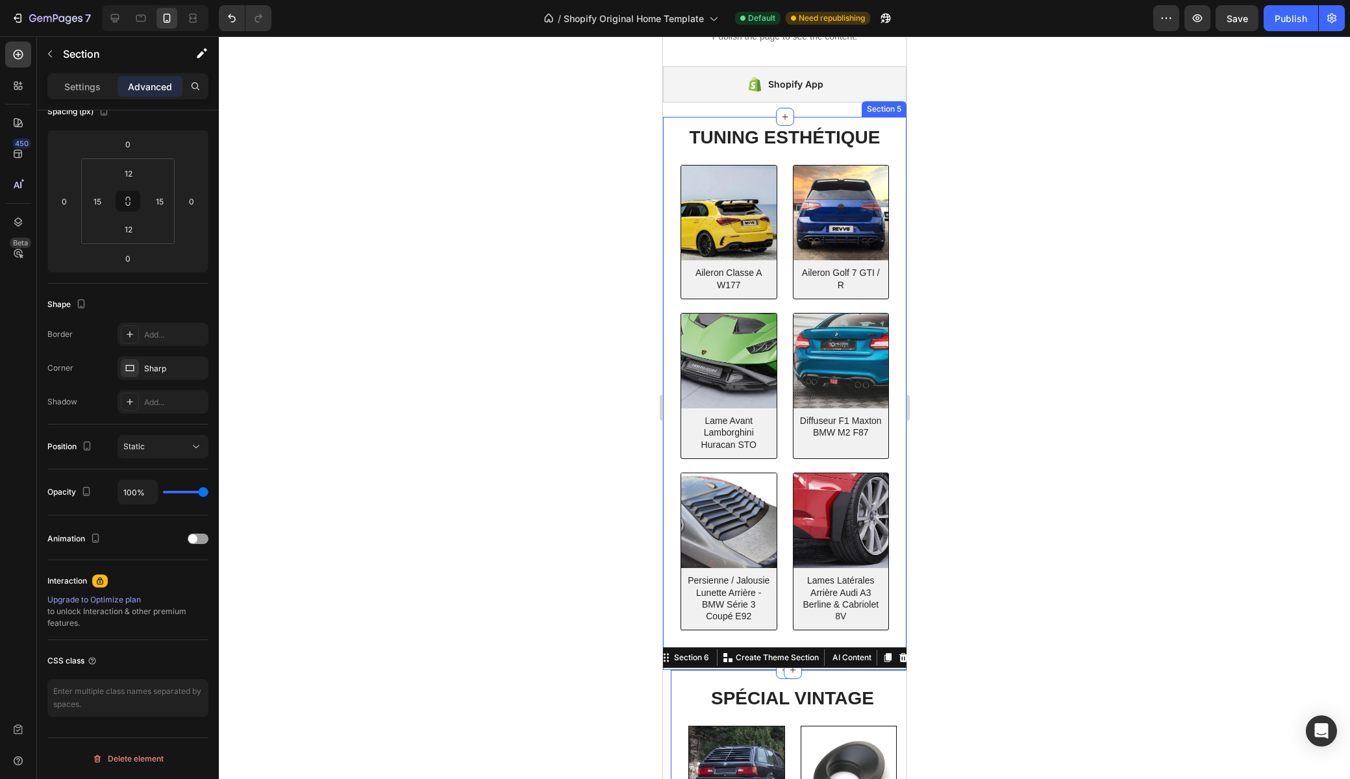
click at [671, 137] on div "TUNING ESTHÉTIQUE Heading Row (P) Images Aileron Classe A W177 (P) Title Row Pr…" at bounding box center [783, 393] width 243 height 553
click at [623, 462] on div at bounding box center [784, 407] width 1131 height 743
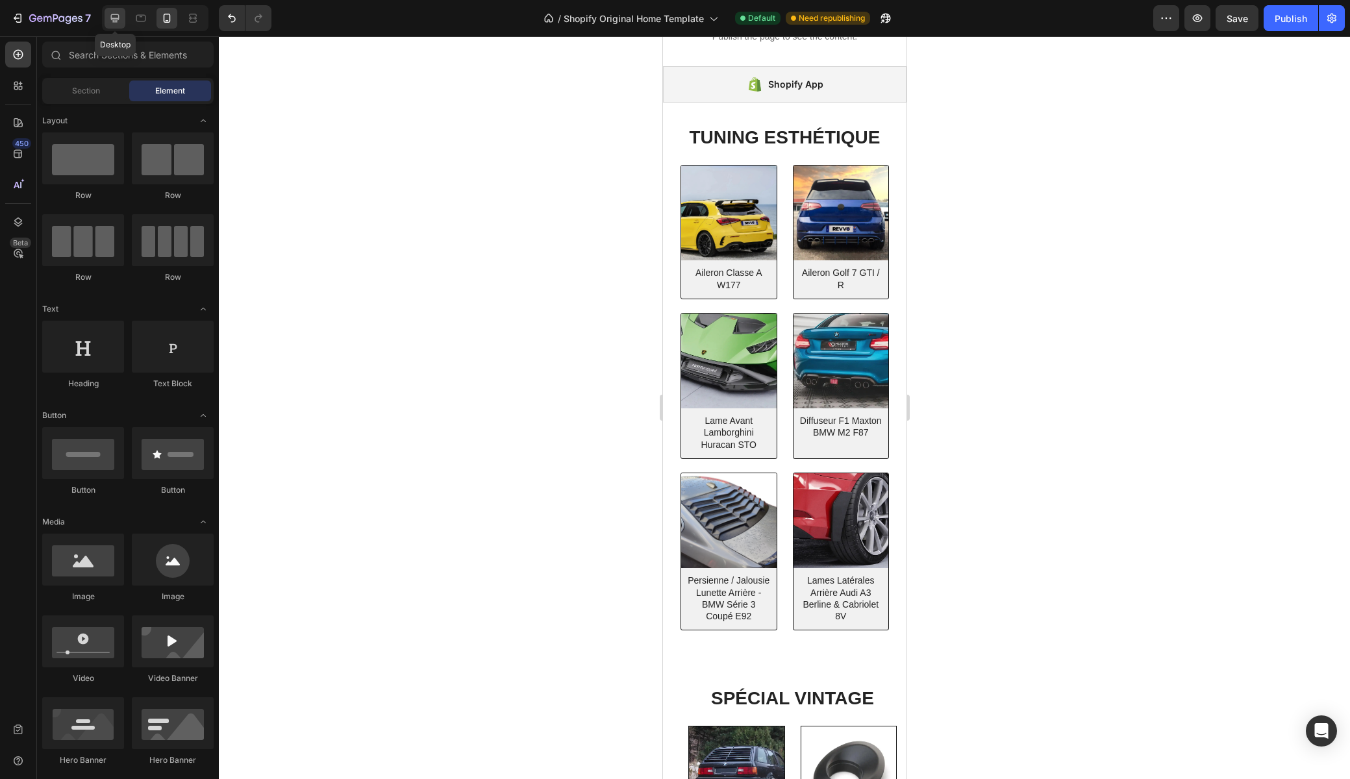
click at [121, 18] on icon at bounding box center [114, 18] width 13 height 13
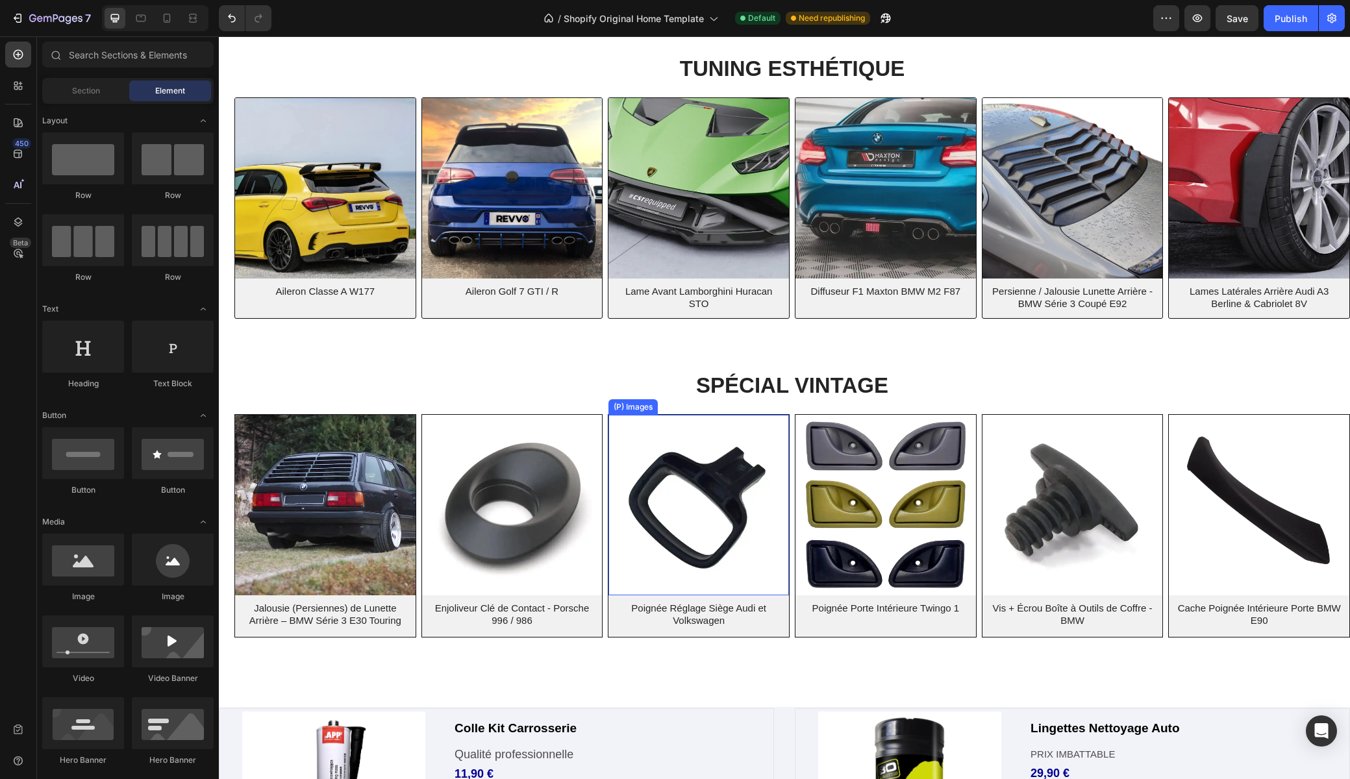
scroll to position [312, 0]
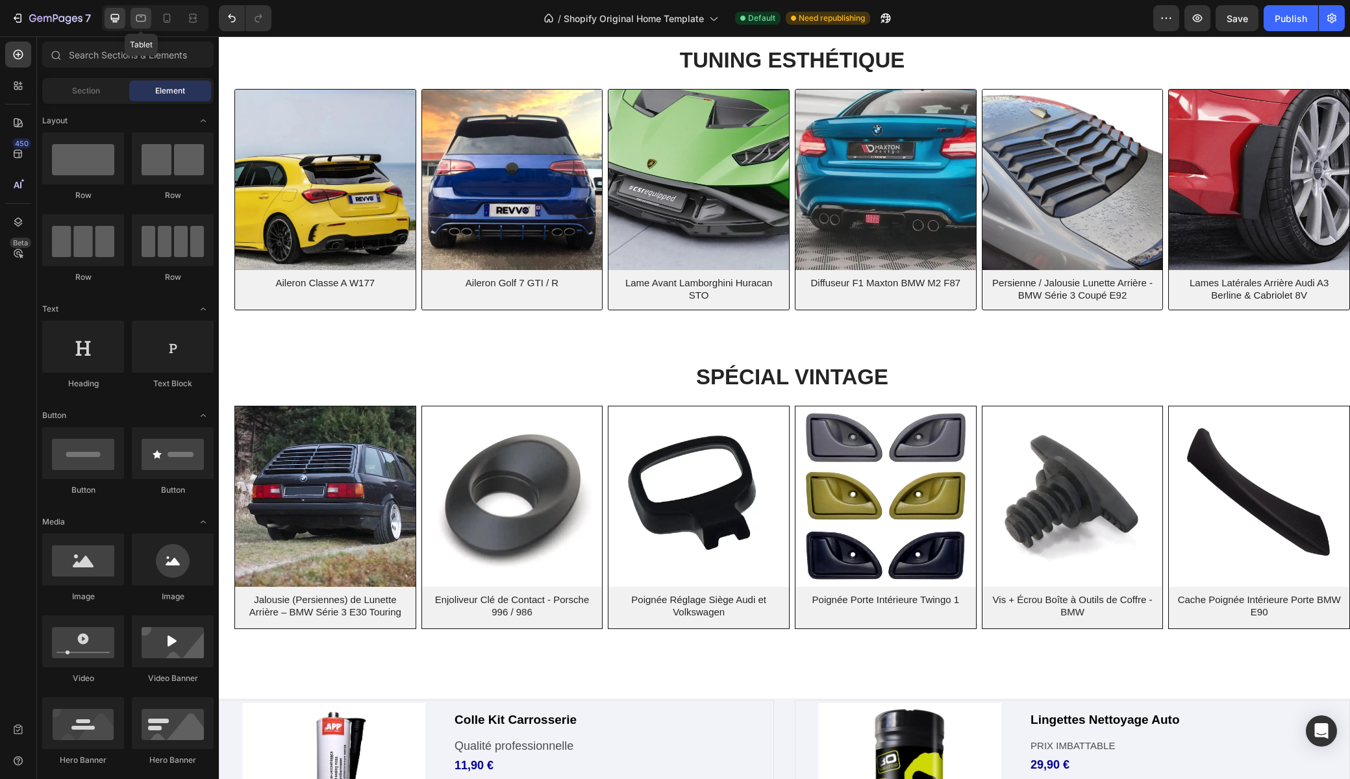
click at [144, 18] on icon at bounding box center [140, 18] width 13 height 13
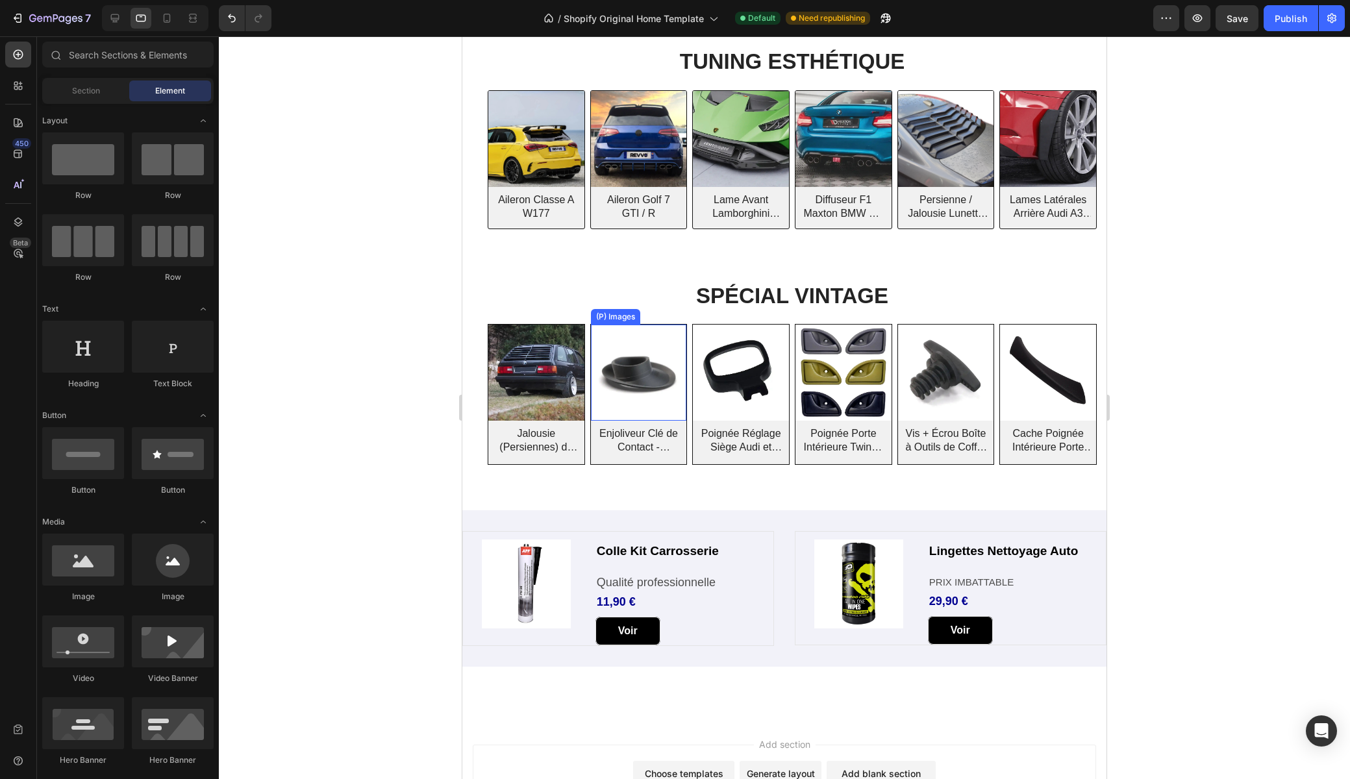
scroll to position [271, 0]
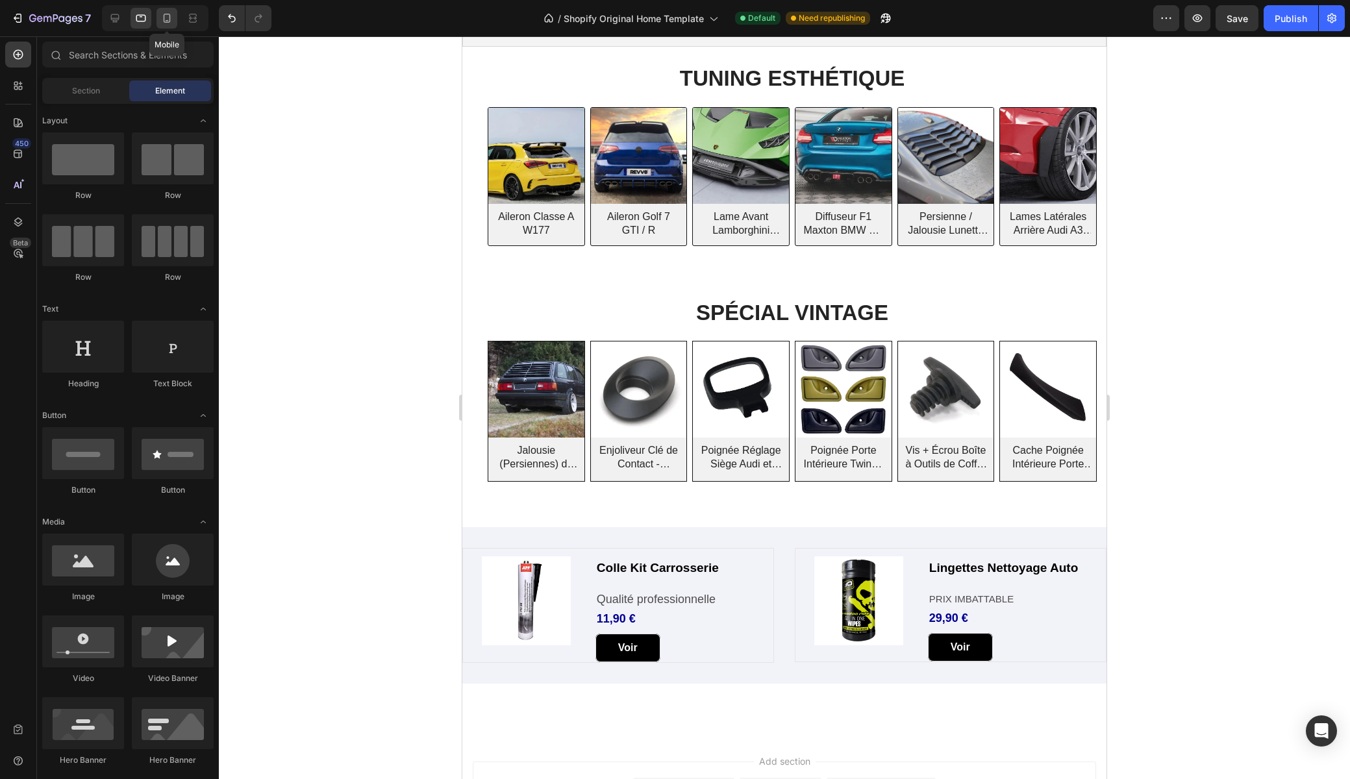
click at [164, 9] on div at bounding box center [166, 18] width 21 height 21
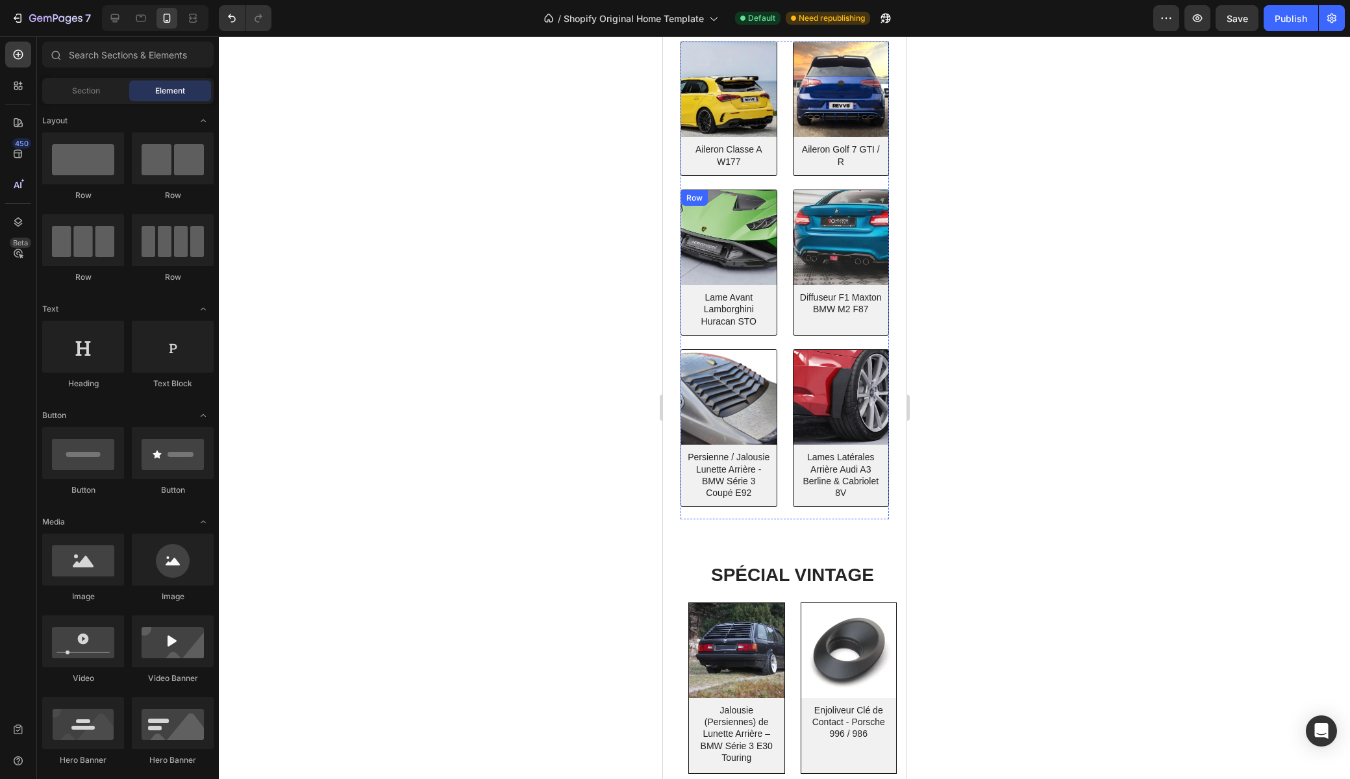
scroll to position [338, 0]
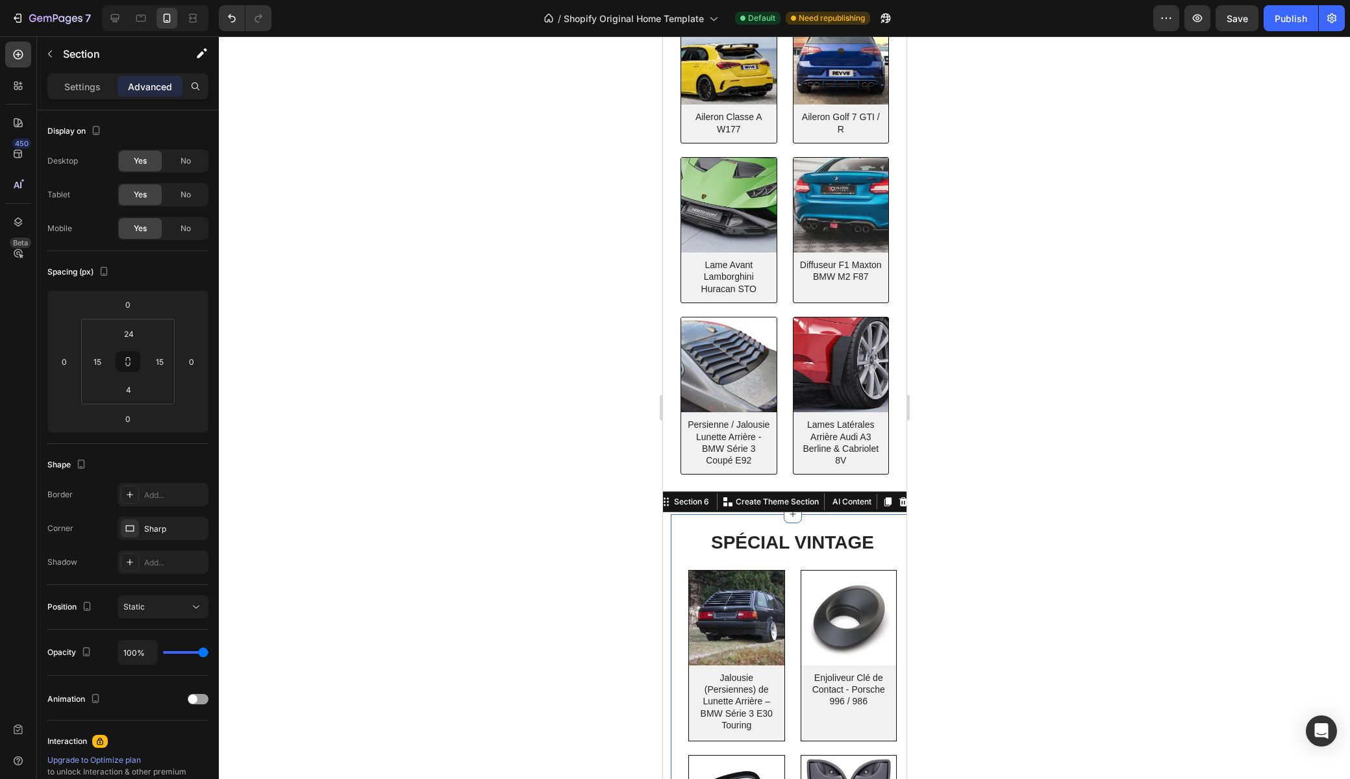
click at [156, 359] on input "15" at bounding box center [159, 361] width 19 height 19
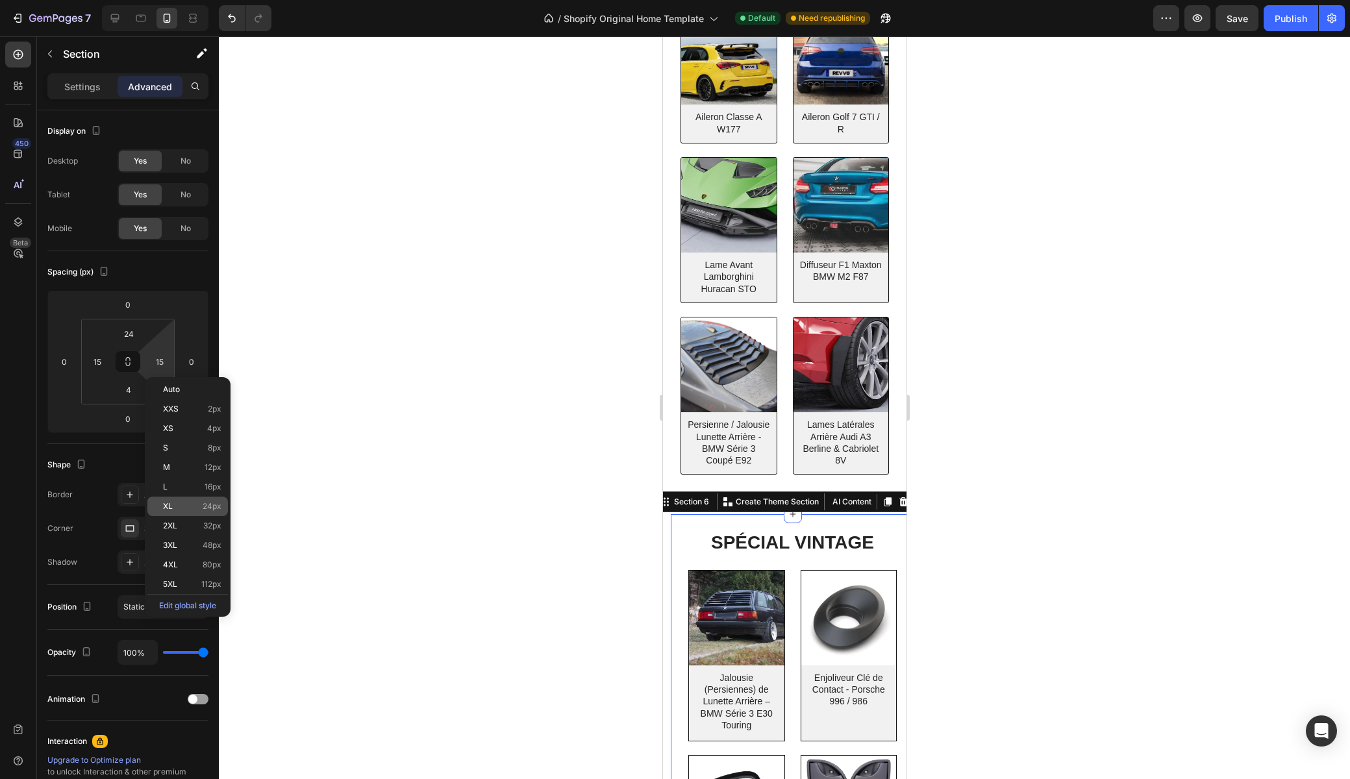
click at [176, 506] on p "XL 24px" at bounding box center [192, 506] width 58 height 9
type input "24"
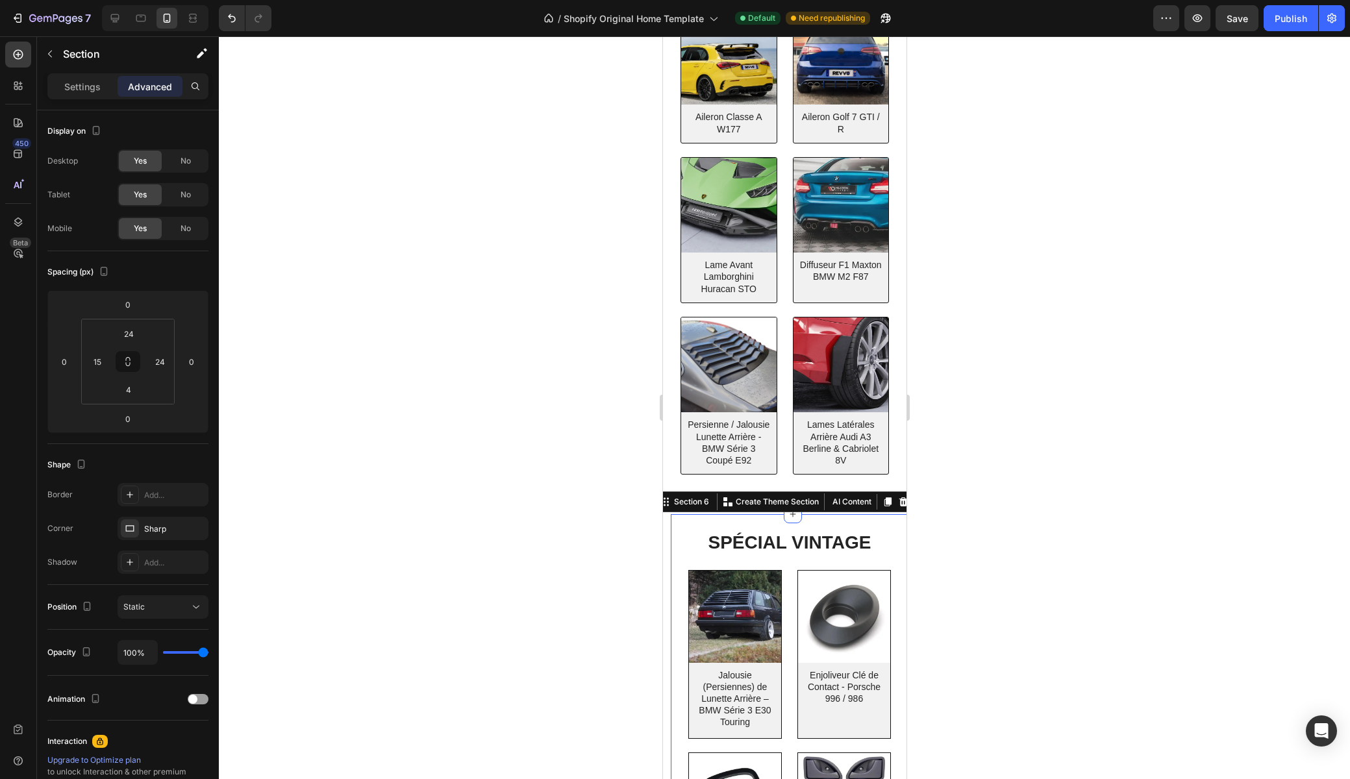
click at [460, 469] on div at bounding box center [784, 407] width 1131 height 743
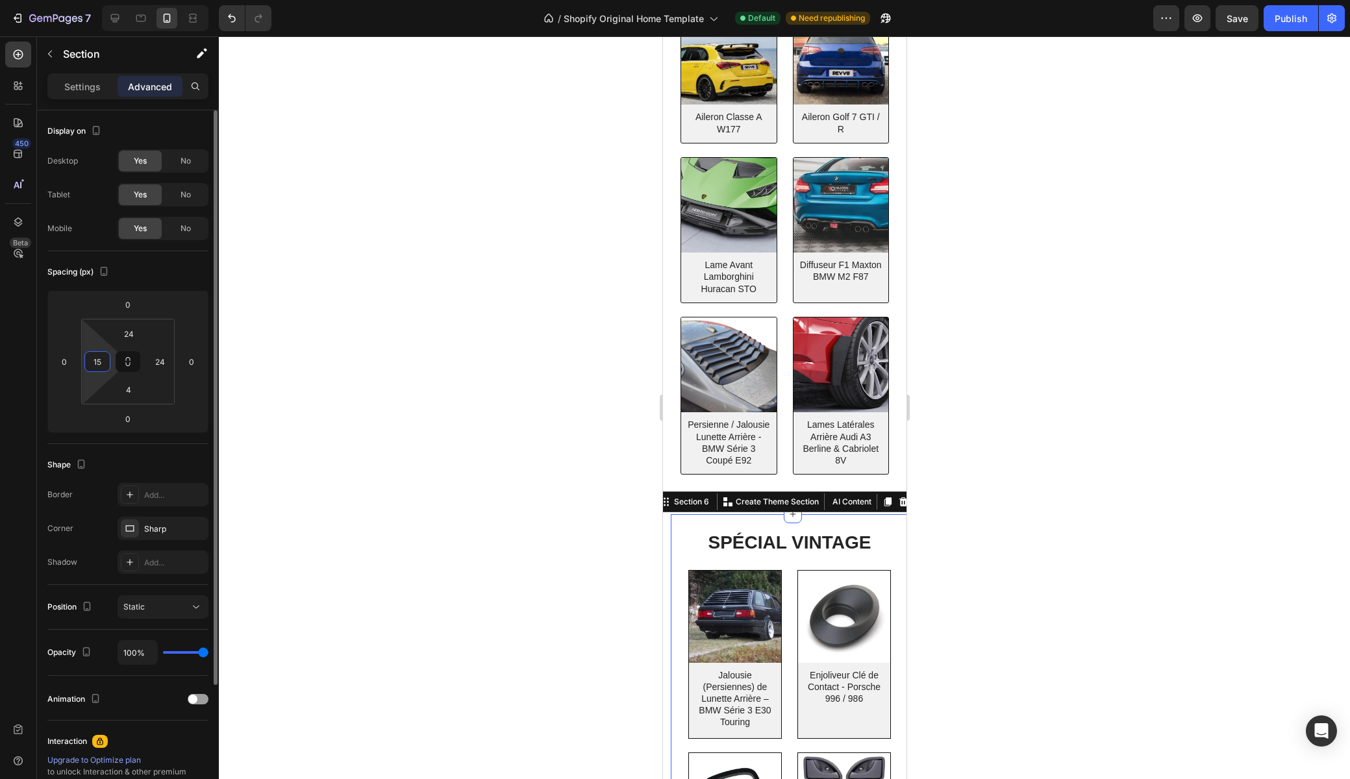
click at [101, 368] on input "15" at bounding box center [97, 361] width 19 height 19
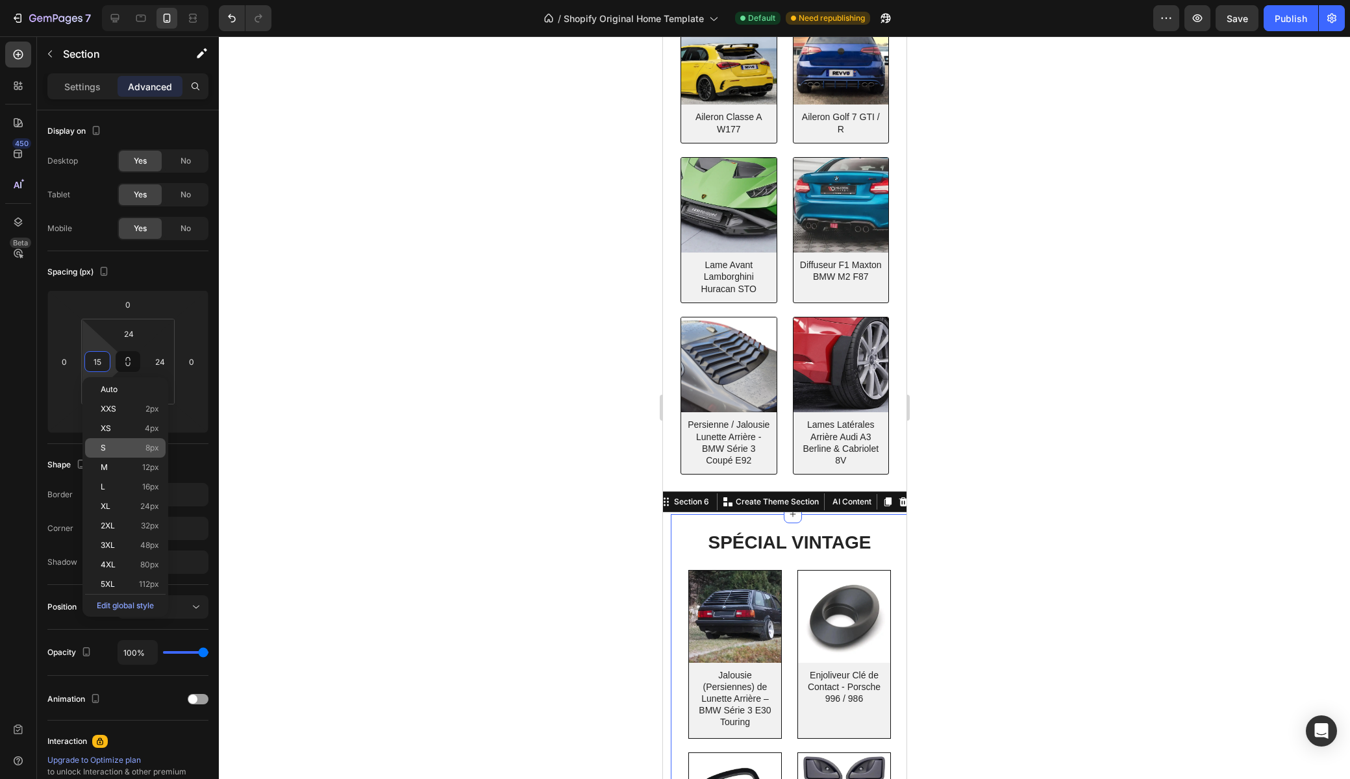
click at [106, 453] on div "S 8px" at bounding box center [125, 447] width 81 height 19
type input "8"
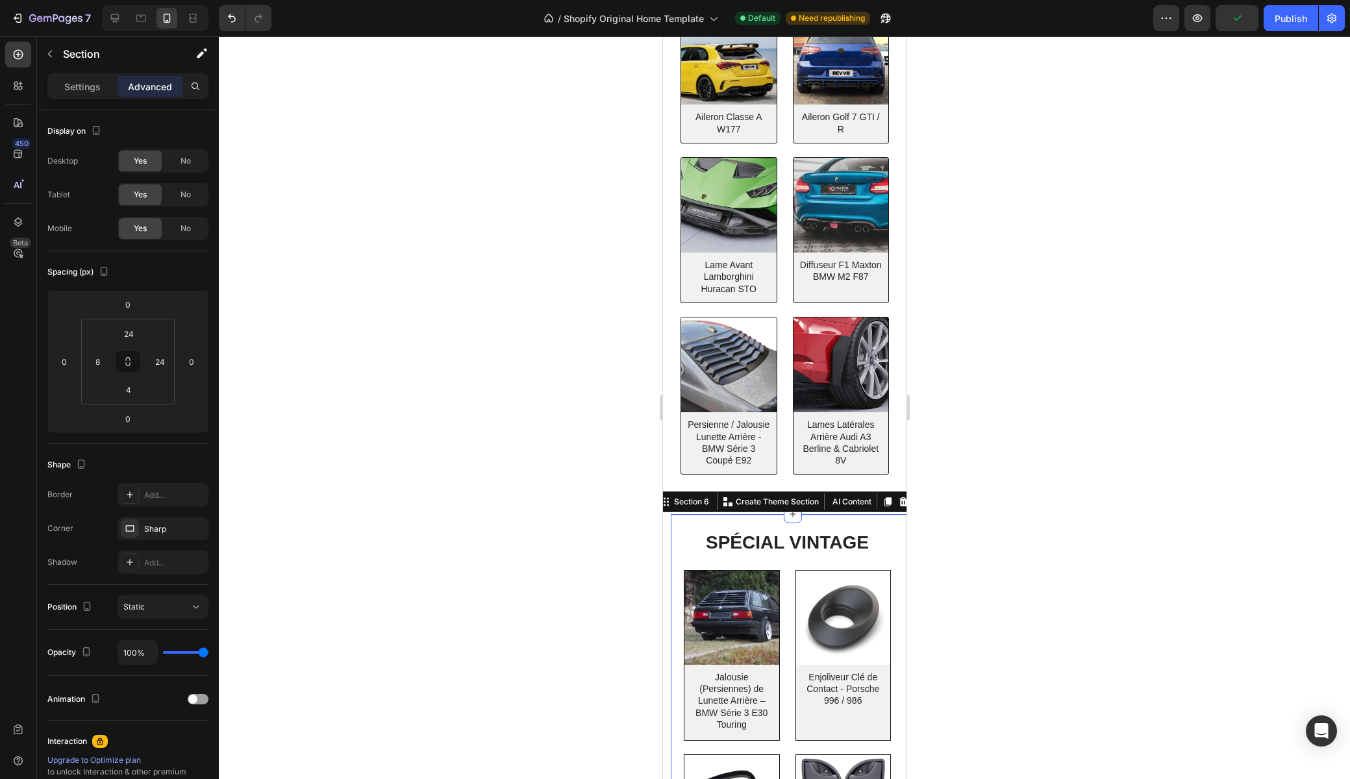
click at [383, 462] on div at bounding box center [784, 407] width 1131 height 743
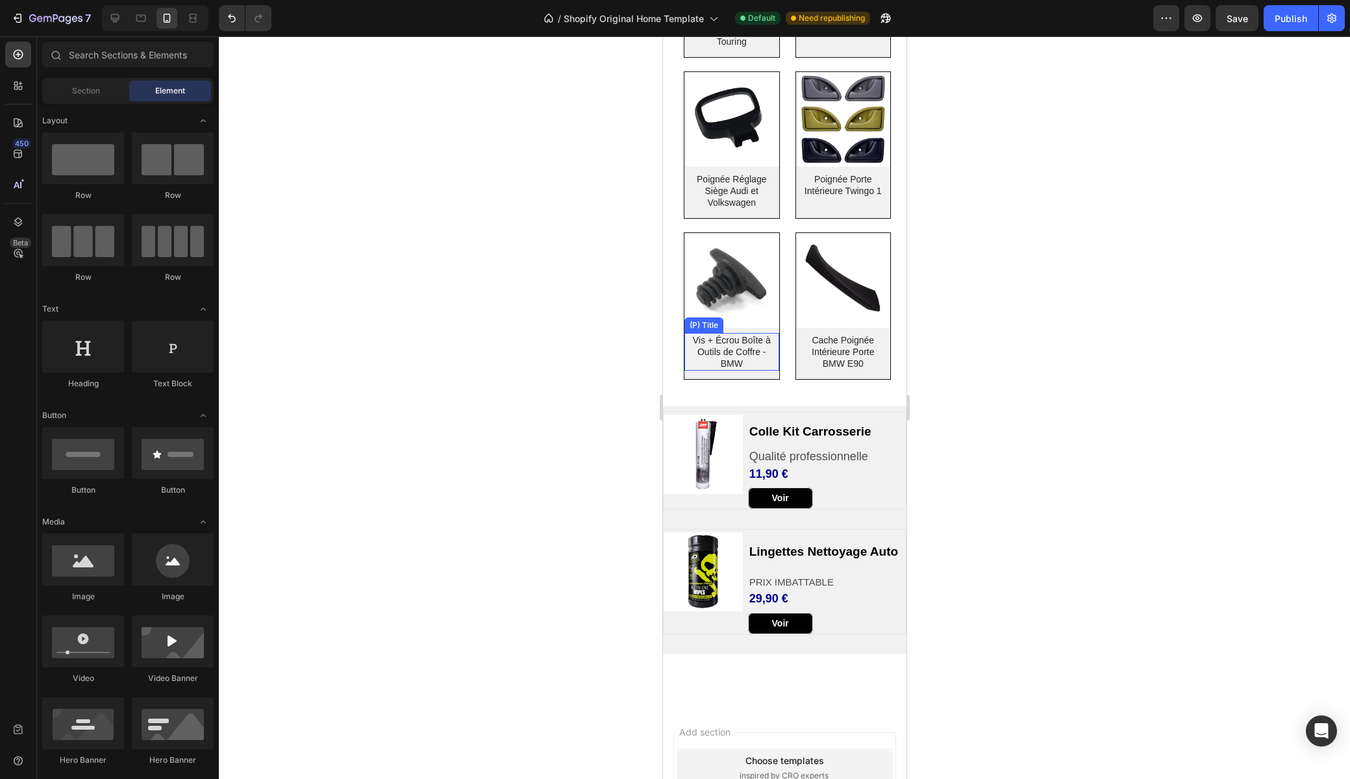
scroll to position [993, 0]
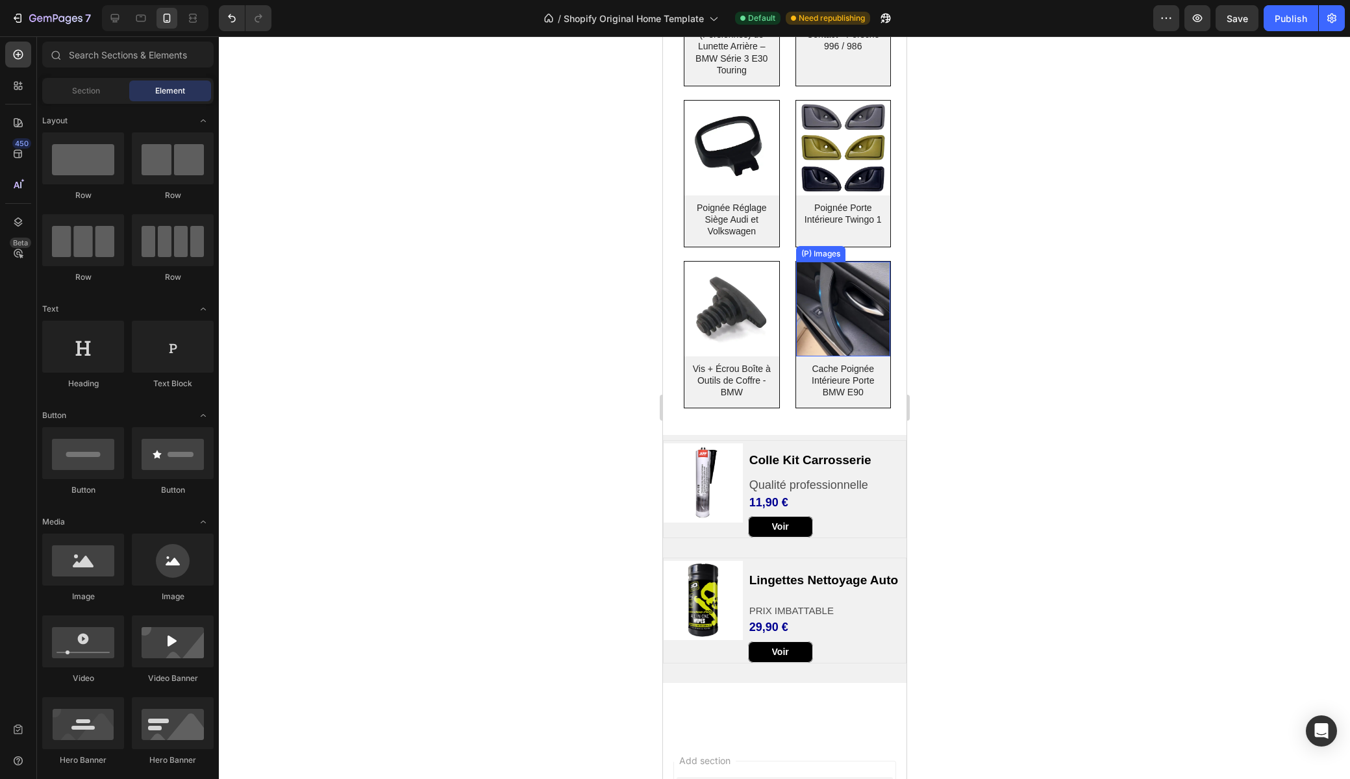
click at [827, 336] on img at bounding box center [842, 309] width 95 height 95
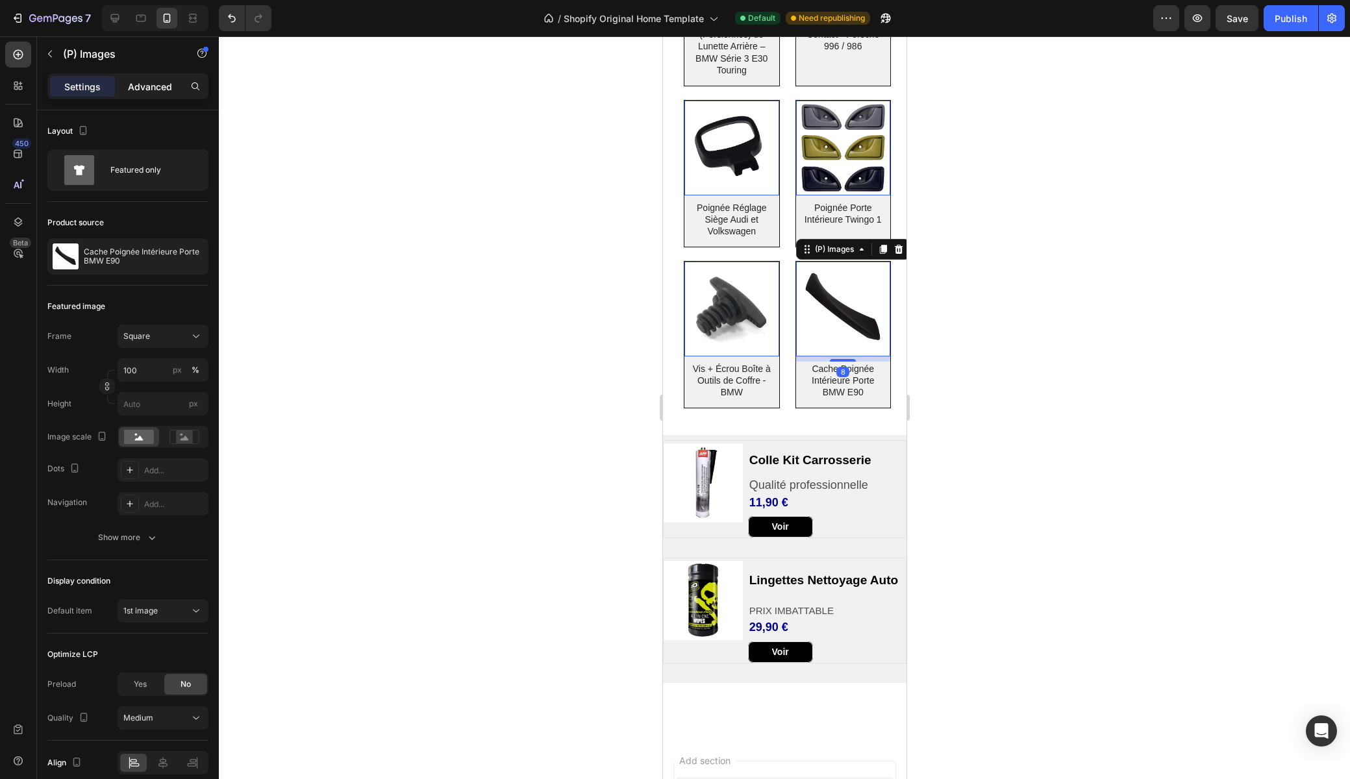
click at [151, 91] on p "Advanced" at bounding box center [150, 87] width 44 height 14
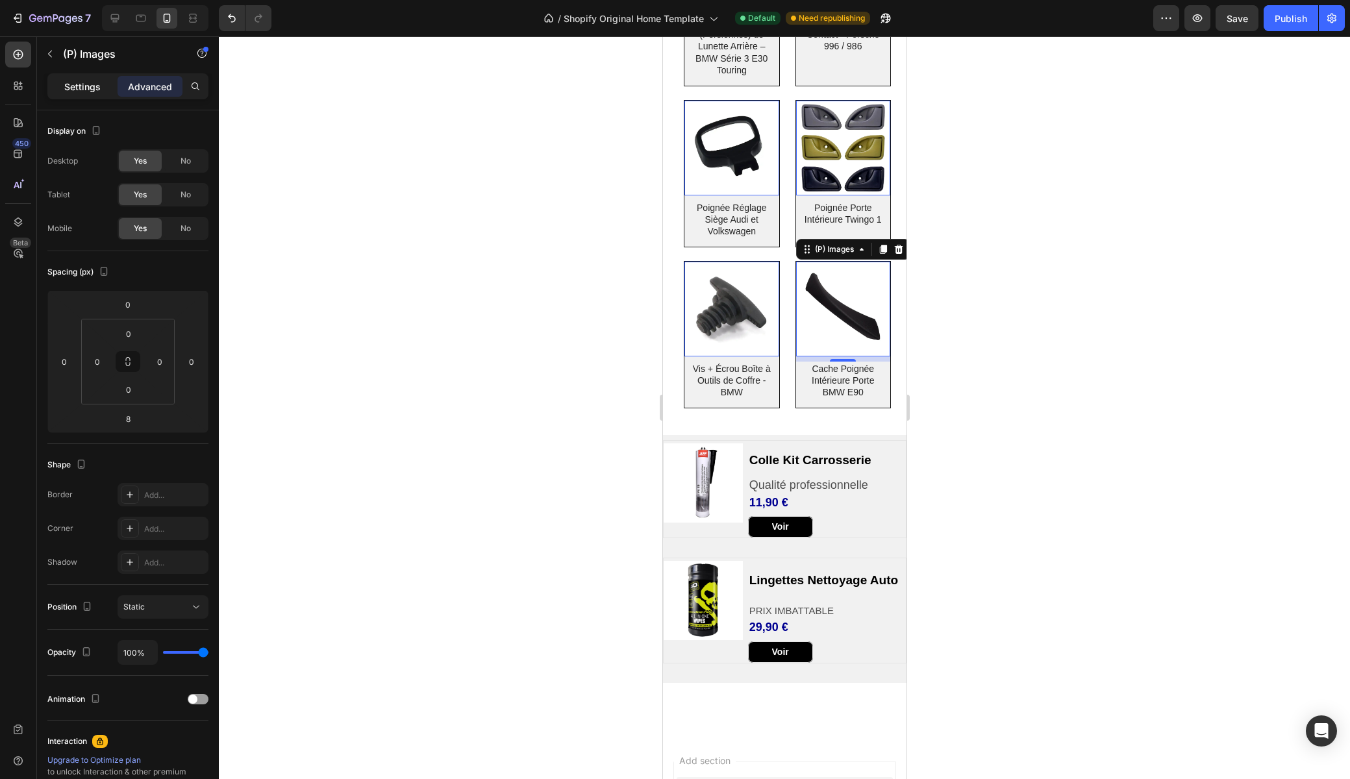
click at [77, 86] on p "Settings" at bounding box center [82, 87] width 36 height 14
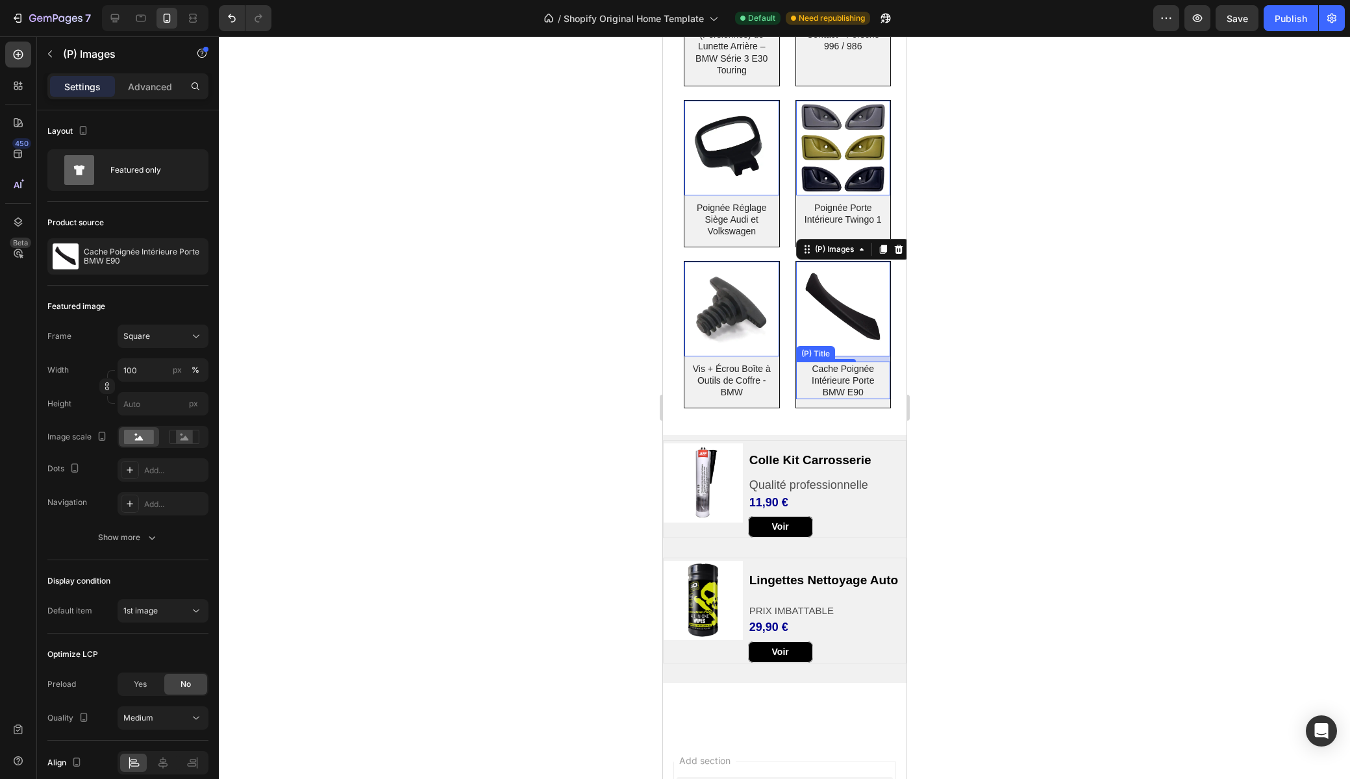
click at [874, 393] on h2 "Cache Poignée Intérieure Porte BMW E90" at bounding box center [842, 381] width 84 height 38
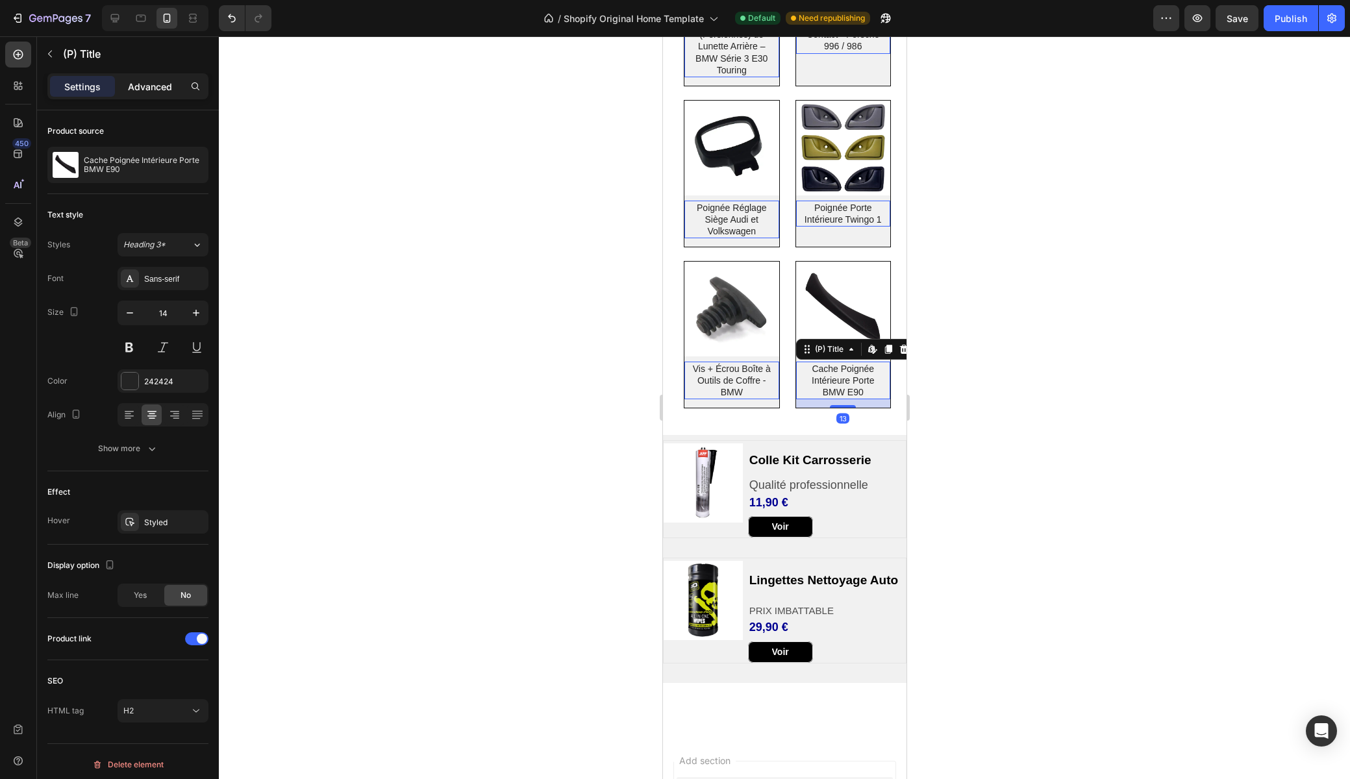
click at [147, 81] on p "Advanced" at bounding box center [150, 87] width 44 height 14
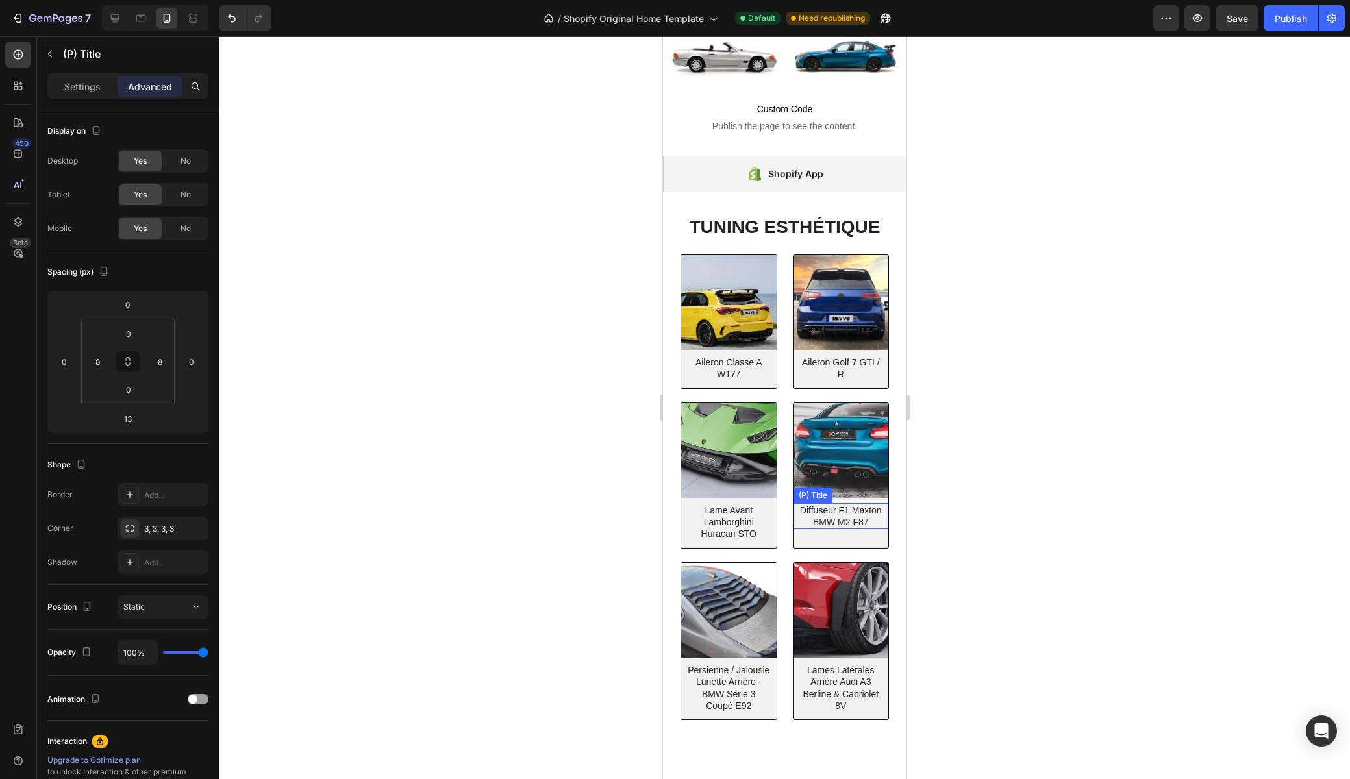
scroll to position [71, 0]
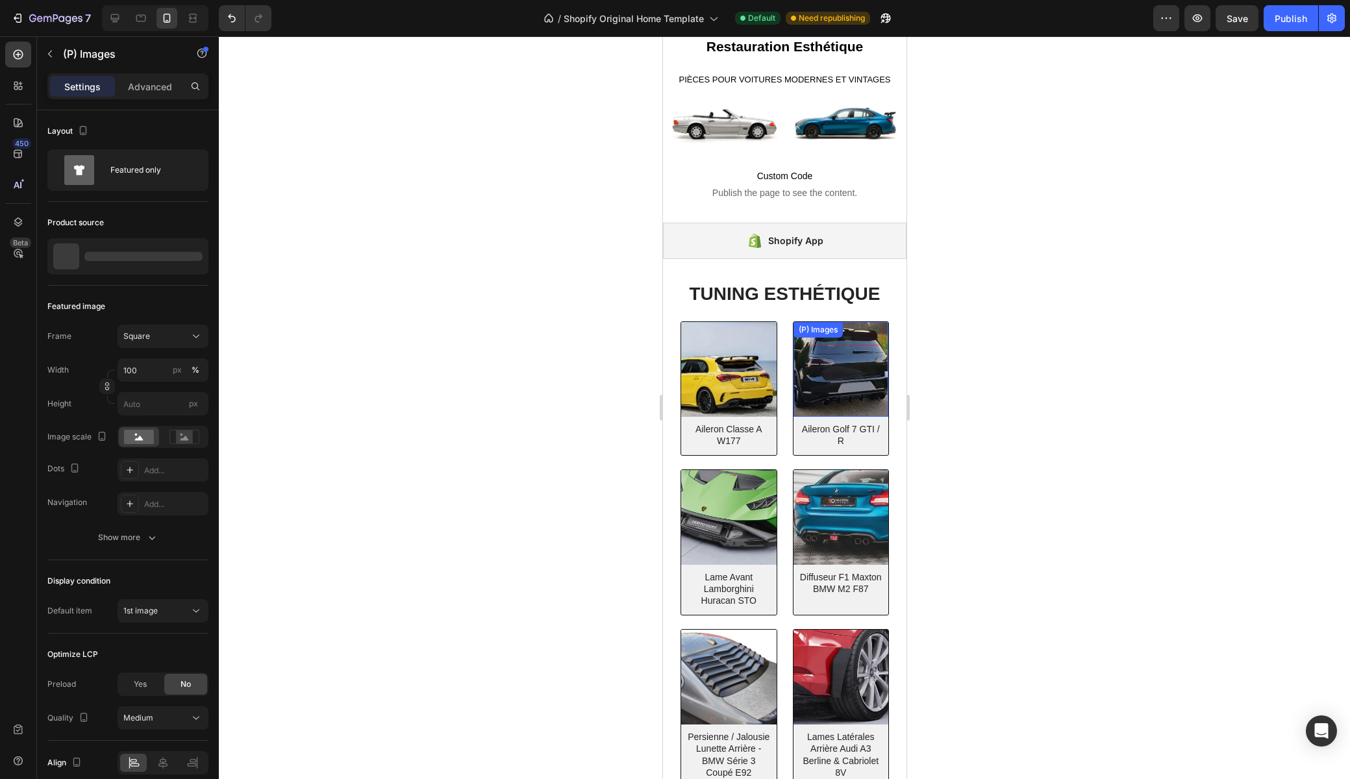
click at [776, 343] on div "(P) Images" at bounding box center [727, 369] width 95 height 95
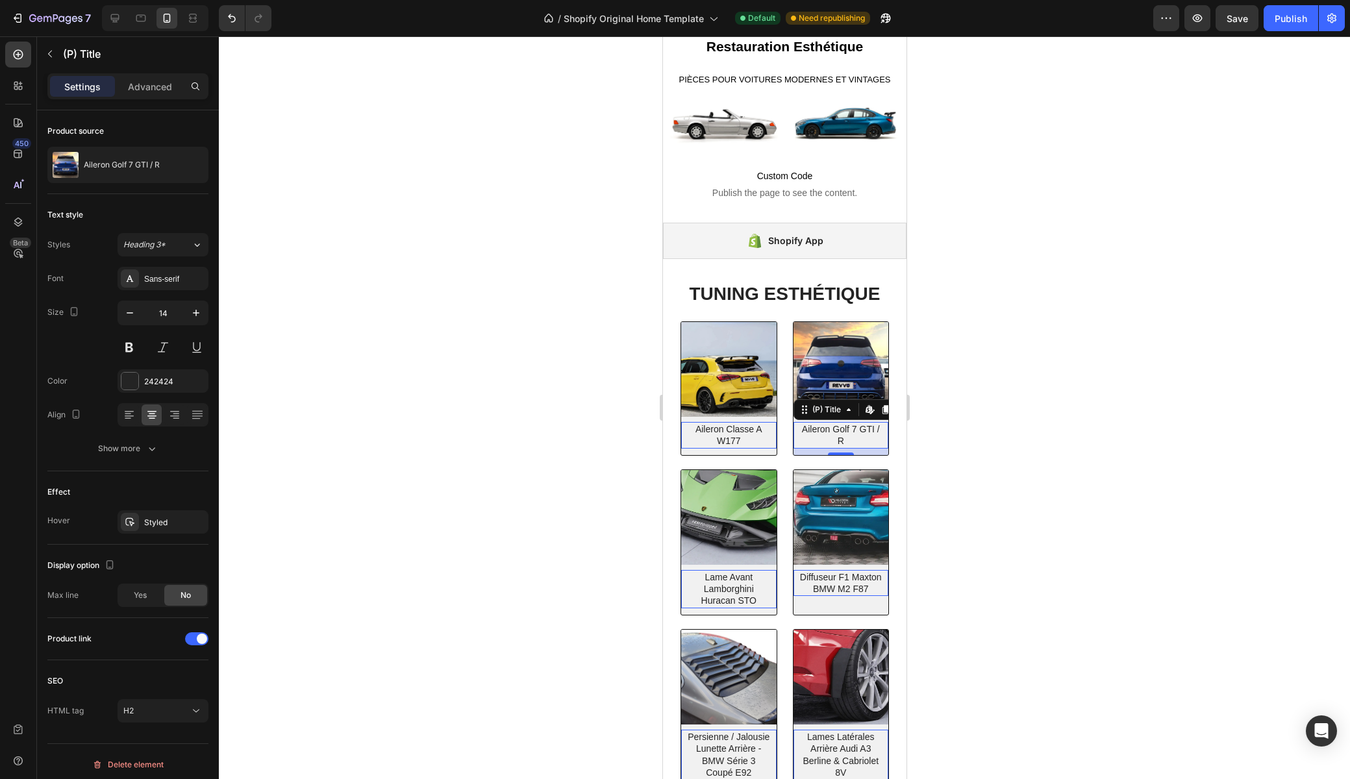
click at [874, 442] on h2 "Aileron Golf 7 GTI / R" at bounding box center [840, 435] width 85 height 26
click at [145, 90] on p "Advanced" at bounding box center [150, 87] width 44 height 14
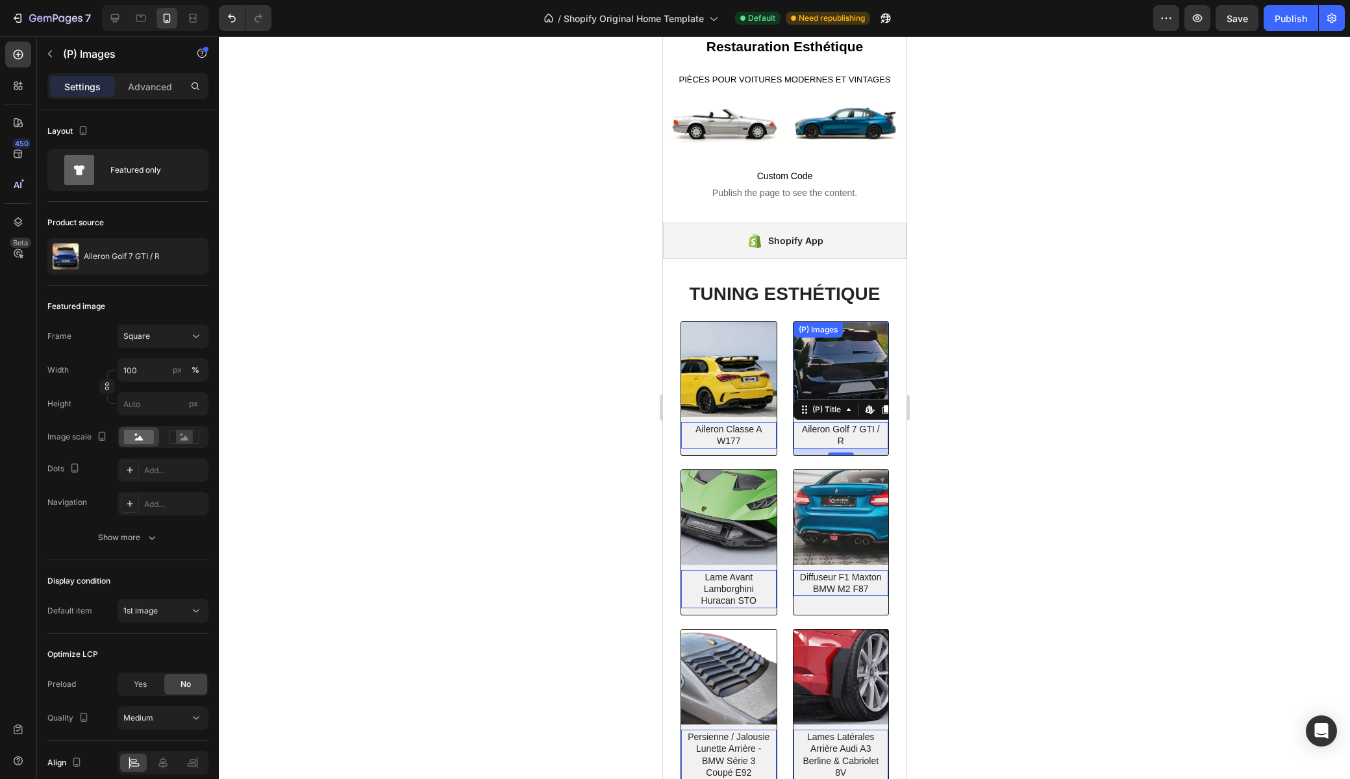
click at [831, 366] on img at bounding box center [840, 369] width 95 height 95
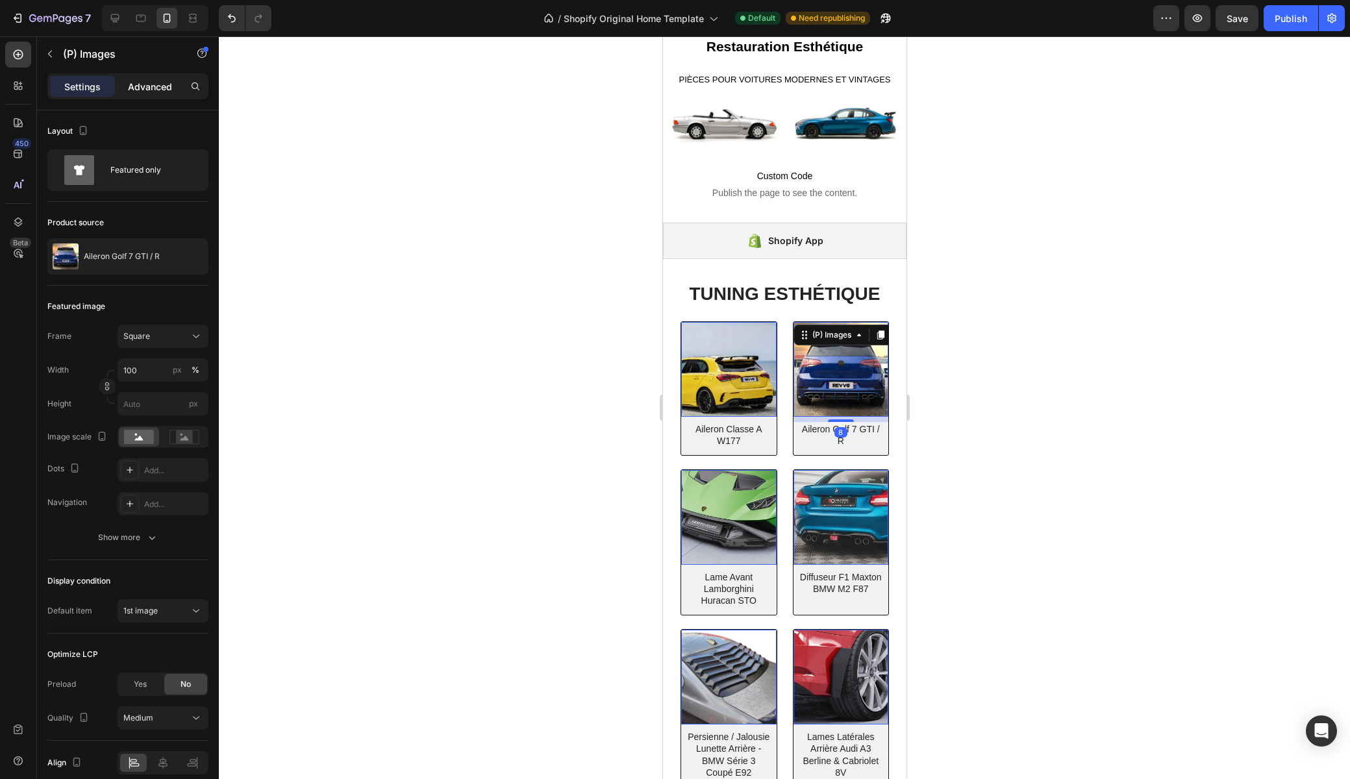
click at [151, 92] on p "Advanced" at bounding box center [150, 87] width 44 height 14
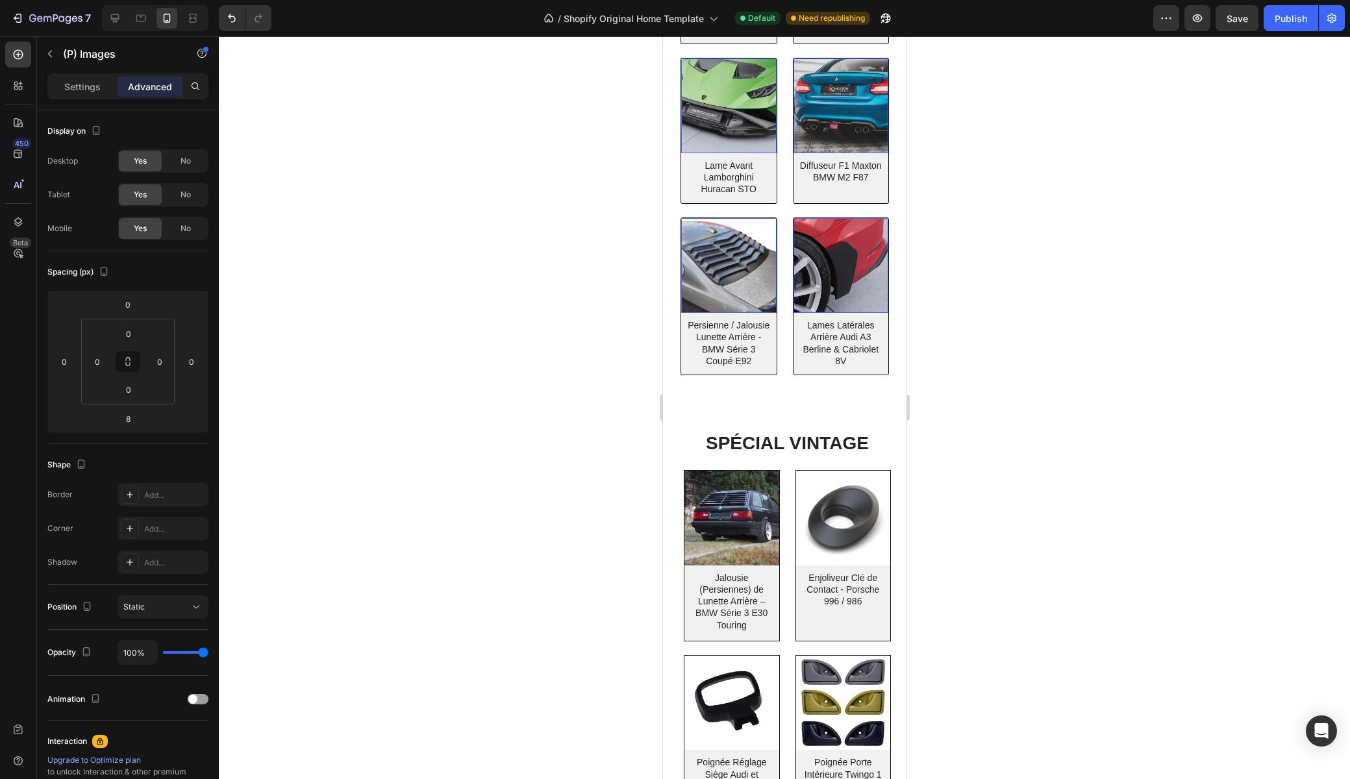
scroll to position [549, 0]
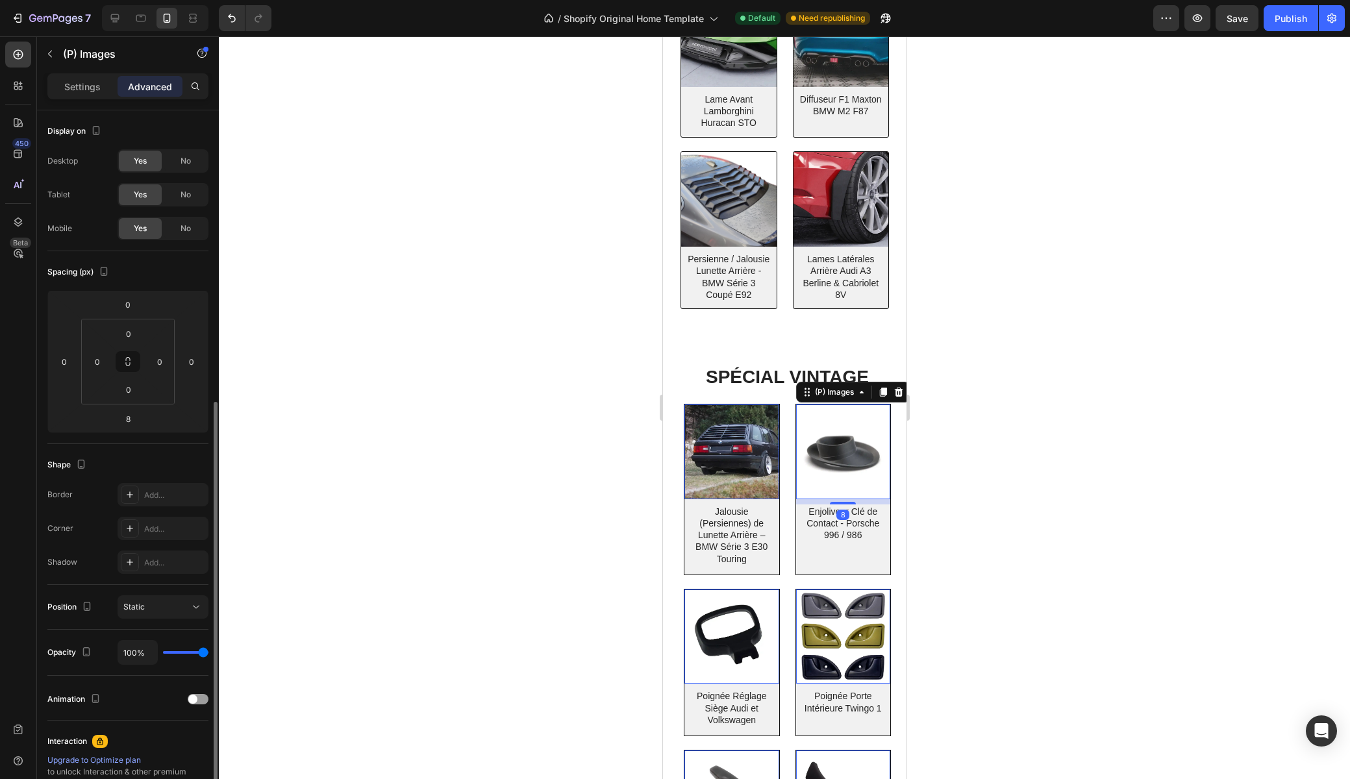
click at [845, 422] on img at bounding box center [842, 451] width 95 height 95
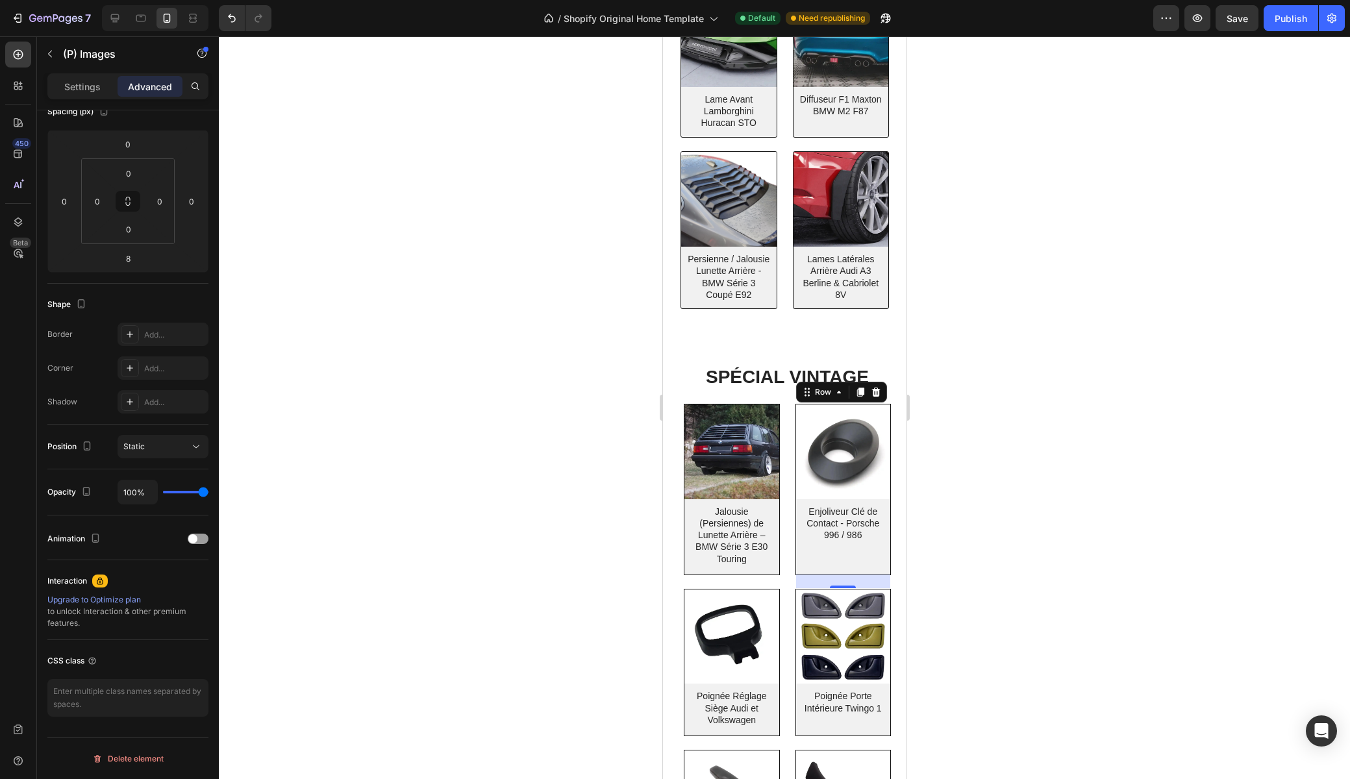
scroll to position [53, 0]
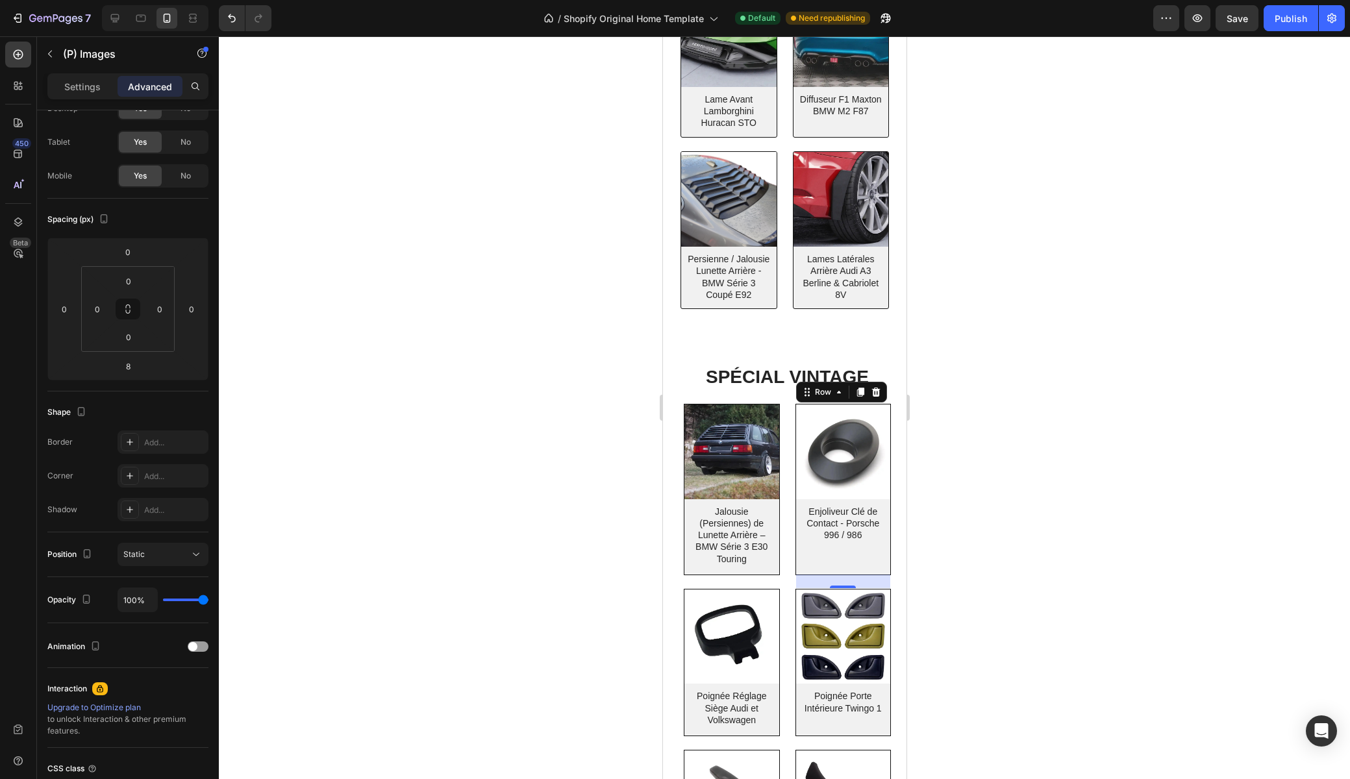
click at [778, 558] on div "(P) Images Enjoliveur Clé de Contact - Porsche 996 / 986 (P) Title" at bounding box center [731, 489] width 95 height 170
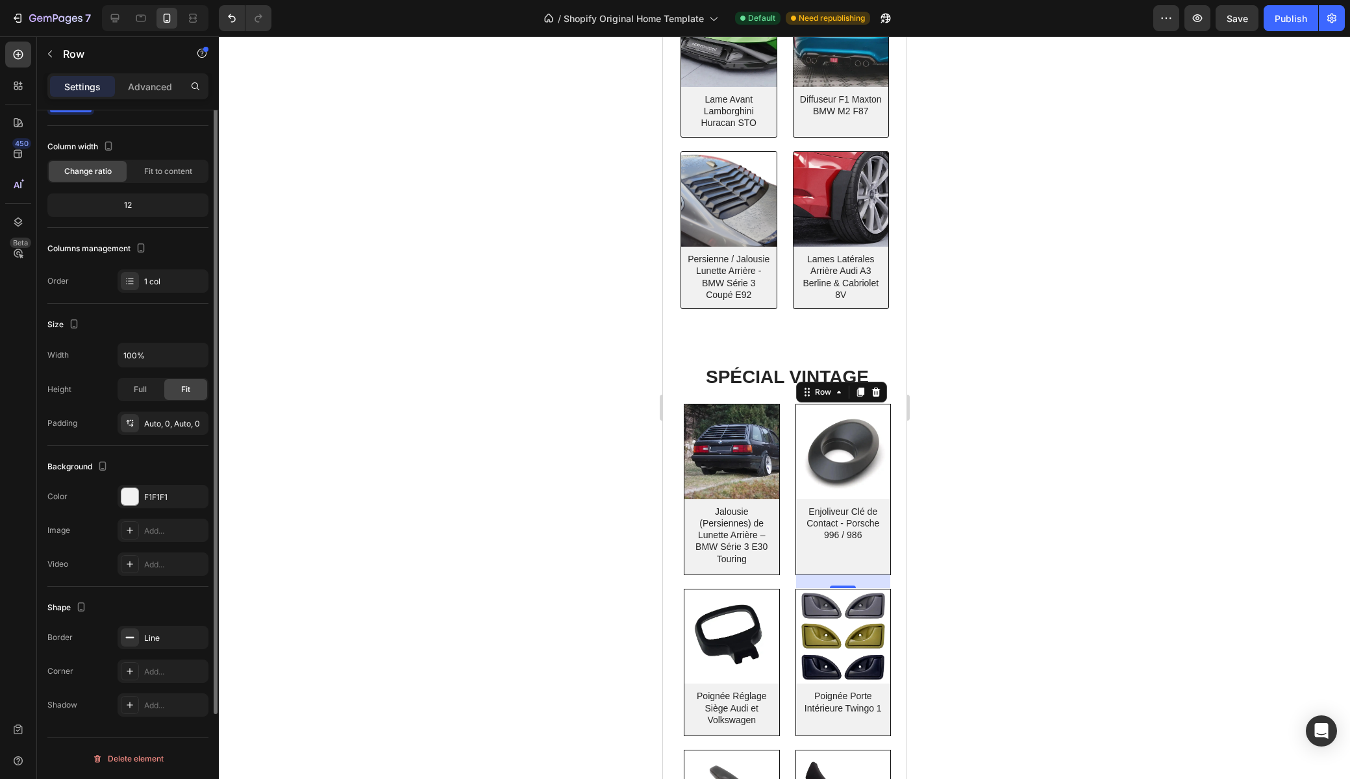
scroll to position [0, 0]
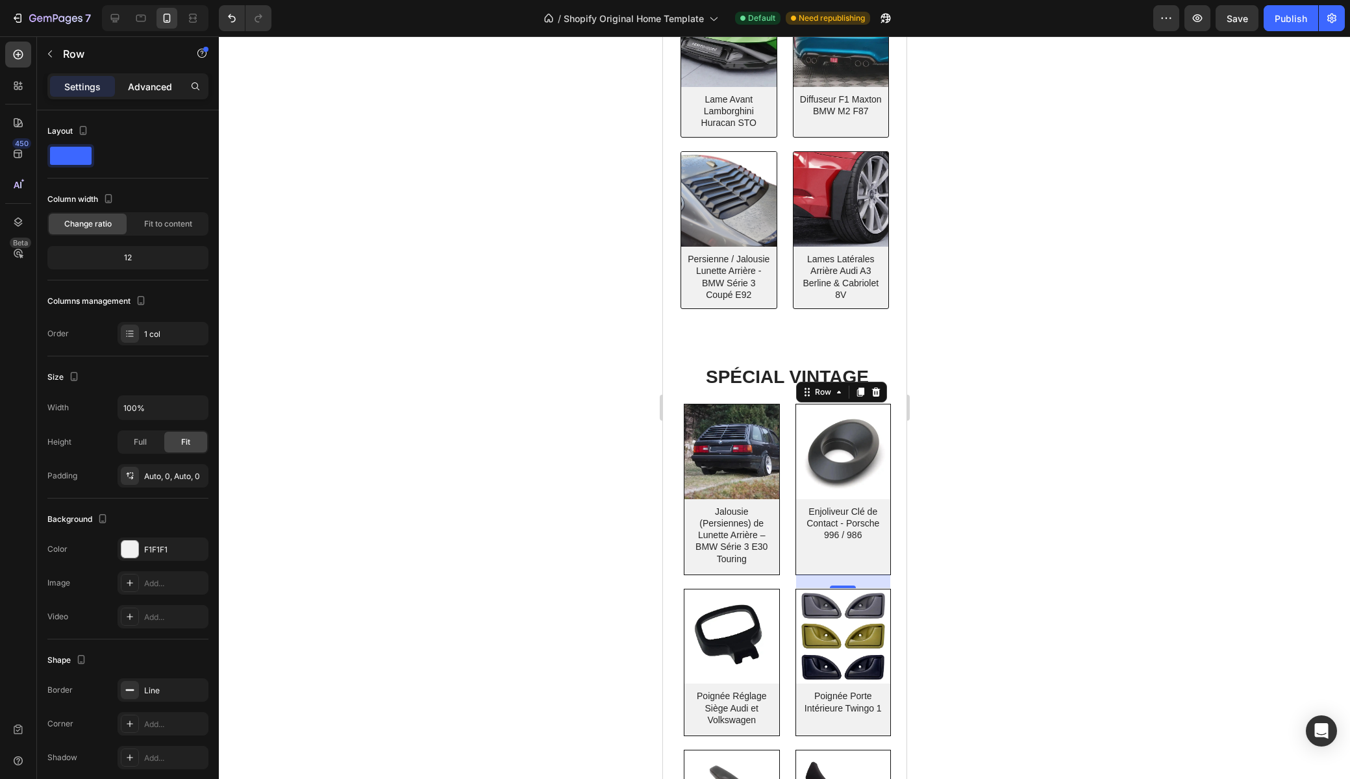
click at [146, 86] on p "Advanced" at bounding box center [150, 87] width 44 height 14
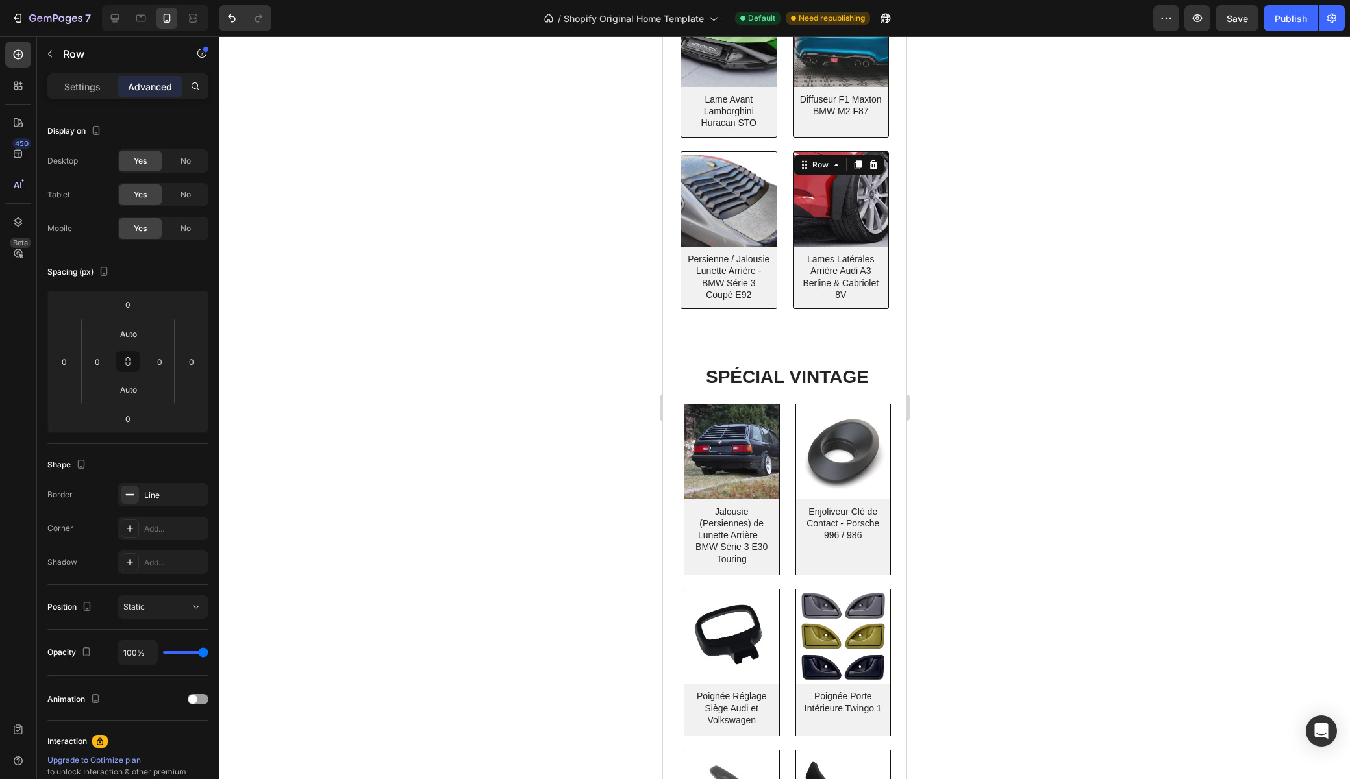
click at [65, 82] on p "Settings" at bounding box center [82, 87] width 36 height 14
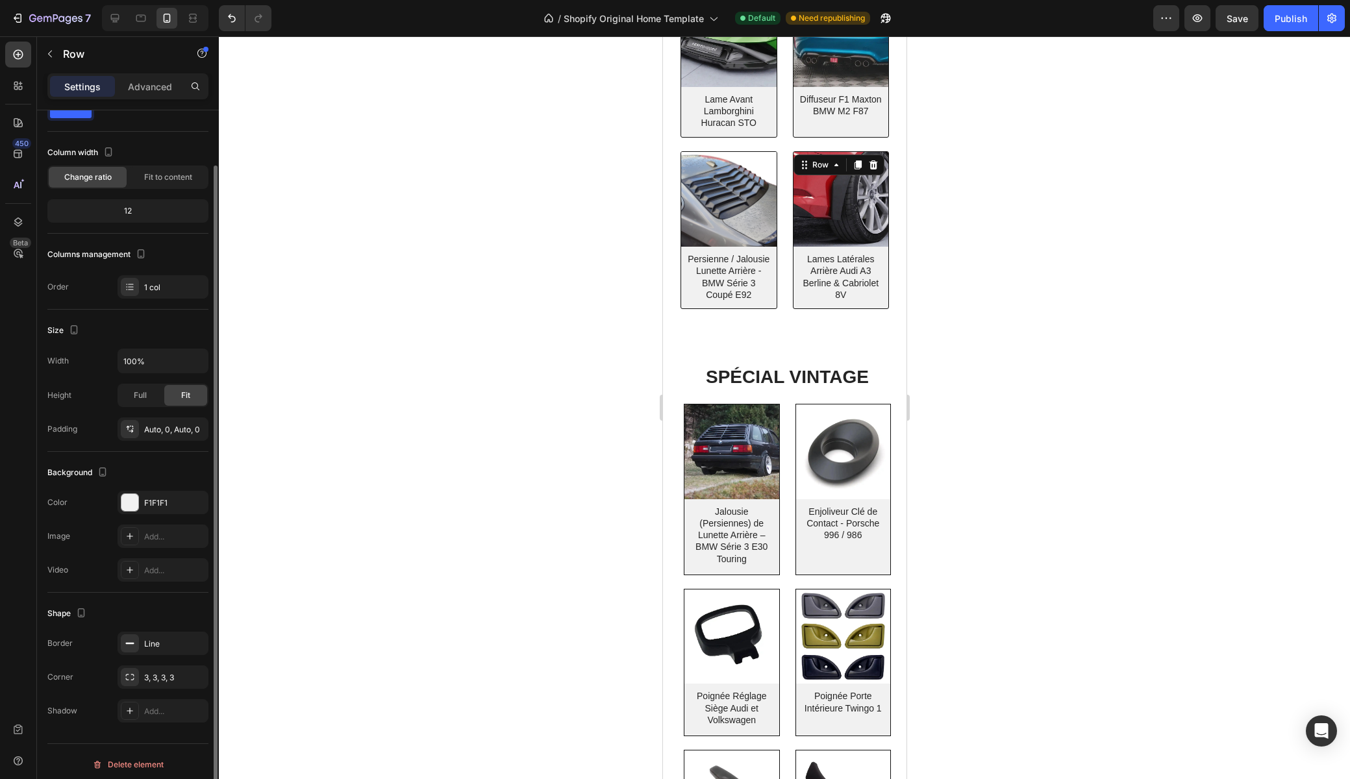
scroll to position [53, 0]
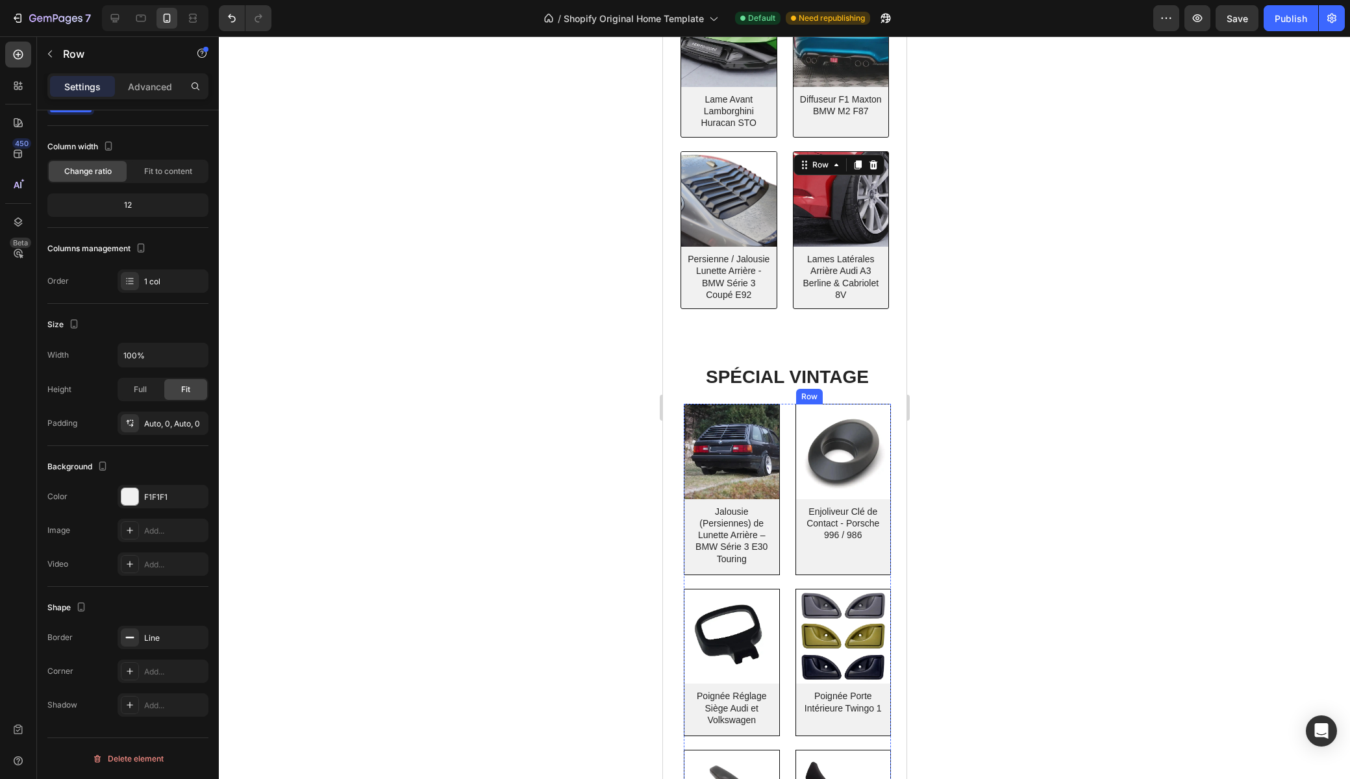
click at [778, 556] on div "(P) Images Enjoliveur Clé de Contact - Porsche 996 / 986 (P) Title" at bounding box center [731, 489] width 95 height 170
click at [778, 569] on div "(P) Images Enjoliveur Clé de Contact - Porsche 996 / 986 (P) Title" at bounding box center [731, 489] width 95 height 170
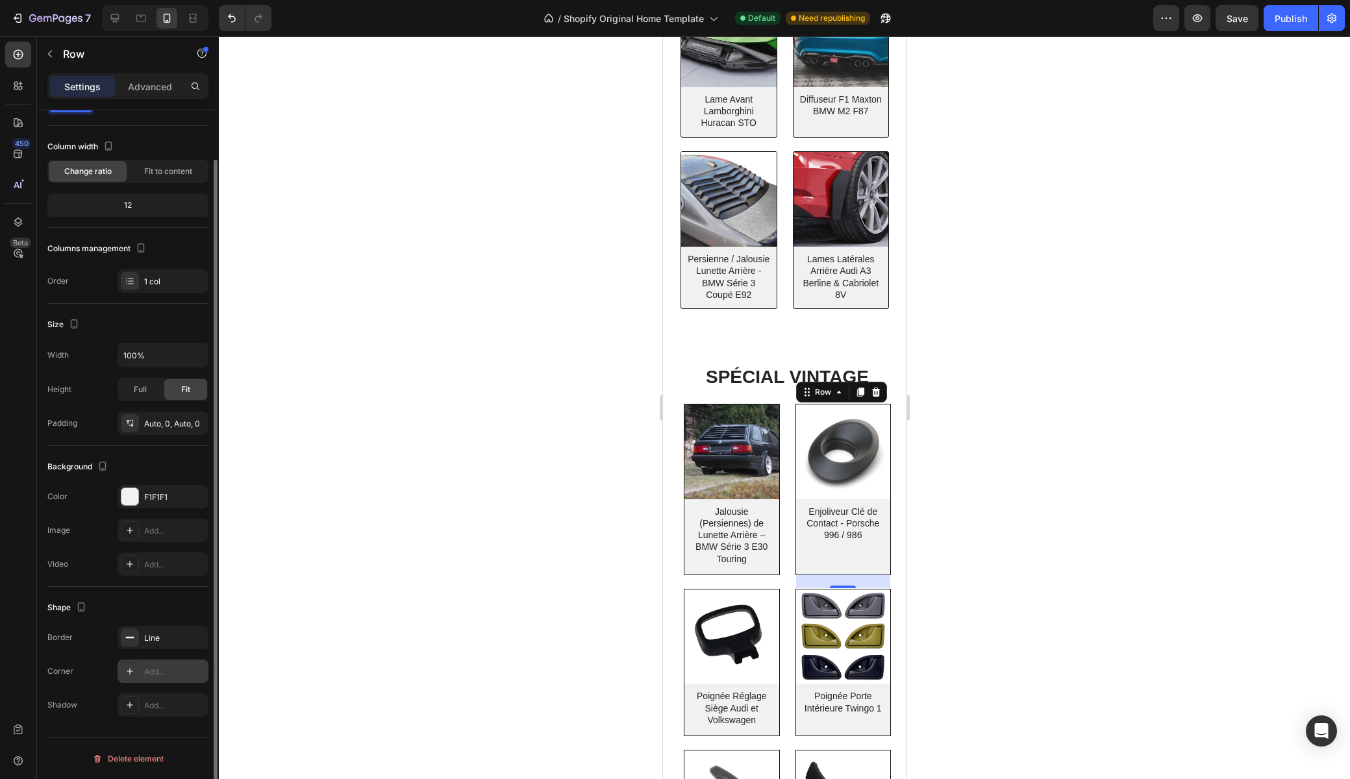
click at [151, 673] on div "Add..." at bounding box center [174, 672] width 61 height 12
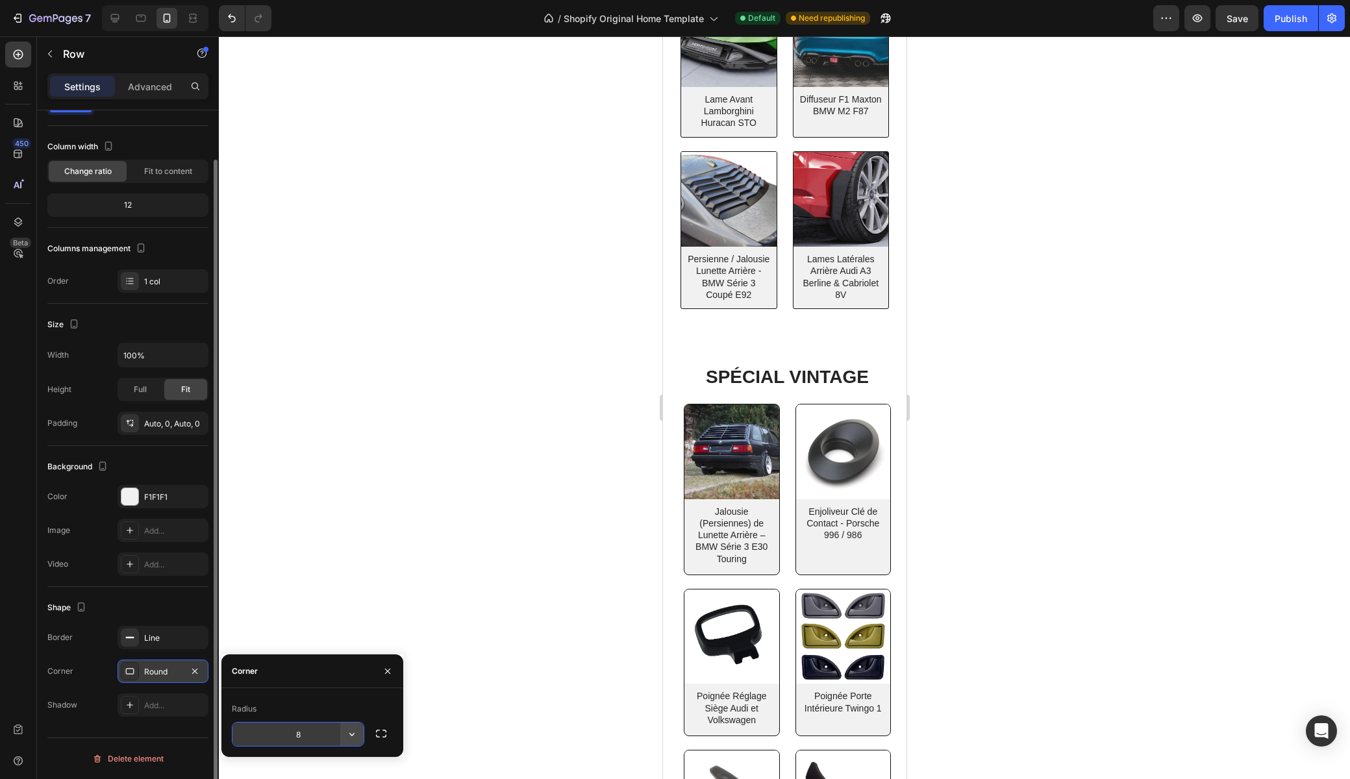
click at [351, 733] on icon "button" at bounding box center [351, 734] width 13 height 13
click at [378, 736] on icon "button" at bounding box center [381, 733] width 13 height 13
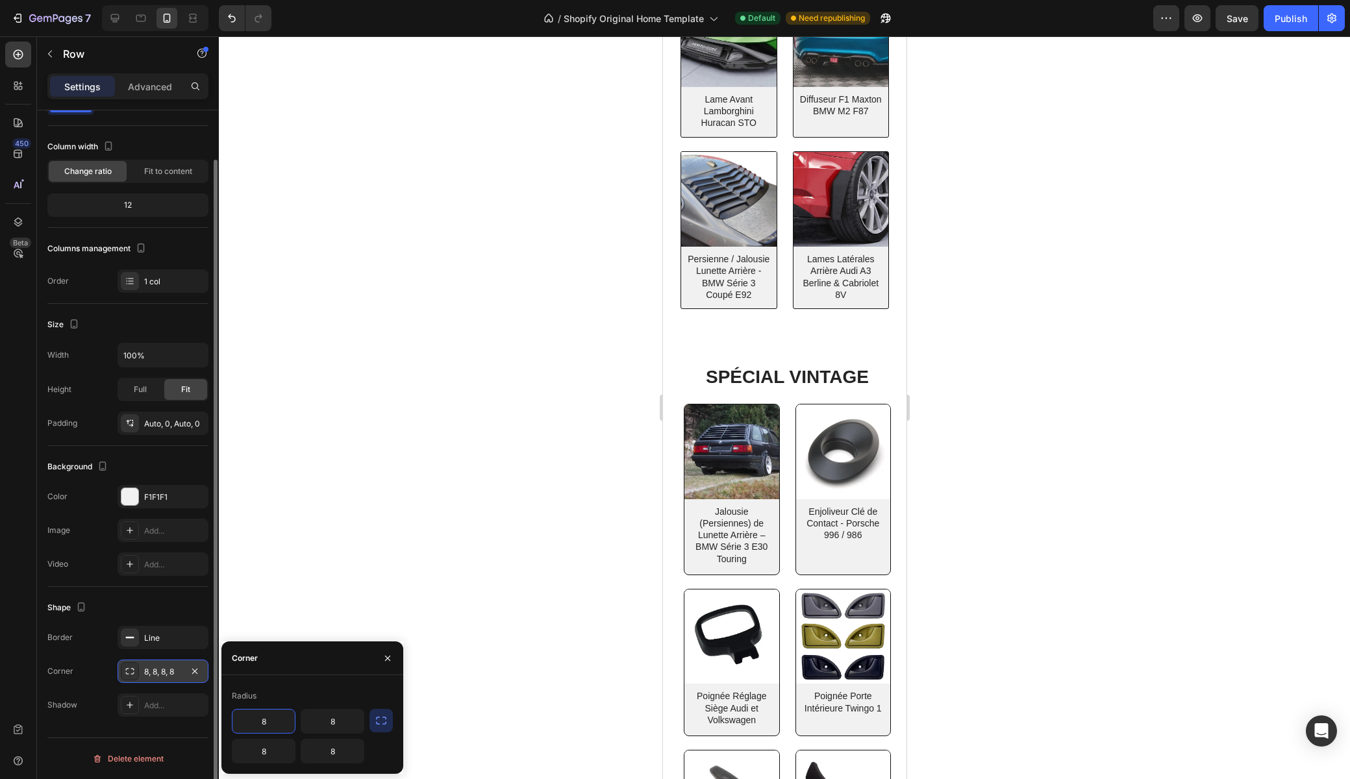
click at [279, 723] on input "8" at bounding box center [263, 721] width 62 height 23
type input "3"
click at [335, 723] on input "8" at bounding box center [332, 721] width 62 height 23
type input "3"
click at [333, 754] on input "8" at bounding box center [332, 750] width 62 height 23
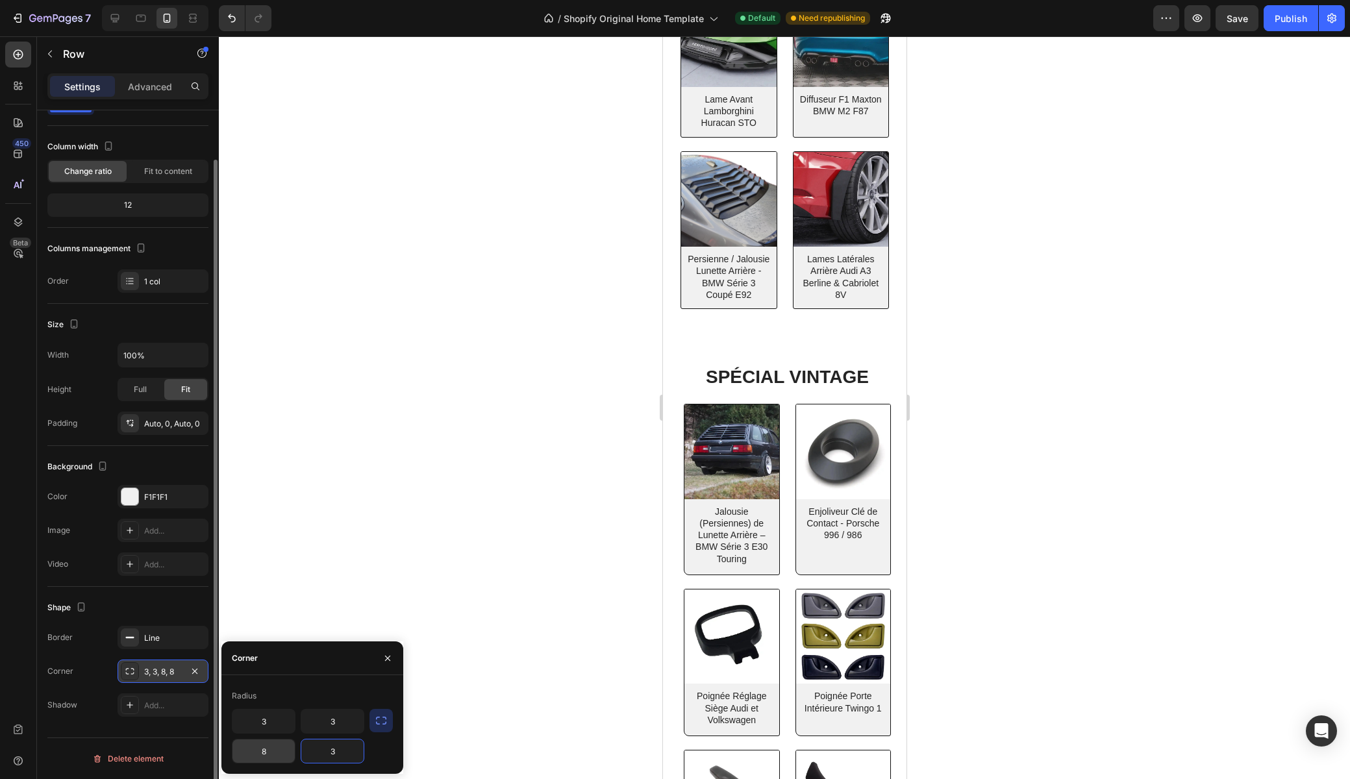
type input "3"
click at [268, 747] on input "8" at bounding box center [263, 750] width 62 height 23
type input "3"
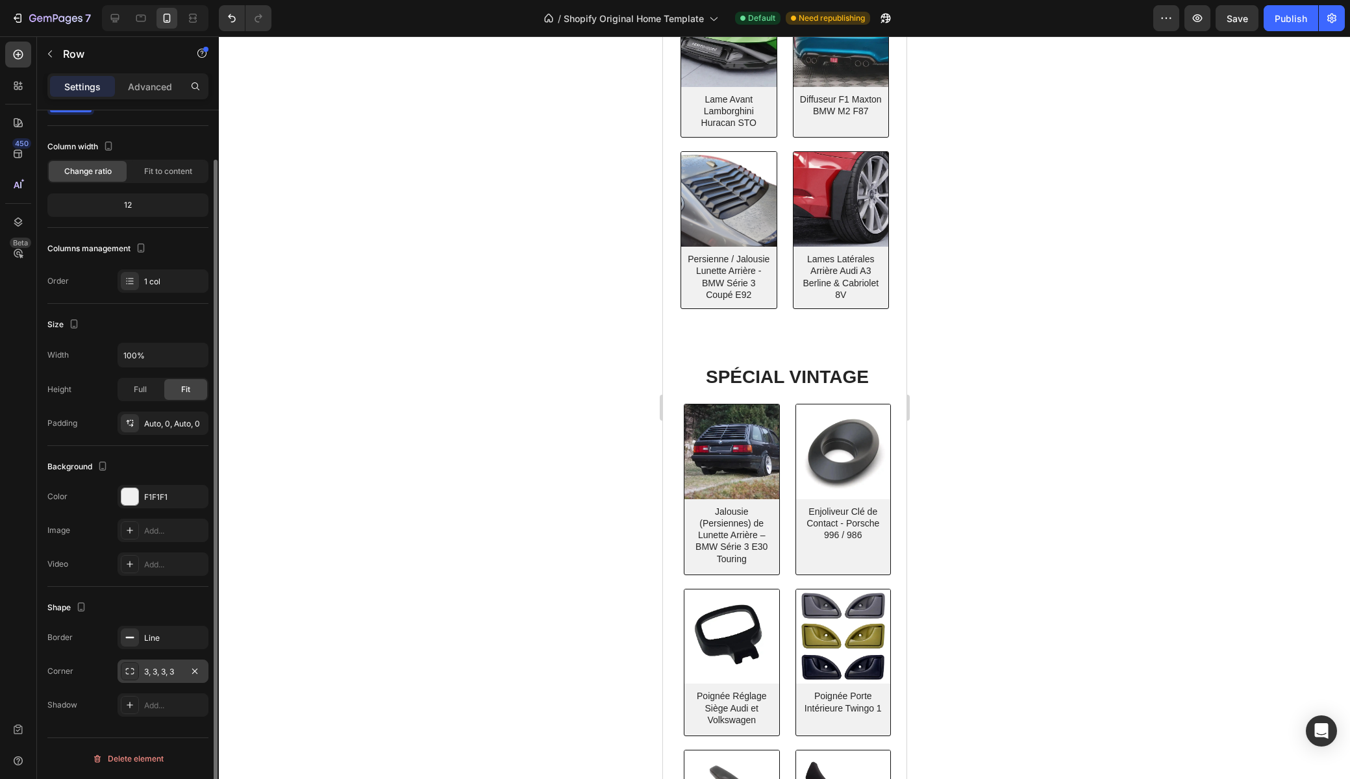
click at [461, 669] on div at bounding box center [784, 407] width 1131 height 743
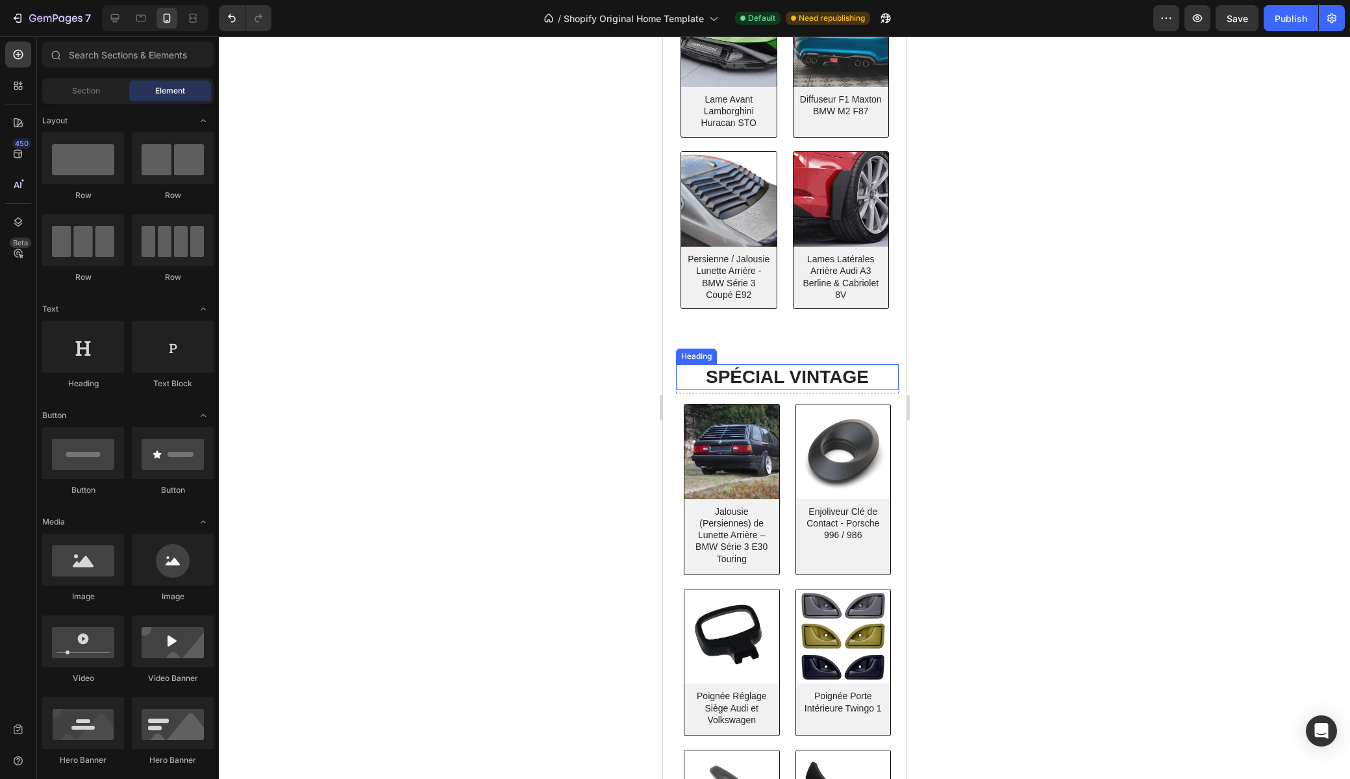
click at [685, 382] on h2 "SPÉCIAL VINTAGE" at bounding box center [786, 377] width 223 height 26
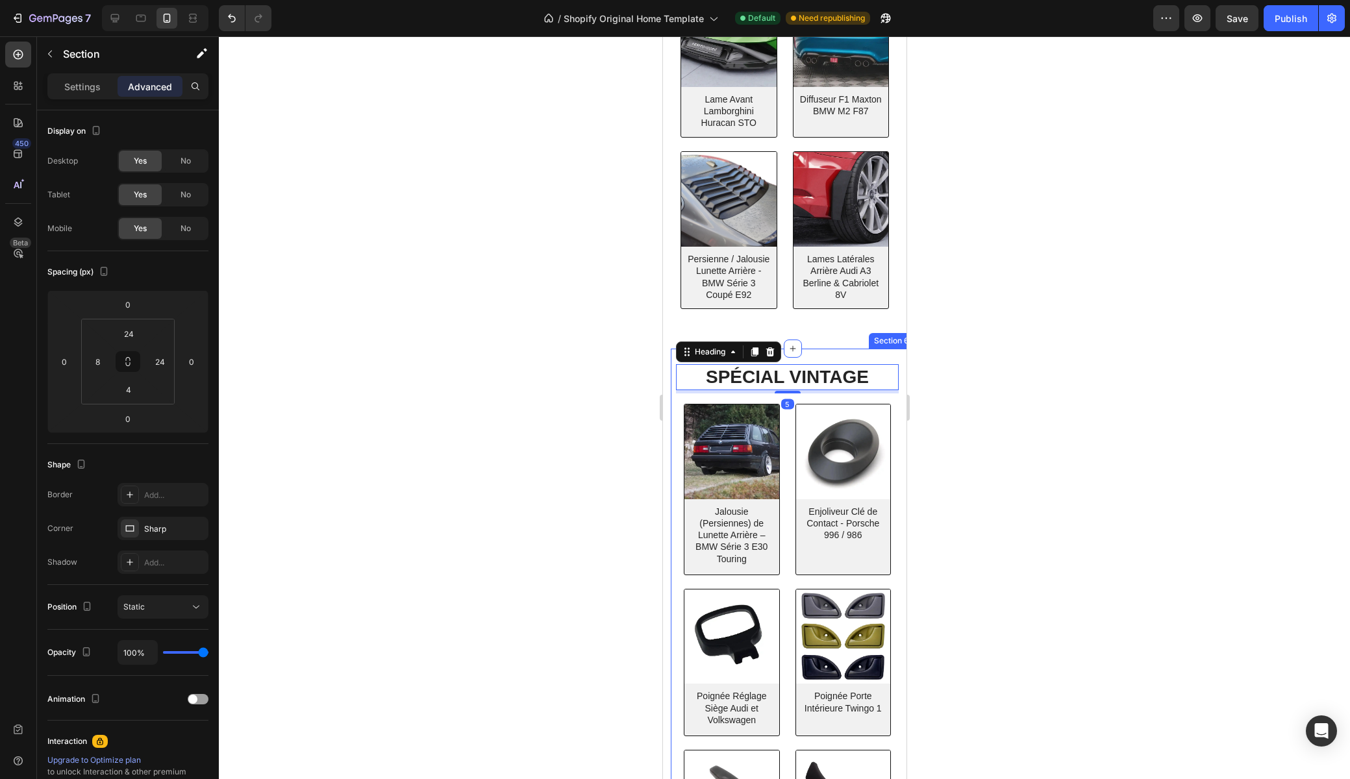
click at [671, 379] on div "SPÉCIAL VINTAGE Heading 5 Row (P) Images Jalousie (Persiennes) de Lunette Arriè…" at bounding box center [791, 636] width 243 height 575
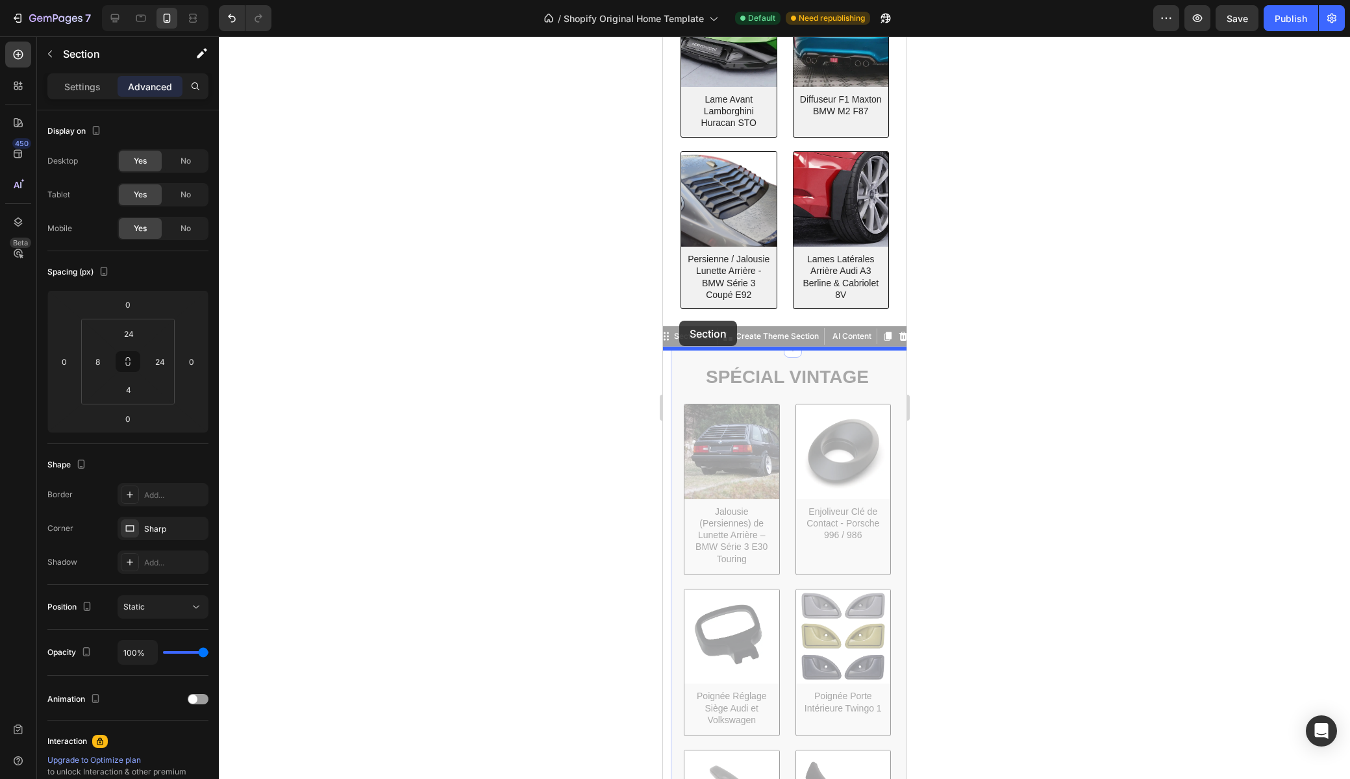
drag, startPoint x: 665, startPoint y: 336, endPoint x: 678, endPoint y: 321, distance: 19.8
click at [678, 321] on div "iPhone 13 Mini ( 375 px) iPhone 13 Mini iPhone 13 Pro iPhone 11 Pro Max iPhone …" at bounding box center [783, 477] width 243 height 1978
drag, startPoint x: 667, startPoint y: 340, endPoint x: 665, endPoint y: 441, distance: 101.9
click at [665, 441] on div "iPhone 13 Mini ( 375 px) iPhone 13 Mini iPhone 13 Pro iPhone 11 Pro Max iPhone …" at bounding box center [783, 477] width 243 height 1978
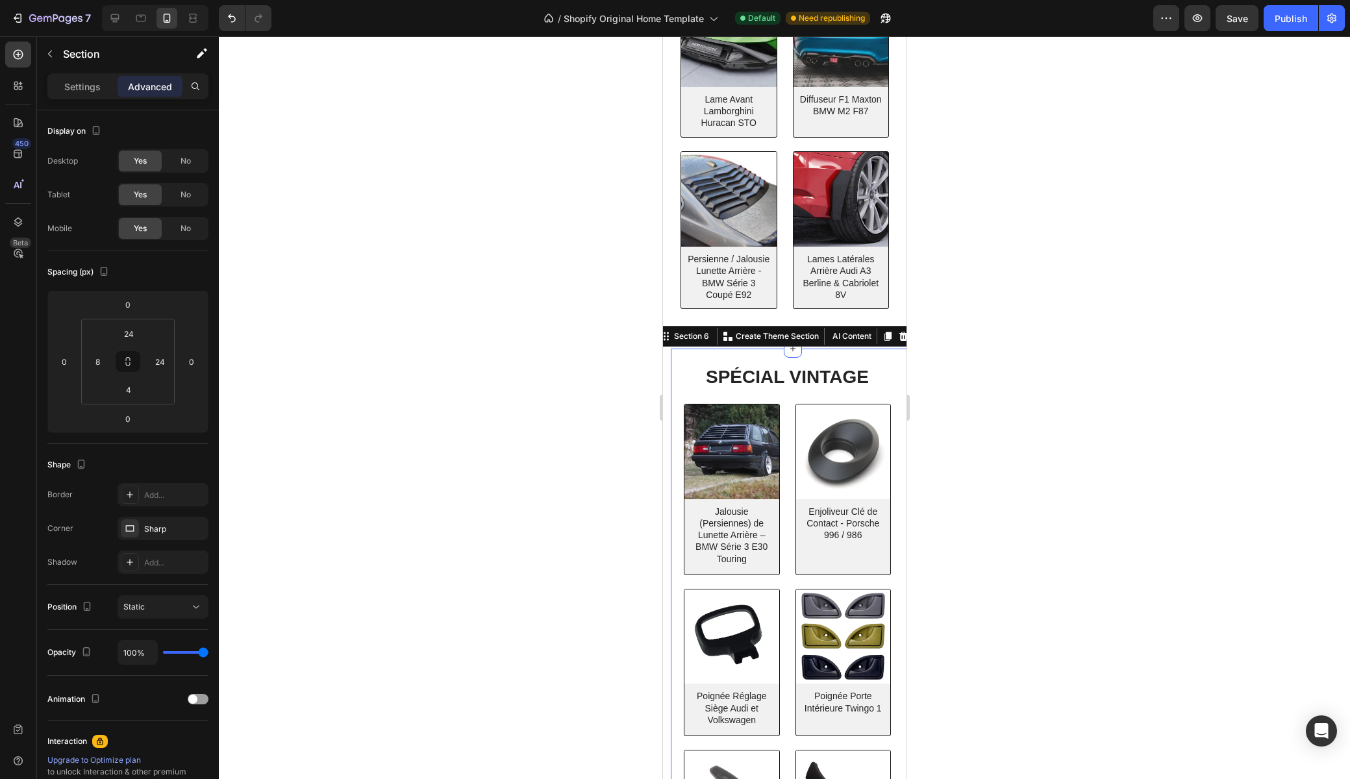
click at [608, 424] on div at bounding box center [784, 407] width 1131 height 743
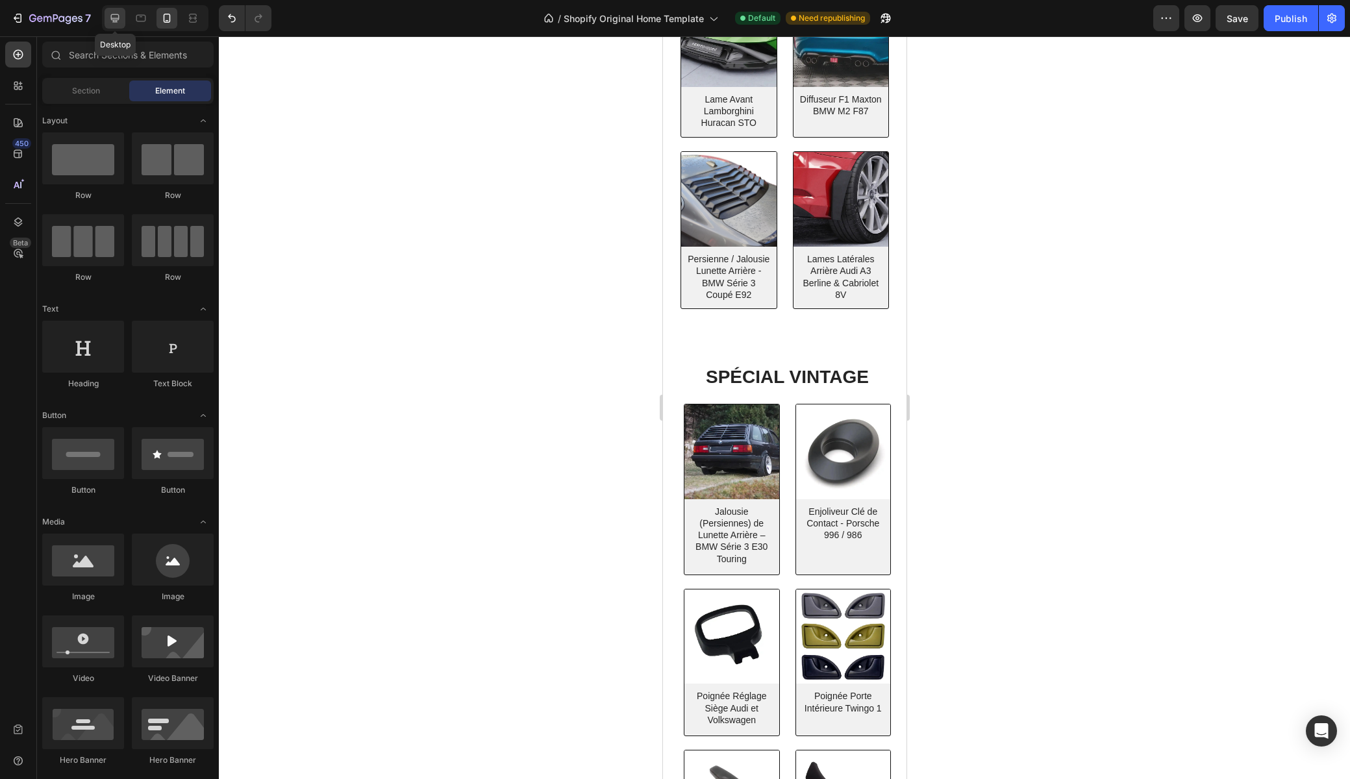
click at [113, 21] on icon at bounding box center [115, 18] width 8 height 8
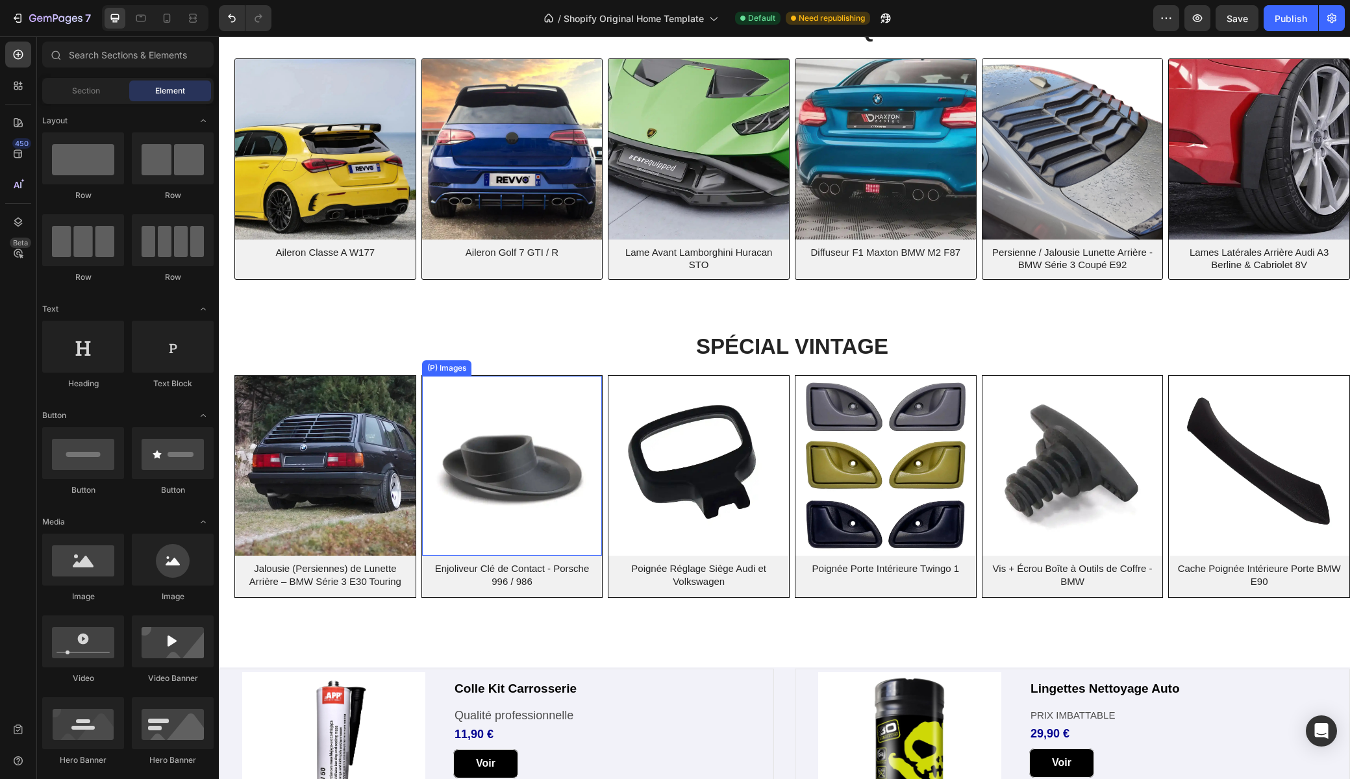
scroll to position [395, 0]
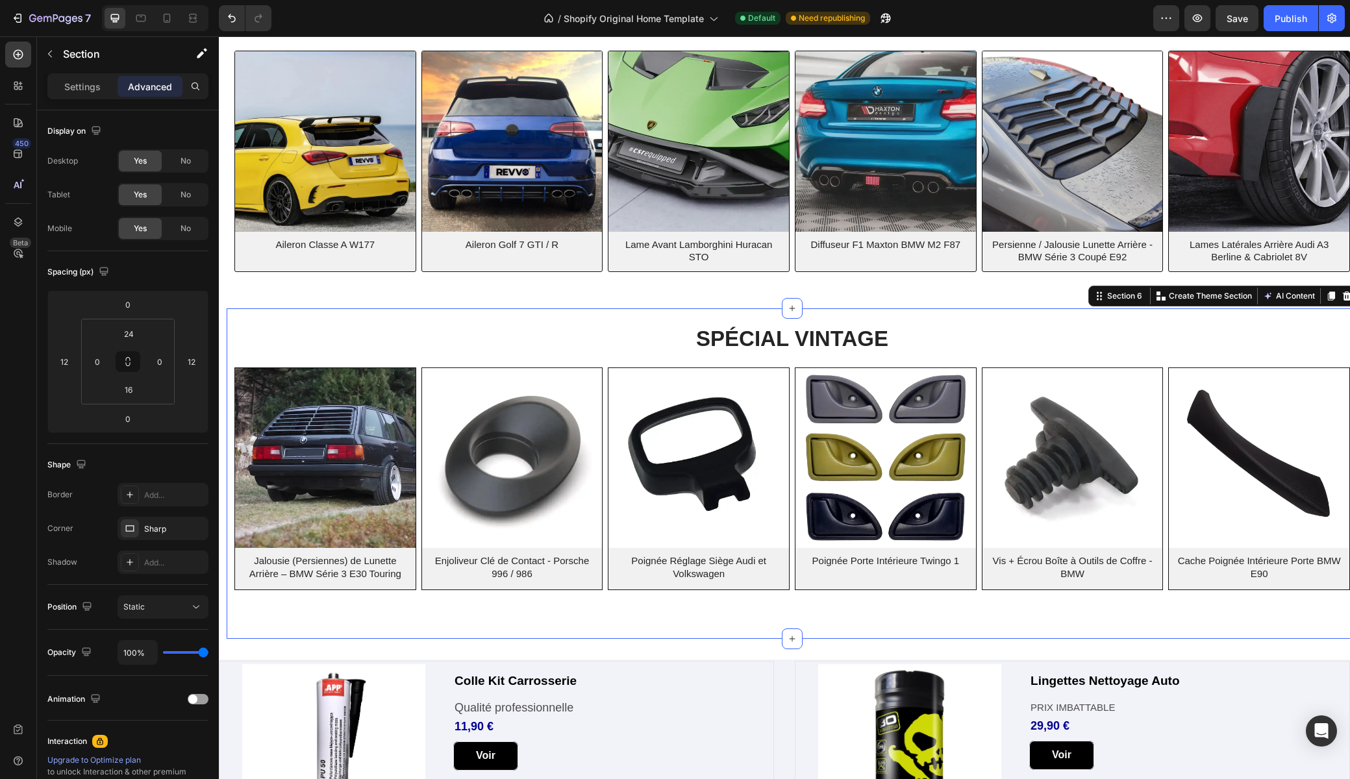
click at [523, 317] on div "SPÉCIAL VINTAGE Heading Row (P) Images Jalousie (Persiennes) de Lunette Arrière…" at bounding box center [792, 473] width 1131 height 331
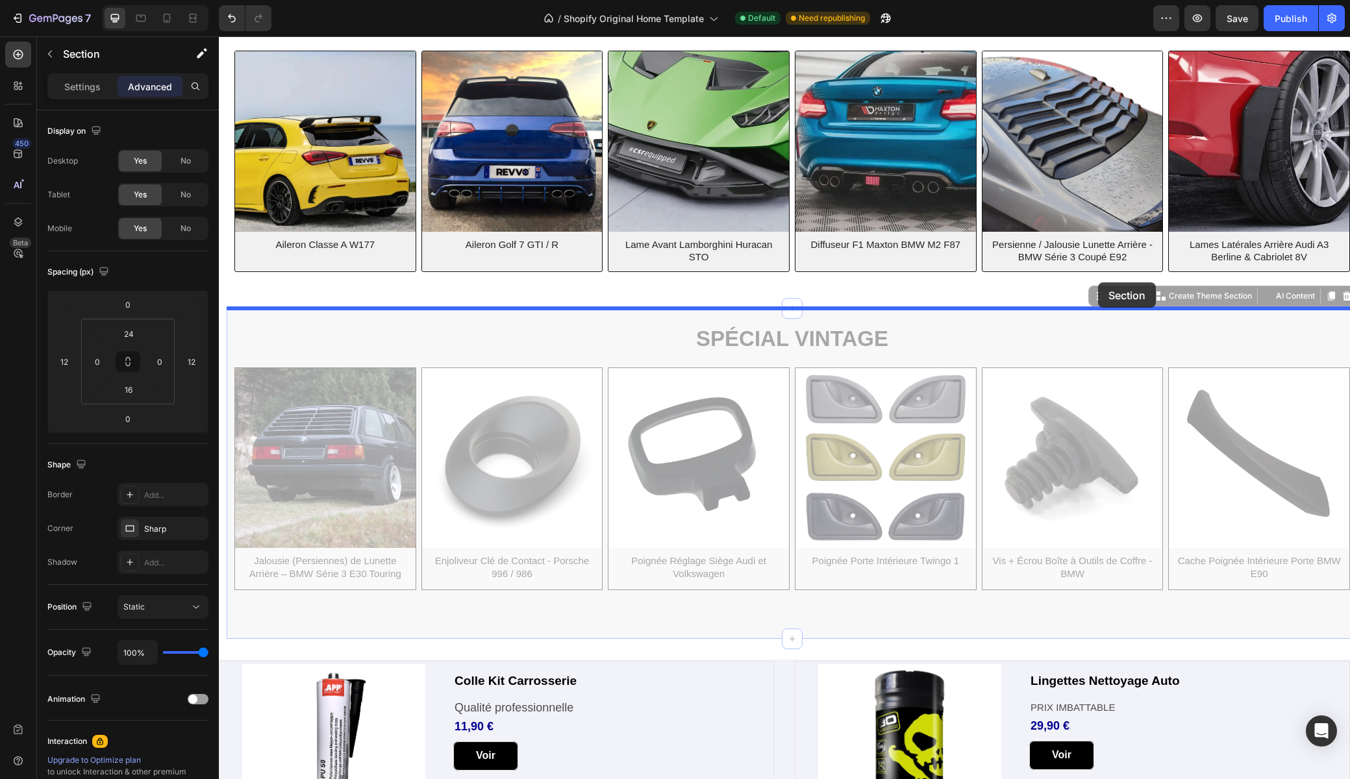
drag, startPoint x: 1100, startPoint y: 297, endPoint x: 1098, endPoint y: 282, distance: 15.1
click at [1098, 282] on div "TUNING ESTHÉTIQUE Heading Row (P) Images Aileron Classe A W177 (P) Title Row Pr…" at bounding box center [784, 349] width 1131 height 1416
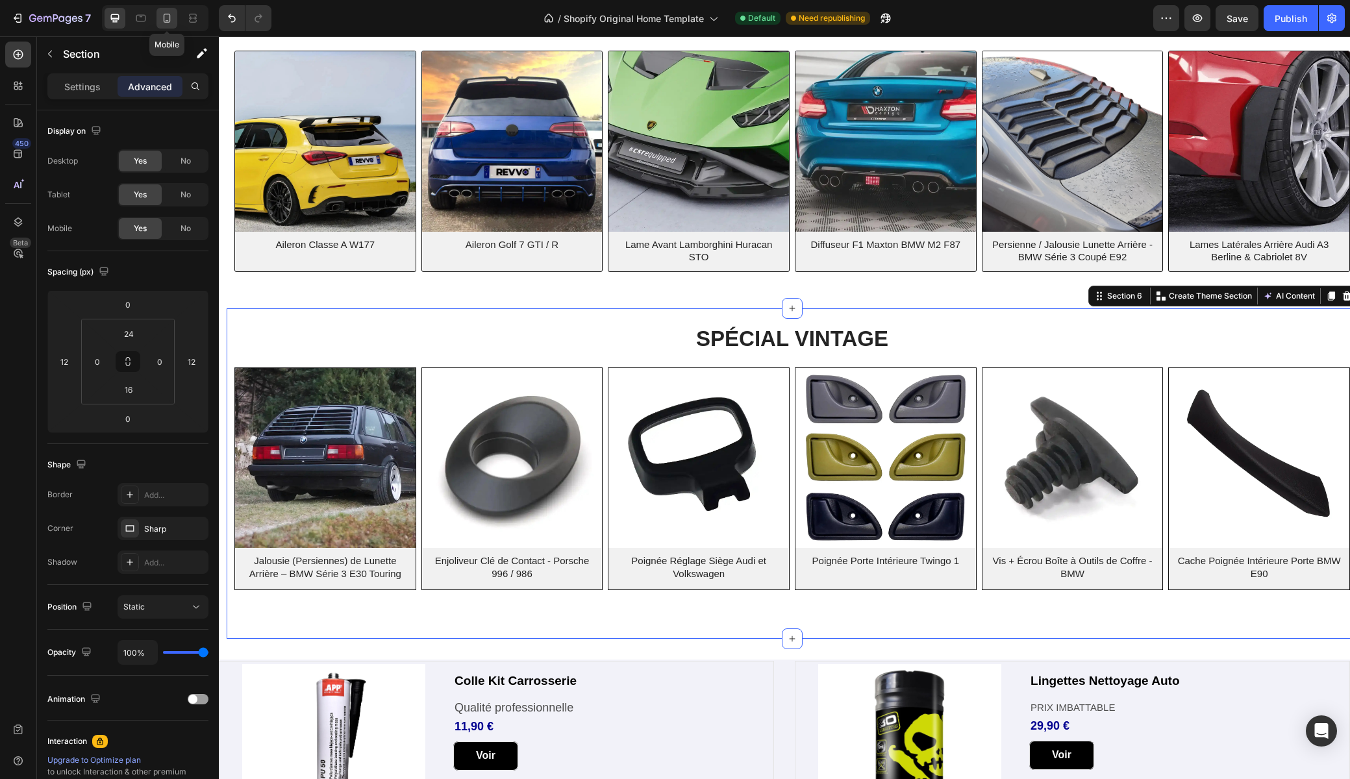
click at [162, 14] on icon at bounding box center [166, 18] width 13 height 13
type input "0"
type input "8"
type input "4"
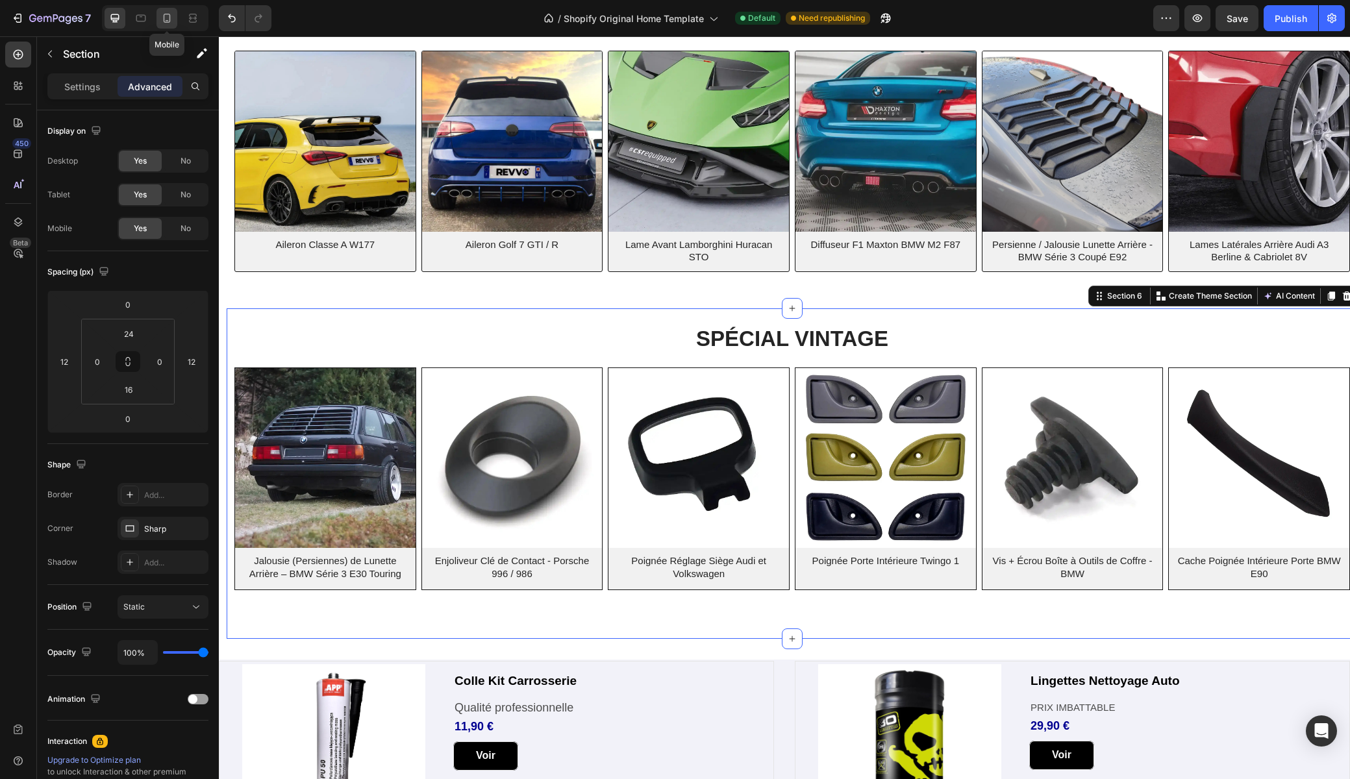
type input "24"
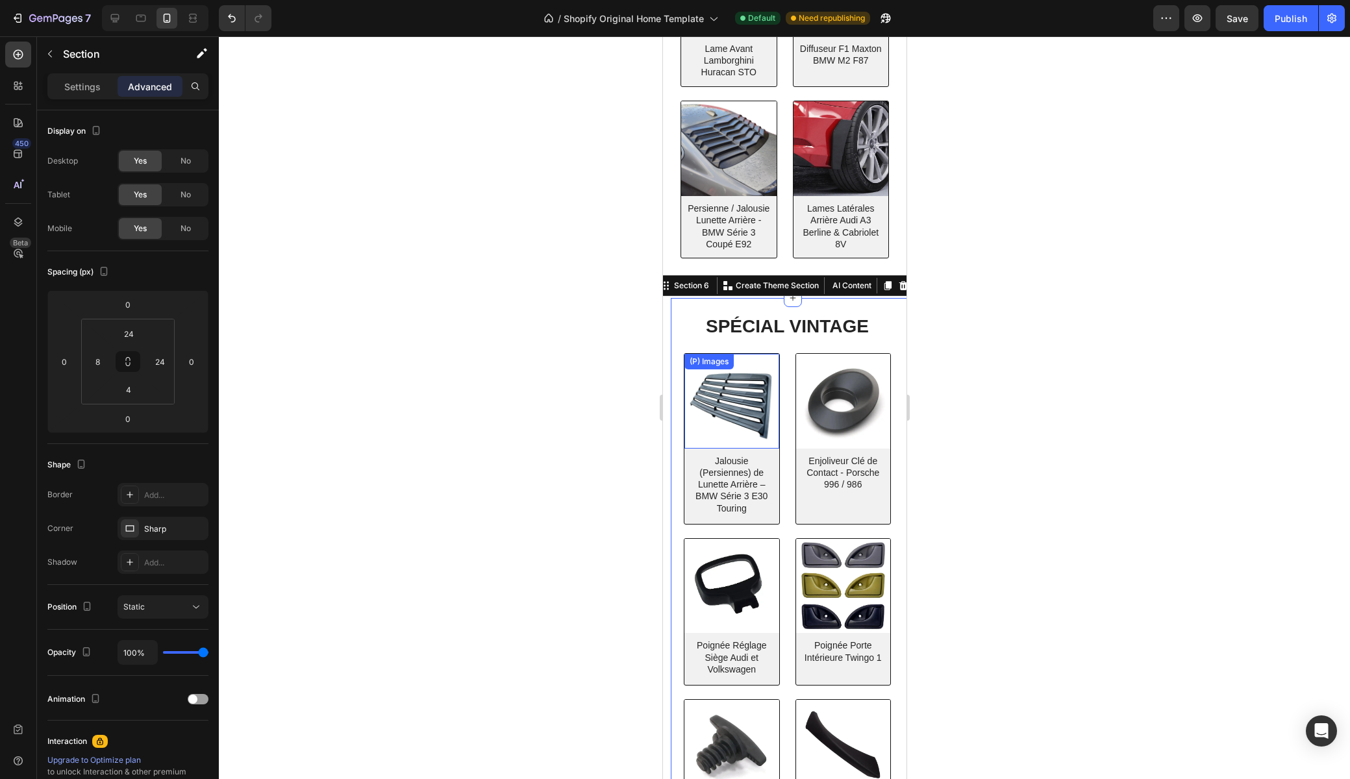
scroll to position [617, 0]
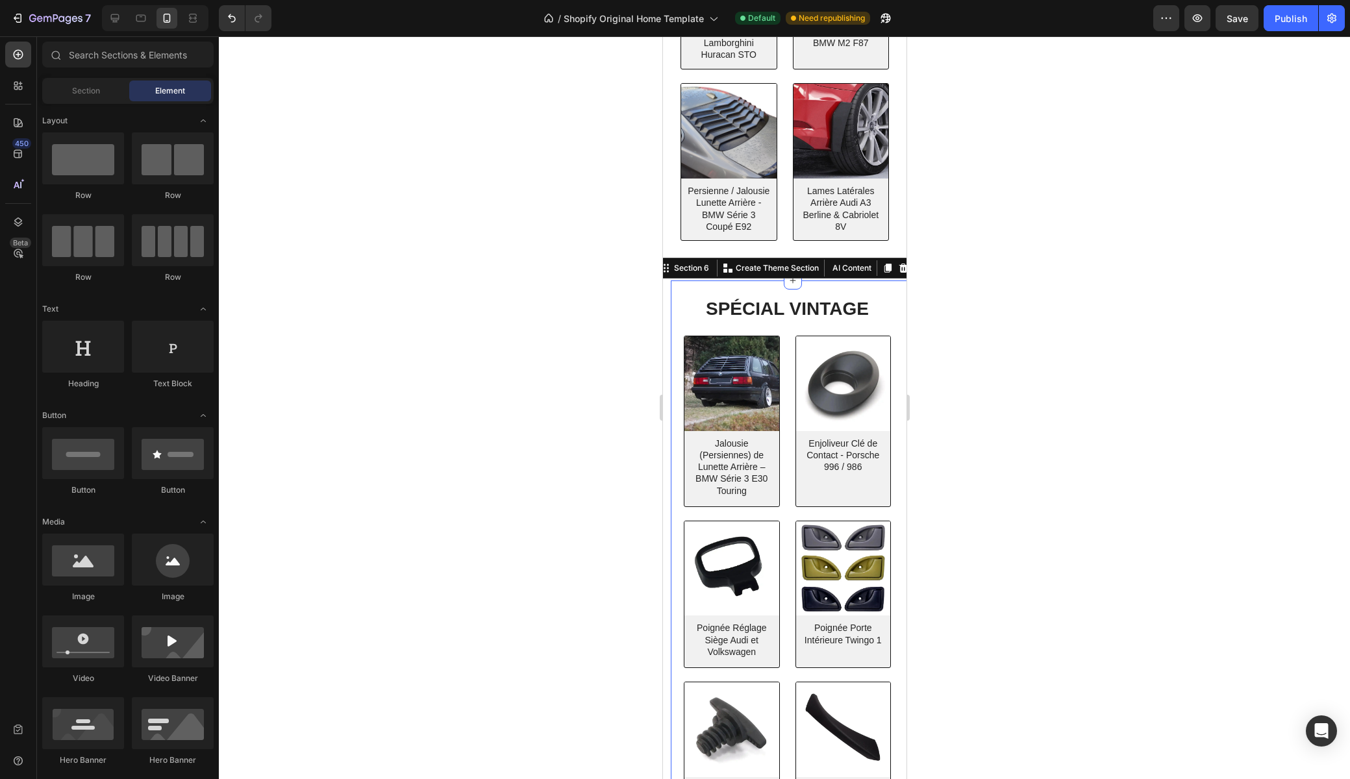
click at [665, 308] on section "SPÉCIAL VINTAGE Heading Row (P) Images Jalousie (Persiennes) de Lunette Arrière…" at bounding box center [783, 567] width 243 height 575
click at [679, 306] on h2 "SPÉCIAL VINTAGE" at bounding box center [786, 309] width 223 height 26
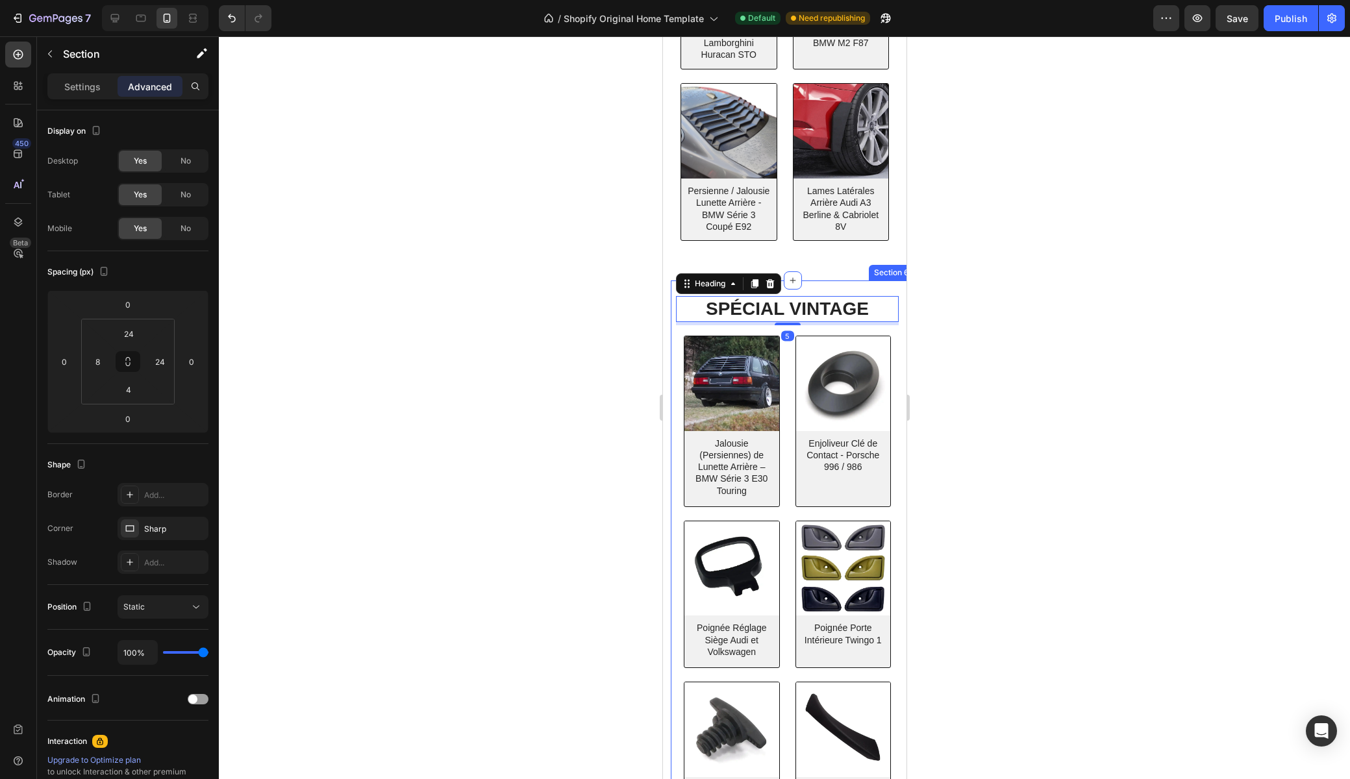
click at [678, 340] on div "SPÉCIAL VINTAGE Heading 5 Row (P) Images Jalousie (Persiennes) de Lunette Arriè…" at bounding box center [786, 574] width 223 height 557
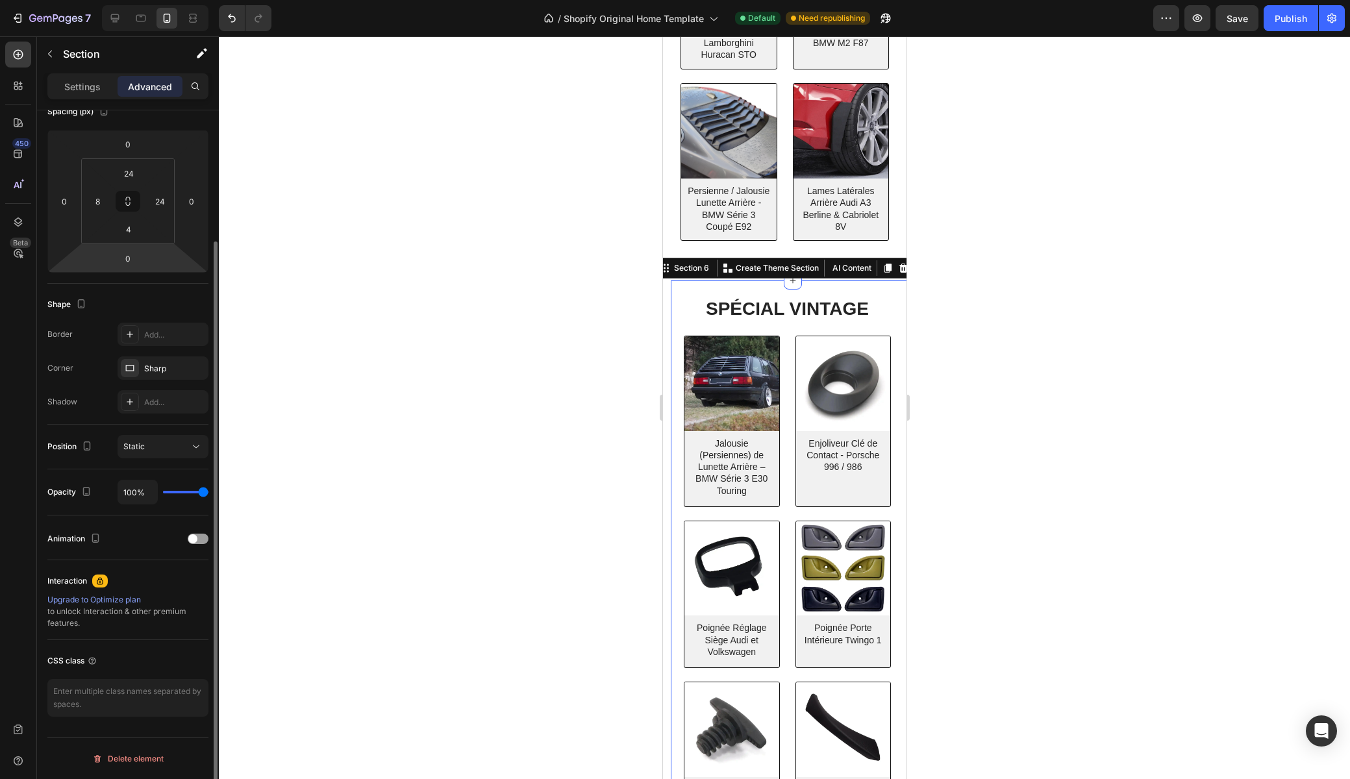
scroll to position [0, 0]
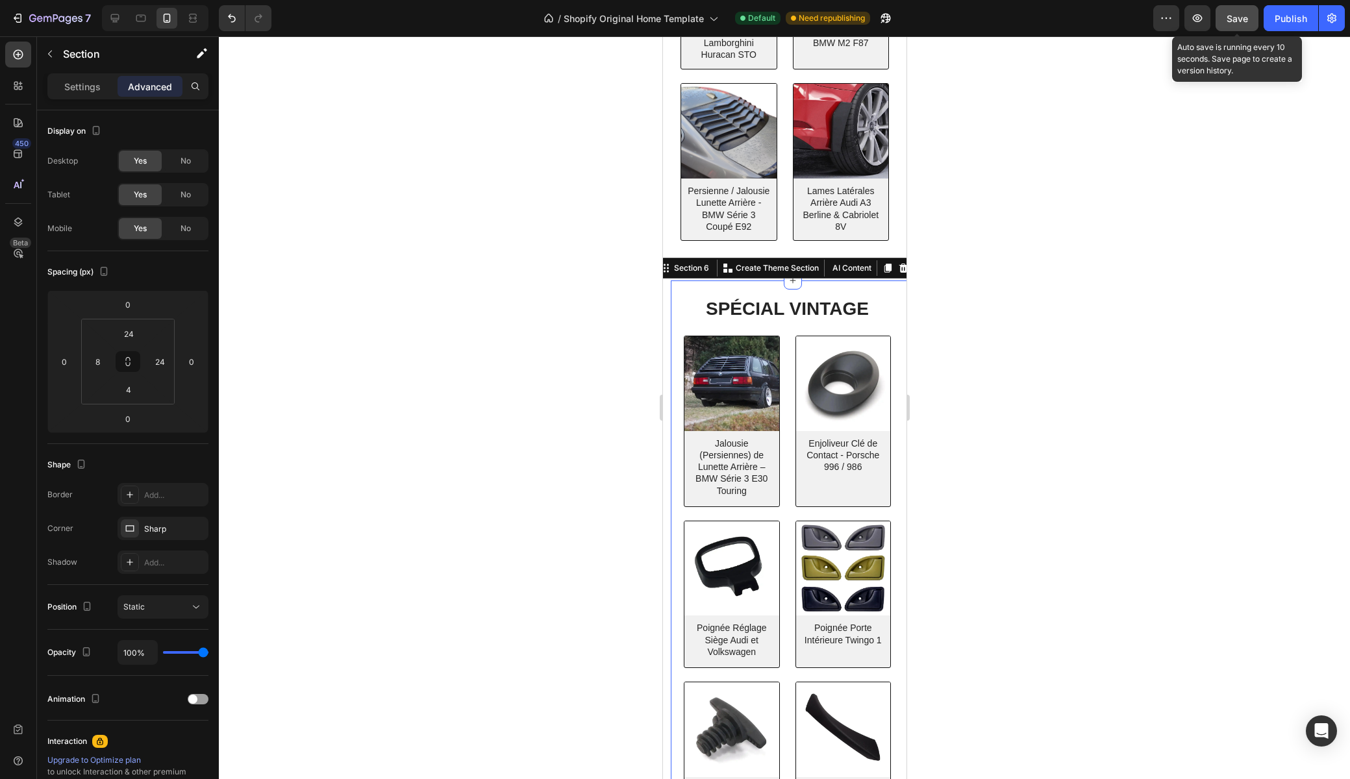
click at [1230, 22] on span "Save" at bounding box center [1236, 18] width 21 height 11
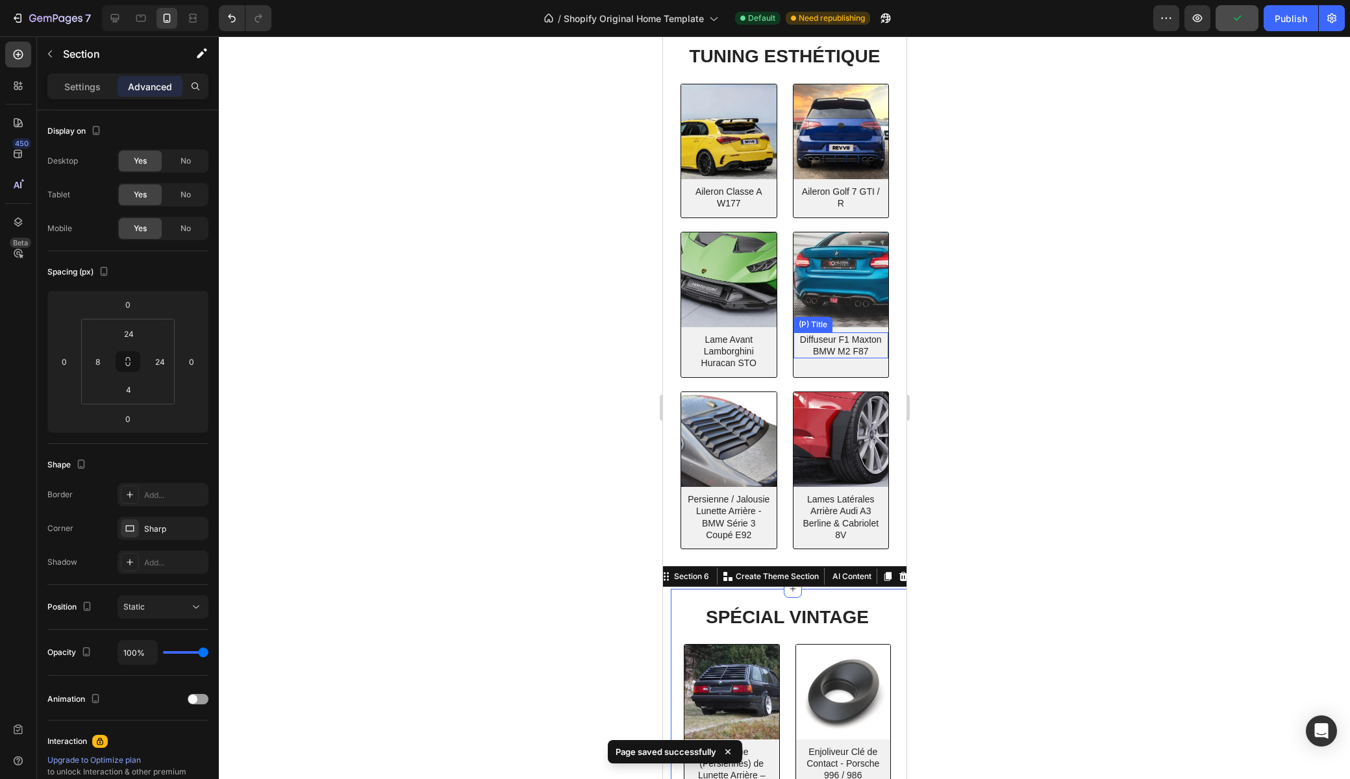
scroll to position [158, 0]
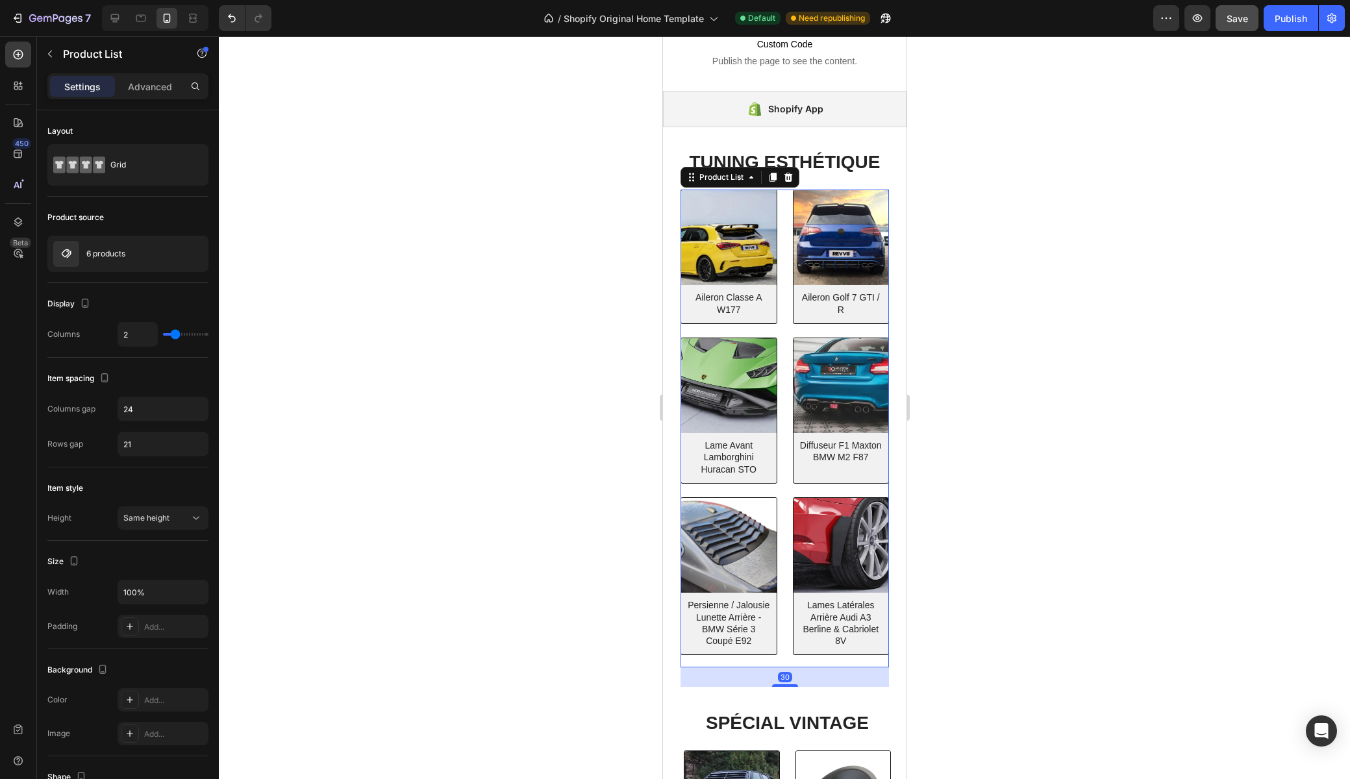
click at [782, 190] on div "(P) Images Aileron Classe A W177 (P) Title Row Product List 30 (P) Images Ailer…" at bounding box center [784, 429] width 208 height 478
click at [124, 253] on p "6 products" at bounding box center [105, 253] width 39 height 9
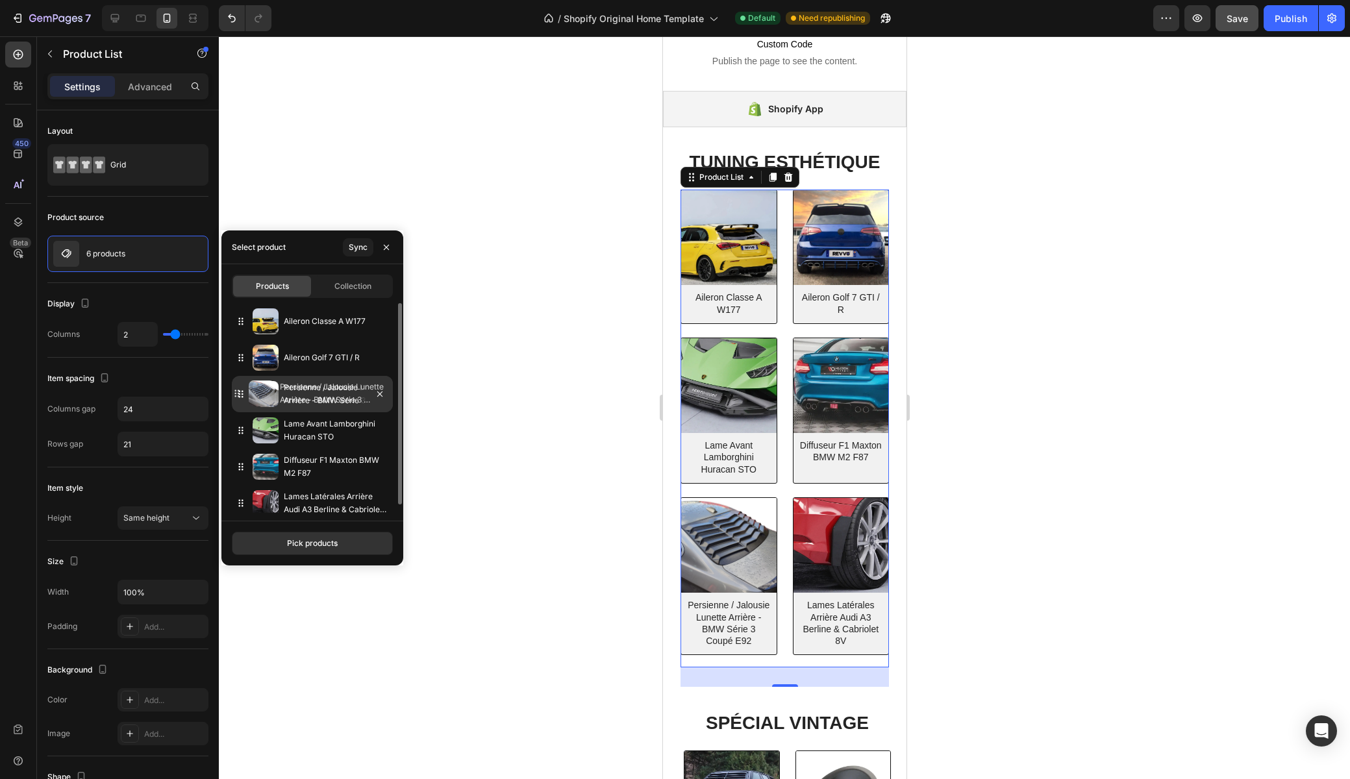
drag, startPoint x: 240, startPoint y: 470, endPoint x: 236, endPoint y: 397, distance: 73.5
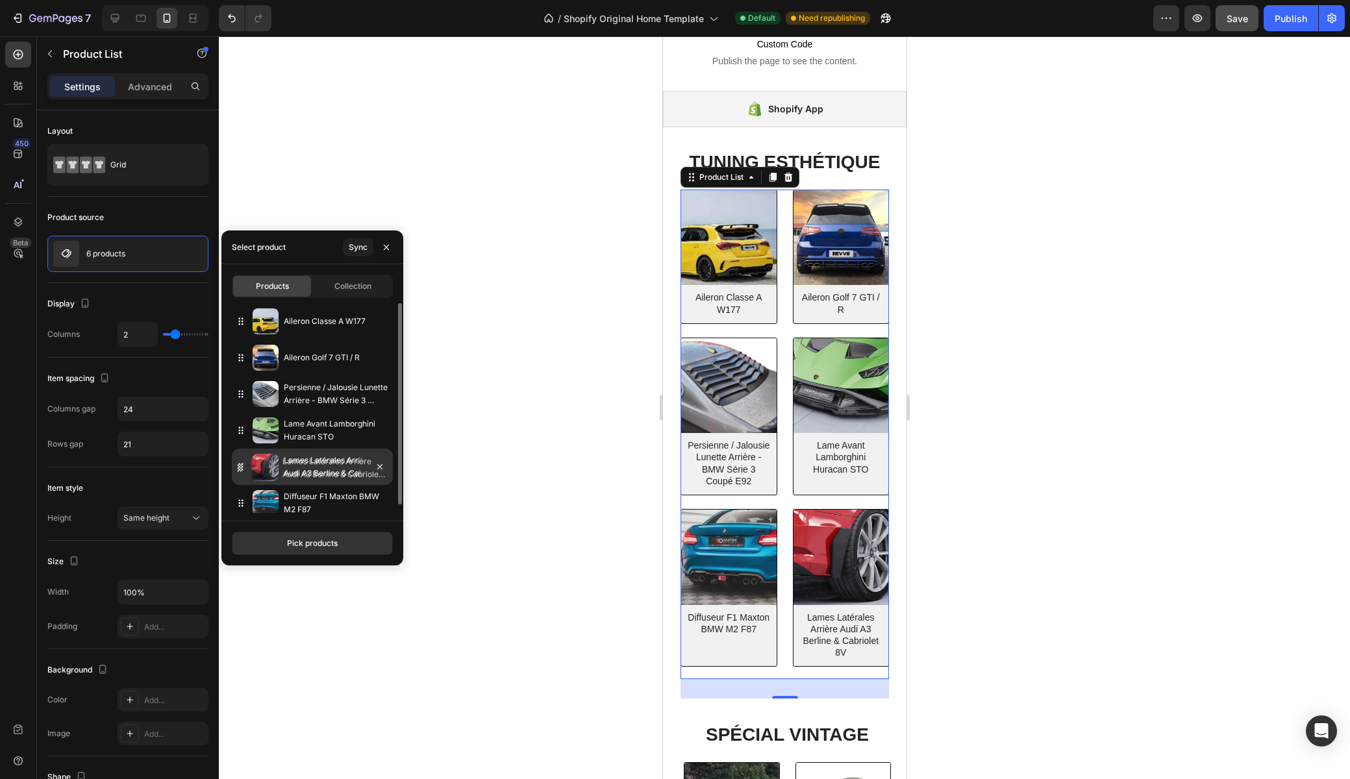
drag, startPoint x: 243, startPoint y: 505, endPoint x: 242, endPoint y: 467, distance: 37.7
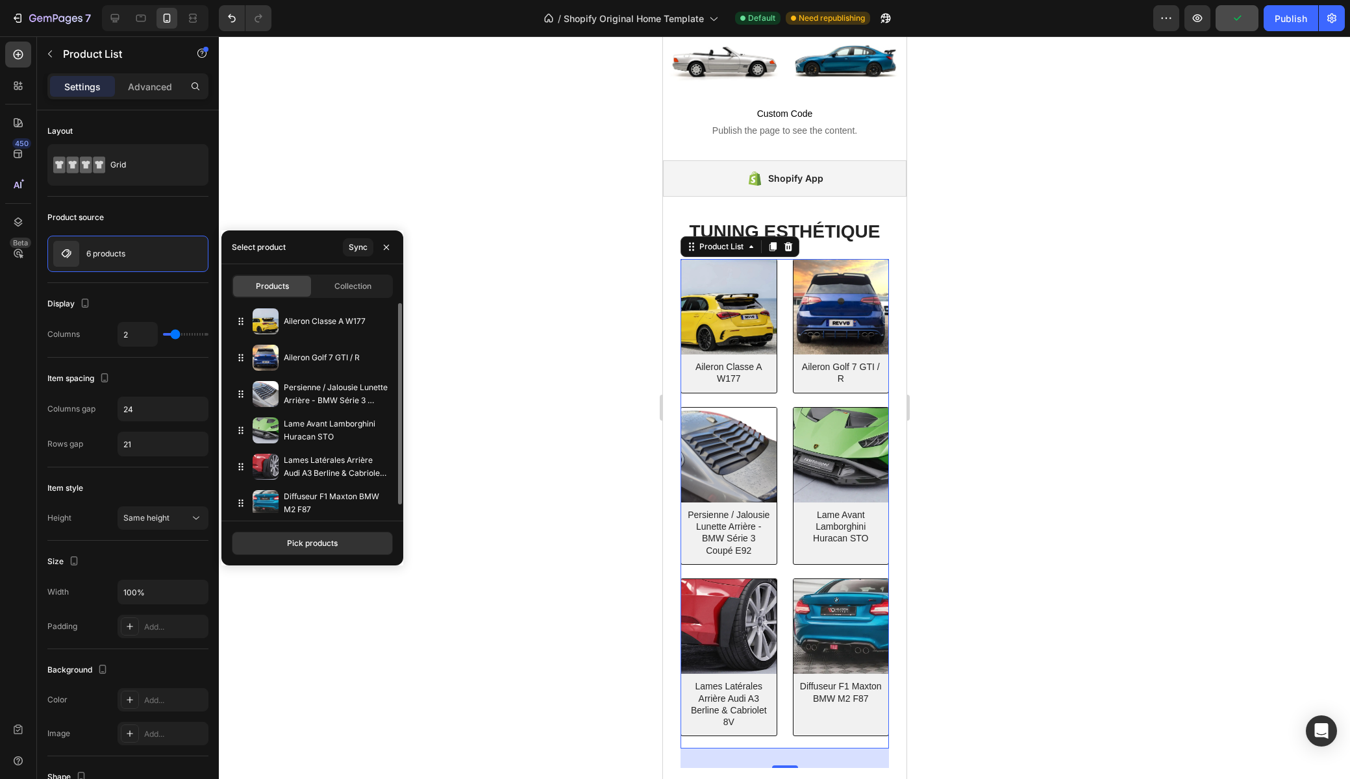
scroll to position [125, 0]
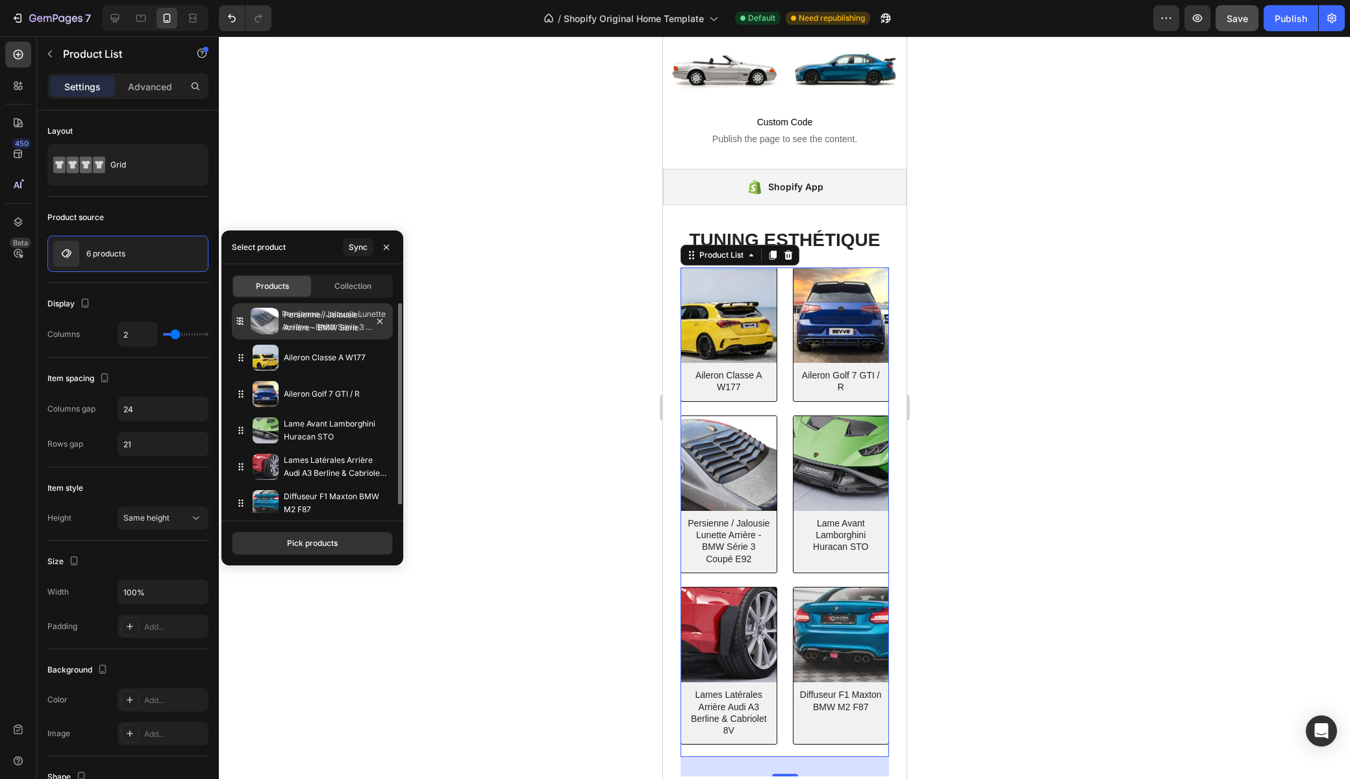
drag, startPoint x: 241, startPoint y: 397, endPoint x: 239, endPoint y: 323, distance: 73.4
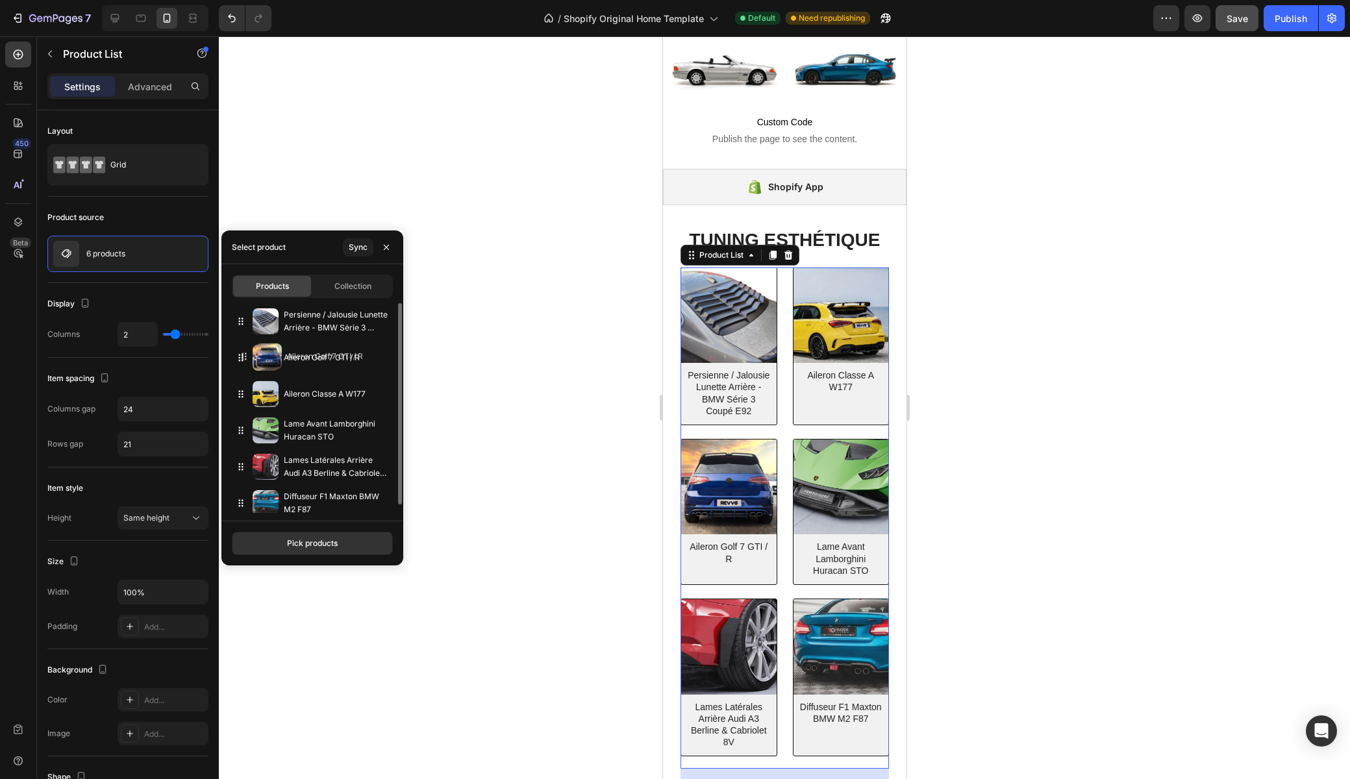
drag, startPoint x: 242, startPoint y: 401, endPoint x: 245, endPoint y: 363, distance: 37.8
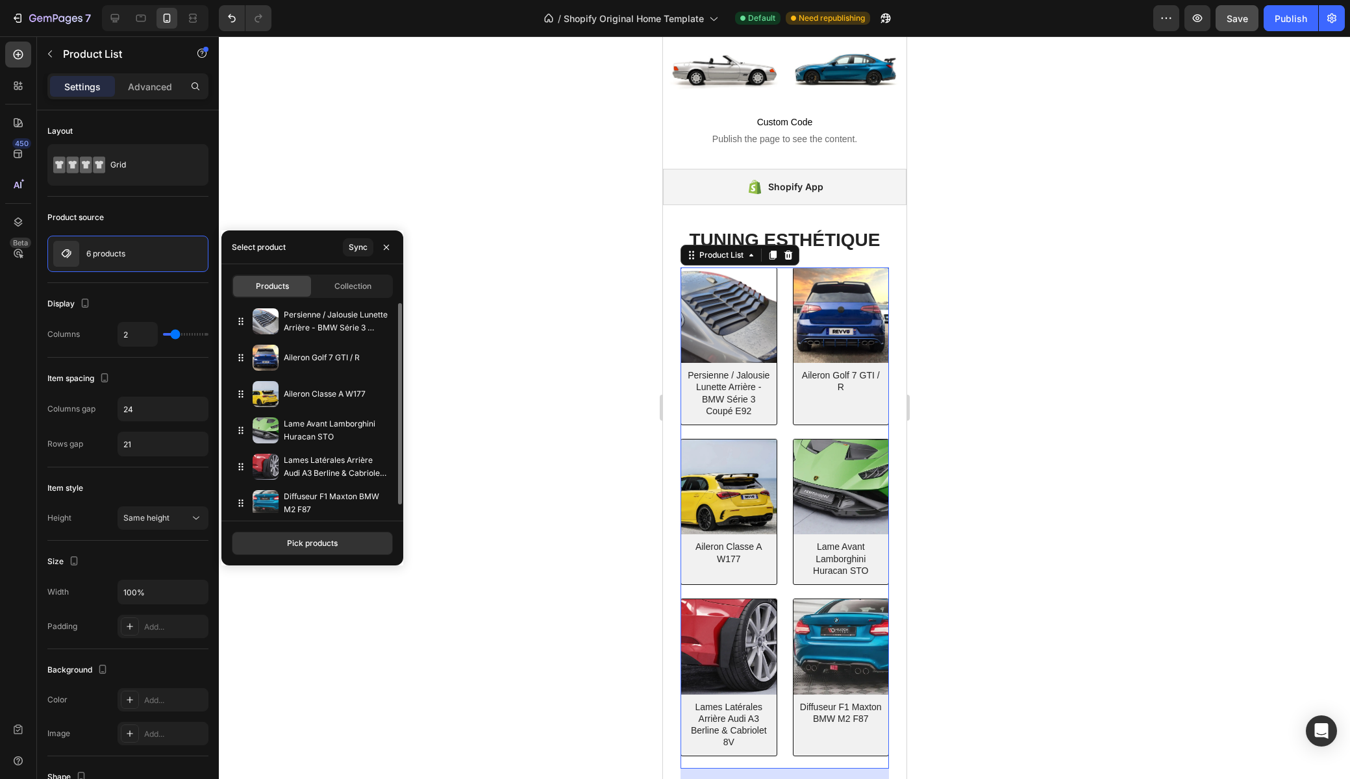
click at [514, 183] on div at bounding box center [784, 407] width 1131 height 743
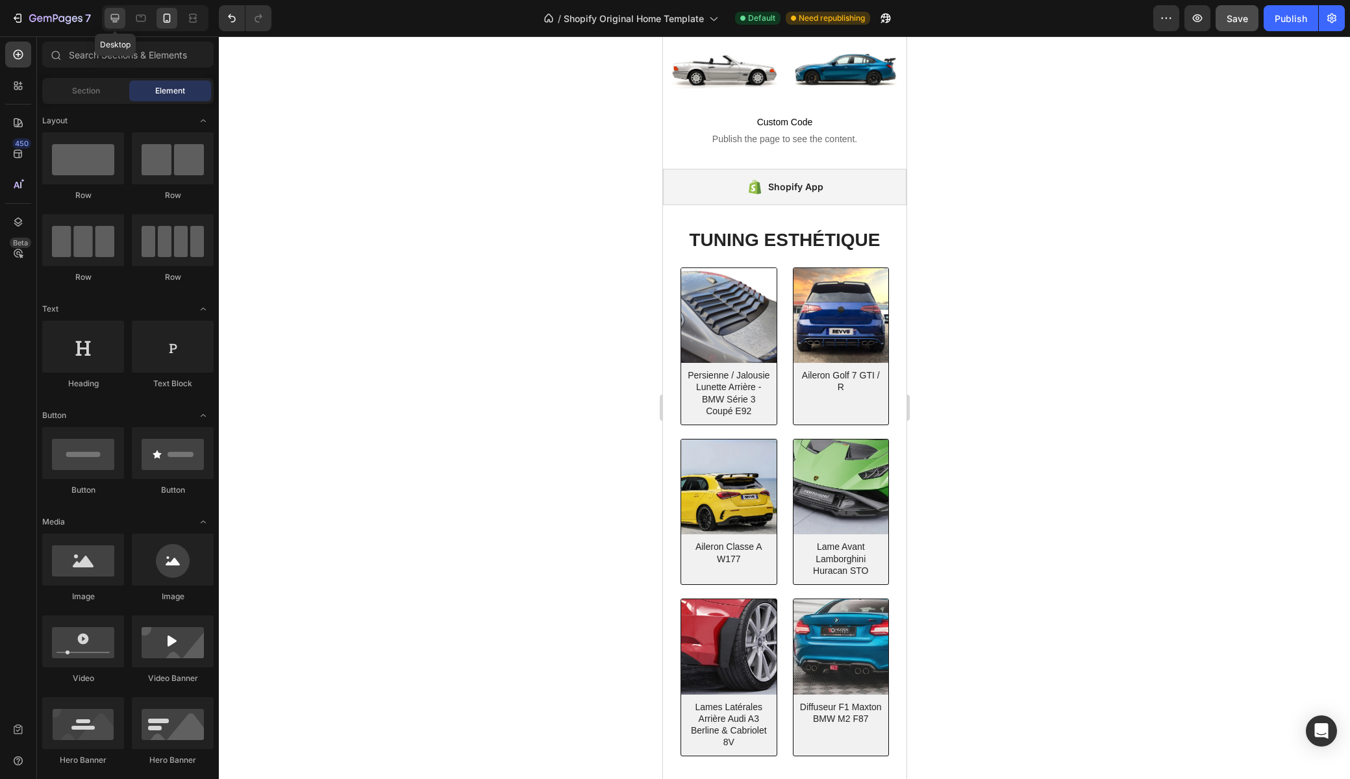
click at [111, 20] on icon at bounding box center [114, 18] width 13 height 13
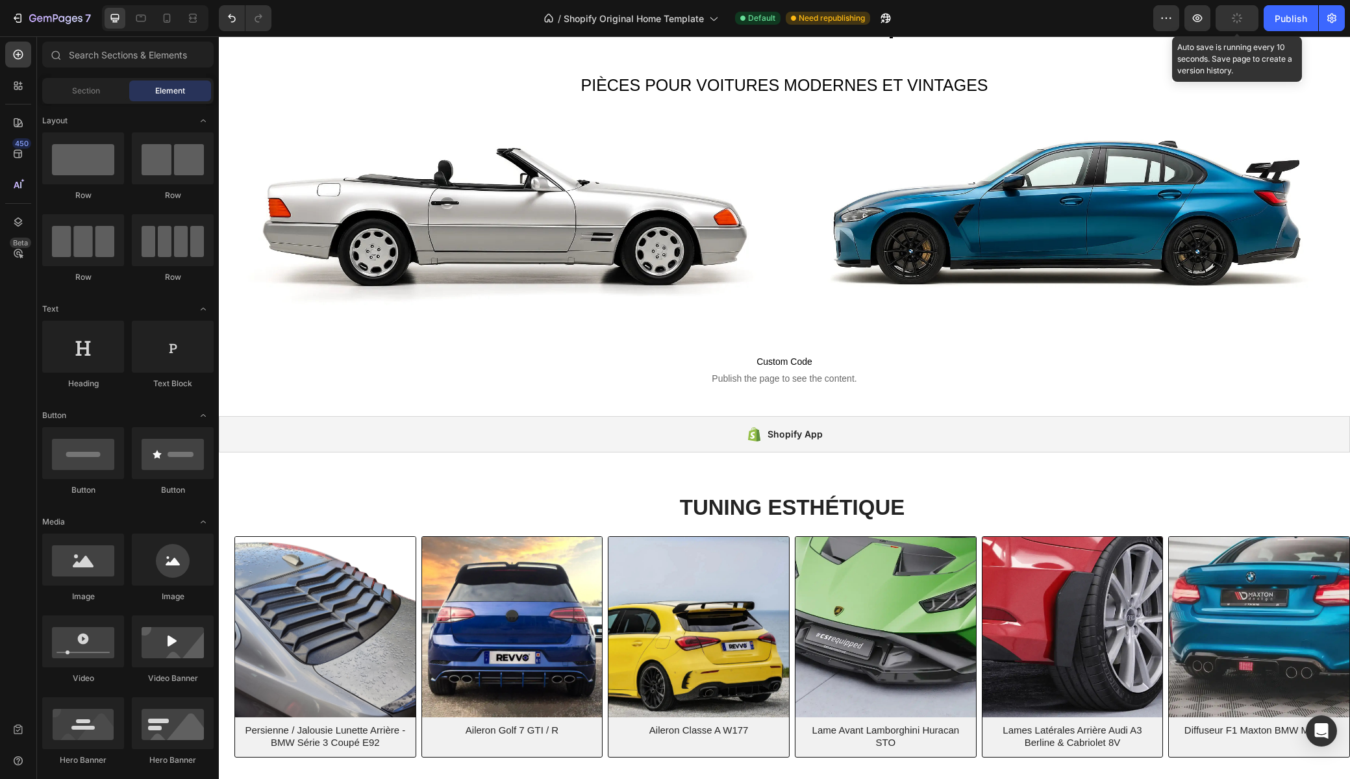
click at [1226, 22] on button "button" at bounding box center [1236, 18] width 43 height 26
click at [1248, 19] on div "Publish" at bounding box center [1290, 19] width 32 height 14
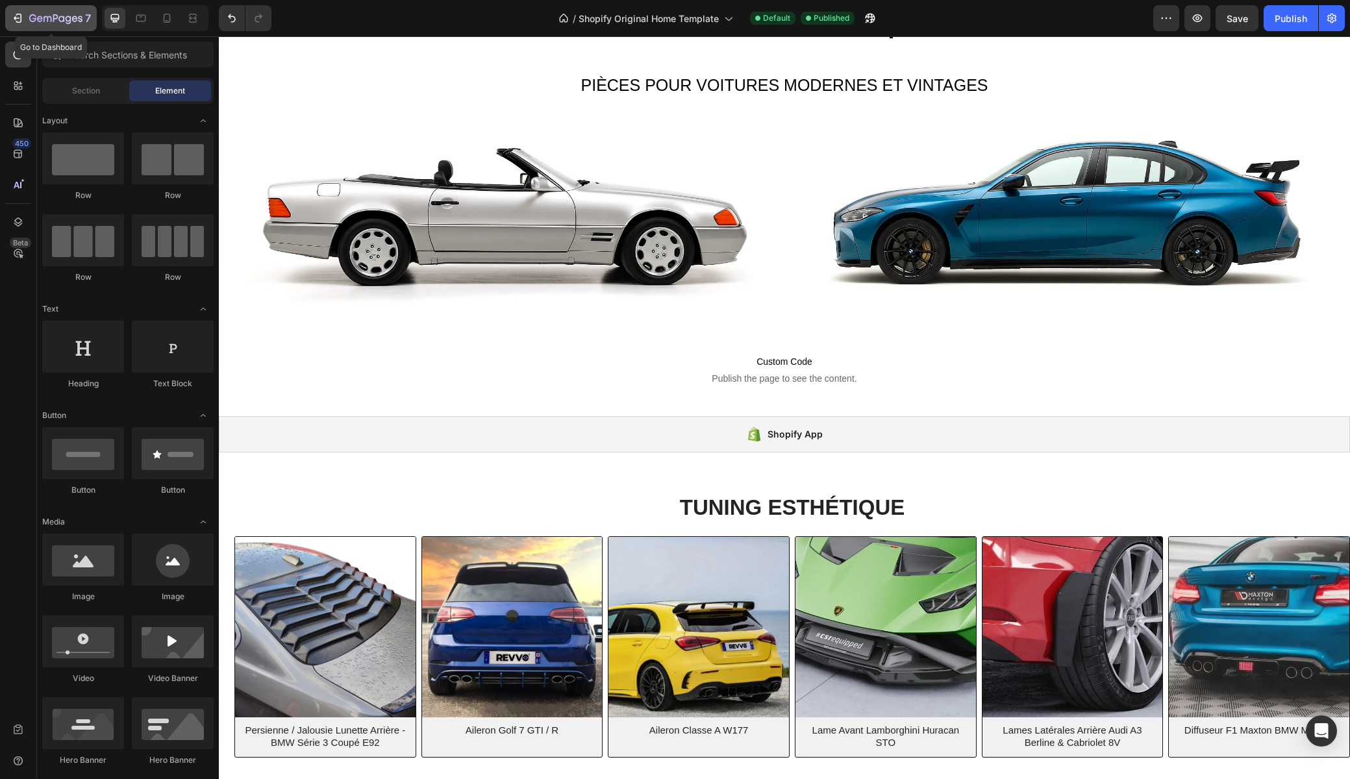
click at [46, 14] on icon "button" at bounding box center [55, 19] width 53 height 11
